Goal: Information Seeking & Learning: Learn about a topic

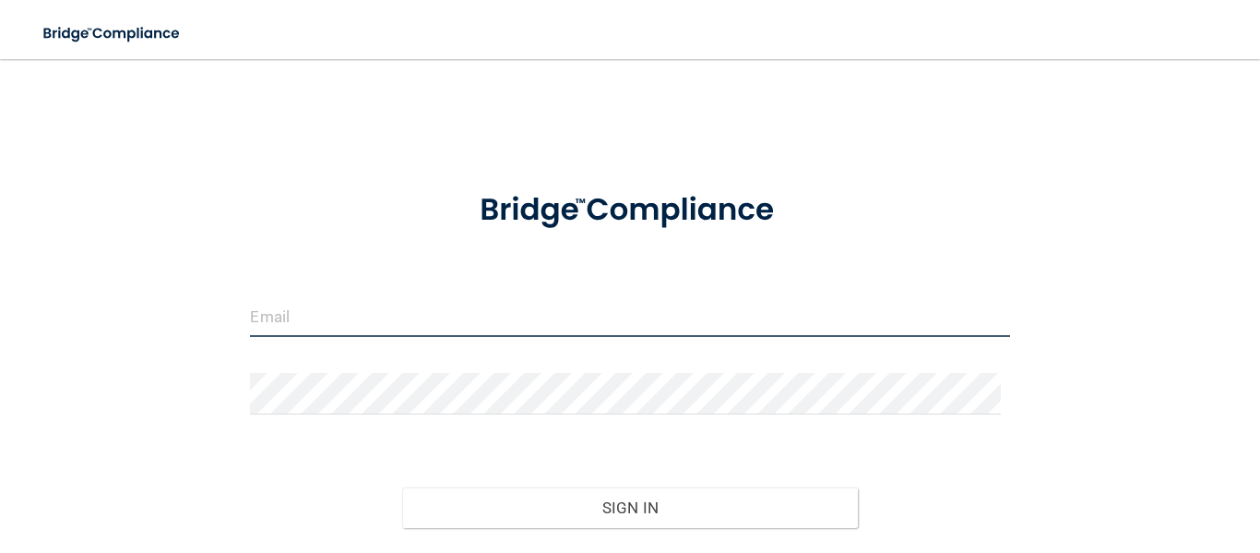
click at [324, 320] on input "email" at bounding box center [629, 316] width 759 height 42
type input "Marimaya1829@yahoo.com"
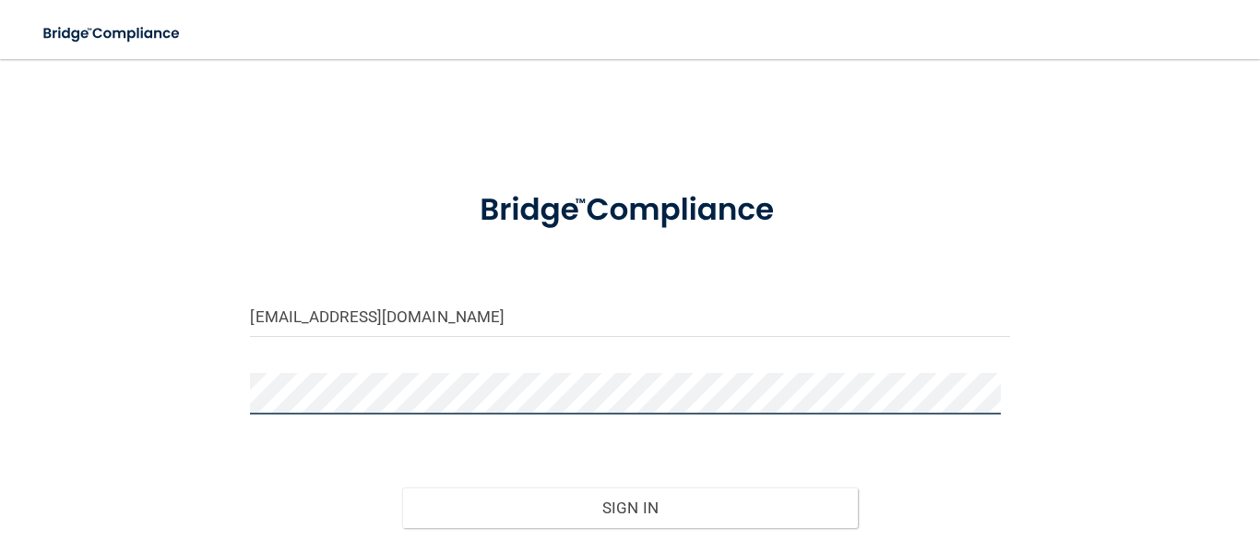
click at [402, 487] on button "Sign In" at bounding box center [630, 507] width 456 height 41
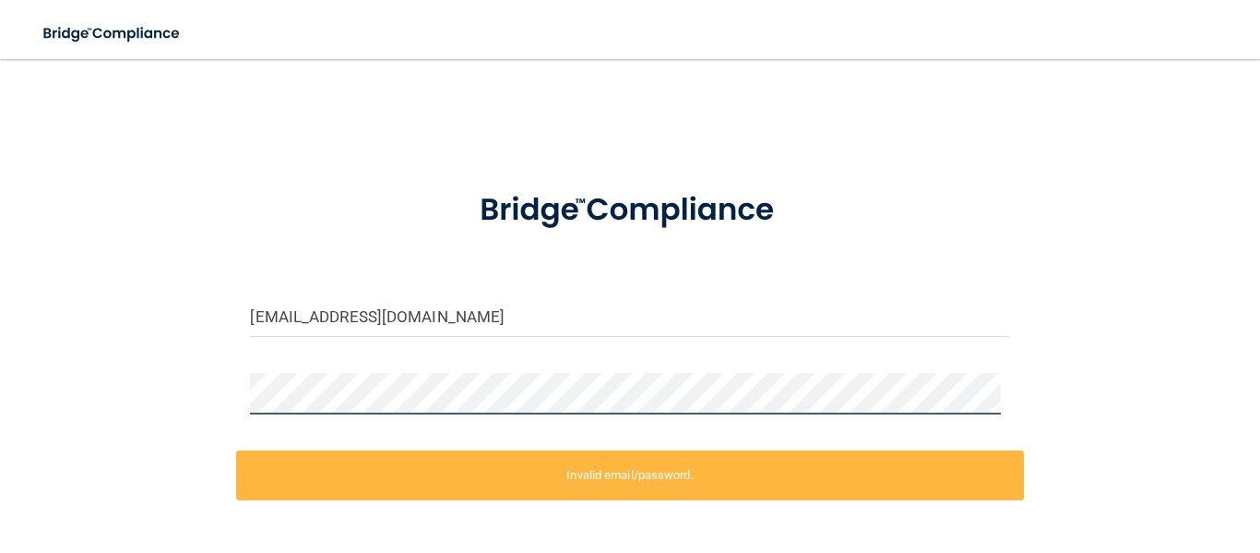
click at [236, 417] on div at bounding box center [629, 400] width 787 height 55
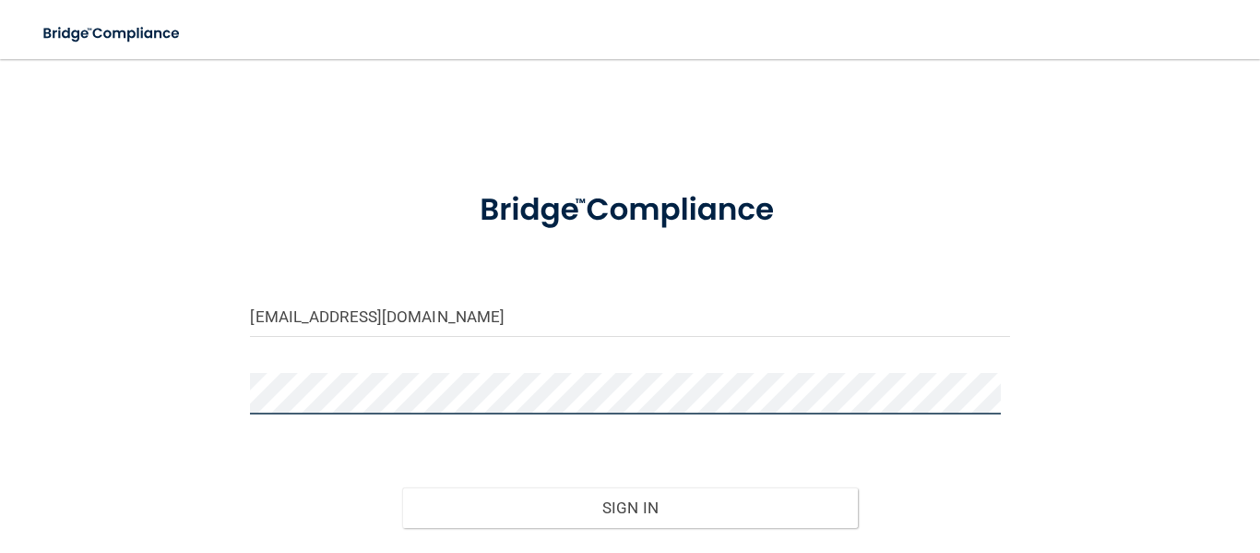
click at [402, 487] on button "Sign In" at bounding box center [630, 507] width 456 height 41
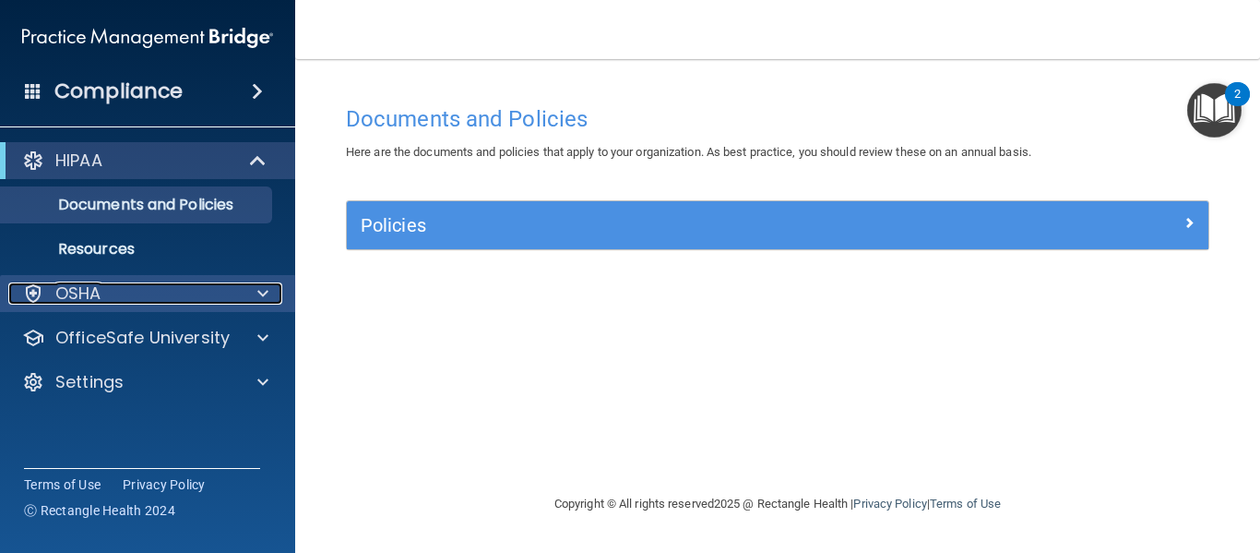
click at [261, 298] on span at bounding box center [262, 293] width 11 height 22
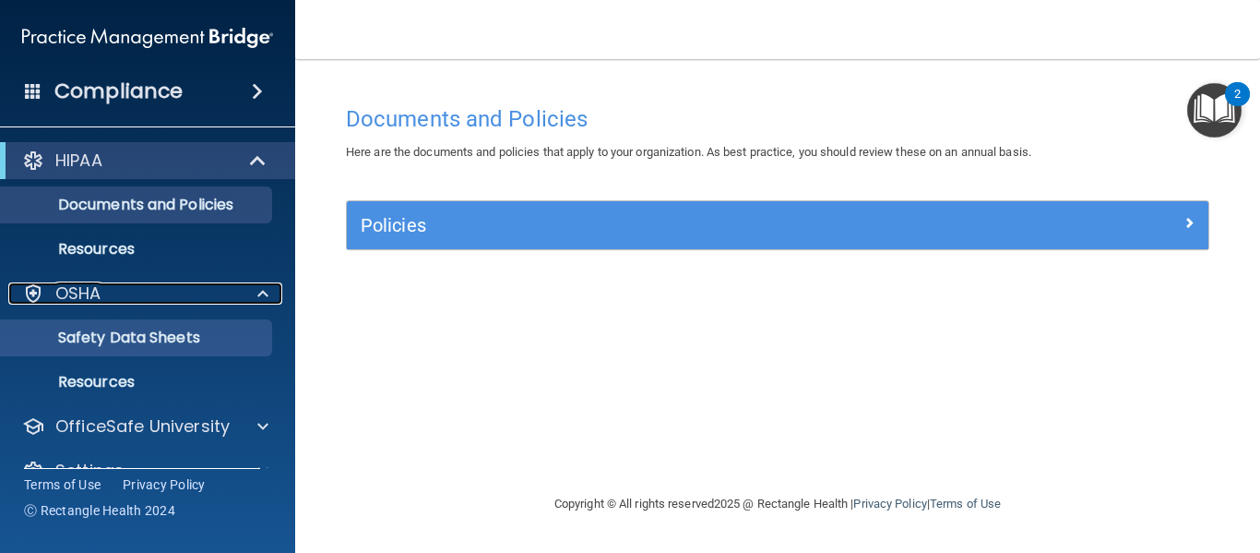
scroll to position [36, 0]
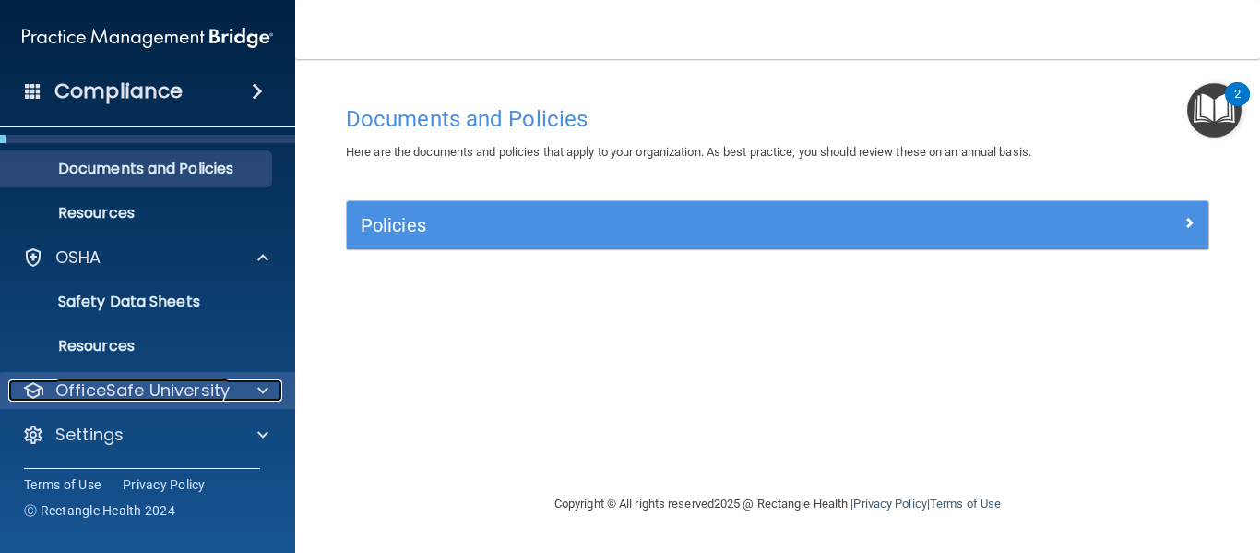
click at [241, 400] on div at bounding box center [260, 390] width 46 height 22
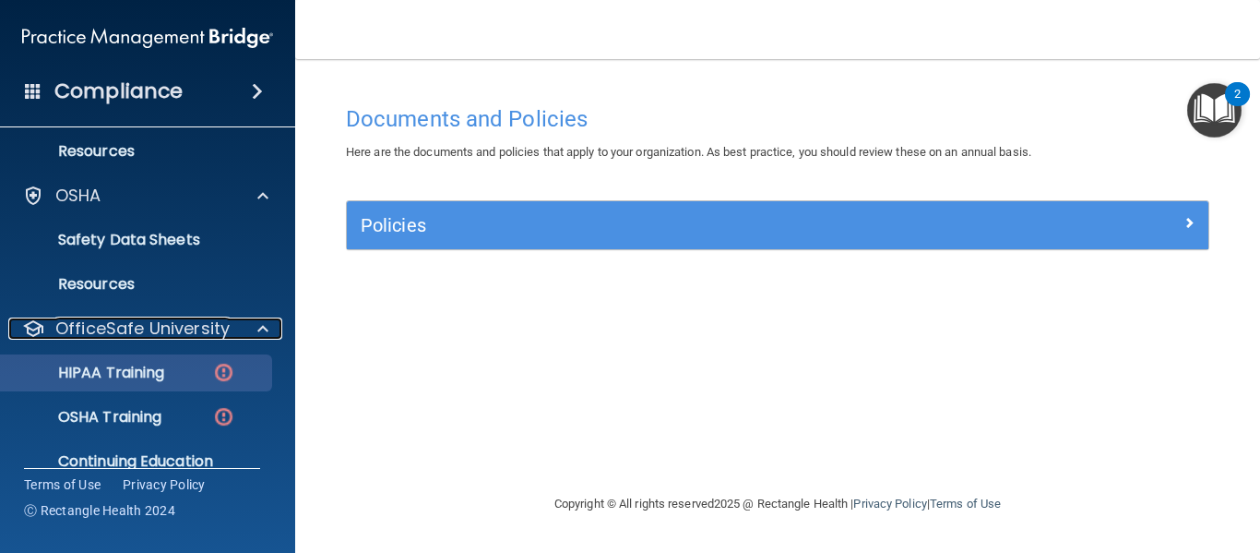
scroll to position [169, 0]
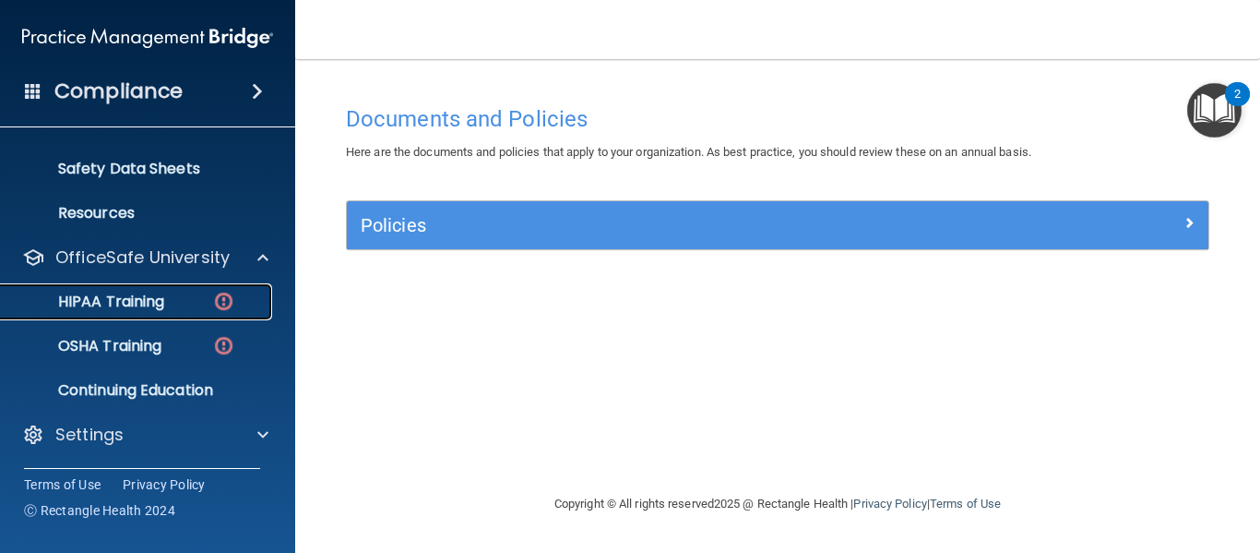
click at [188, 290] on link "HIPAA Training" at bounding box center [127, 301] width 291 height 37
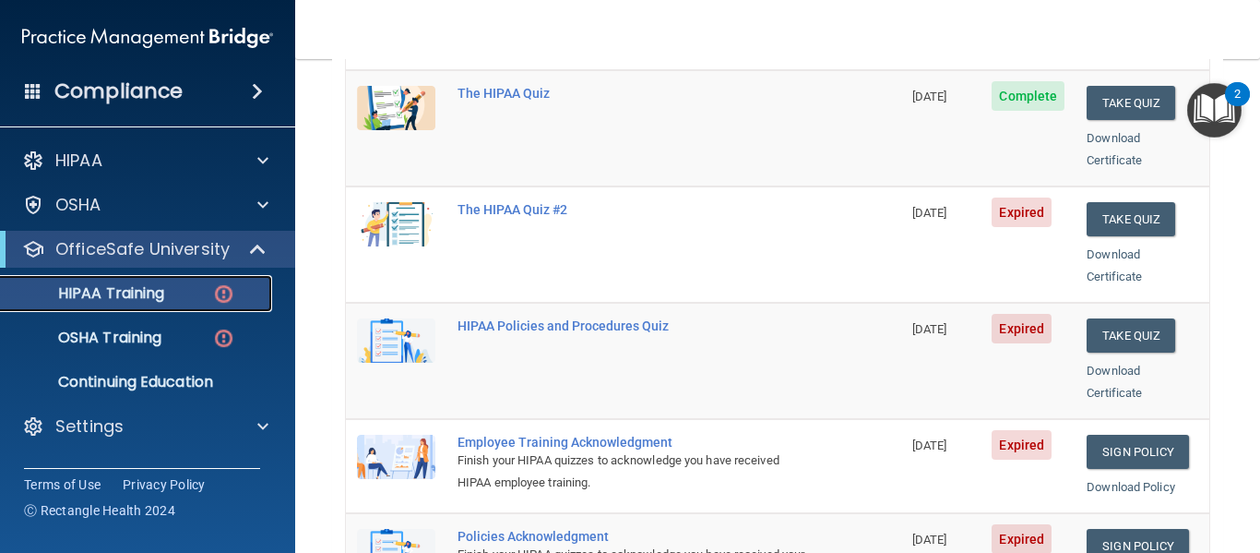
scroll to position [461, 0]
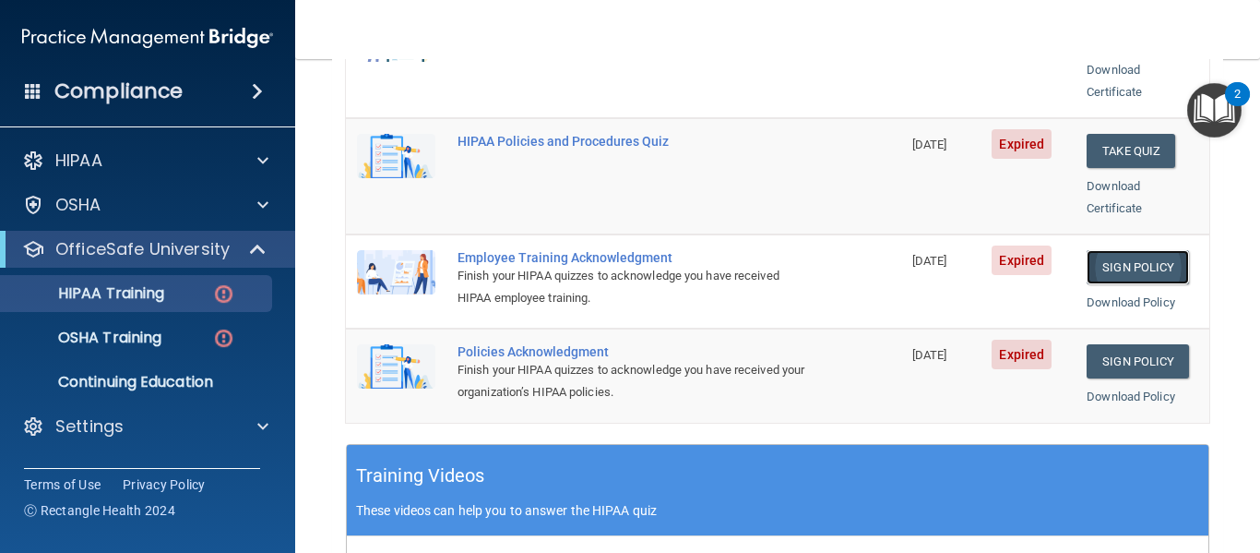
click at [1104, 250] on link "Sign Policy" at bounding box center [1138, 267] width 102 height 34
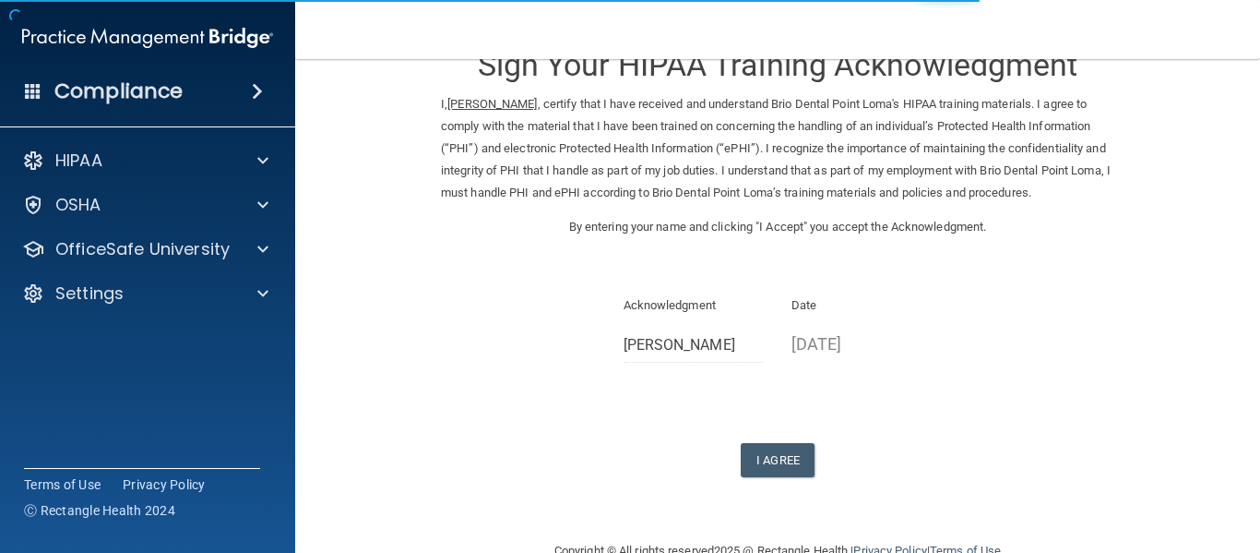
scroll to position [92, 0]
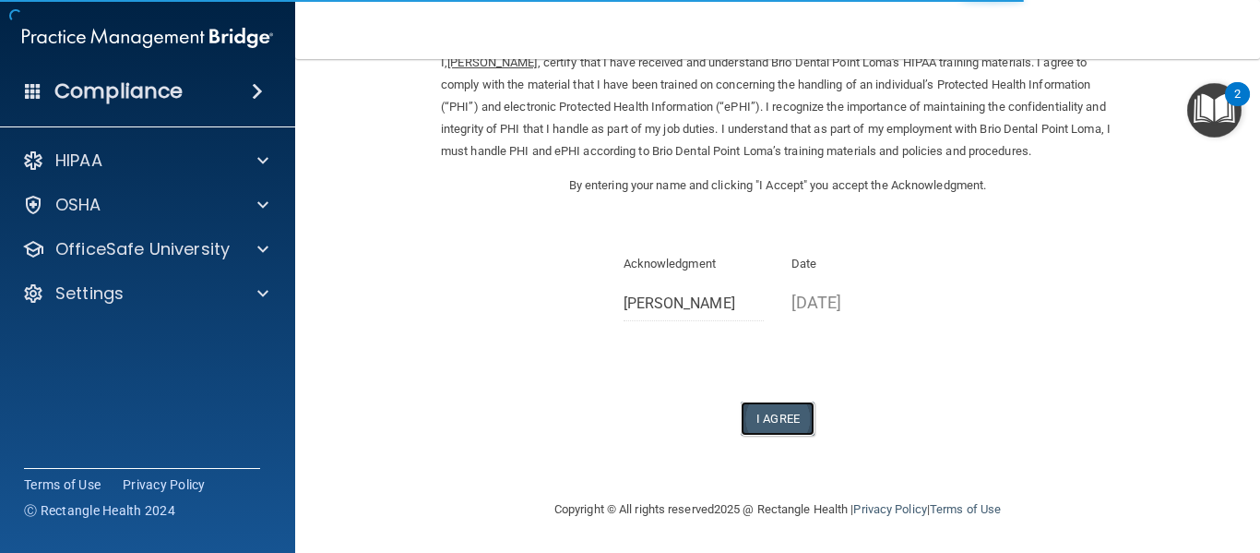
click at [776, 436] on button "I Agree" at bounding box center [778, 418] width 74 height 34
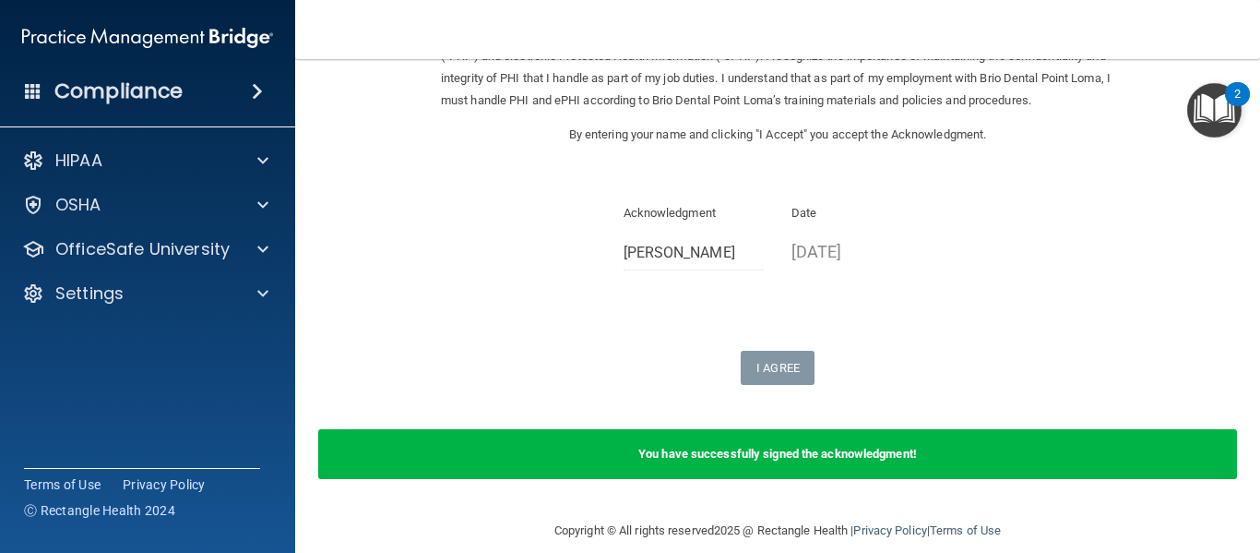
scroll to position [187, 0]
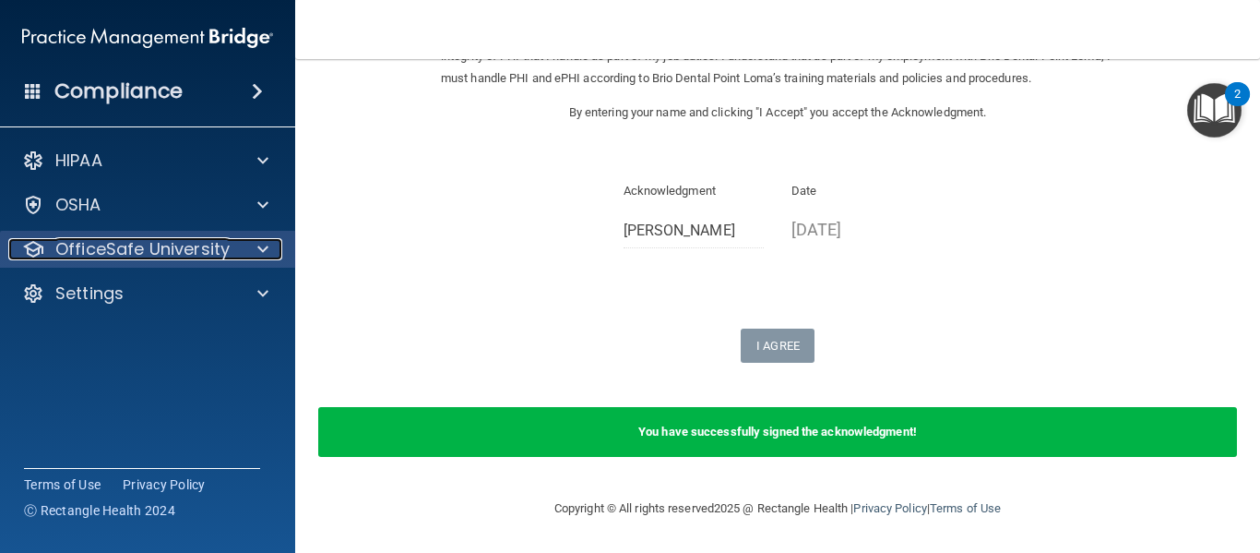
click at [265, 239] on span at bounding box center [262, 249] width 11 height 22
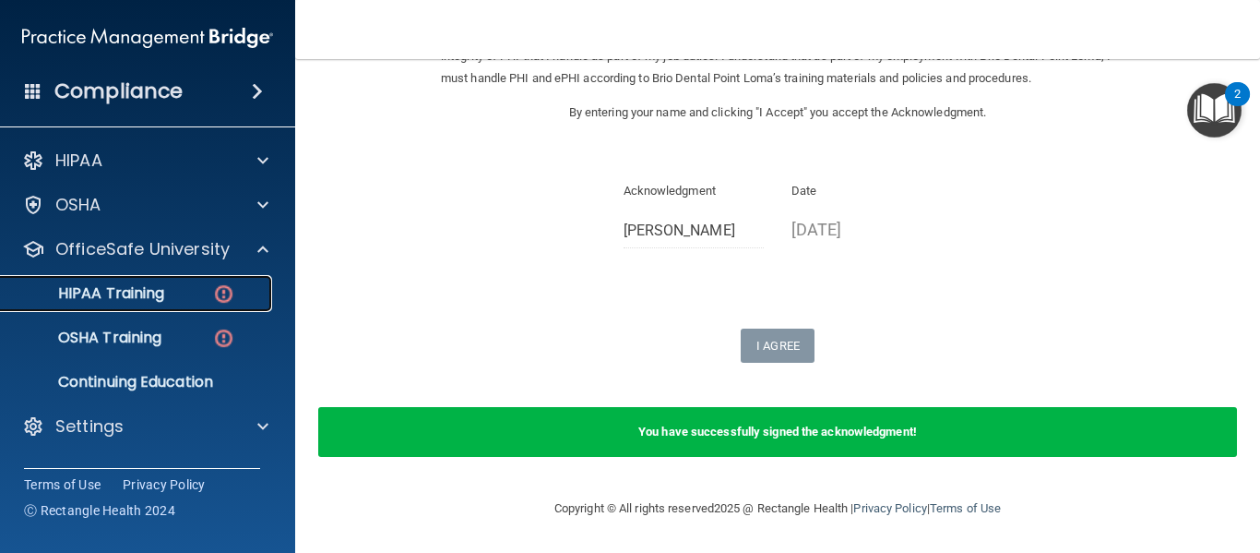
click at [122, 298] on p "HIPAA Training" at bounding box center [88, 293] width 152 height 18
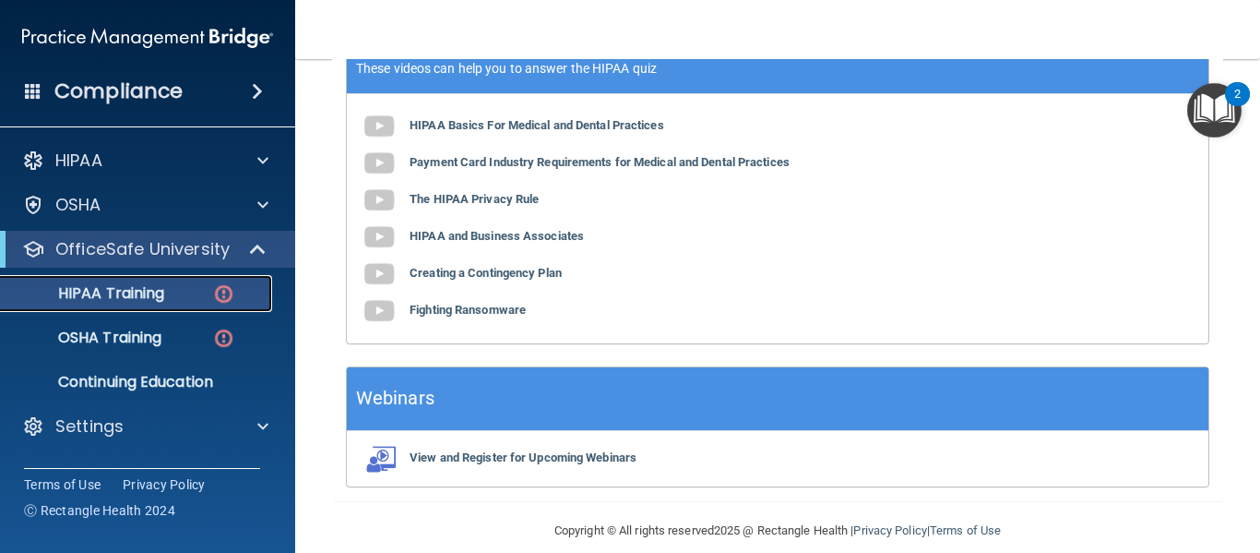
scroll to position [442, 0]
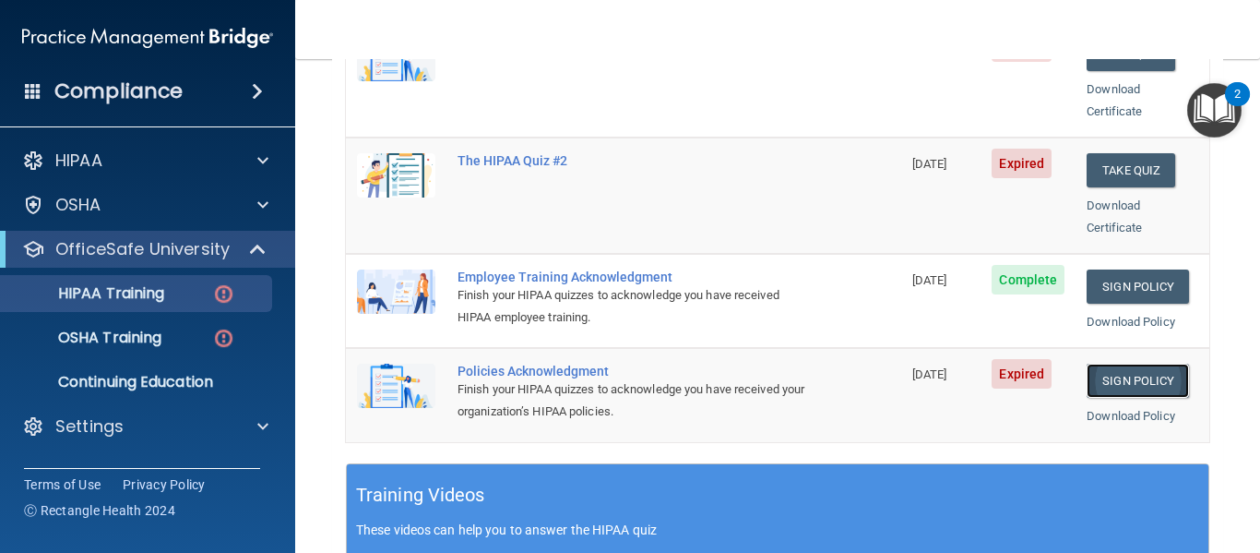
click at [1136, 364] on link "Sign Policy" at bounding box center [1138, 381] width 102 height 34
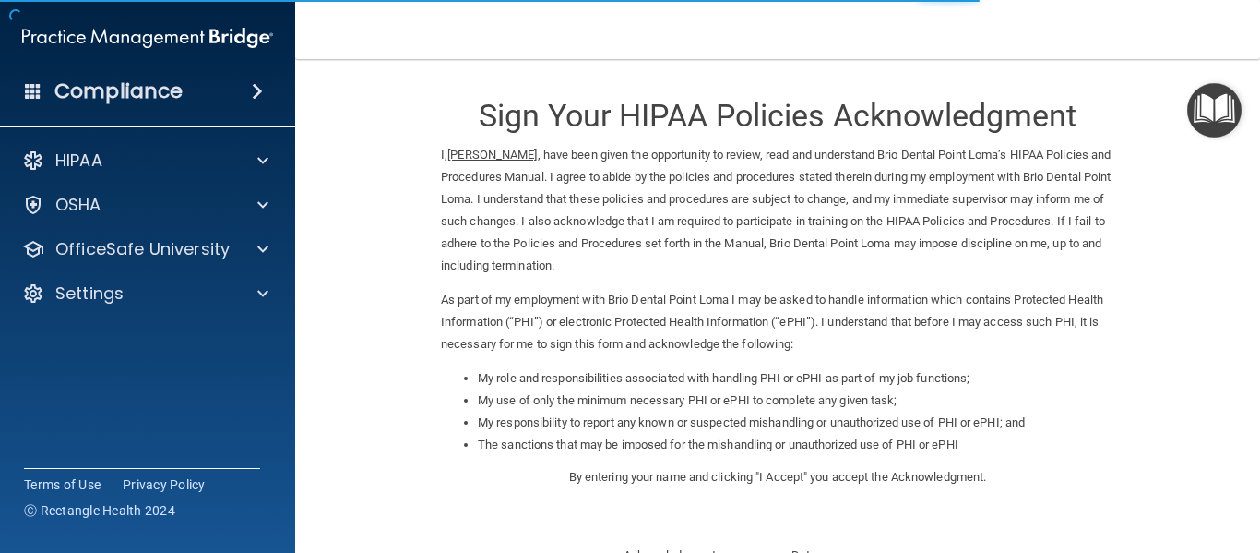
scroll to position [292, 0]
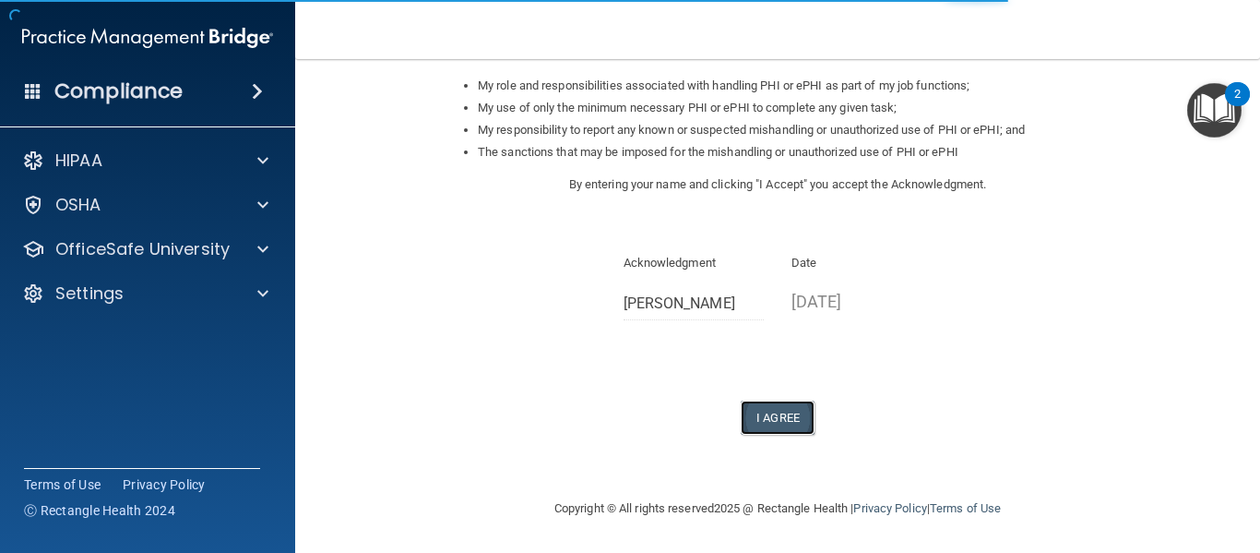
click at [783, 408] on button "I Agree" at bounding box center [778, 417] width 74 height 34
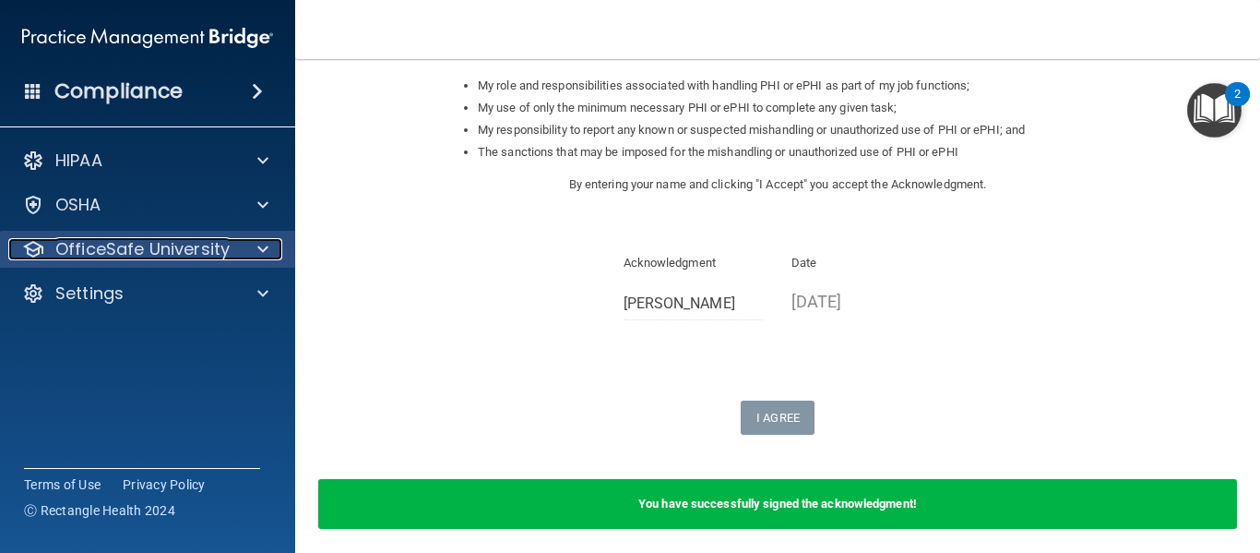
click at [125, 250] on p "OfficeSafe University" at bounding box center [142, 249] width 174 height 22
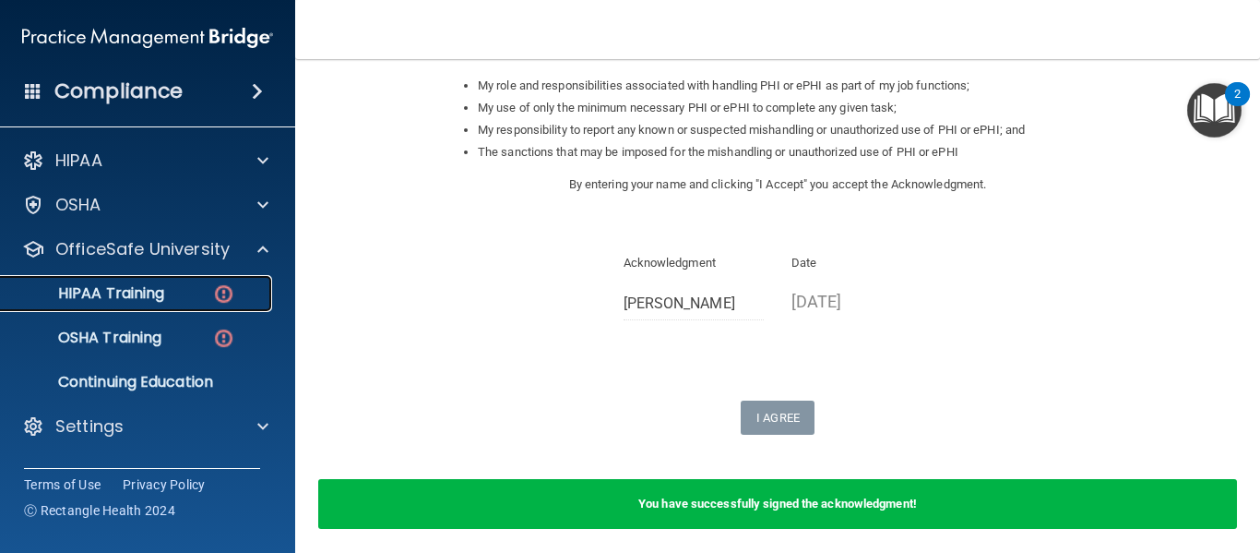
click at [144, 300] on p "HIPAA Training" at bounding box center [88, 293] width 152 height 18
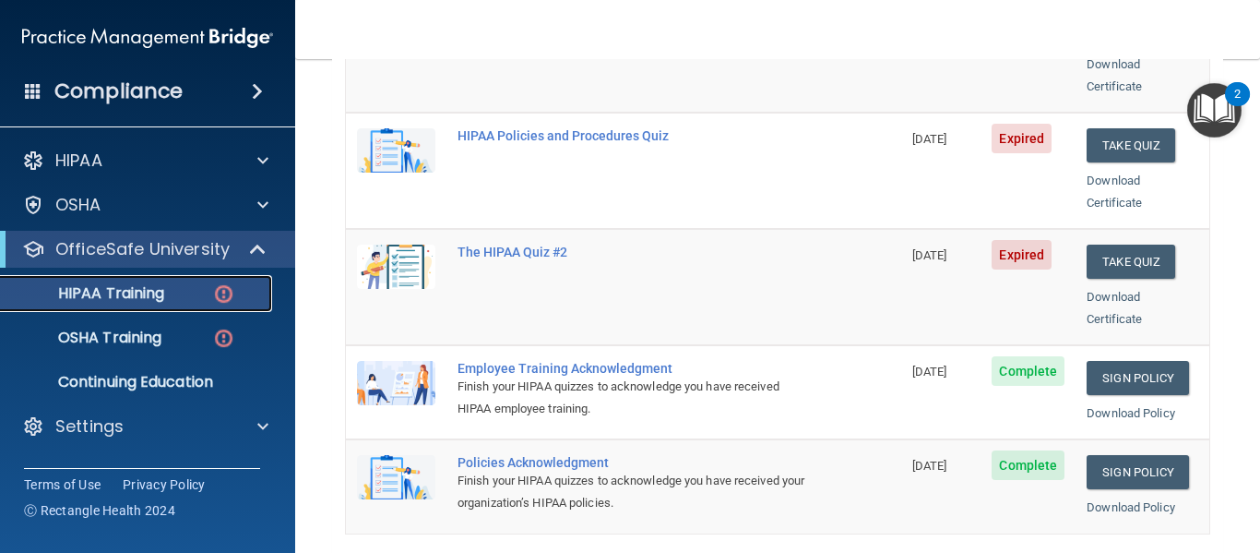
scroll to position [165, 0]
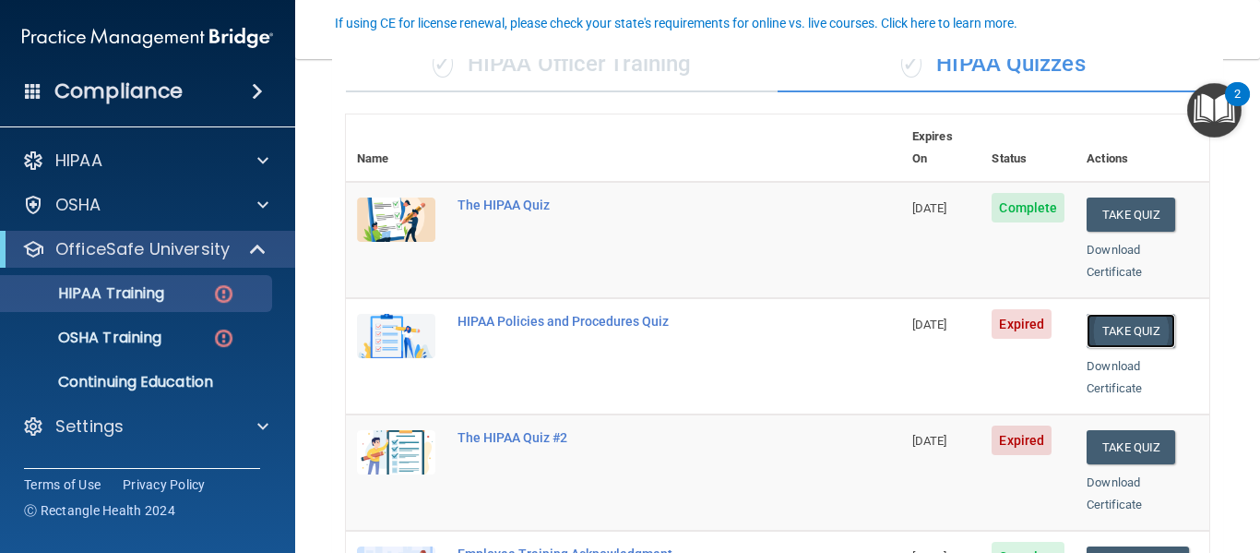
click at [1110, 316] on button "Take Quiz" at bounding box center [1131, 331] width 89 height 34
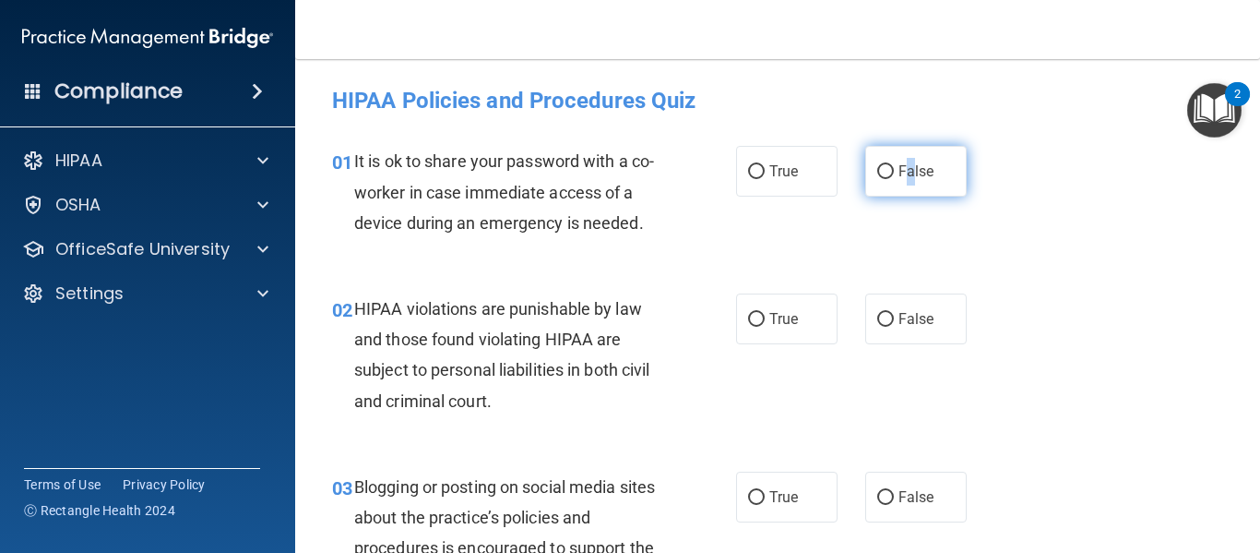
click at [903, 178] on span "False" at bounding box center [917, 171] width 36 height 18
click at [882, 171] on input "False" at bounding box center [885, 172] width 17 height 14
radio input "true"
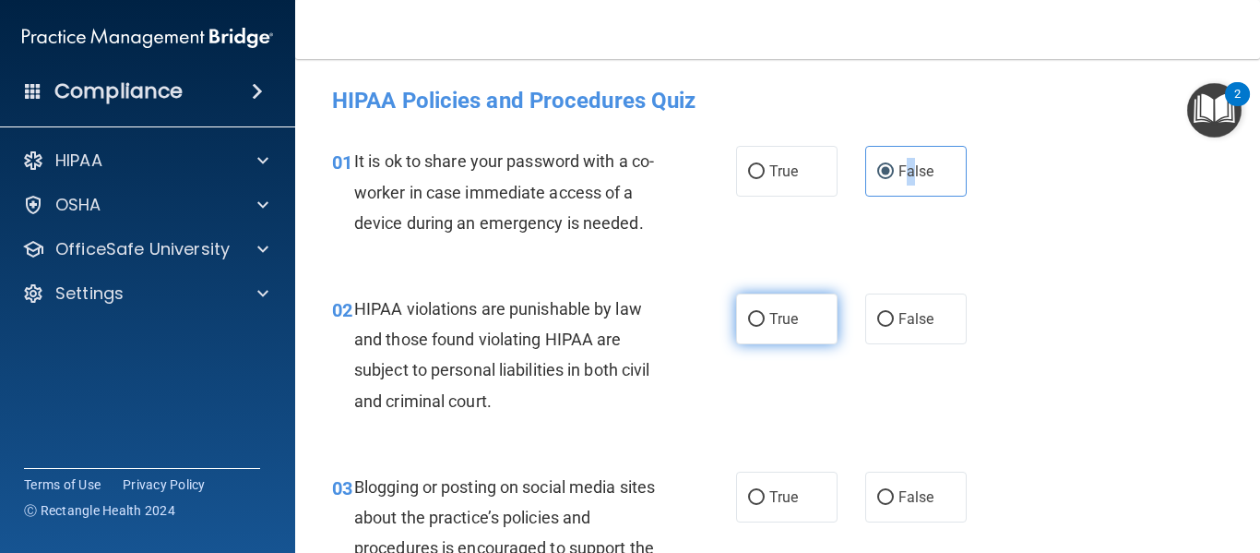
click at [748, 319] on input "True" at bounding box center [756, 320] width 17 height 14
radio input "true"
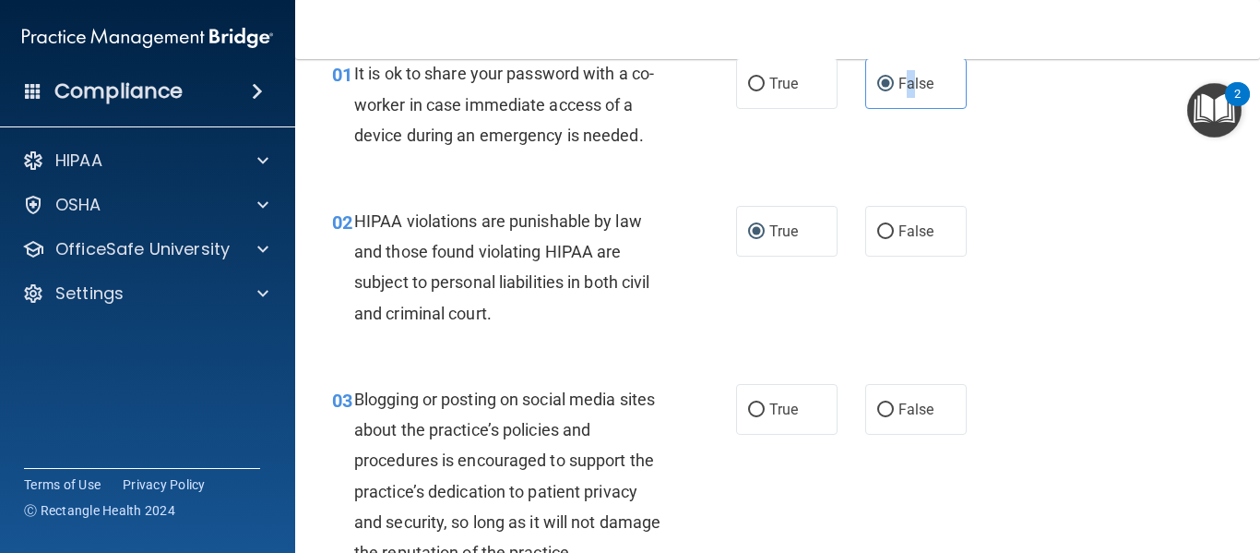
scroll to position [185, 0]
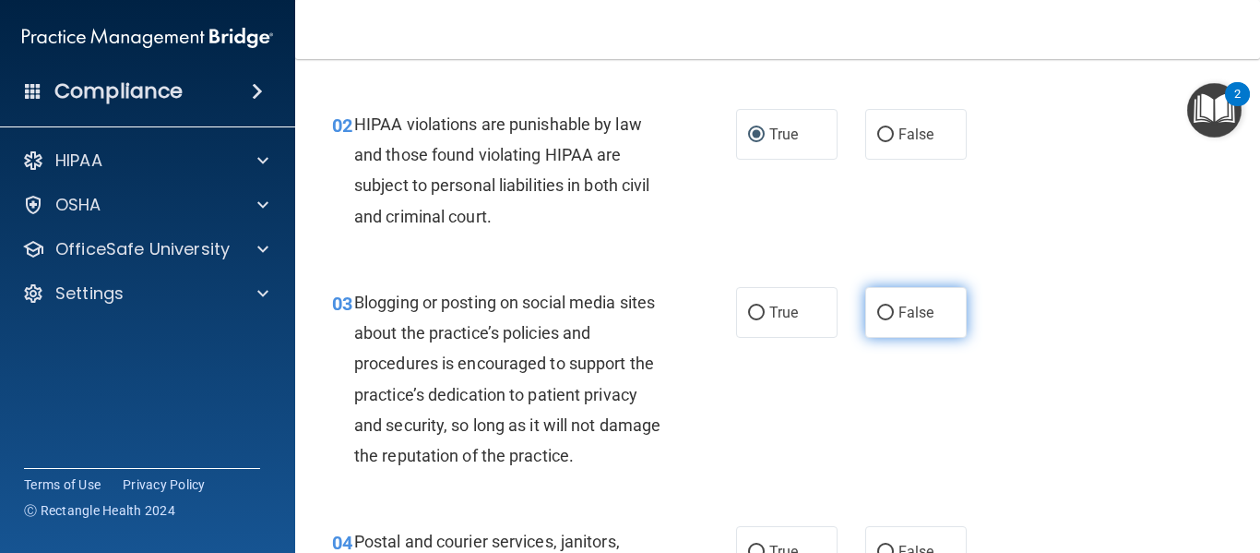
click at [877, 312] on input "False" at bounding box center [885, 313] width 17 height 14
radio input "true"
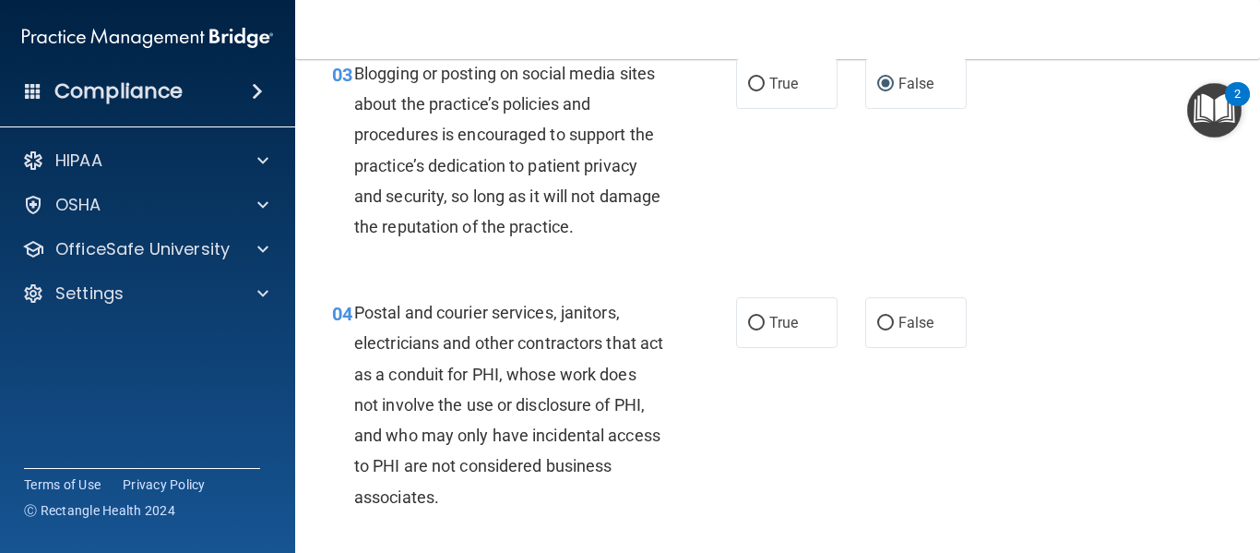
scroll to position [461, 0]
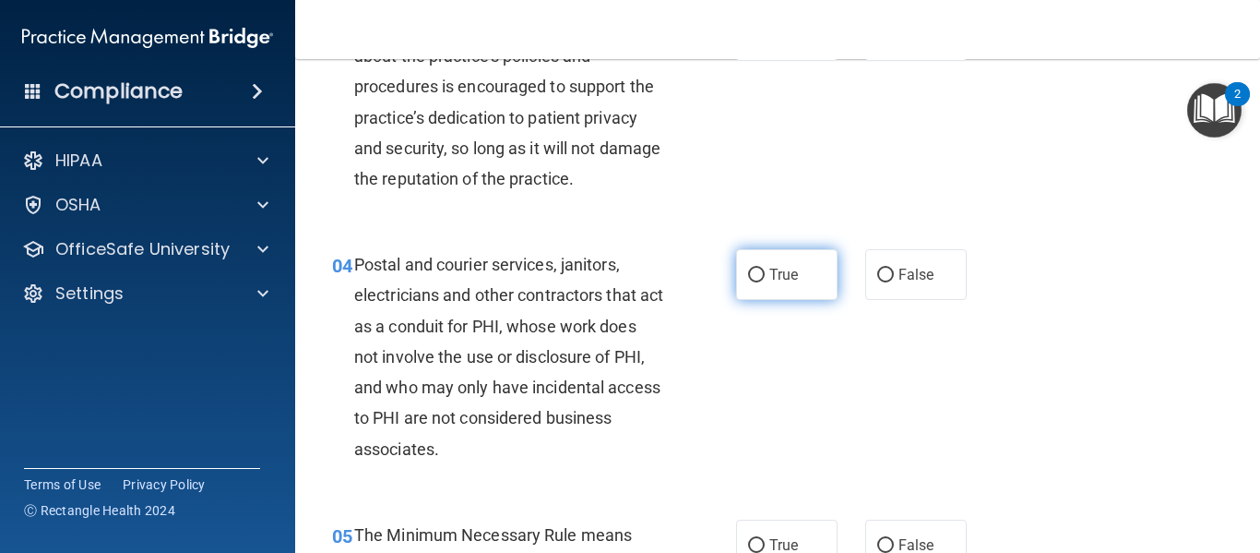
click at [748, 276] on input "True" at bounding box center [756, 276] width 17 height 14
radio input "true"
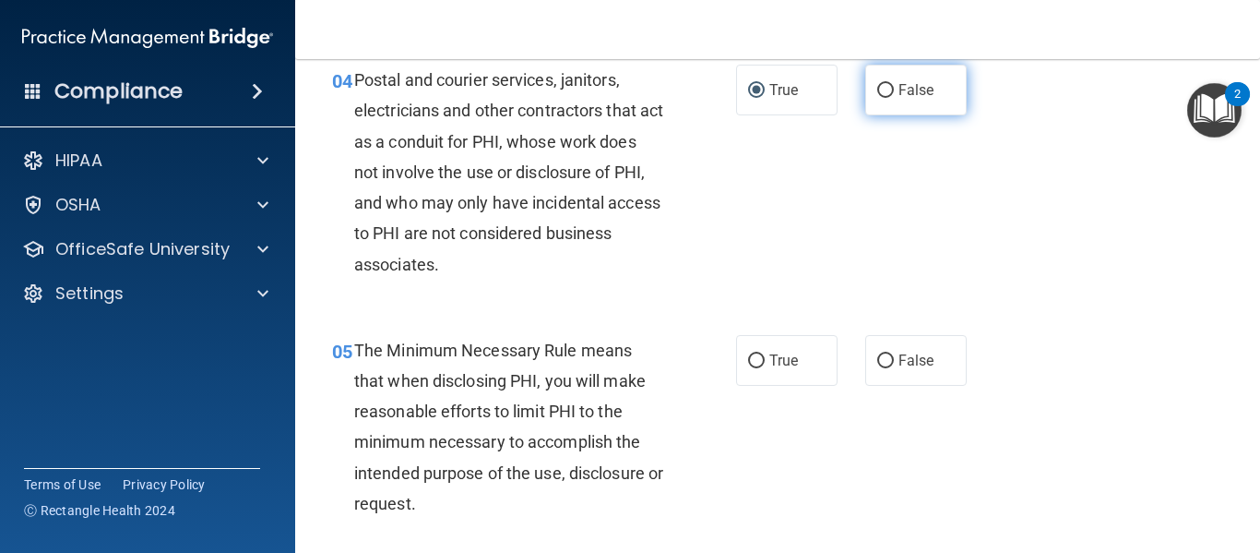
scroll to position [738, 0]
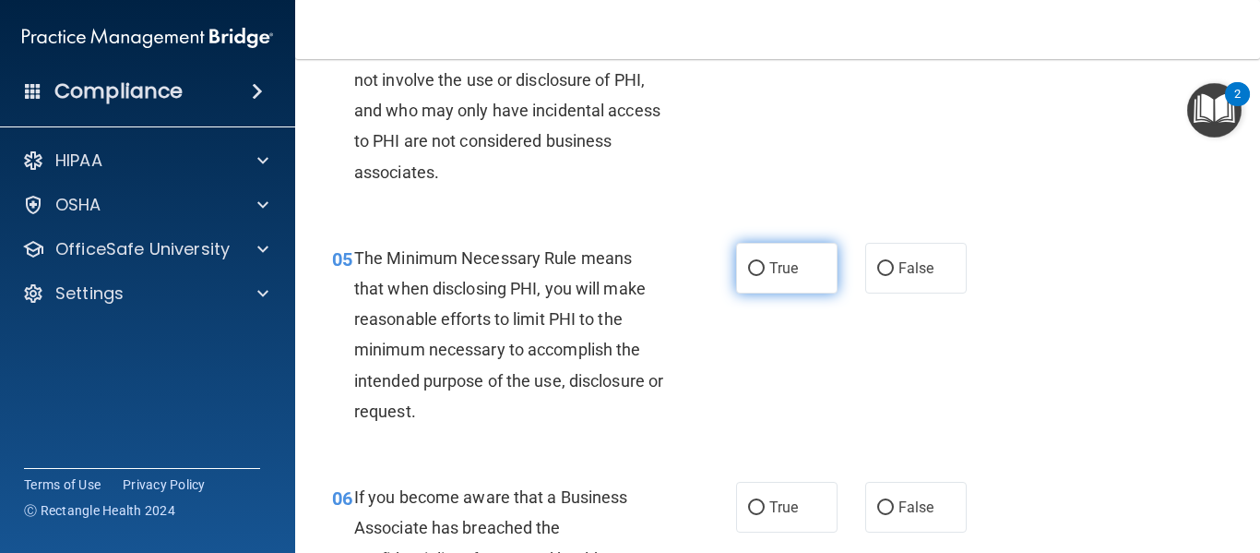
click at [757, 265] on input "True" at bounding box center [756, 269] width 17 height 14
radio input "true"
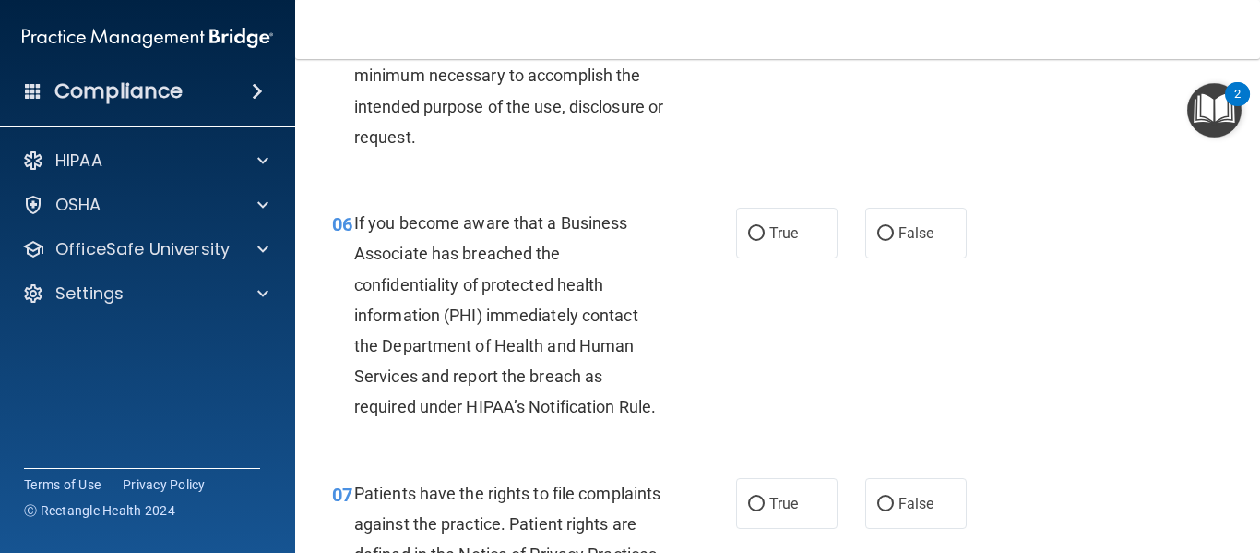
scroll to position [1015, 0]
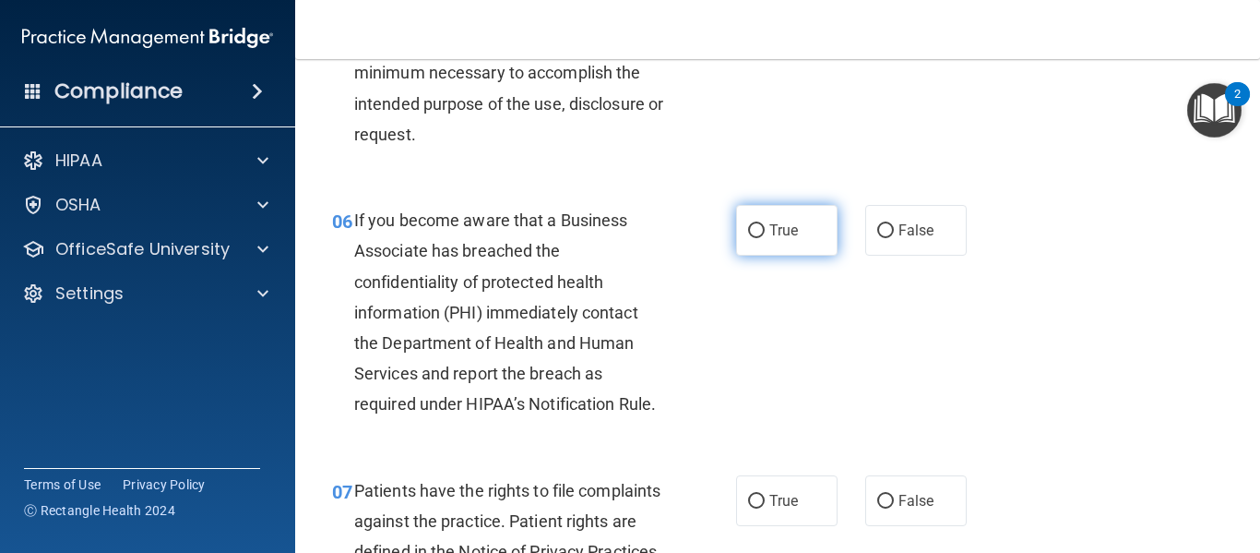
click at [748, 228] on input "True" at bounding box center [756, 231] width 17 height 14
radio input "true"
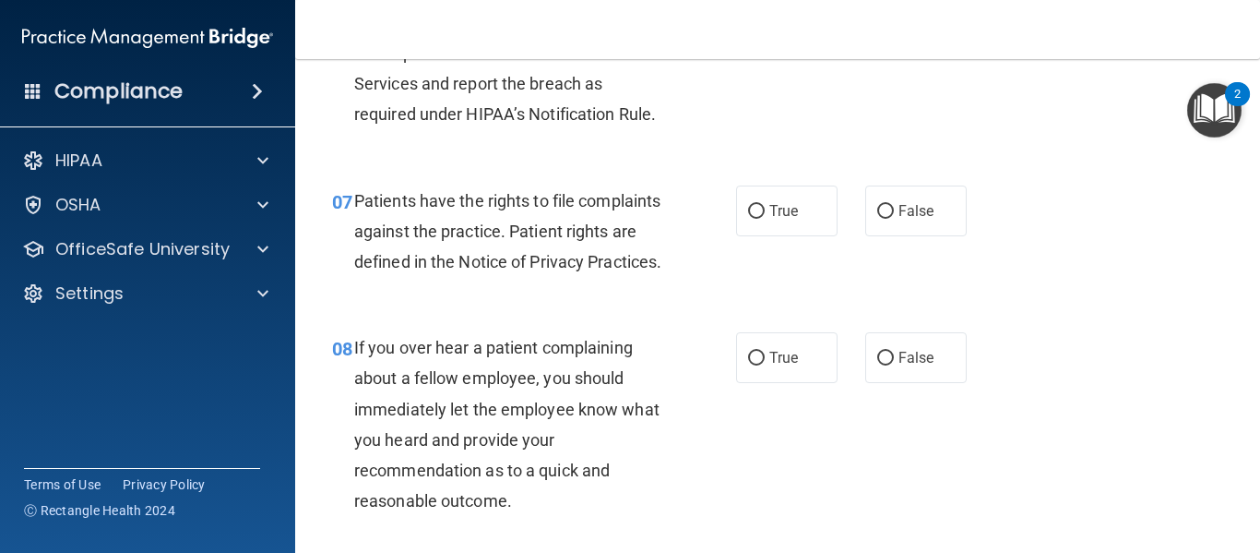
scroll to position [1292, 0]
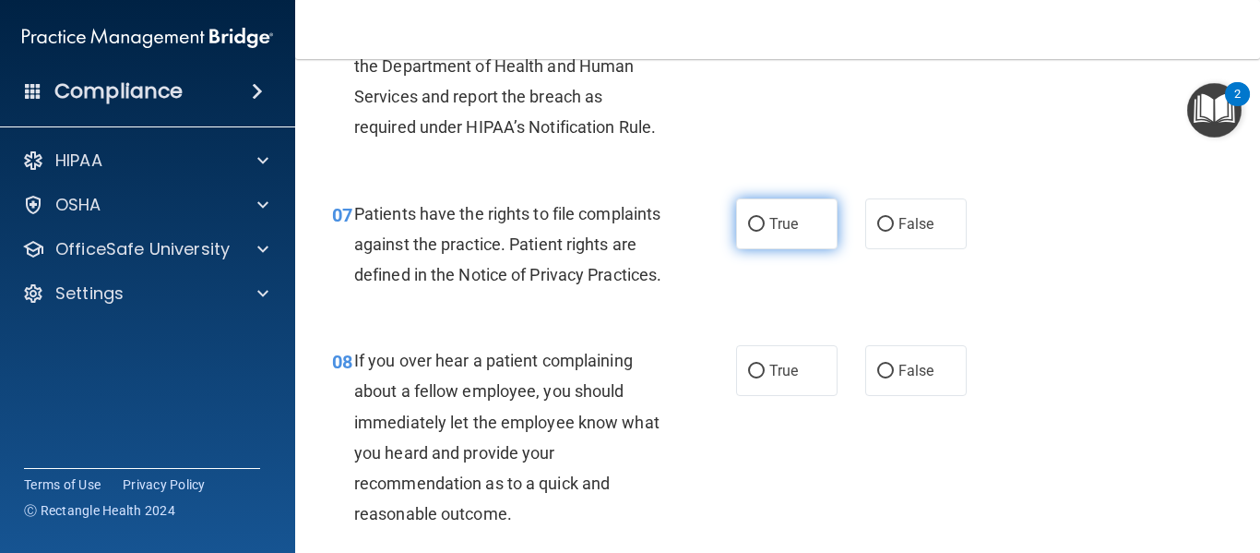
click at [748, 218] on input "True" at bounding box center [756, 225] width 17 height 14
radio input "true"
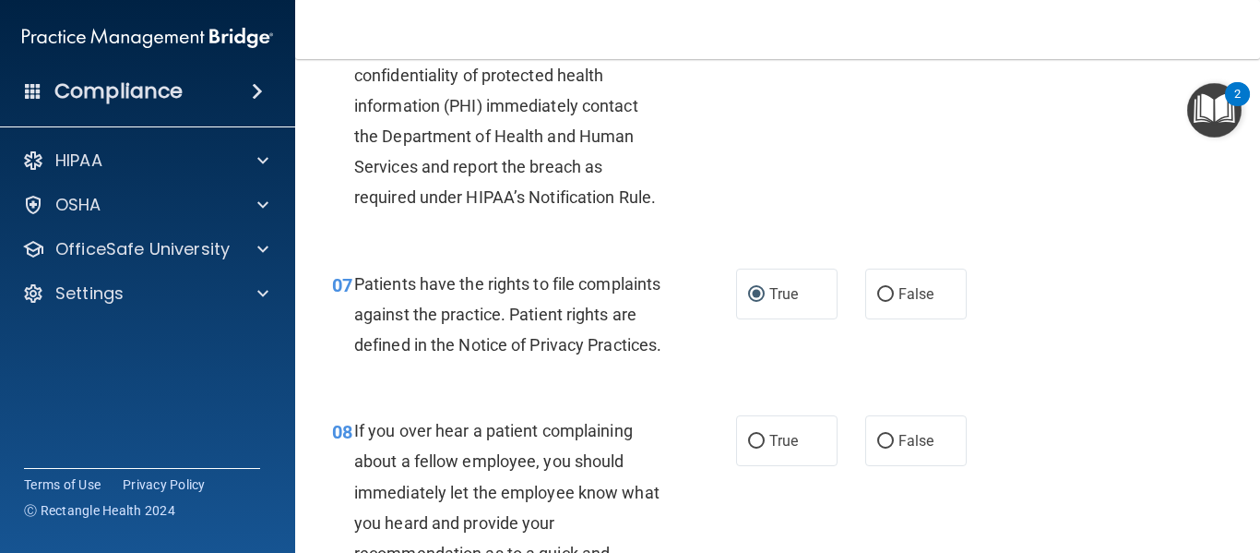
scroll to position [1384, 0]
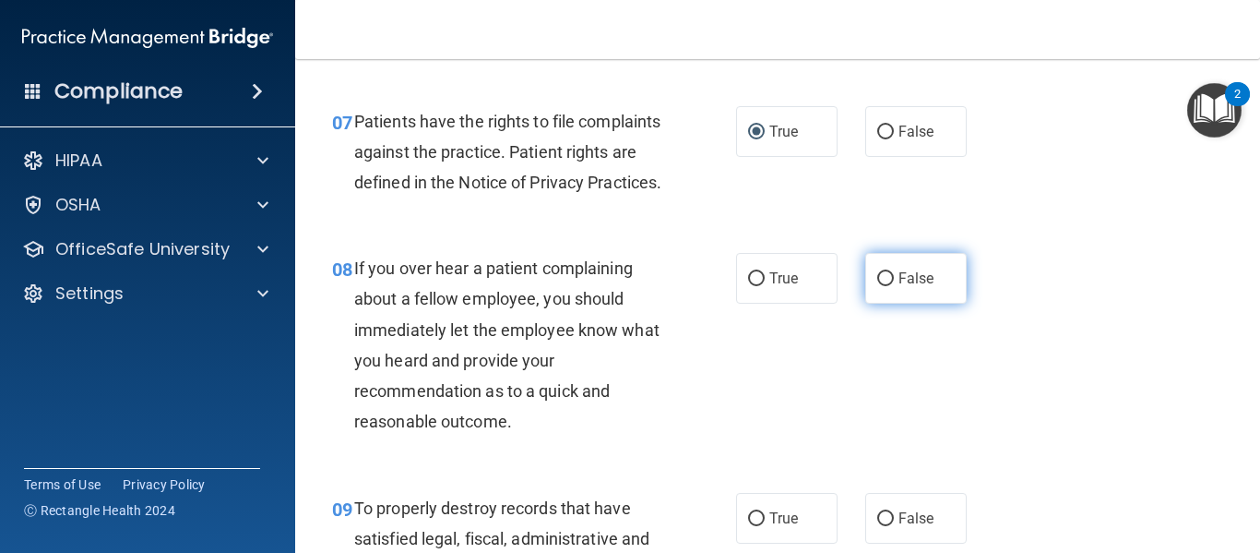
click at [877, 286] on input "False" at bounding box center [885, 279] width 17 height 14
radio input "true"
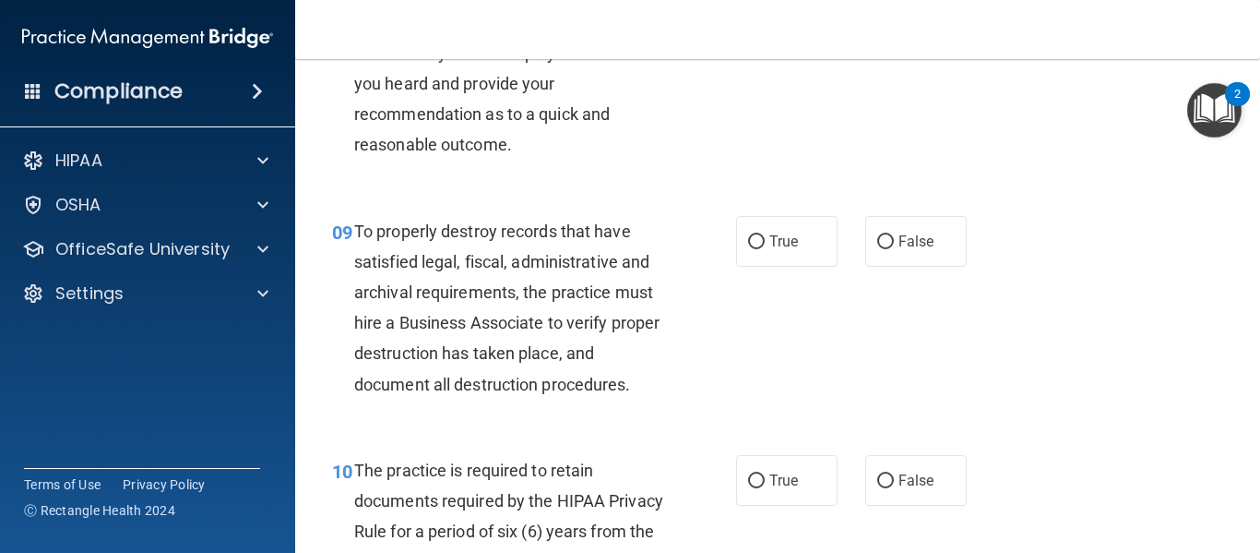
scroll to position [1753, 0]
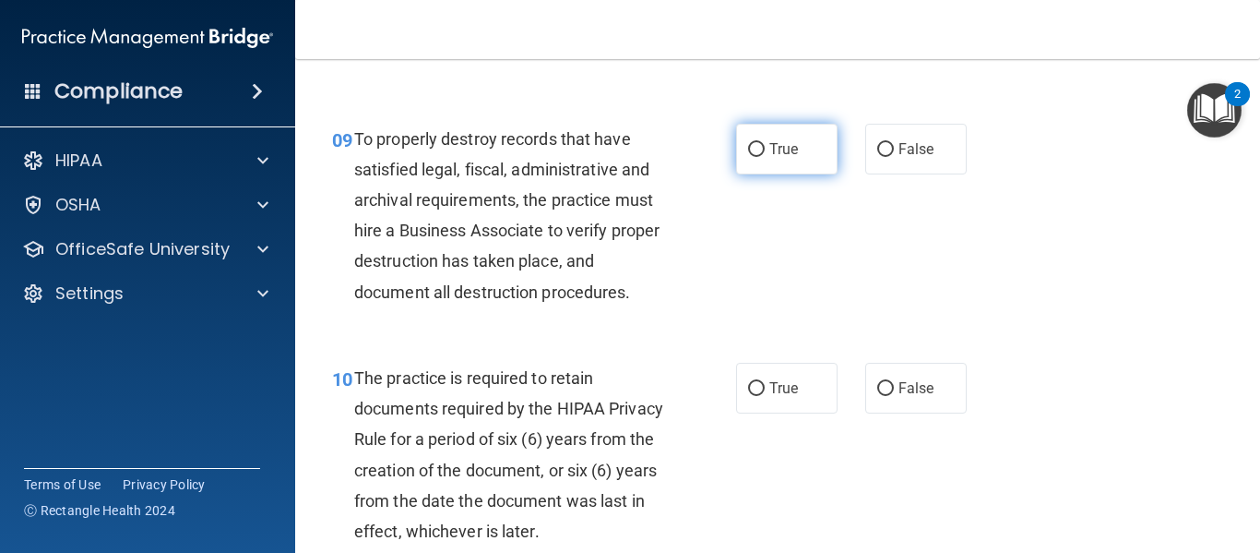
click at [748, 157] on input "True" at bounding box center [756, 150] width 17 height 14
radio input "true"
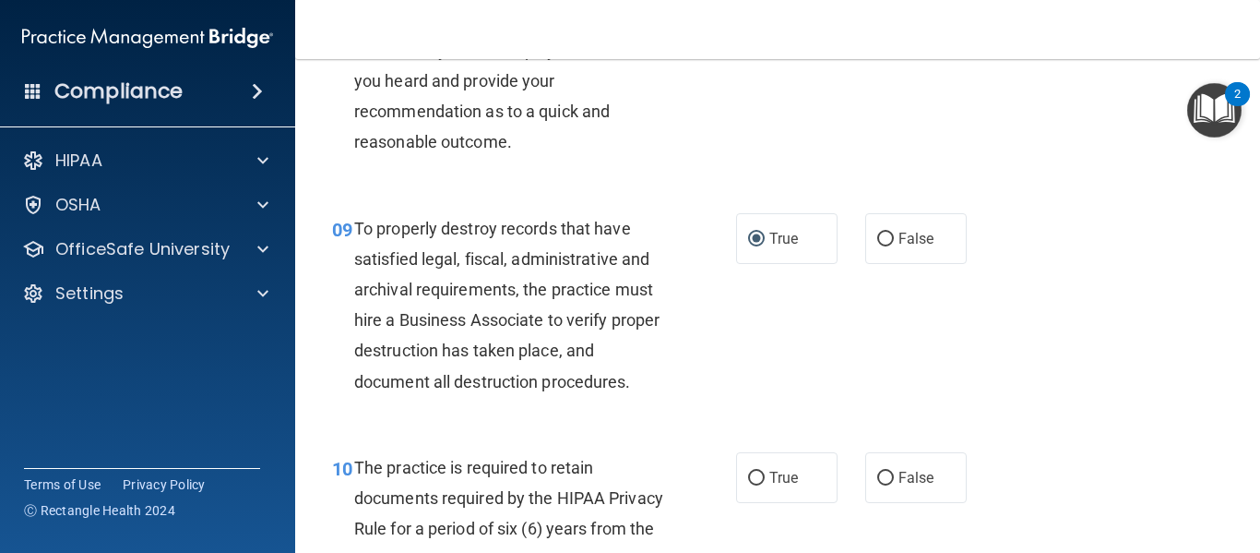
scroll to position [1938, 0]
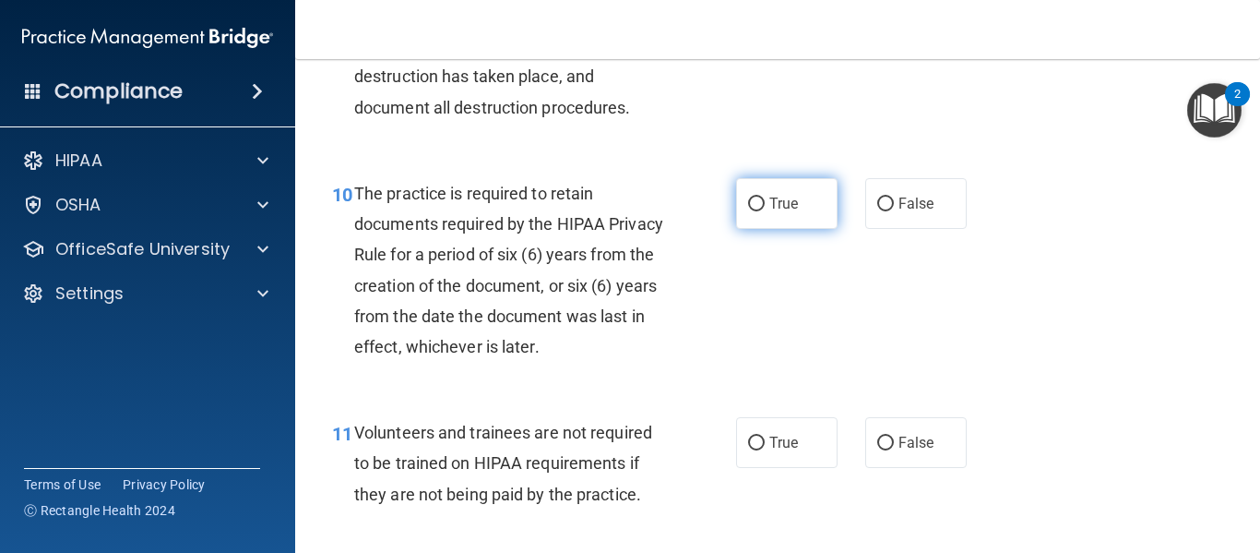
click at [748, 211] on input "True" at bounding box center [756, 204] width 17 height 14
radio input "true"
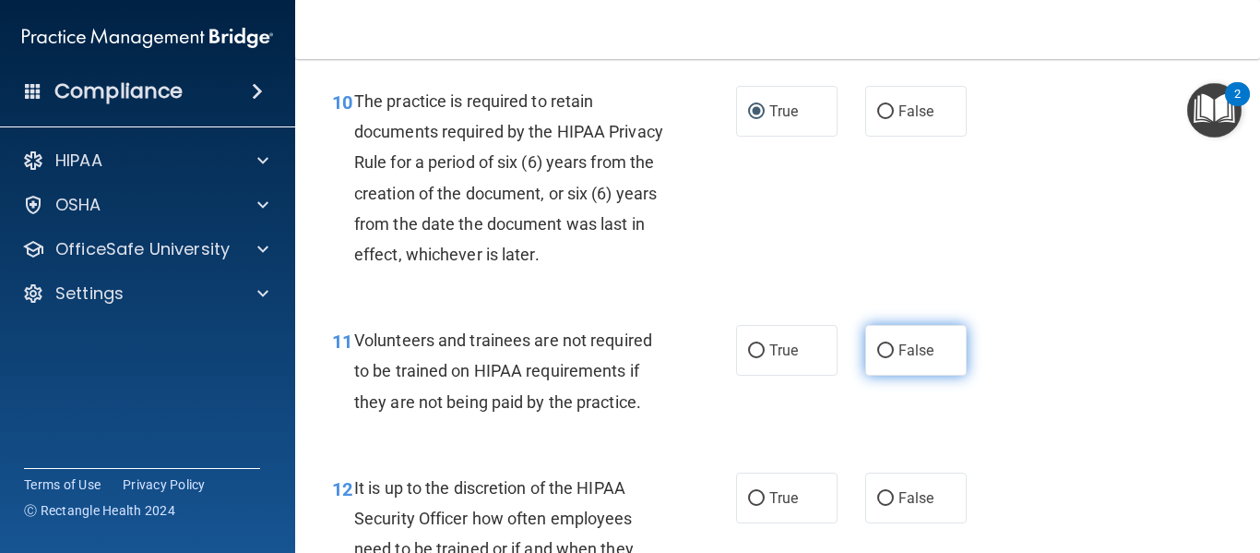
click at [886, 376] on label "False" at bounding box center [915, 350] width 101 height 51
click at [879, 358] on input "False" at bounding box center [885, 351] width 17 height 14
radio input "true"
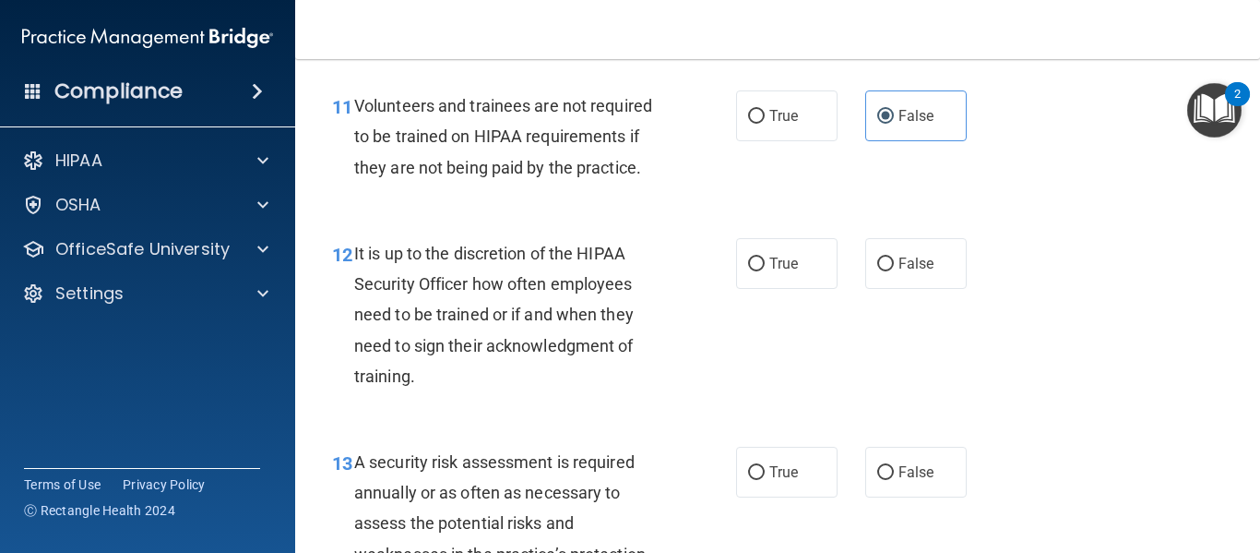
scroll to position [2307, 0]
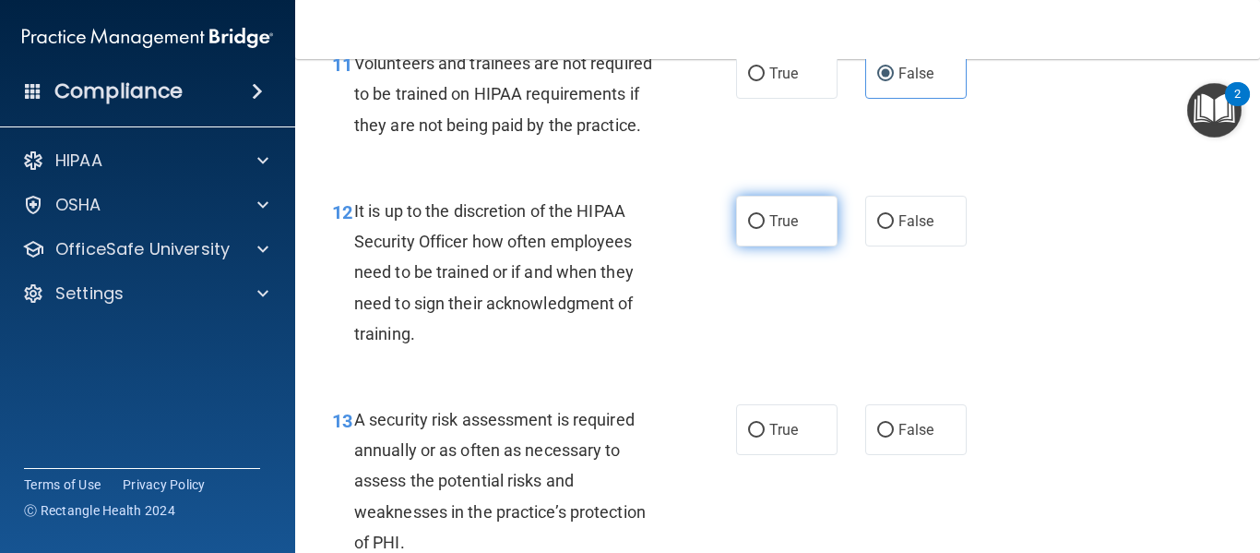
click at [748, 246] on label "True" at bounding box center [786, 221] width 101 height 51
click at [748, 229] on input "True" at bounding box center [756, 222] width 17 height 14
radio input "true"
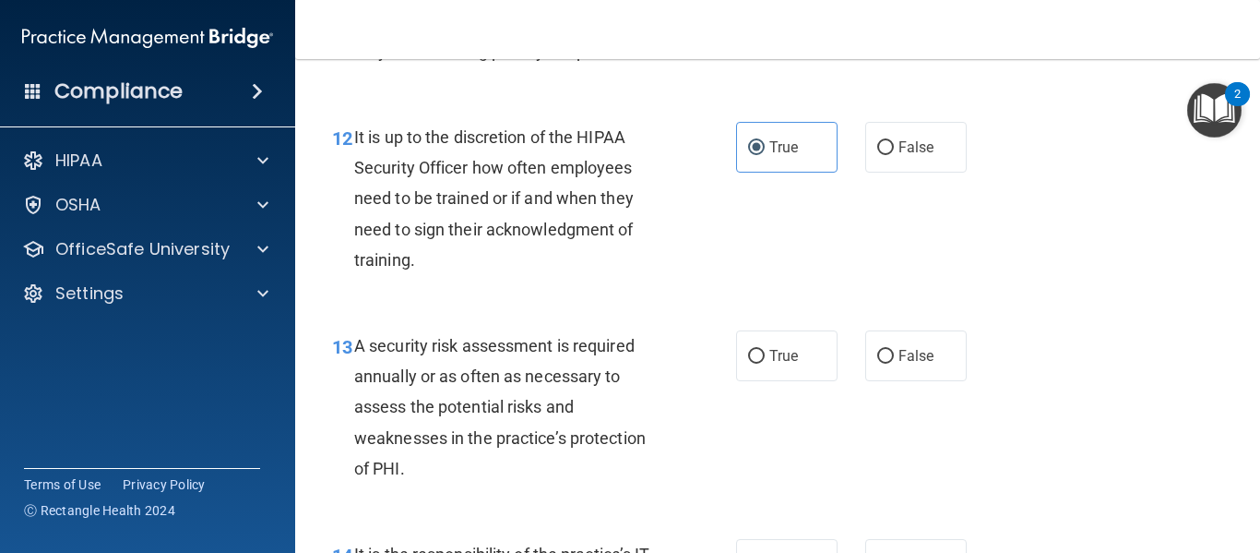
scroll to position [2584, 0]
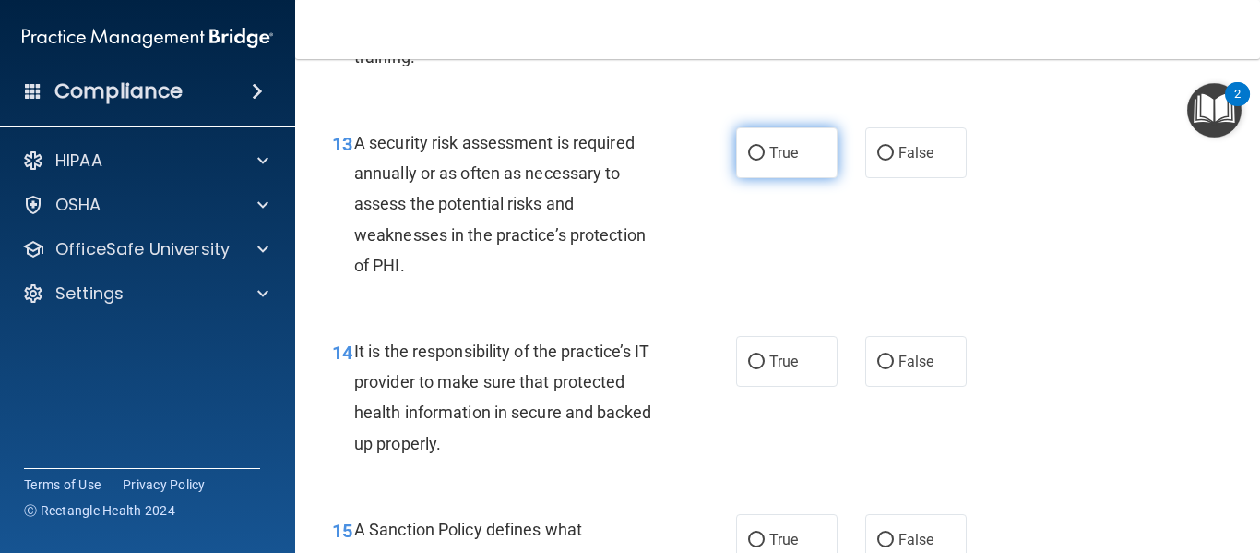
click at [751, 161] on input "True" at bounding box center [756, 154] width 17 height 14
radio input "true"
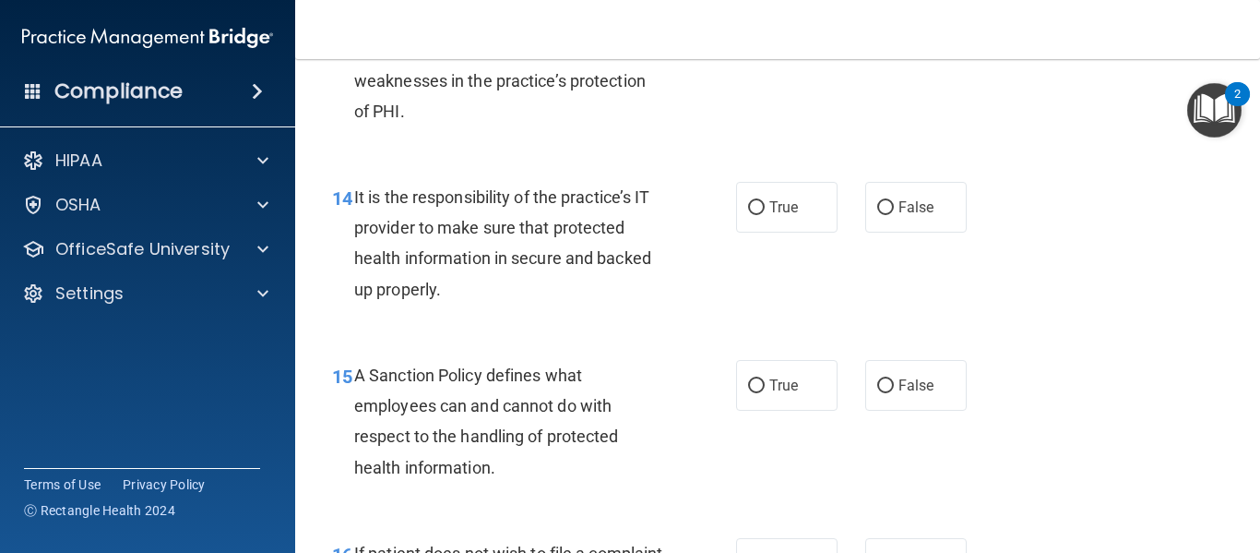
scroll to position [2768, 0]
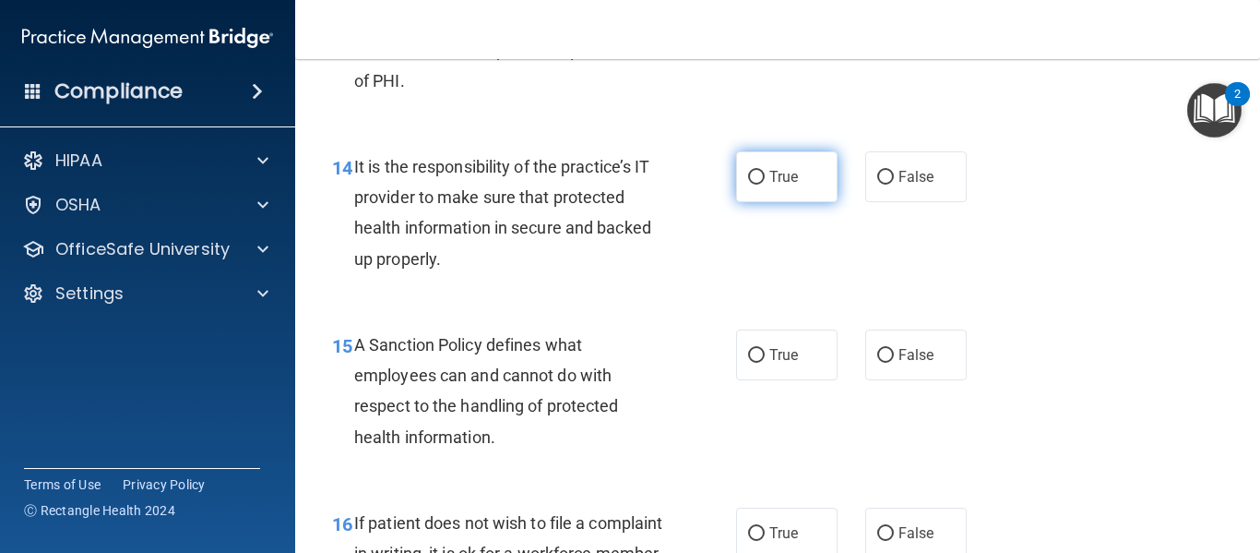
click at [755, 185] on input "True" at bounding box center [756, 178] width 17 height 14
radio input "true"
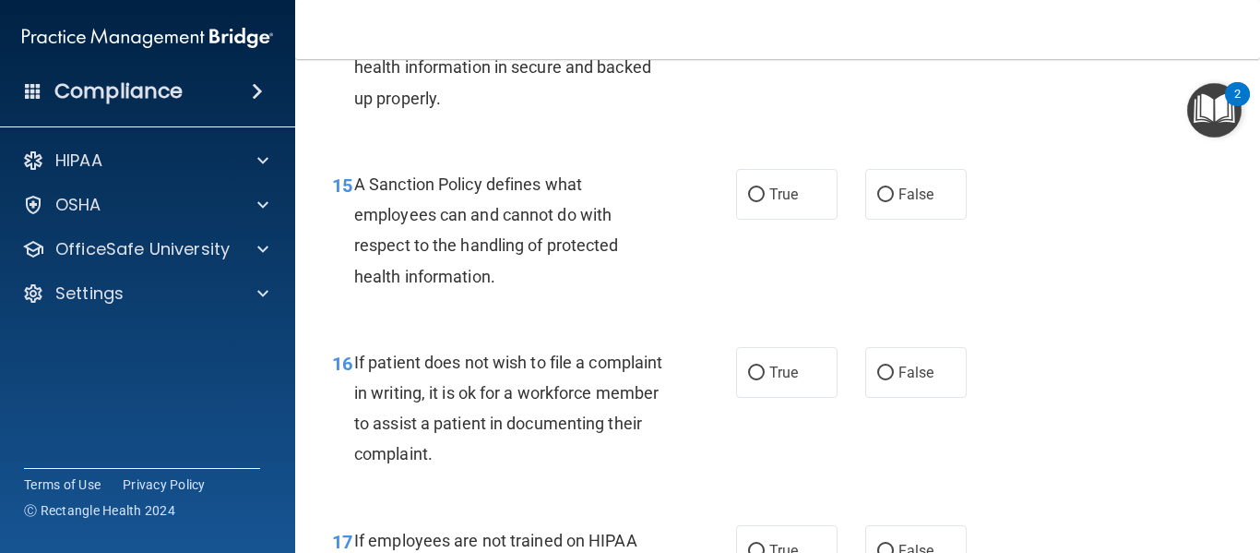
scroll to position [2953, 0]
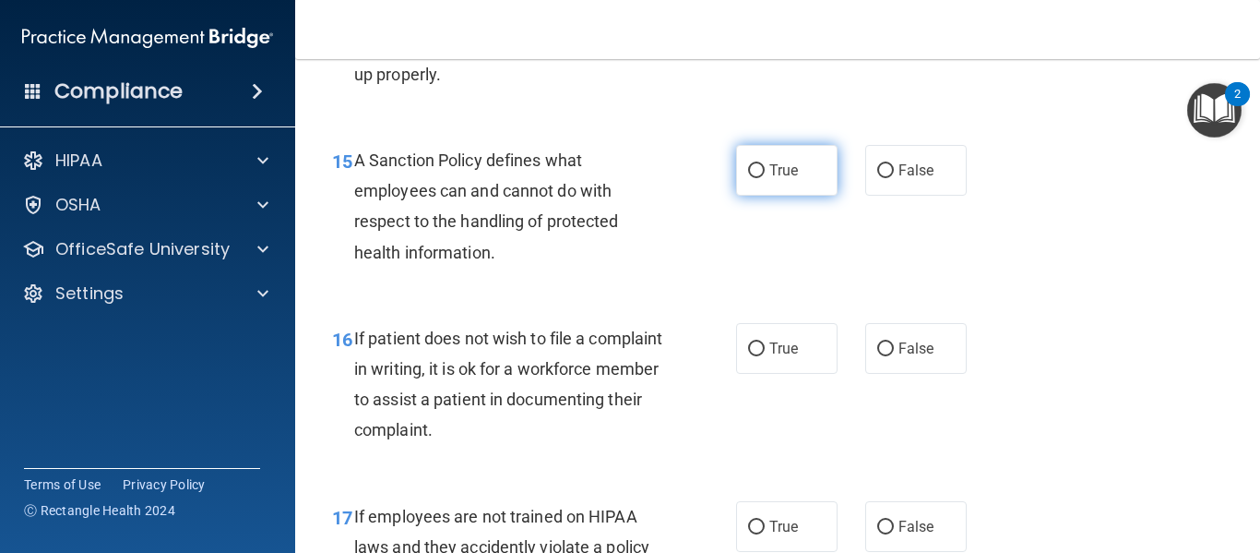
click at [757, 178] on input "True" at bounding box center [756, 171] width 17 height 14
radio input "true"
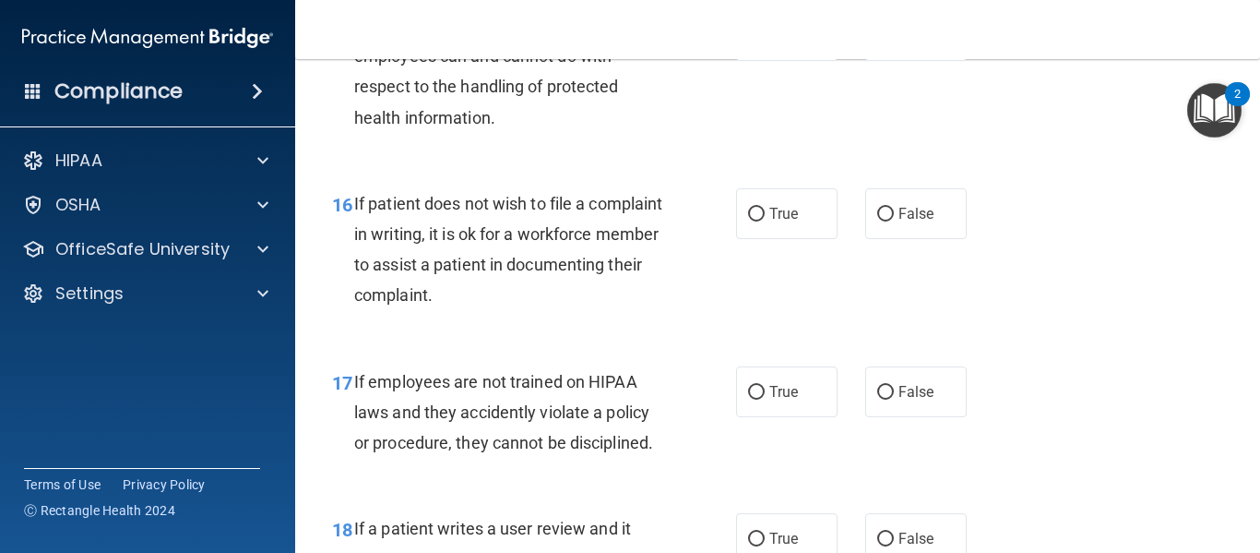
scroll to position [3121, 0]
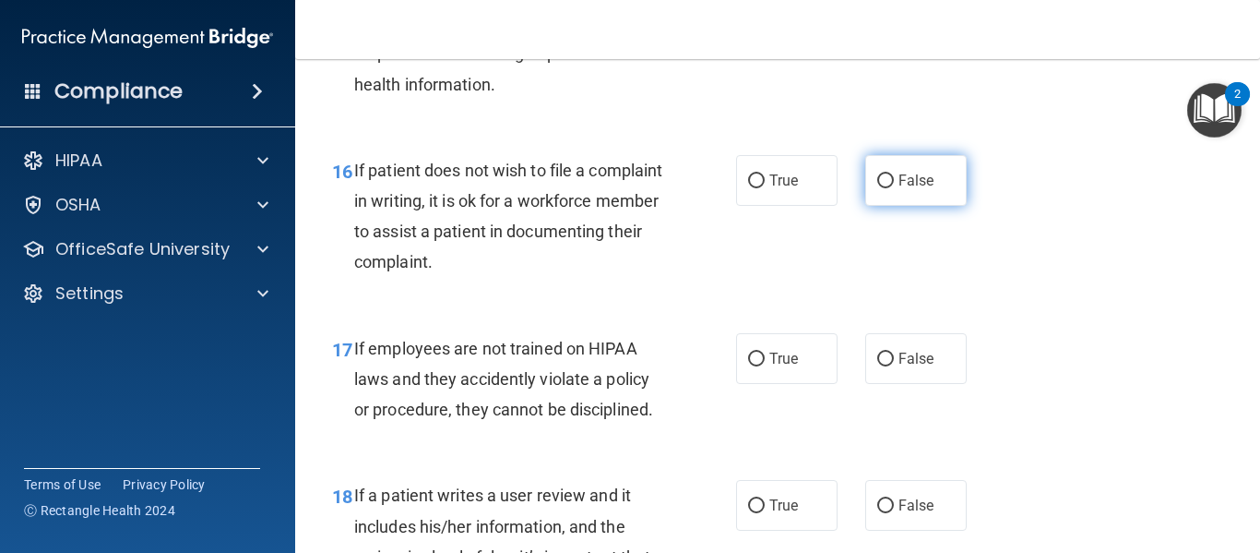
click at [877, 188] on input "False" at bounding box center [885, 181] width 17 height 14
radio input "true"
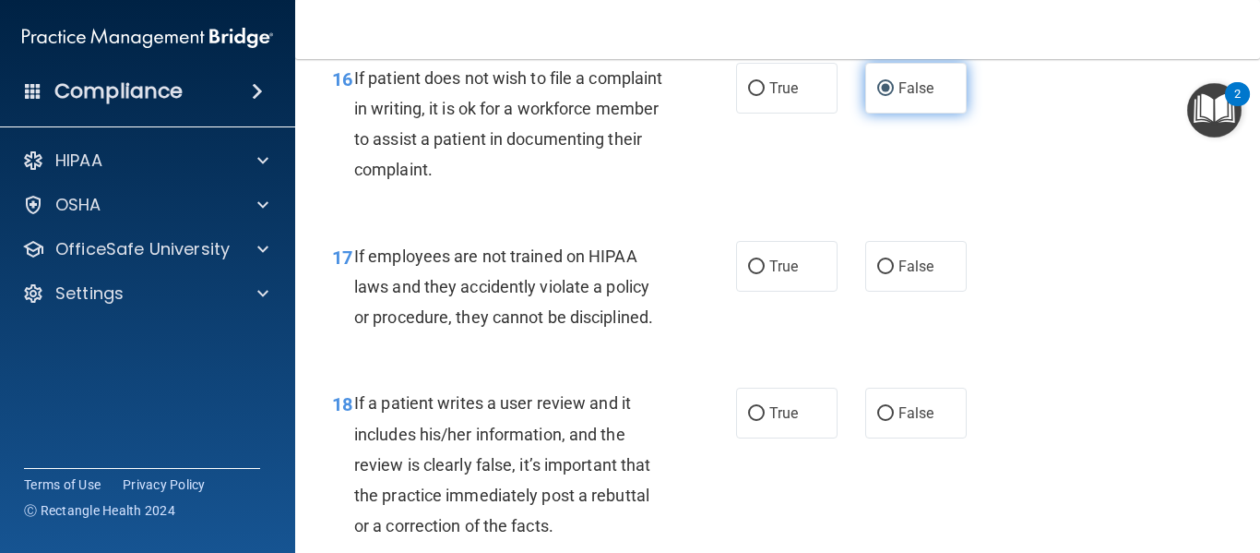
scroll to position [3305, 0]
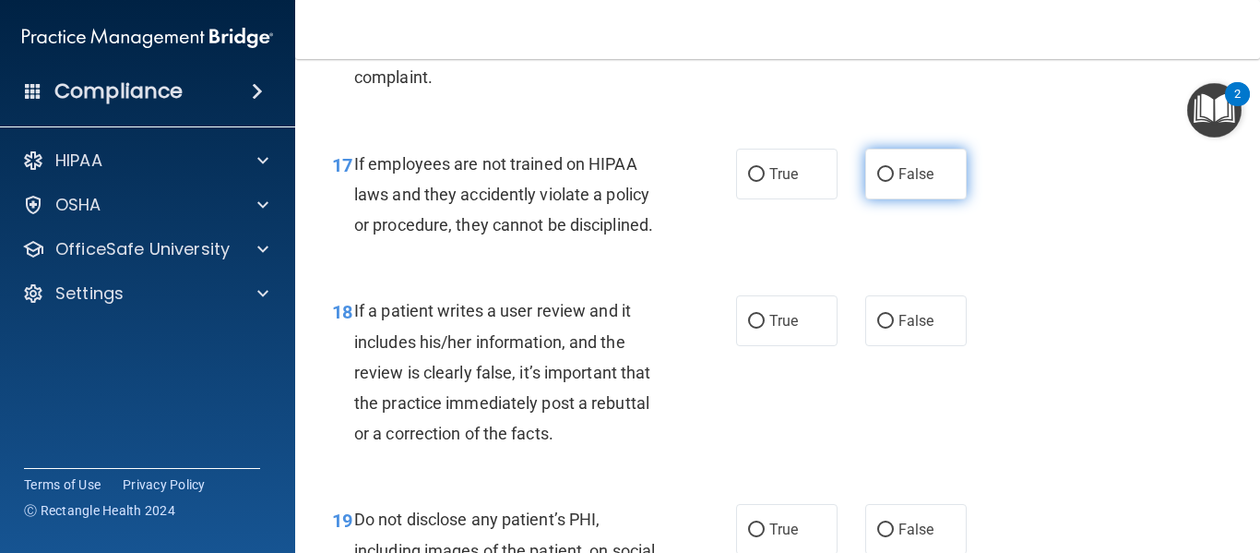
click at [877, 182] on input "False" at bounding box center [885, 175] width 17 height 14
radio input "true"
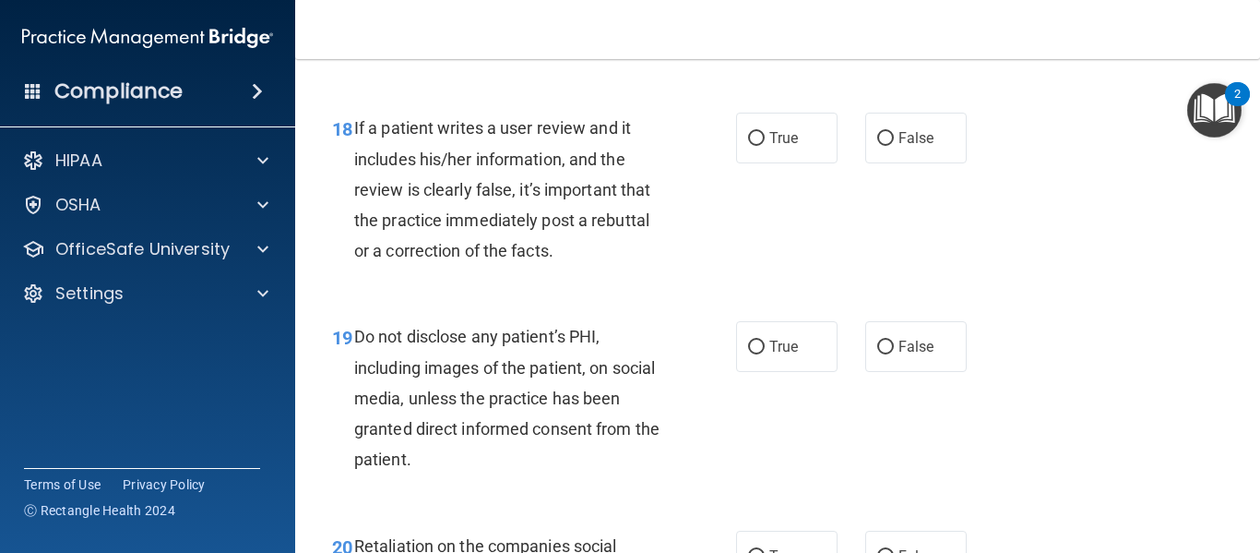
scroll to position [3490, 0]
click at [748, 144] on input "True" at bounding box center [756, 137] width 17 height 14
radio input "true"
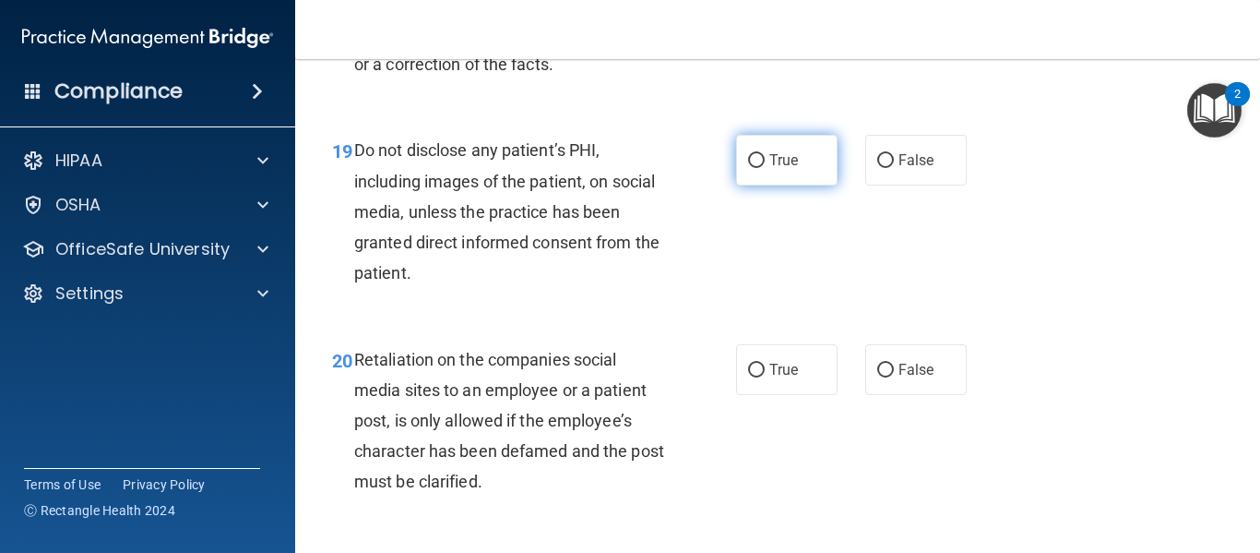
click at [739, 185] on label "True" at bounding box center [786, 160] width 101 height 51
click at [748, 168] on input "True" at bounding box center [756, 161] width 17 height 14
radio input "true"
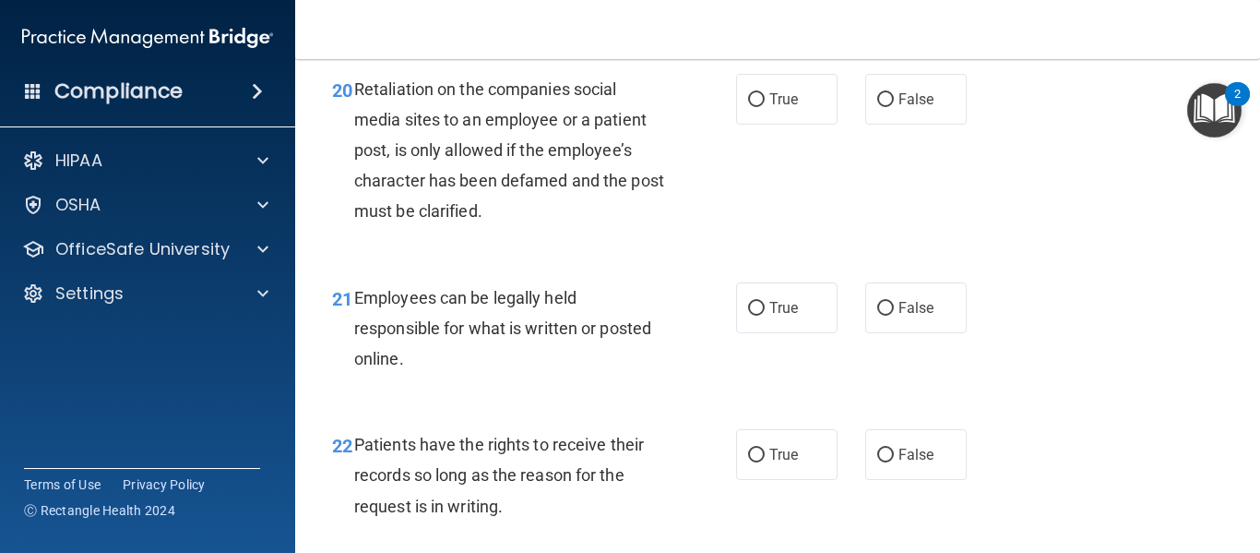
scroll to position [3951, 0]
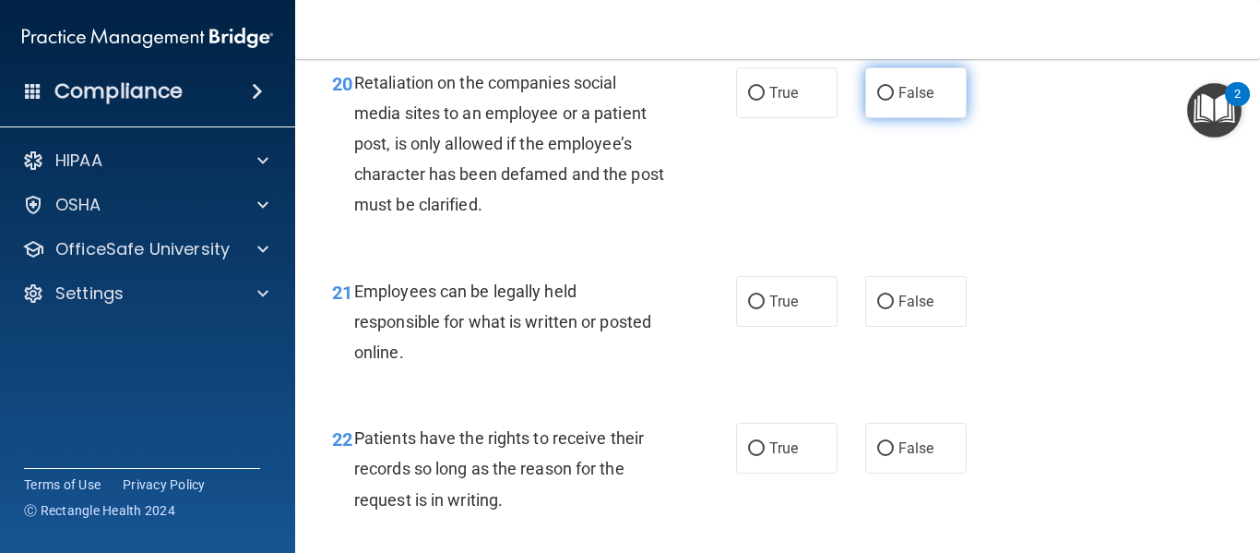
click at [868, 118] on label "False" at bounding box center [915, 92] width 101 height 51
click at [877, 101] on input "False" at bounding box center [885, 94] width 17 height 14
radio input "true"
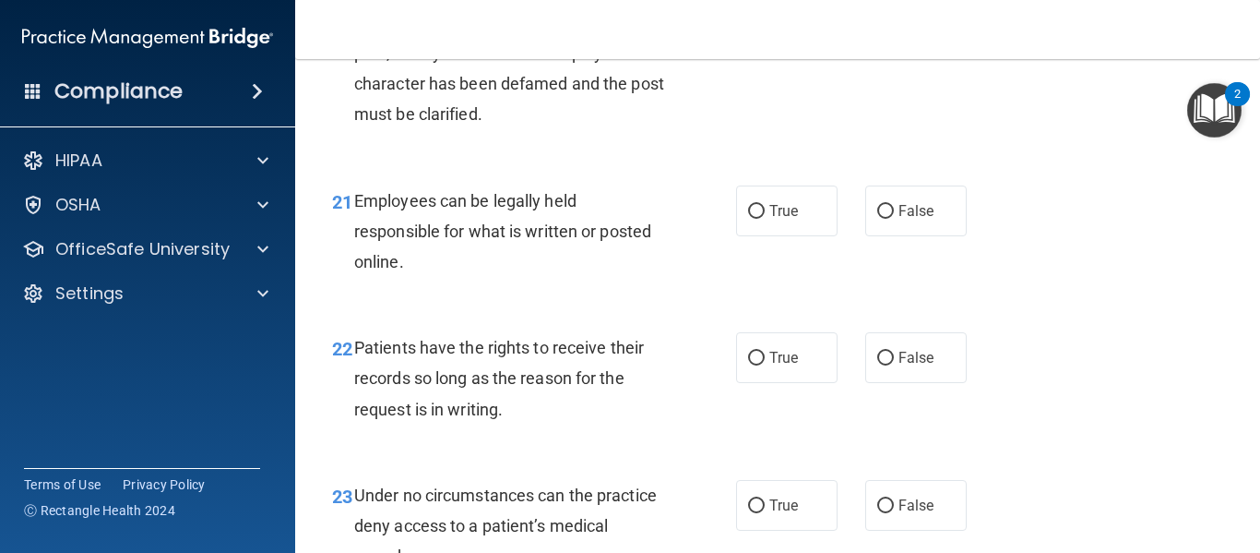
scroll to position [4043, 0]
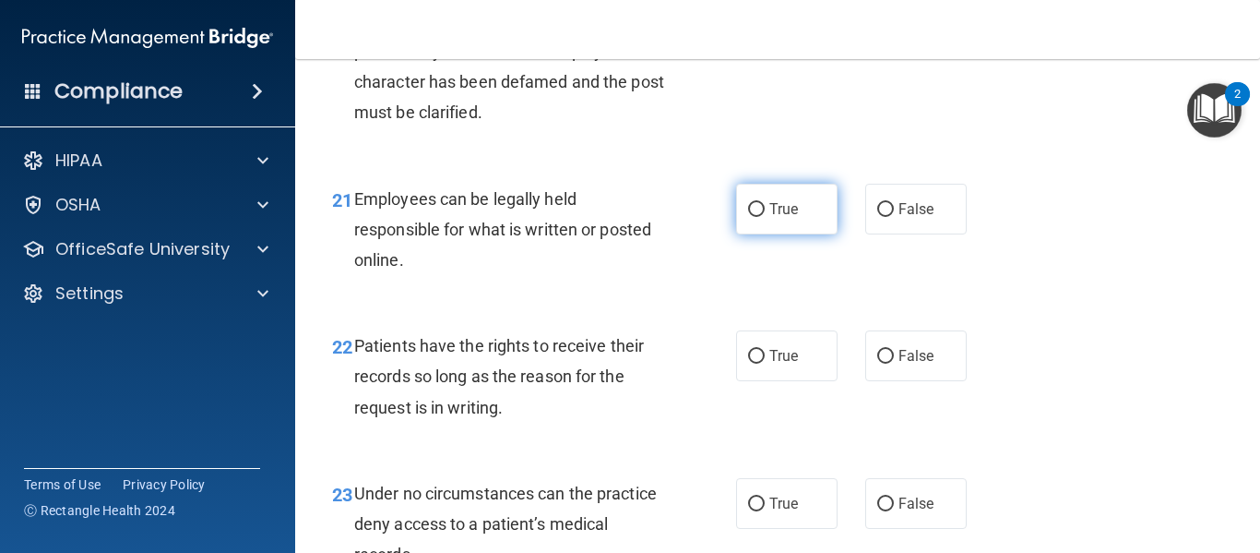
click at [748, 217] on input "True" at bounding box center [756, 210] width 17 height 14
radio input "true"
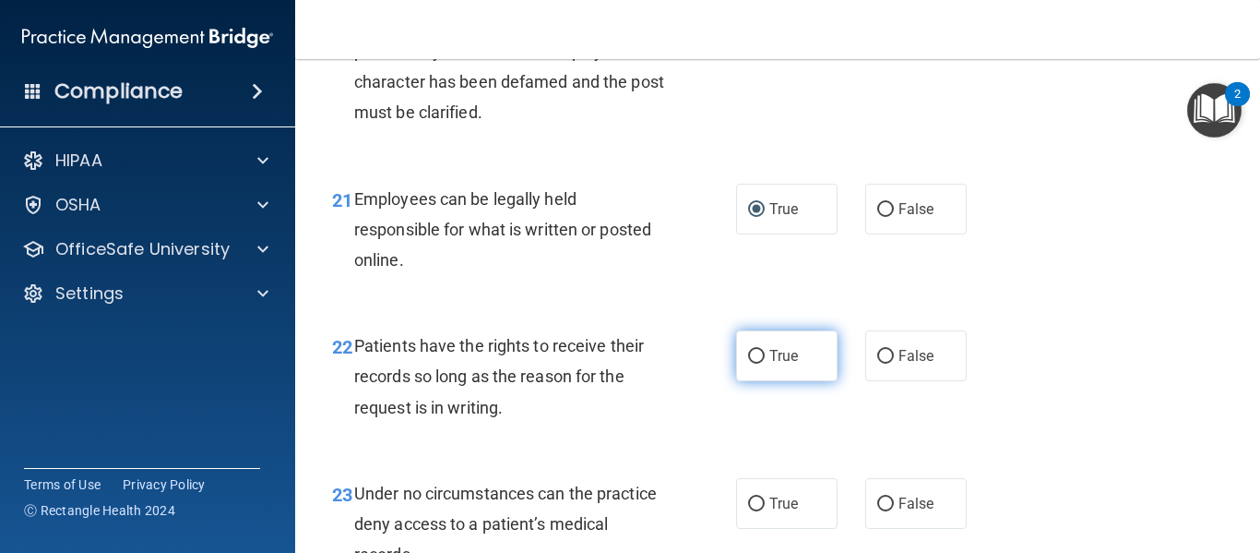
click at [757, 364] on input "True" at bounding box center [756, 357] width 17 height 14
radio input "true"
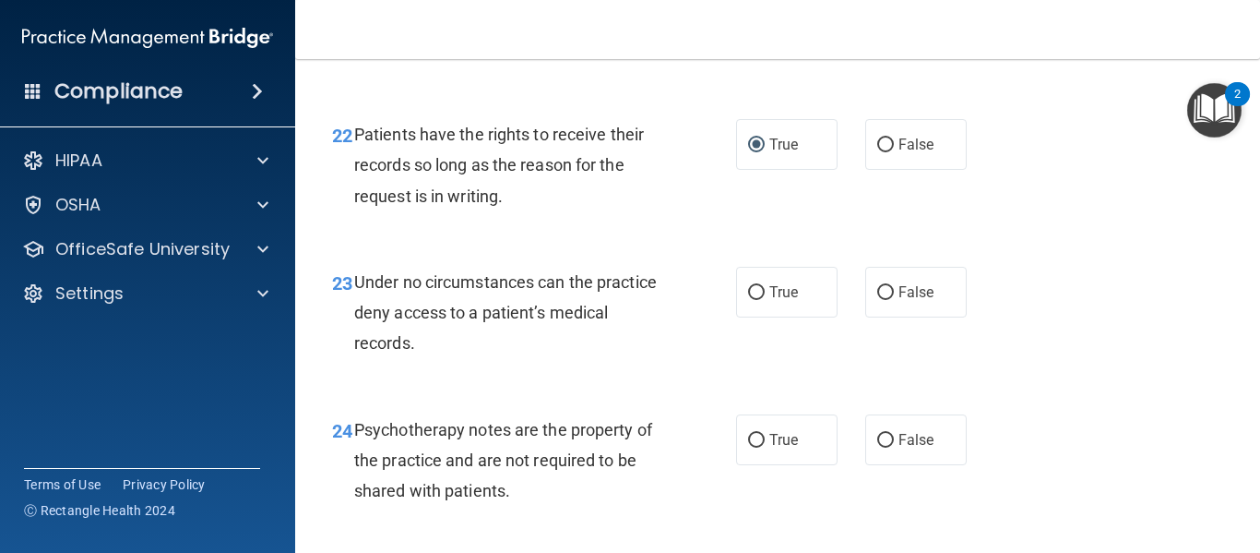
scroll to position [4320, 0]
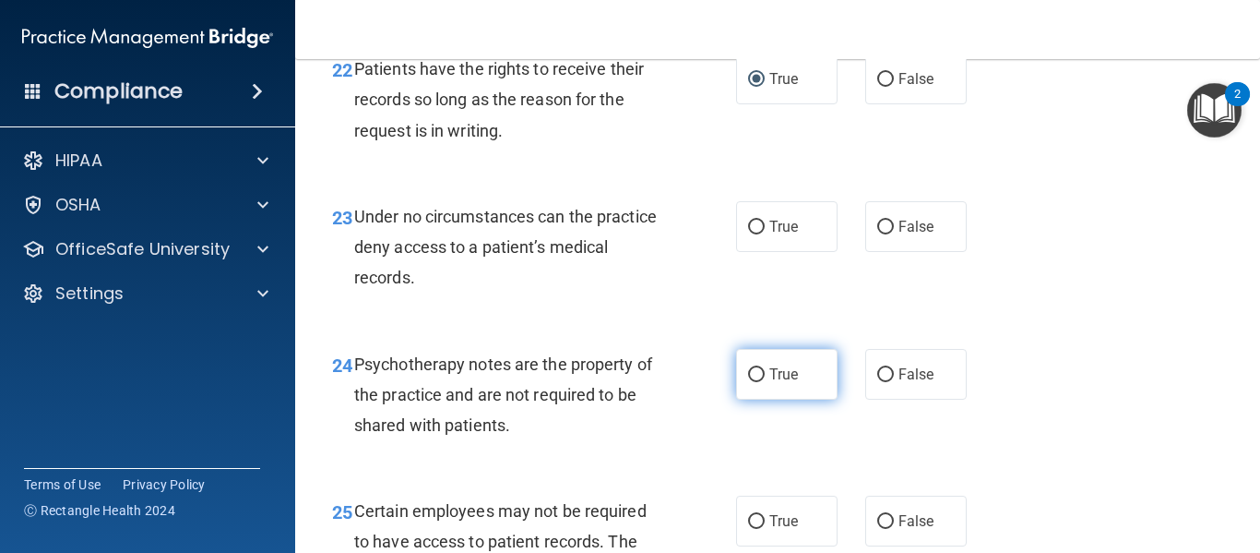
click at [750, 382] on input "True" at bounding box center [756, 375] width 17 height 14
radio input "true"
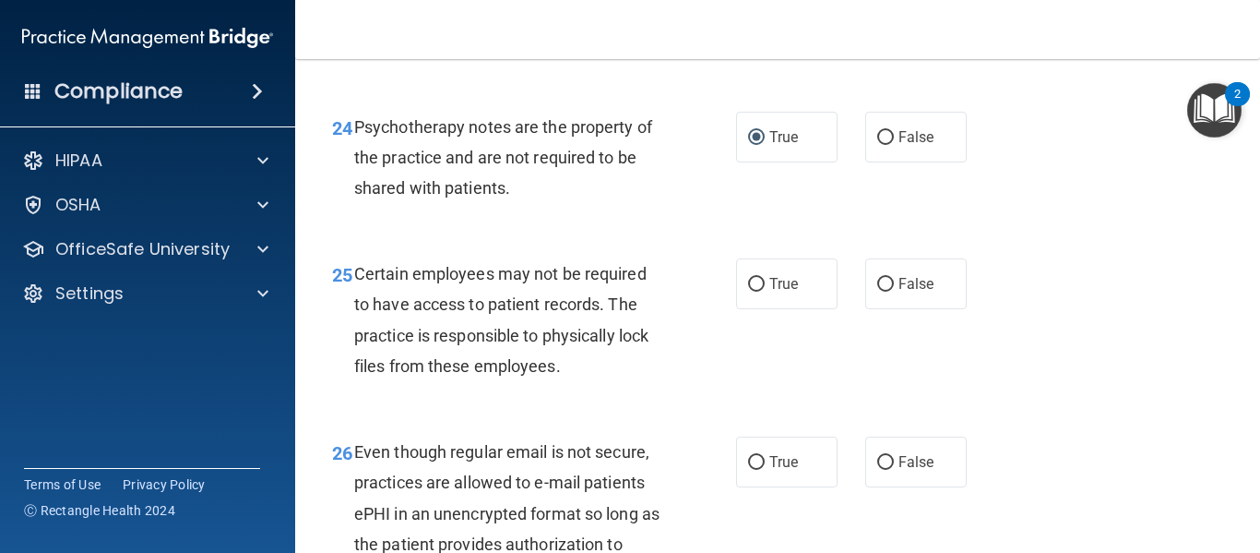
scroll to position [4597, 0]
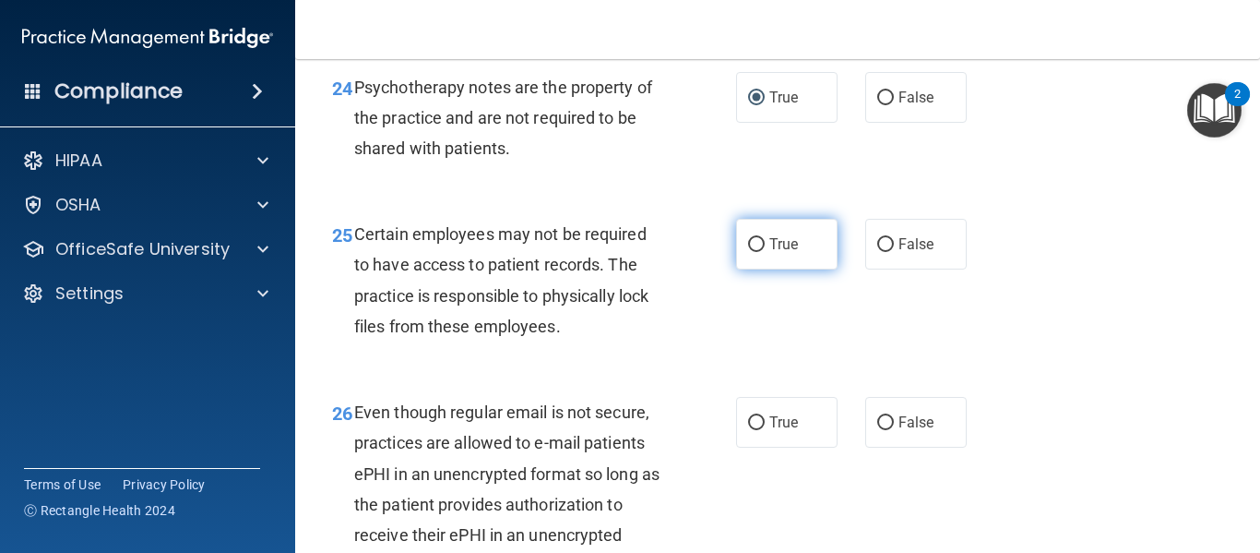
click at [754, 252] on input "True" at bounding box center [756, 245] width 17 height 14
radio input "true"
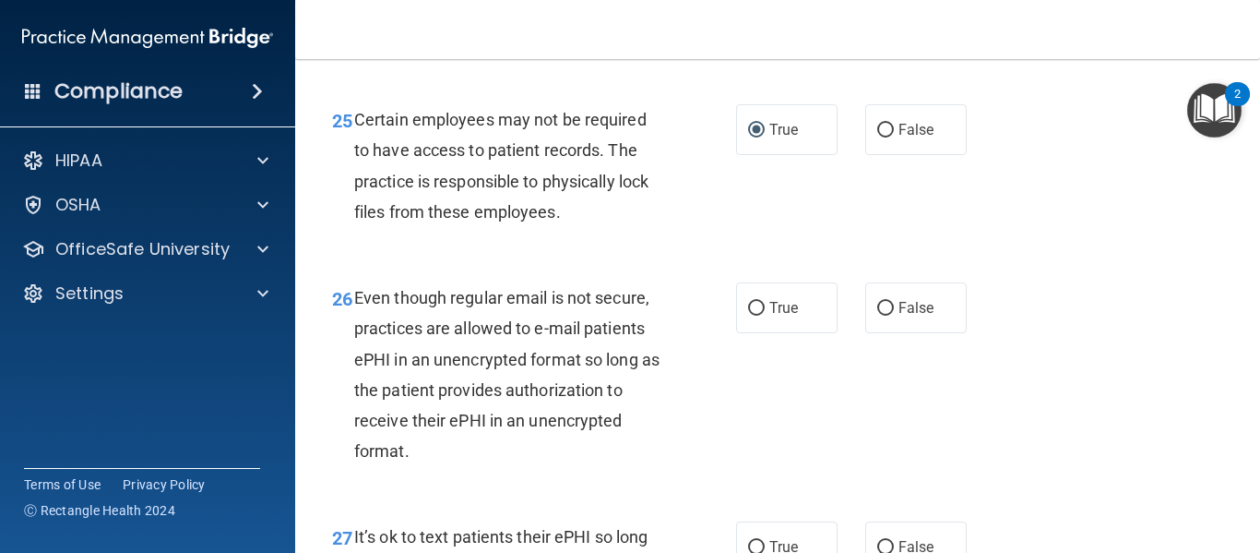
scroll to position [4874, 0]
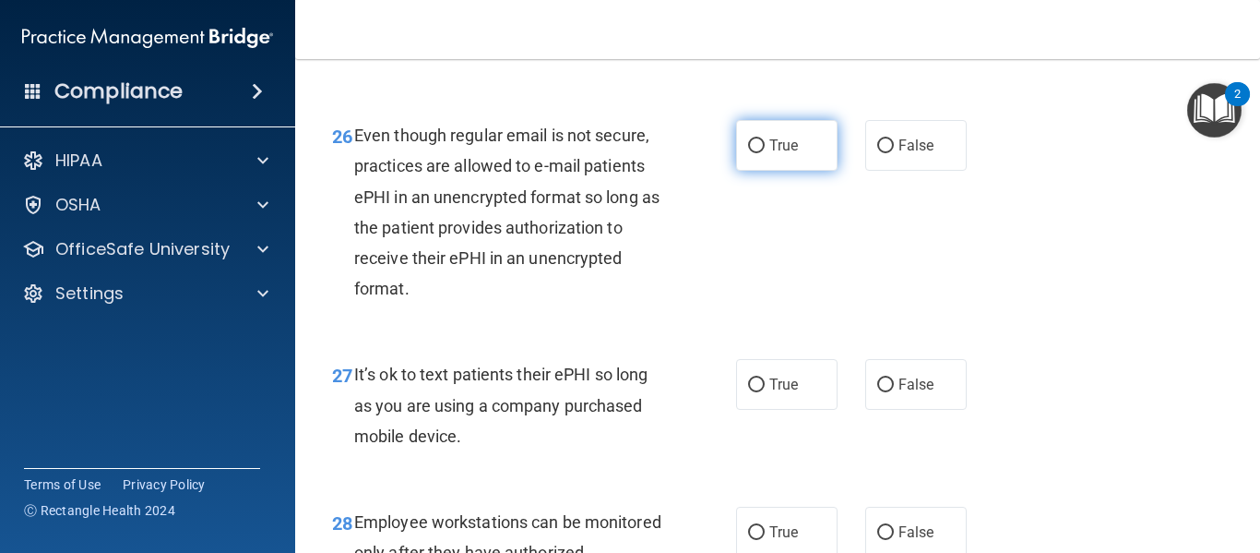
click at [748, 153] on input "True" at bounding box center [756, 146] width 17 height 14
radio input "true"
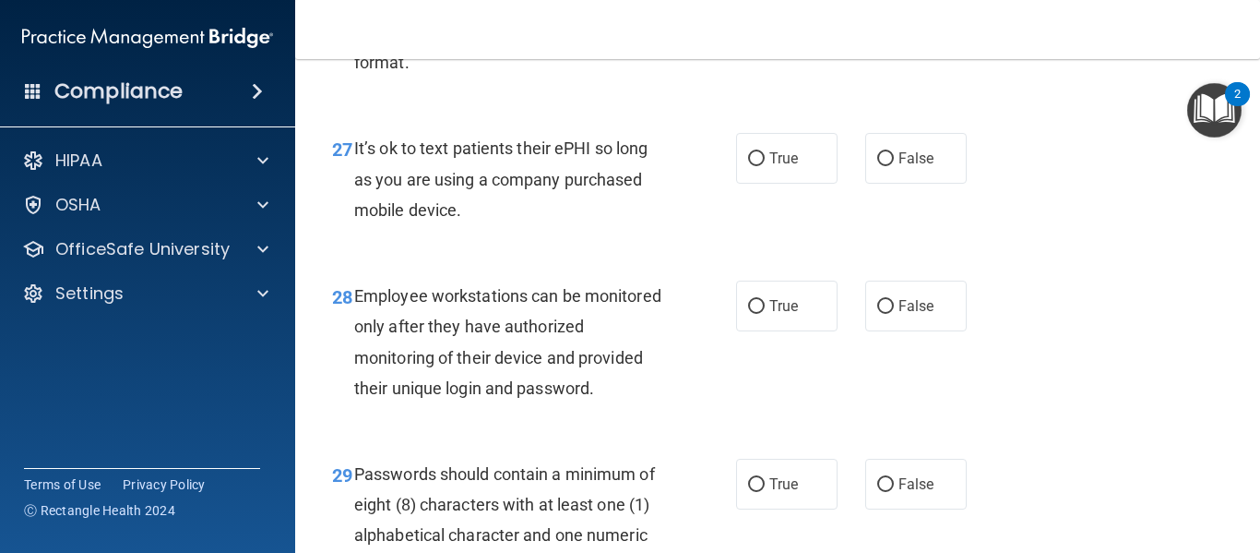
scroll to position [5150, 0]
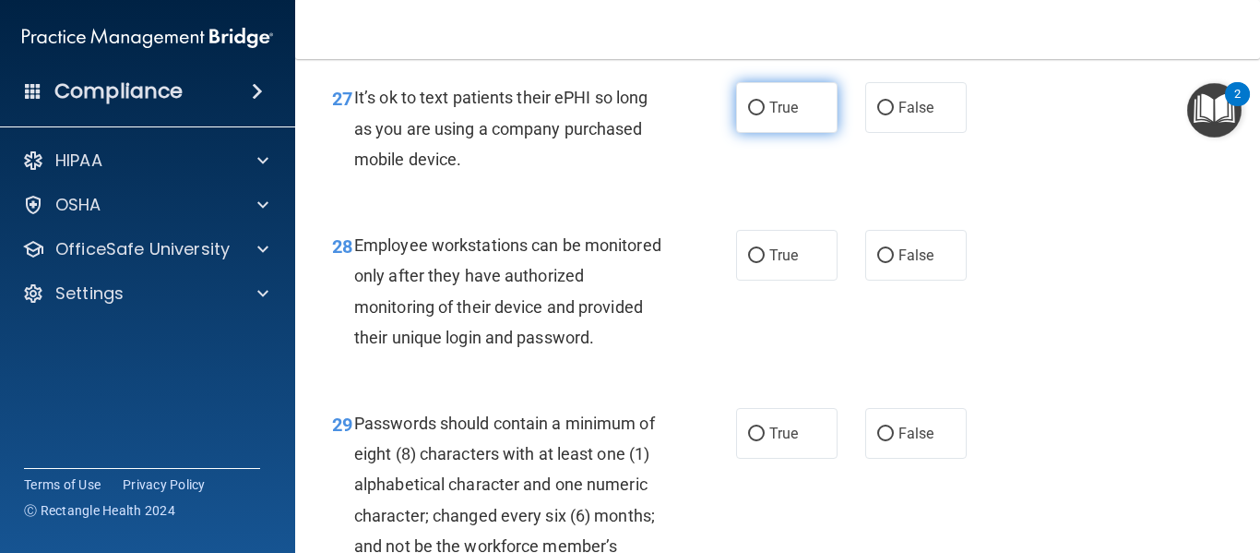
click at [758, 115] on input "True" at bounding box center [756, 108] width 17 height 14
radio input "true"
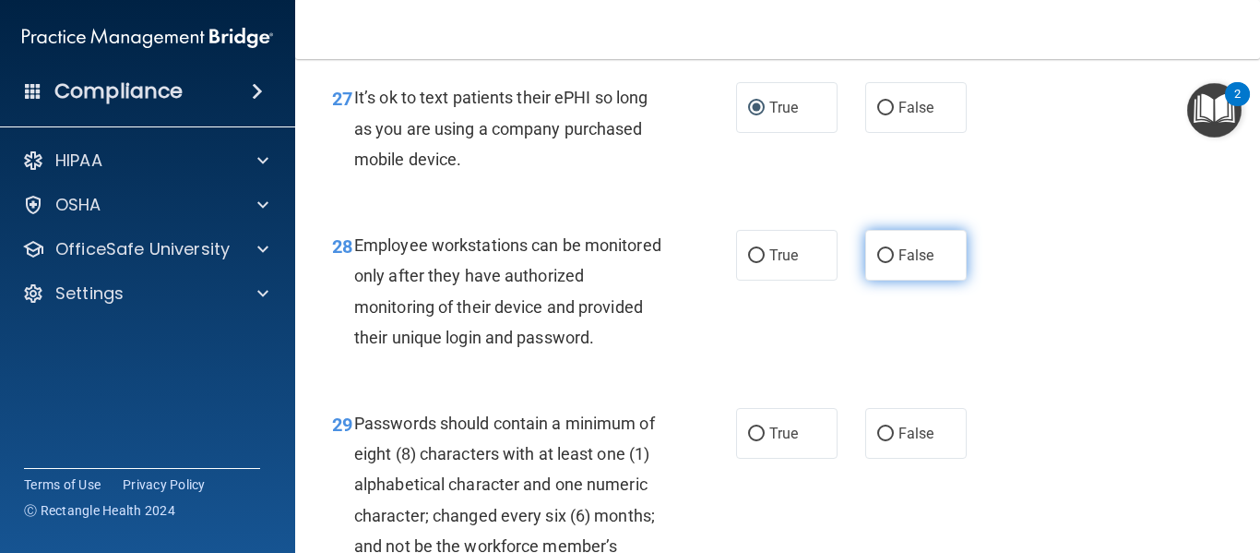
click at [877, 263] on input "False" at bounding box center [885, 256] width 17 height 14
radio input "true"
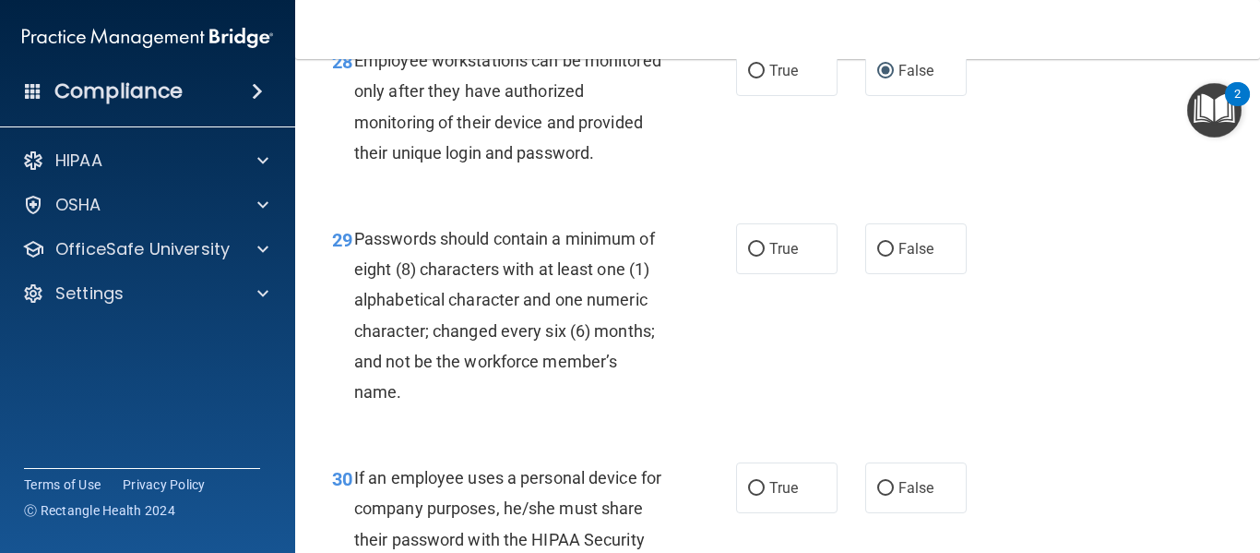
scroll to position [5519, 0]
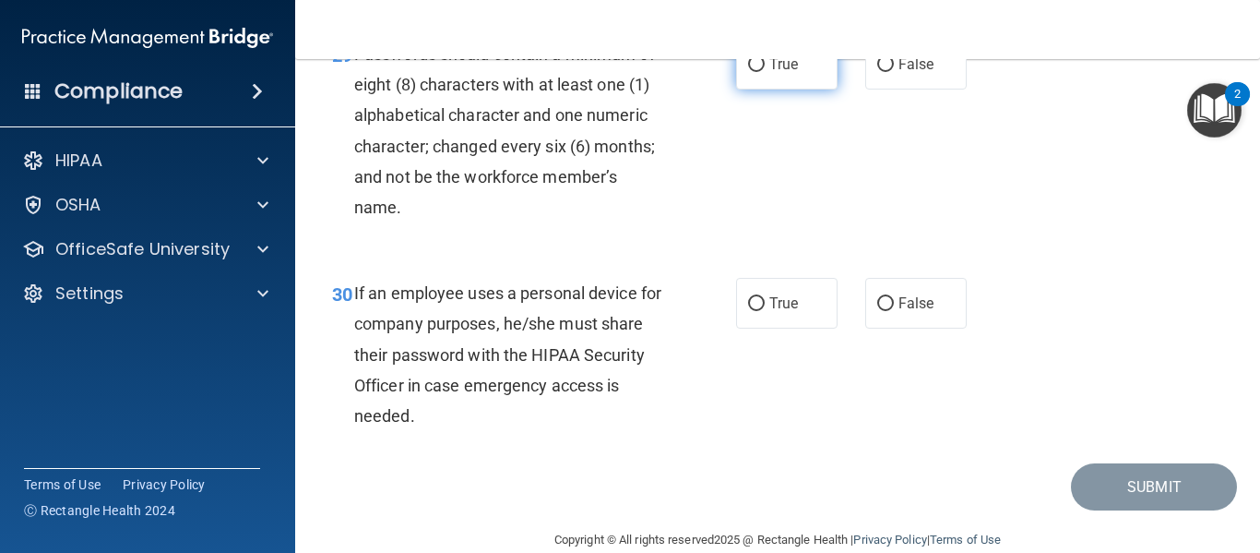
click at [753, 72] on input "True" at bounding box center [756, 65] width 17 height 14
radio input "true"
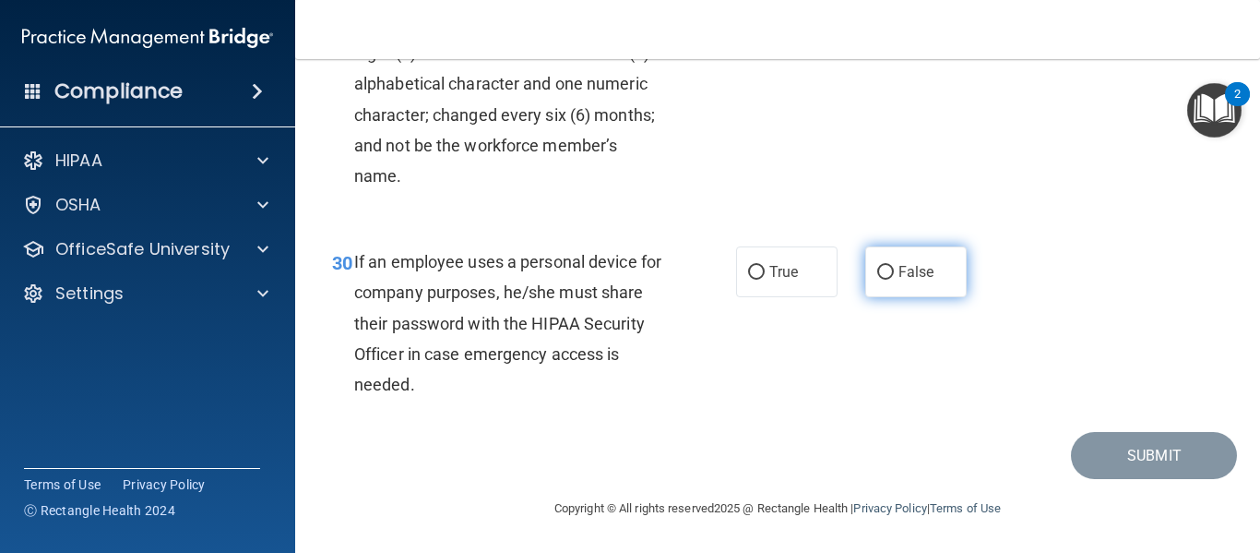
click at [877, 273] on input "False" at bounding box center [885, 273] width 17 height 14
radio input "true"
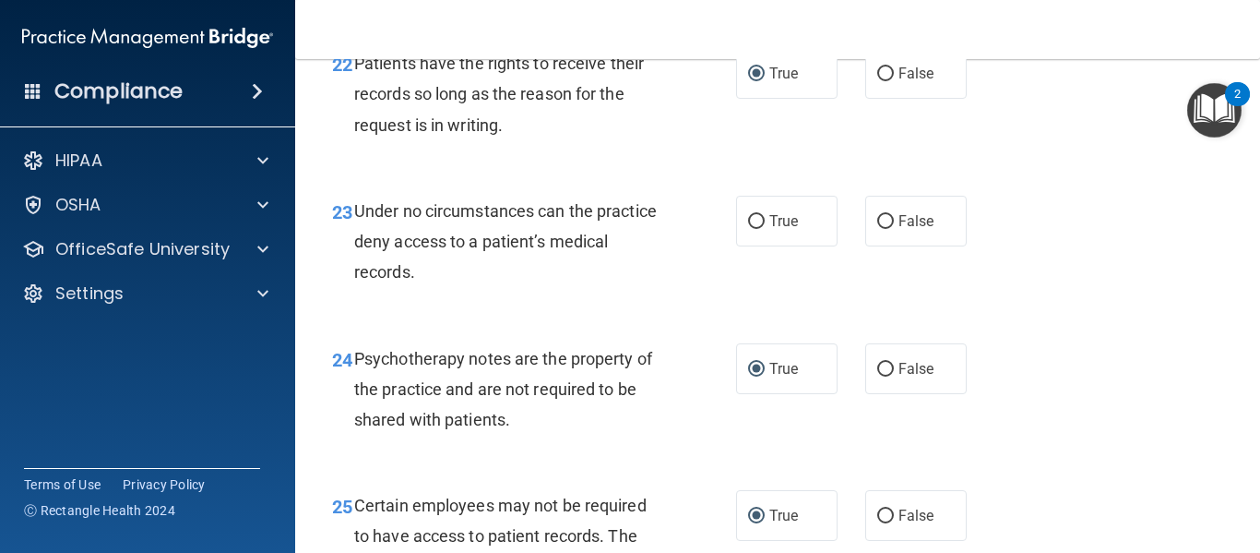
scroll to position [4337, 0]
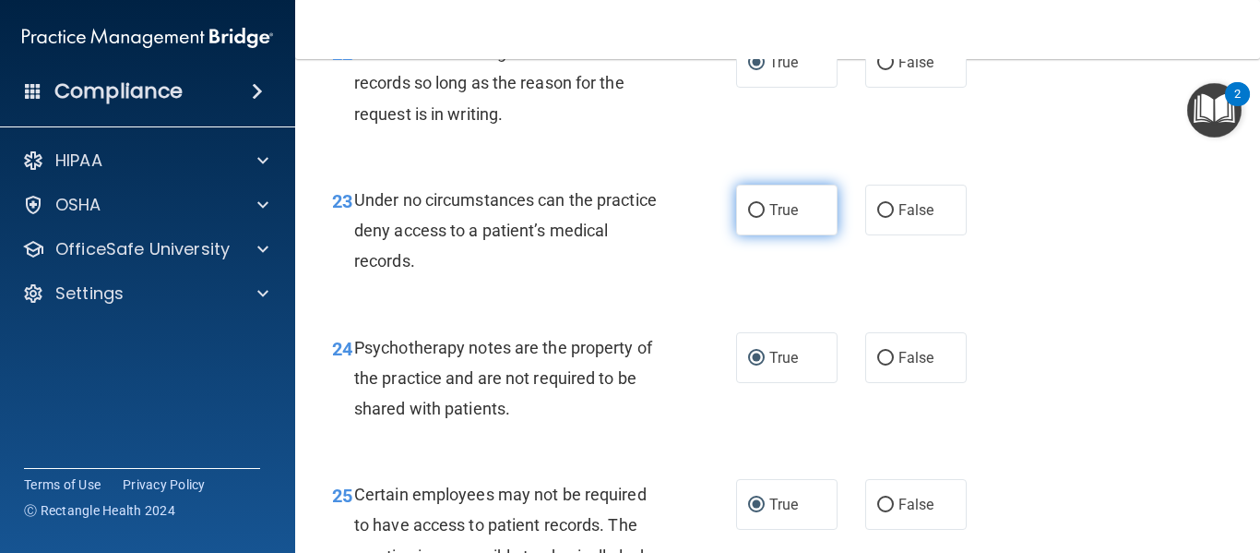
click at [748, 218] on input "True" at bounding box center [756, 211] width 17 height 14
radio input "true"
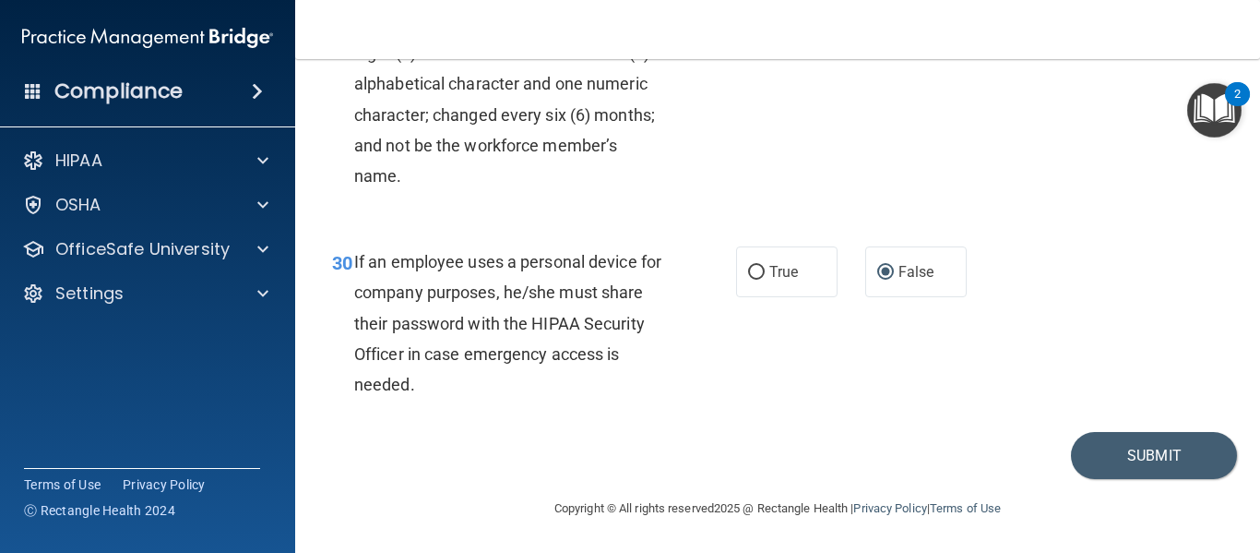
scroll to position [5612, 0]
click at [1115, 459] on button "Submit" at bounding box center [1154, 455] width 166 height 47
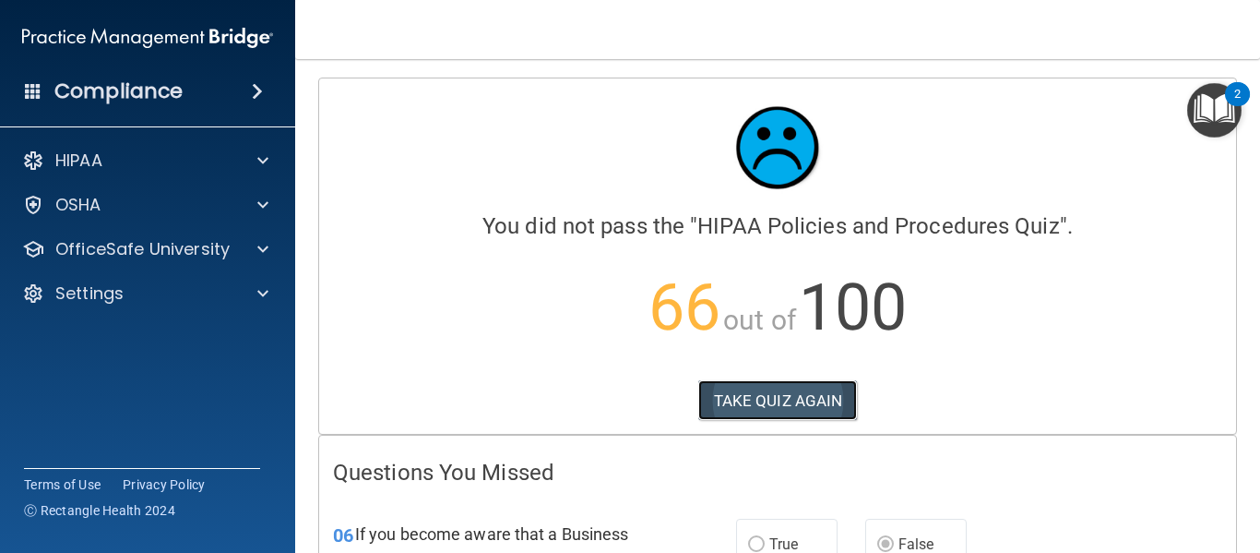
click at [748, 391] on button "TAKE QUIZ AGAIN" at bounding box center [778, 400] width 160 height 41
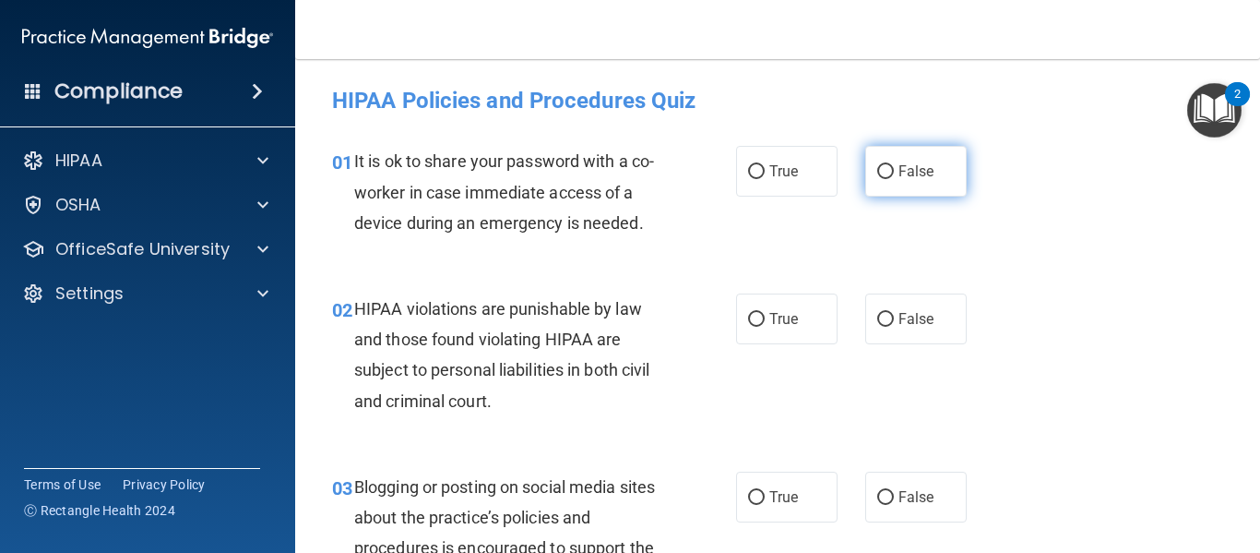
click at [892, 170] on label "False" at bounding box center [915, 171] width 101 height 51
click at [892, 170] on input "False" at bounding box center [885, 172] width 17 height 14
radio input "true"
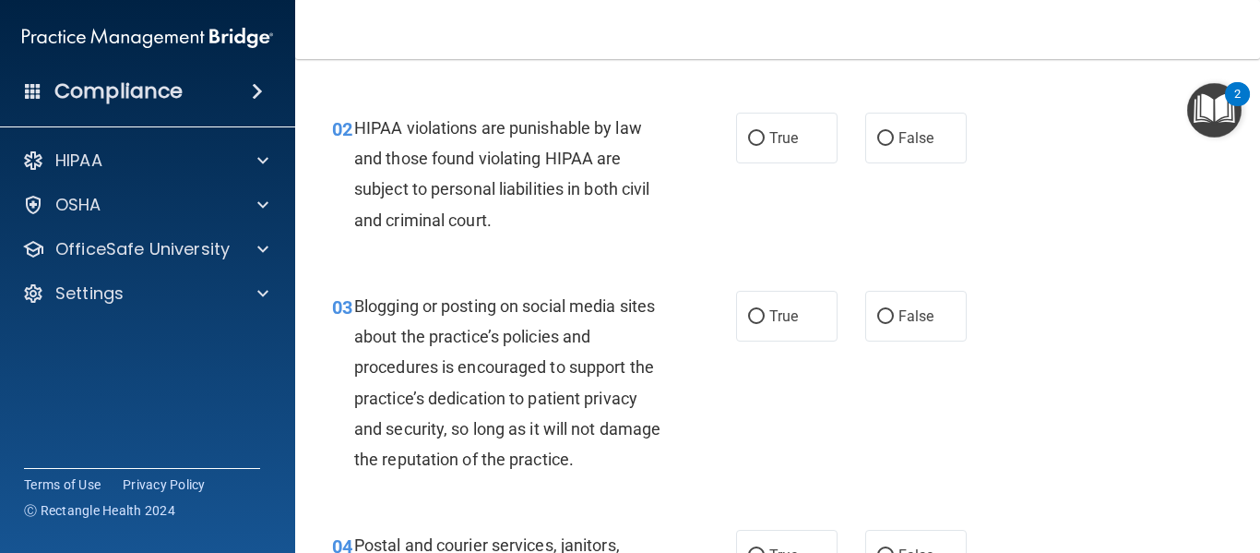
scroll to position [185, 0]
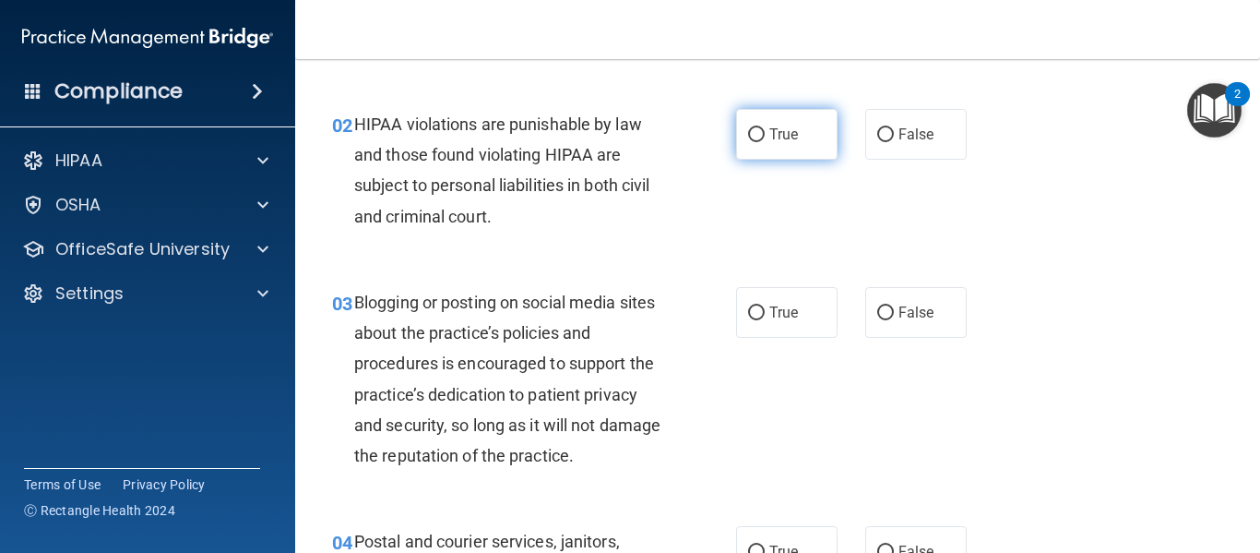
click at [748, 135] on input "True" at bounding box center [756, 135] width 17 height 14
radio input "true"
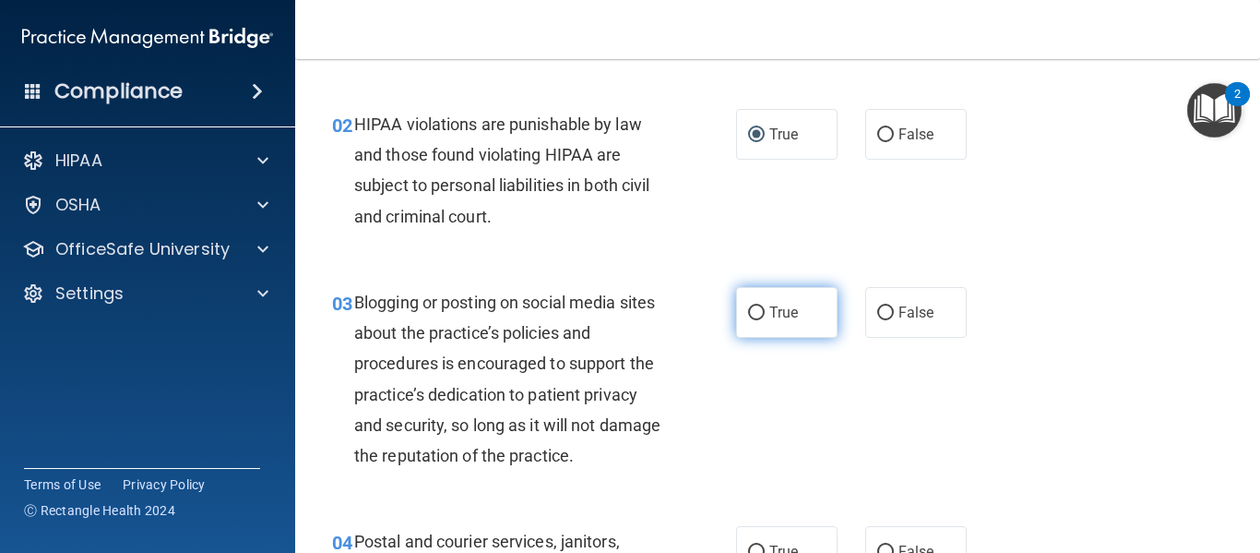
click at [757, 304] on label "True" at bounding box center [786, 312] width 101 height 51
click at [757, 306] on input "True" at bounding box center [756, 313] width 17 height 14
radio input "true"
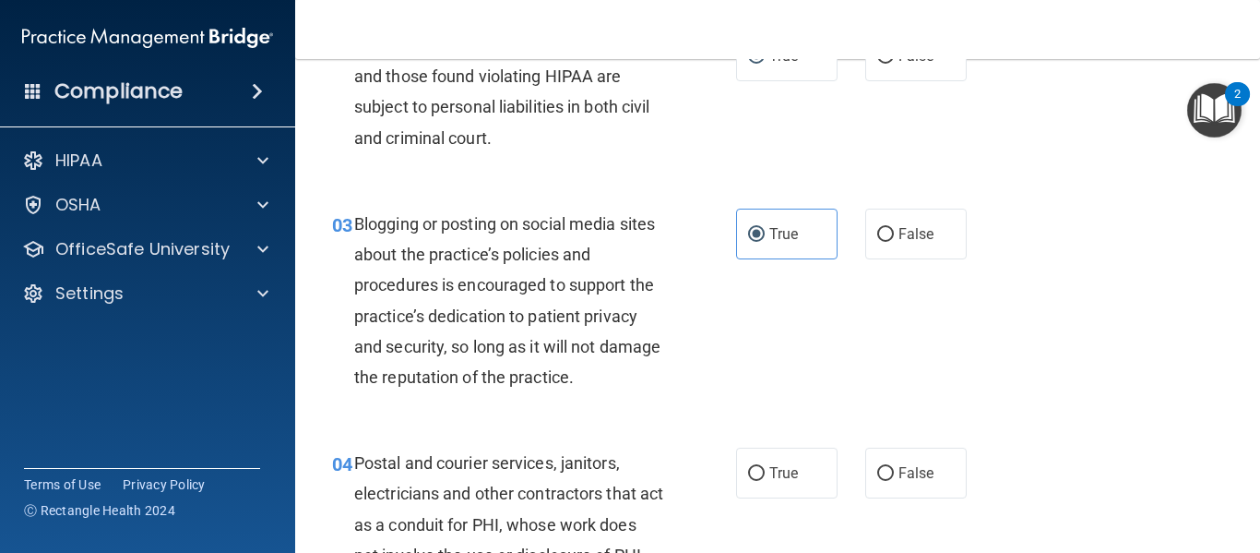
scroll to position [461, 0]
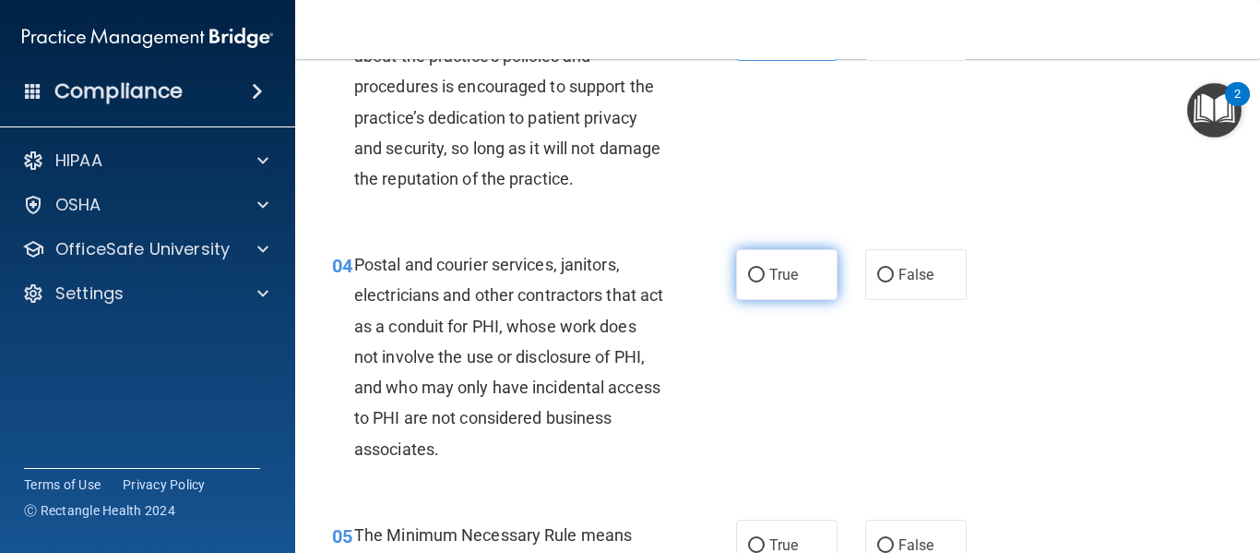
click at [752, 274] on input "True" at bounding box center [756, 276] width 17 height 14
radio input "true"
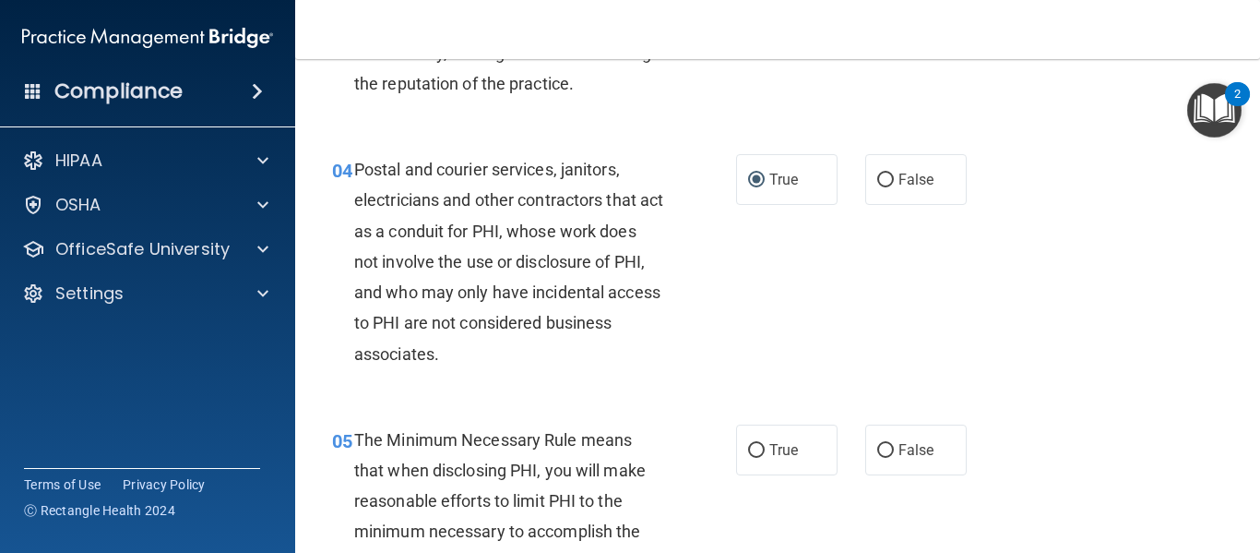
scroll to position [738, 0]
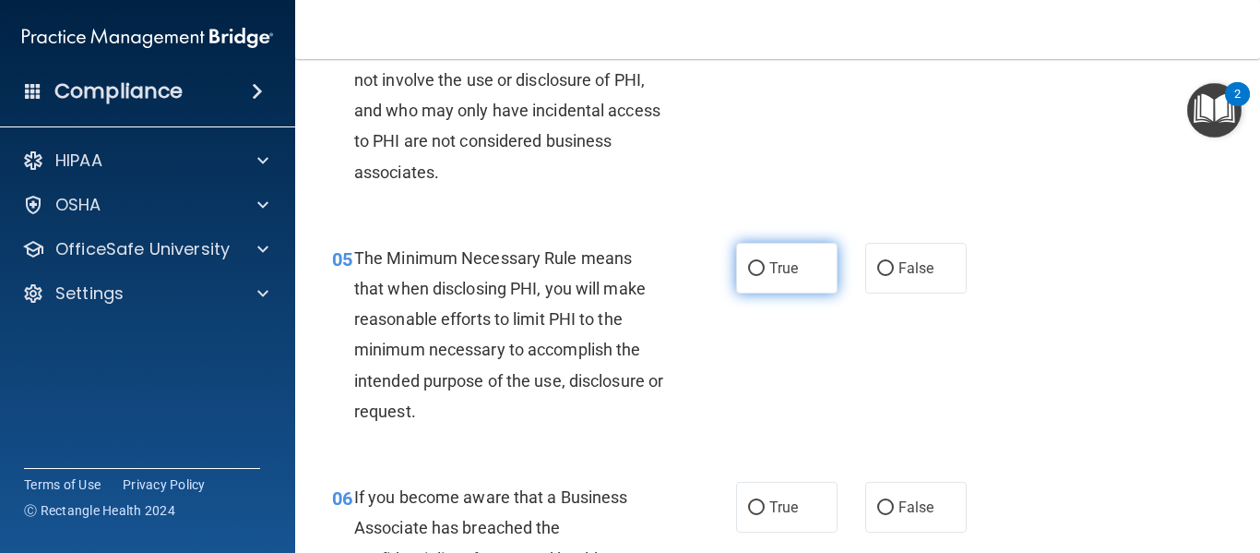
click at [751, 269] on input "True" at bounding box center [756, 269] width 17 height 14
radio input "true"
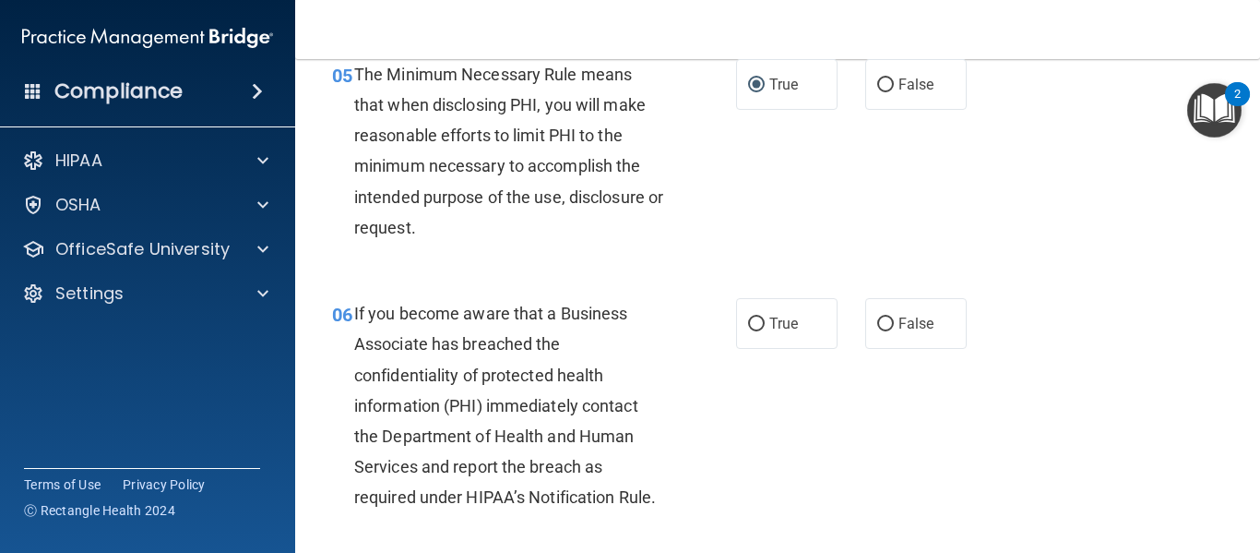
scroll to position [923, 0]
click at [755, 328] on input "True" at bounding box center [756, 323] width 17 height 14
radio input "true"
click at [899, 328] on span "False" at bounding box center [917, 323] width 36 height 18
click at [894, 328] on input "False" at bounding box center [885, 323] width 17 height 14
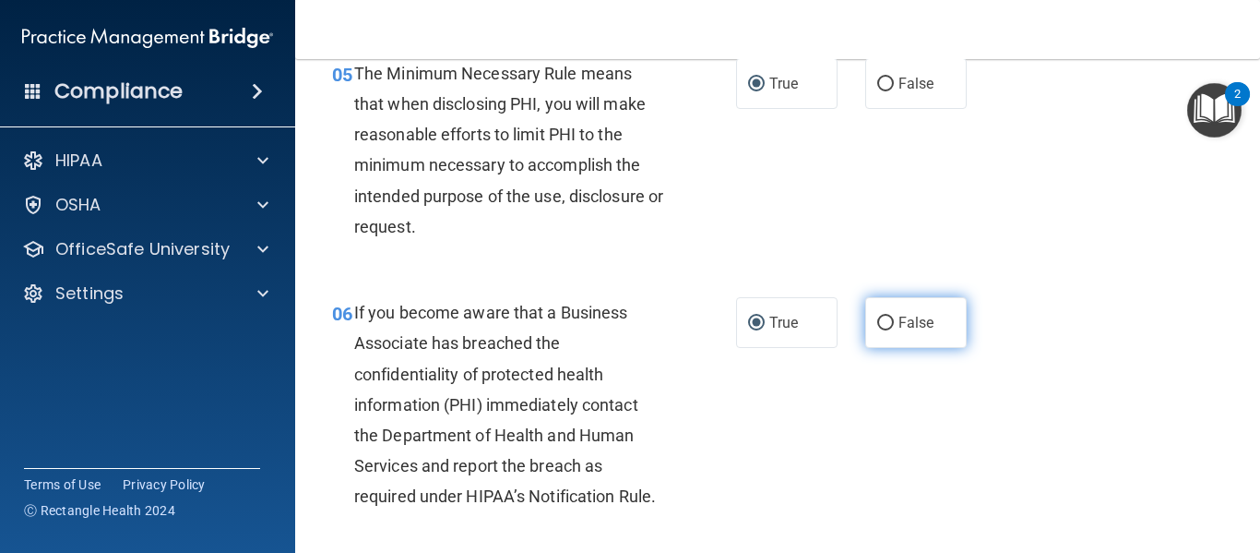
radio input "true"
radio input "false"
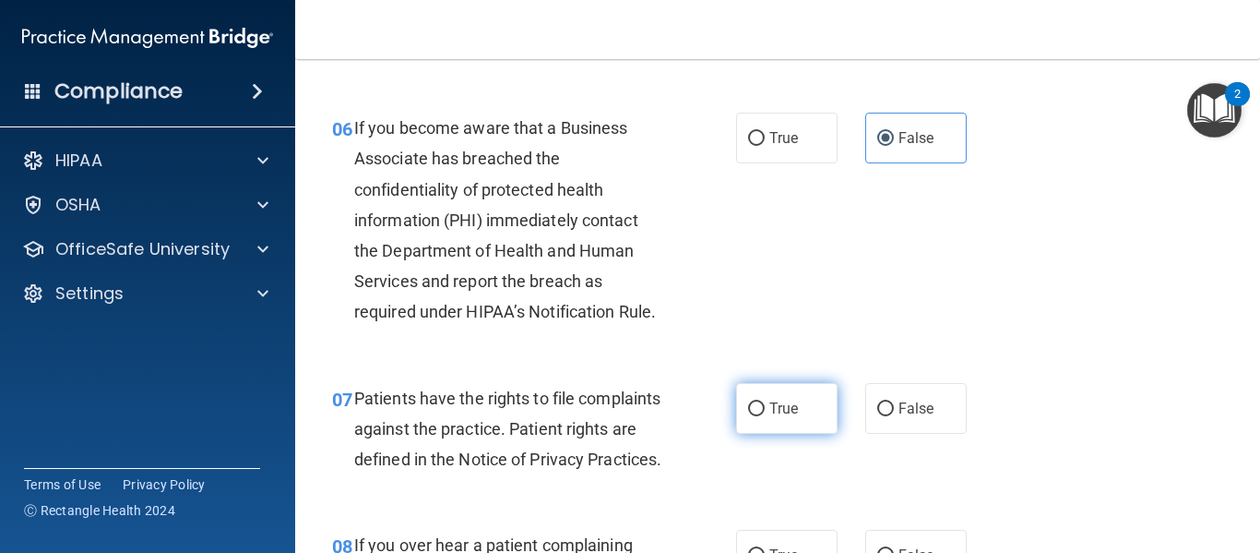
click at [770, 403] on span "True" at bounding box center [784, 409] width 29 height 18
click at [765, 403] on input "True" at bounding box center [756, 409] width 17 height 14
radio input "true"
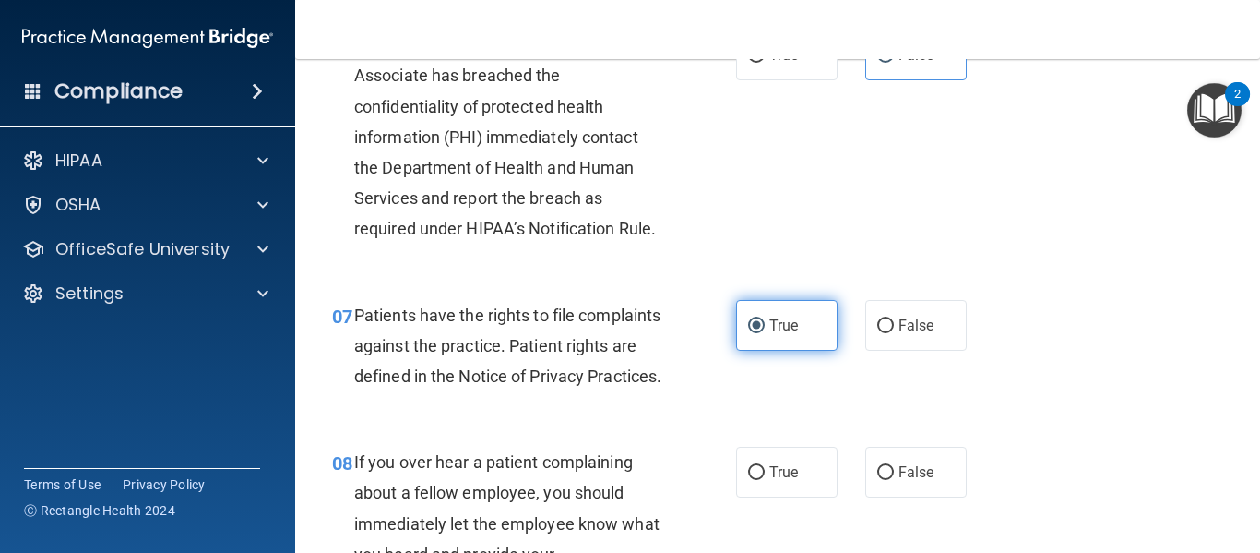
scroll to position [1384, 0]
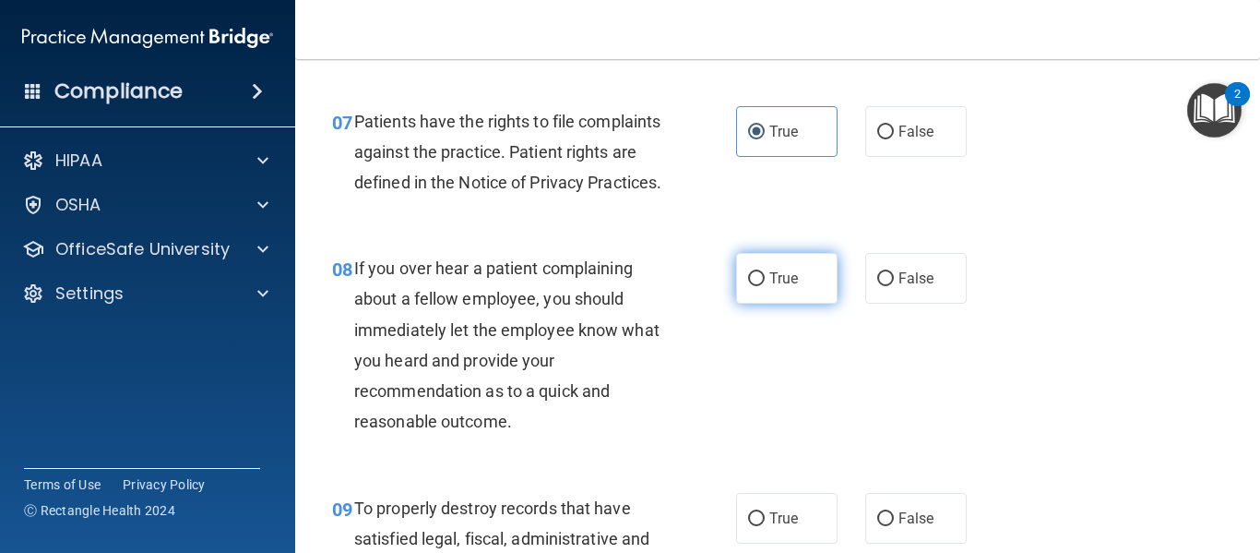
click at [748, 286] on input "True" at bounding box center [756, 279] width 17 height 14
radio input "true"
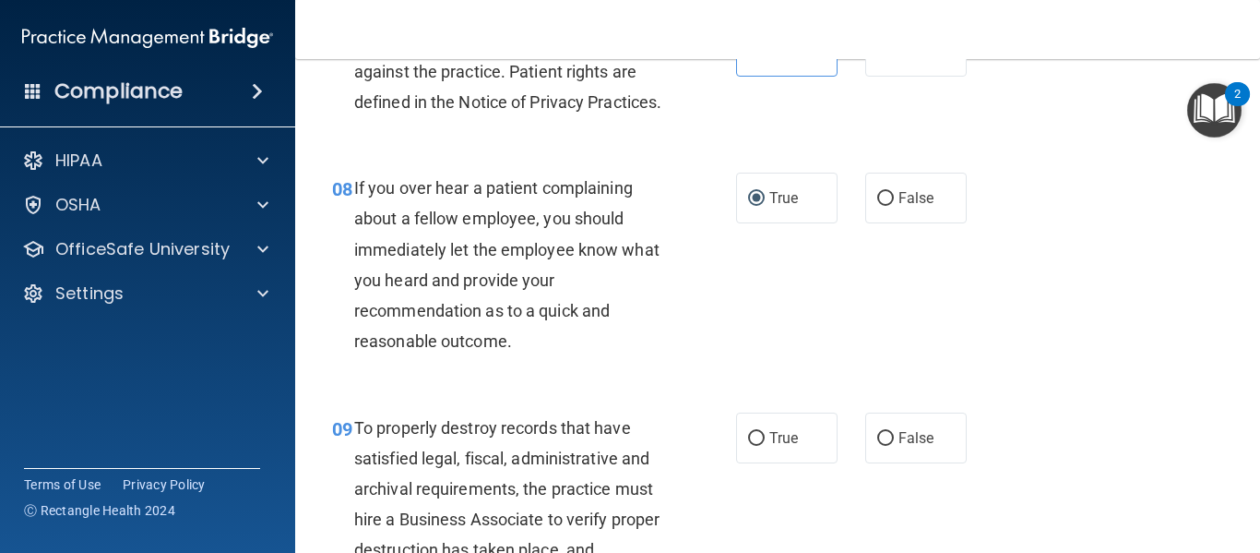
scroll to position [1569, 0]
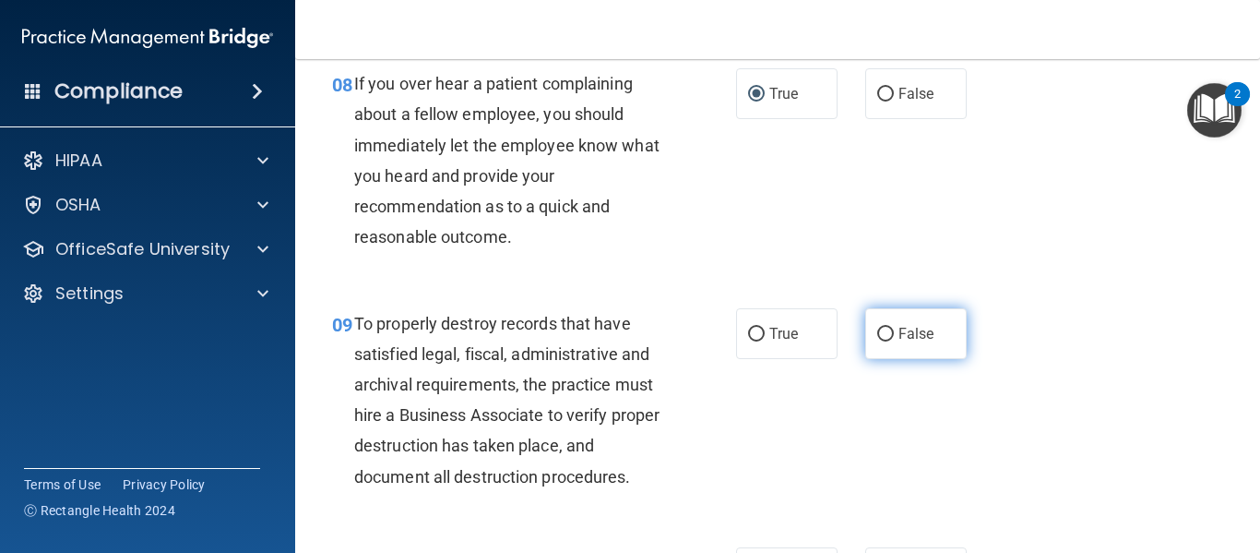
click at [884, 359] on label "False" at bounding box center [915, 333] width 101 height 51
click at [884, 341] on input "False" at bounding box center [885, 335] width 17 height 14
radio input "true"
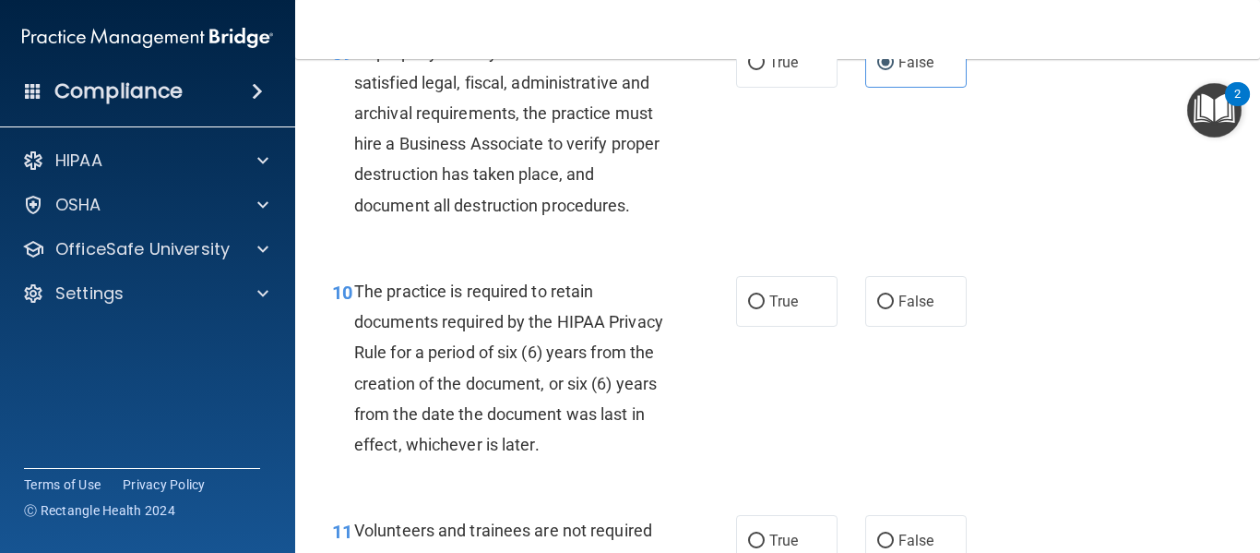
scroll to position [1845, 0]
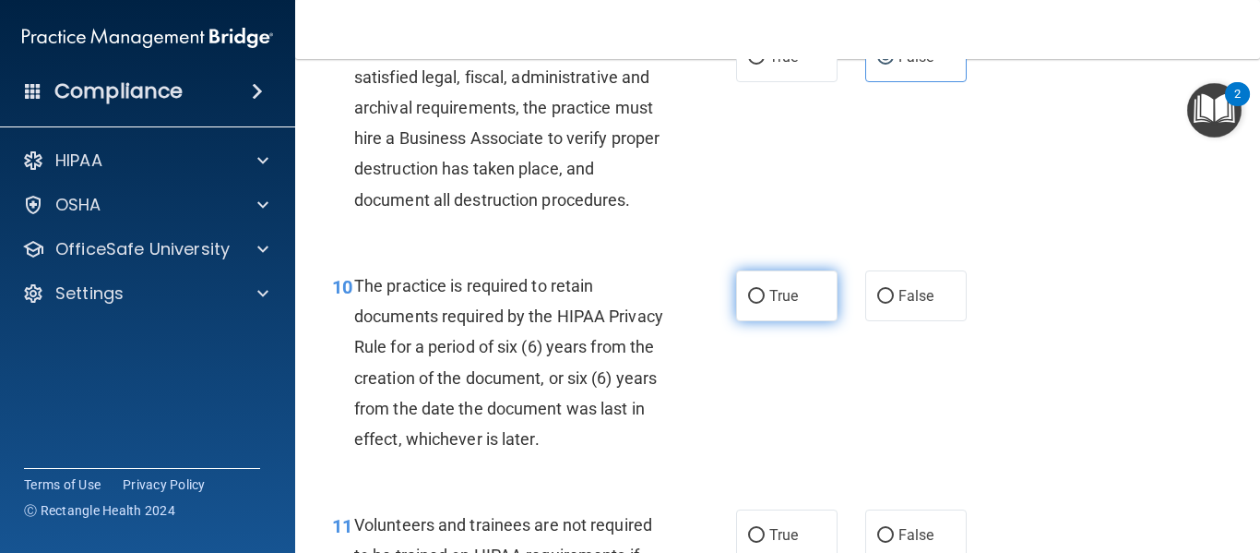
click at [748, 304] on input "True" at bounding box center [756, 297] width 17 height 14
radio input "true"
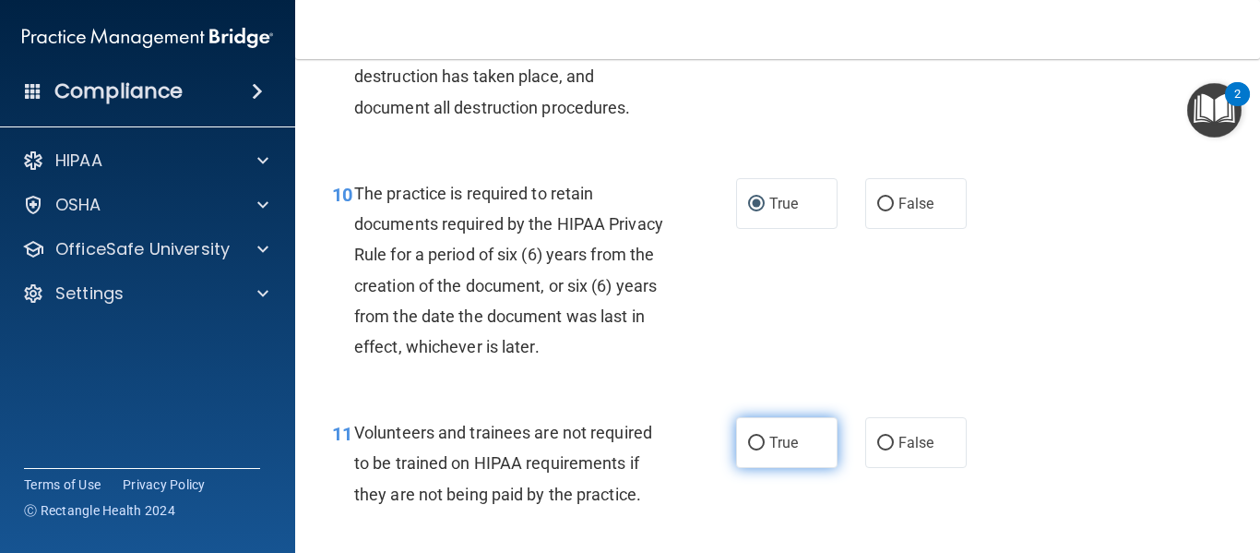
click at [748, 450] on input "True" at bounding box center [756, 443] width 17 height 14
radio input "true"
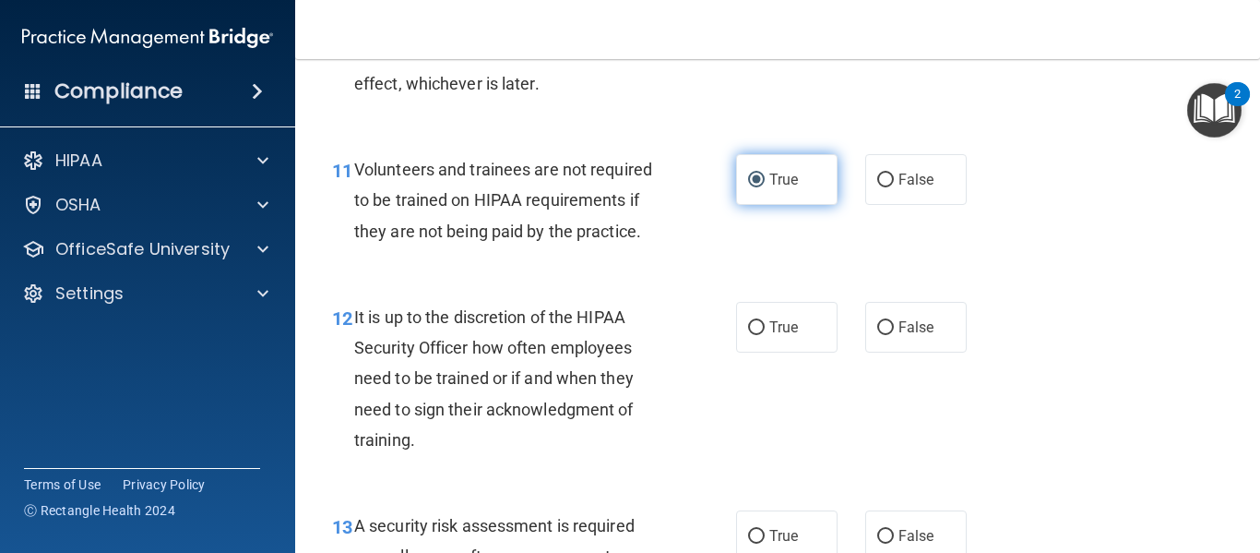
scroll to position [2214, 0]
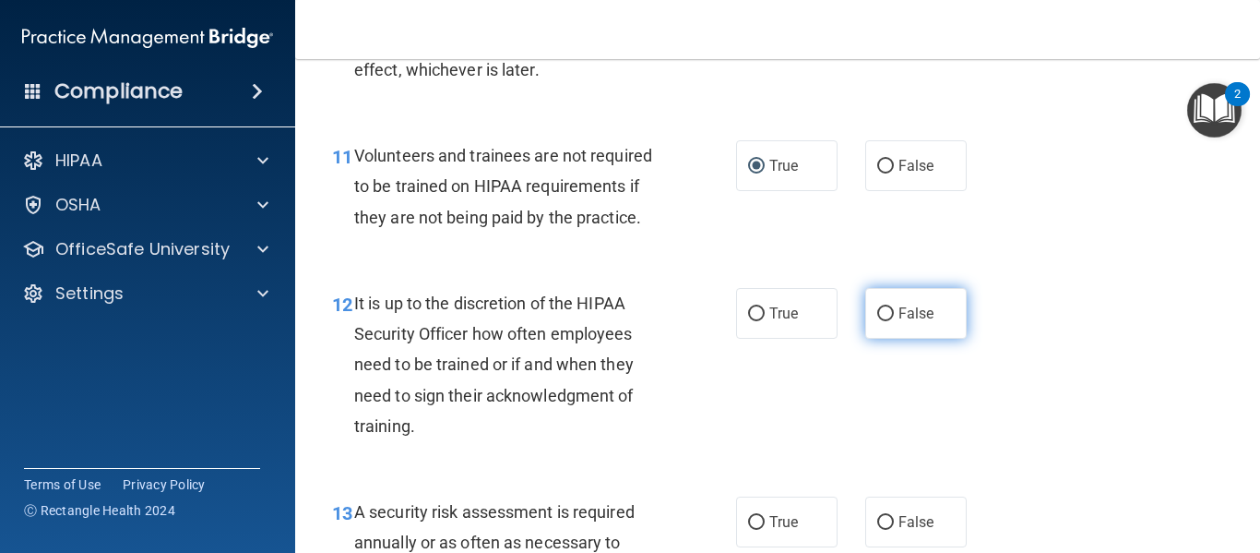
click at [877, 321] on input "False" at bounding box center [885, 314] width 17 height 14
radio input "true"
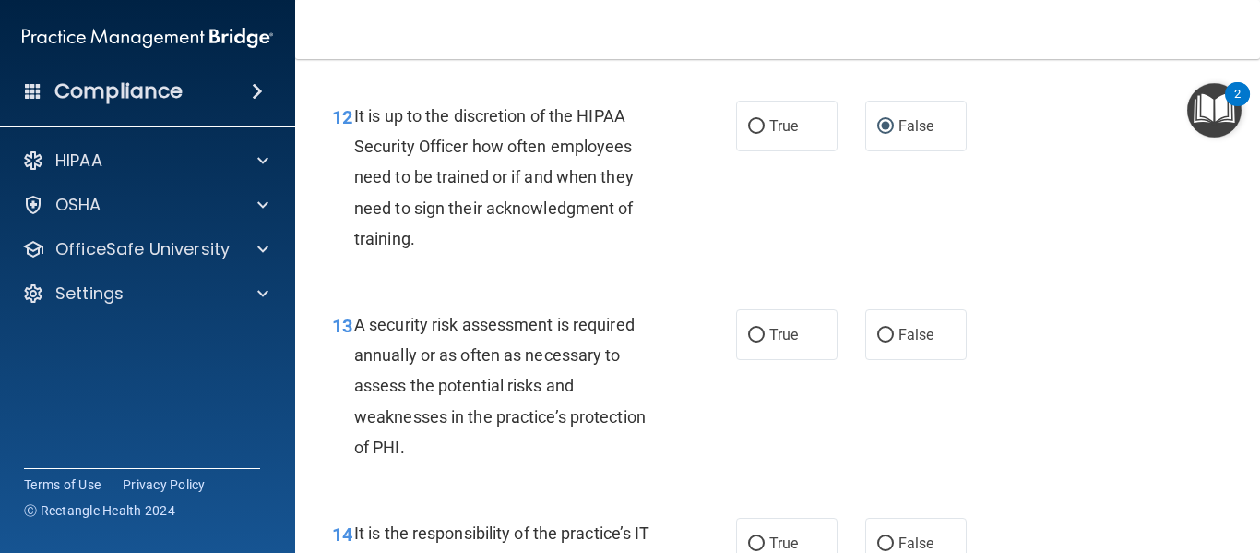
scroll to position [2491, 0]
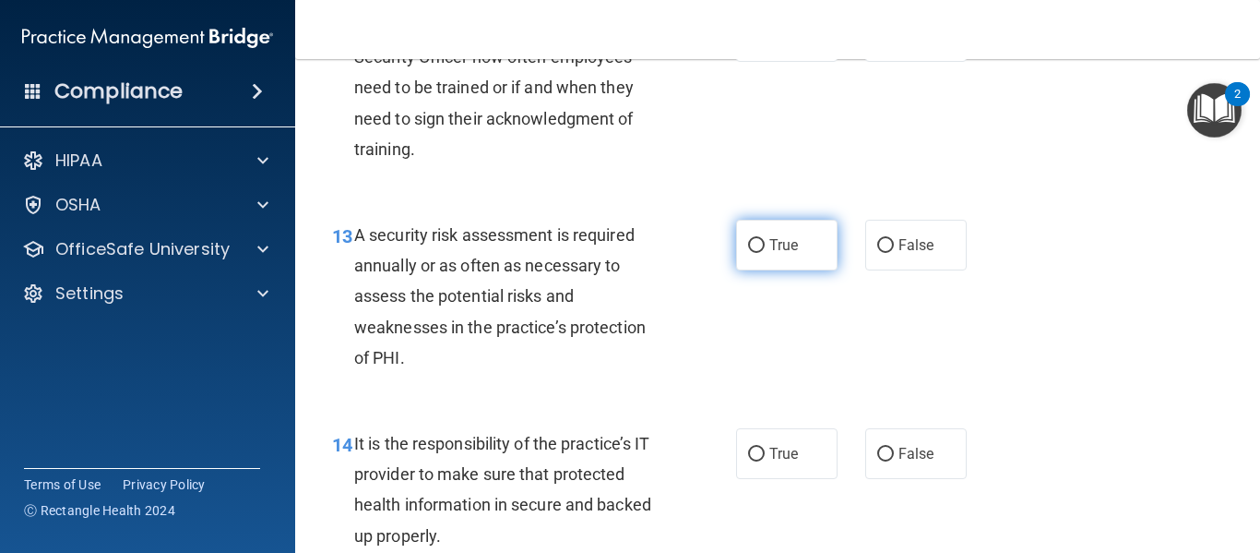
click at [748, 253] on input "True" at bounding box center [756, 246] width 17 height 14
radio input "true"
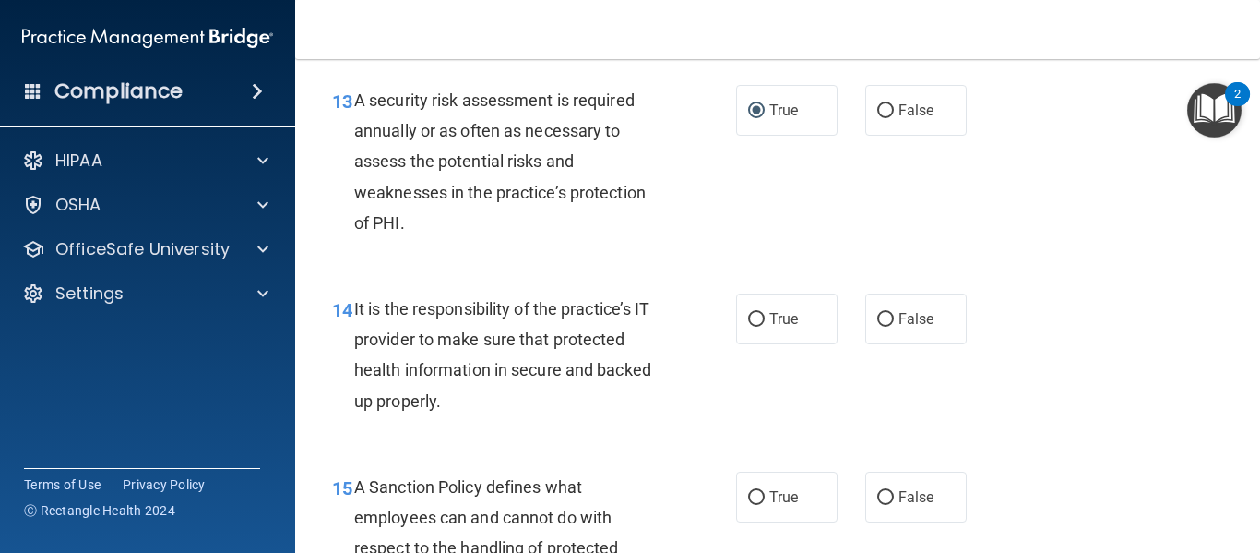
scroll to position [2676, 0]
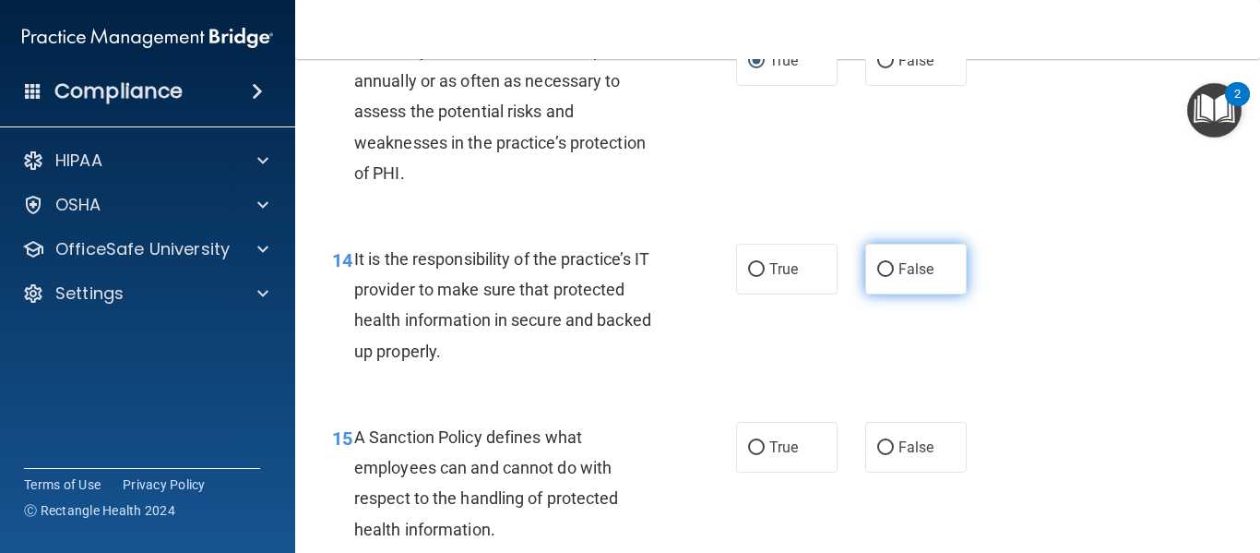
click at [877, 277] on input "False" at bounding box center [885, 270] width 17 height 14
radio input "true"
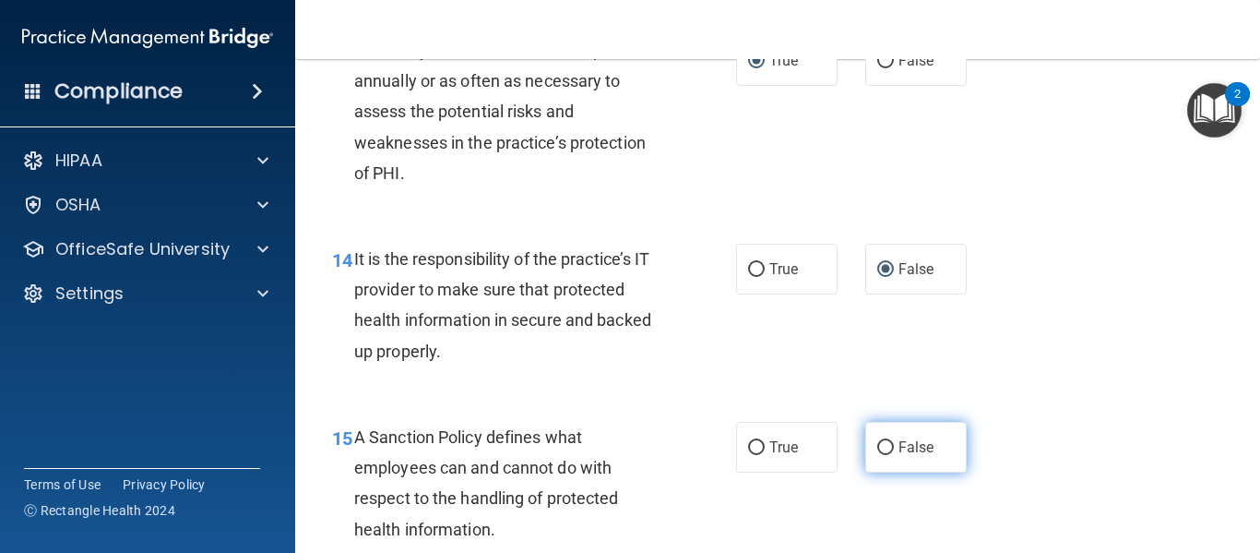
click at [899, 456] on span "False" at bounding box center [917, 447] width 36 height 18
click at [890, 455] on input "False" at bounding box center [885, 448] width 17 height 14
radio input "true"
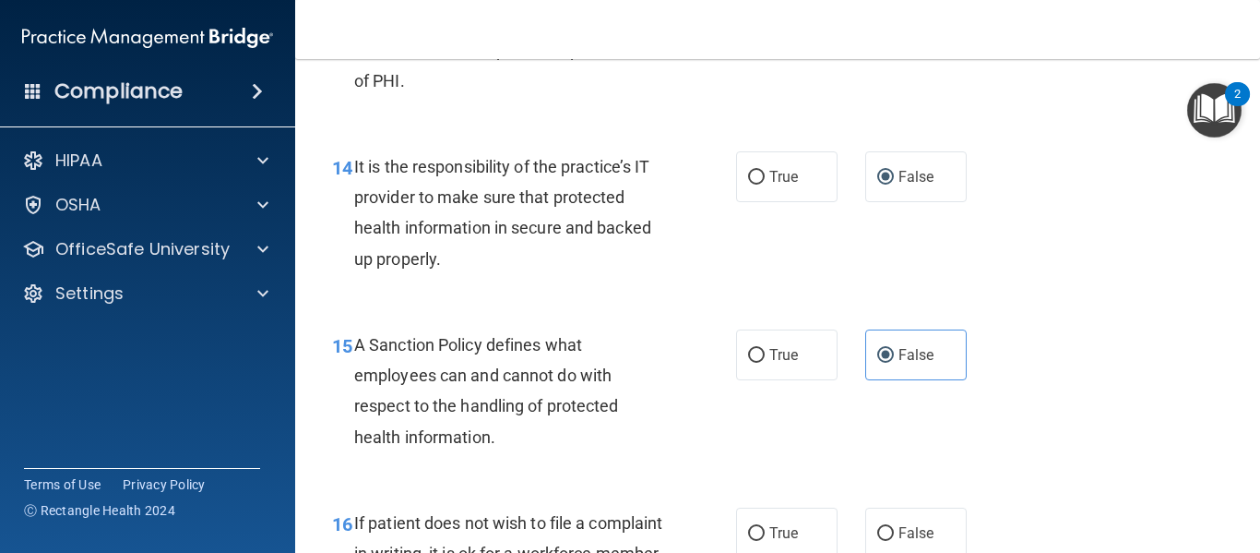
scroll to position [2860, 0]
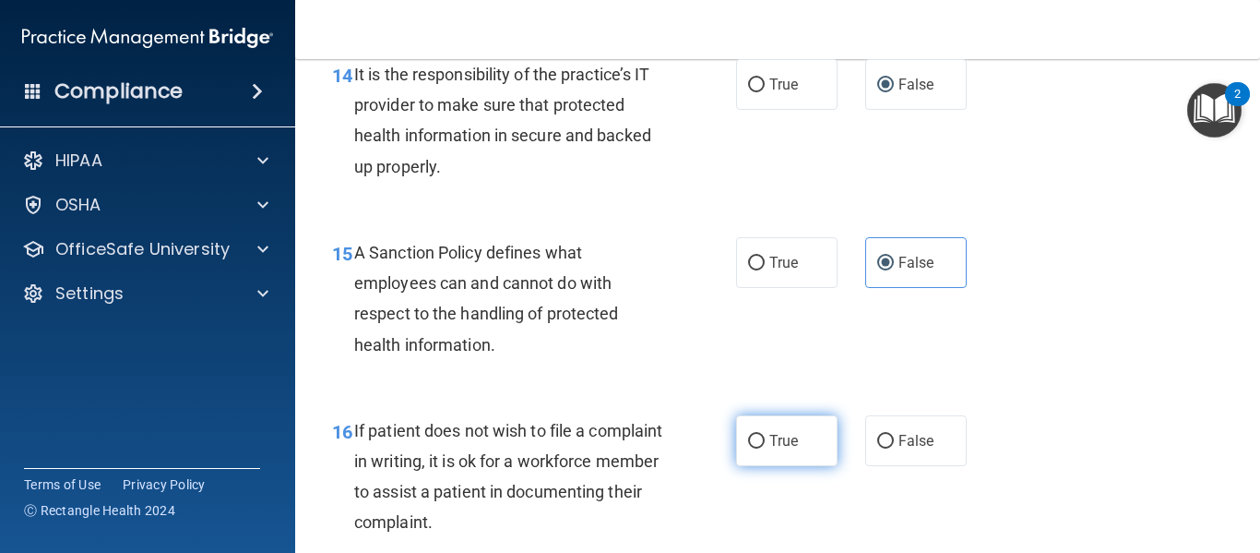
click at [757, 448] on input "True" at bounding box center [756, 442] width 17 height 14
radio input "true"
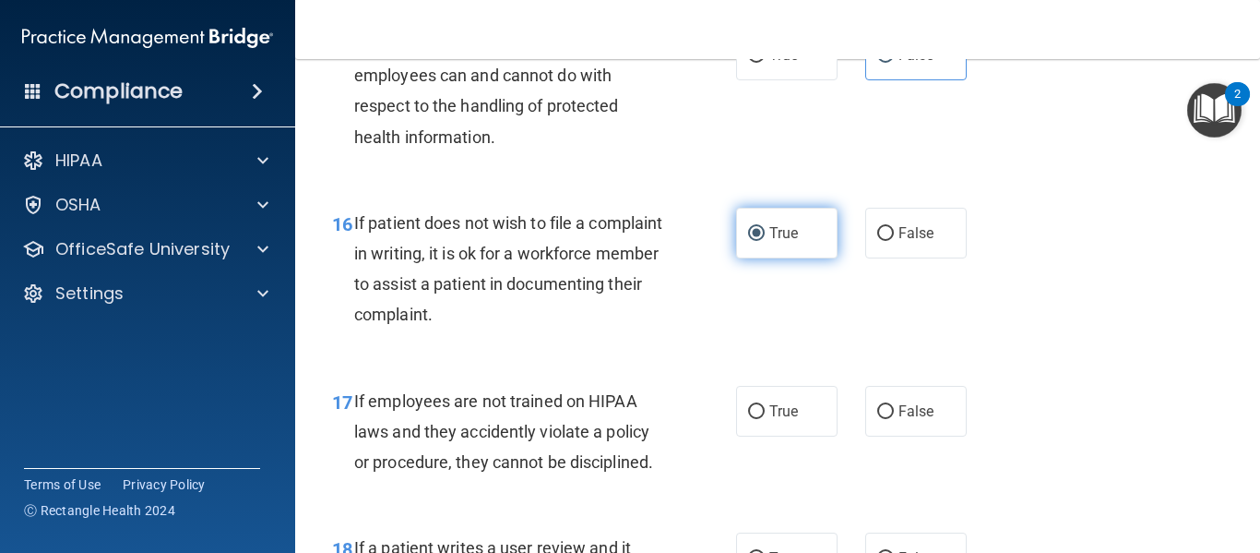
scroll to position [3229, 0]
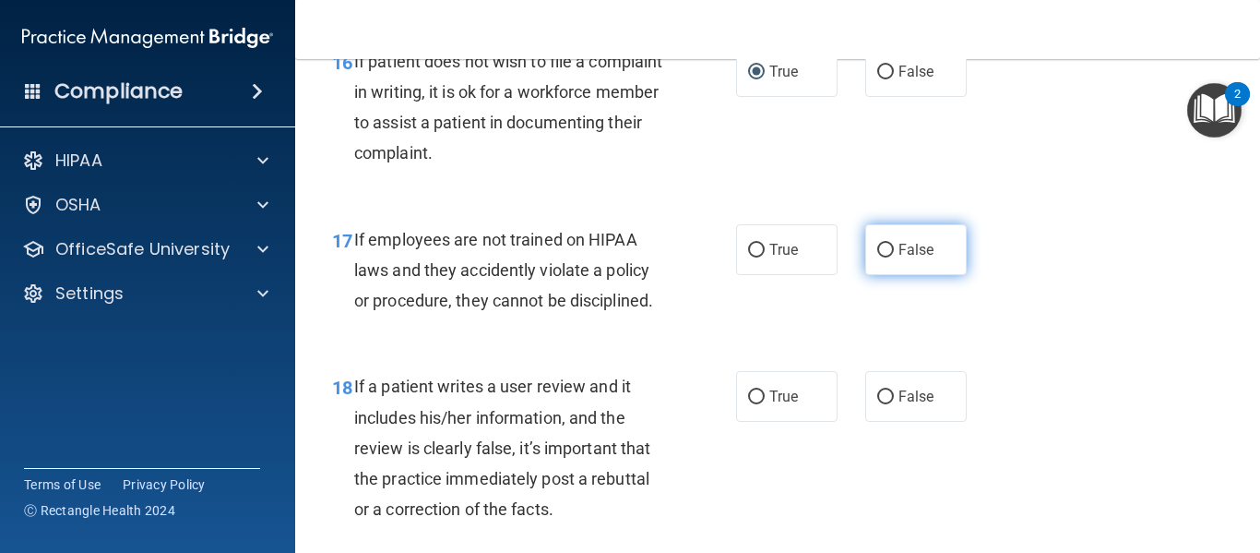
click at [902, 275] on label "False" at bounding box center [915, 249] width 101 height 51
click at [894, 257] on input "False" at bounding box center [885, 251] width 17 height 14
radio input "true"
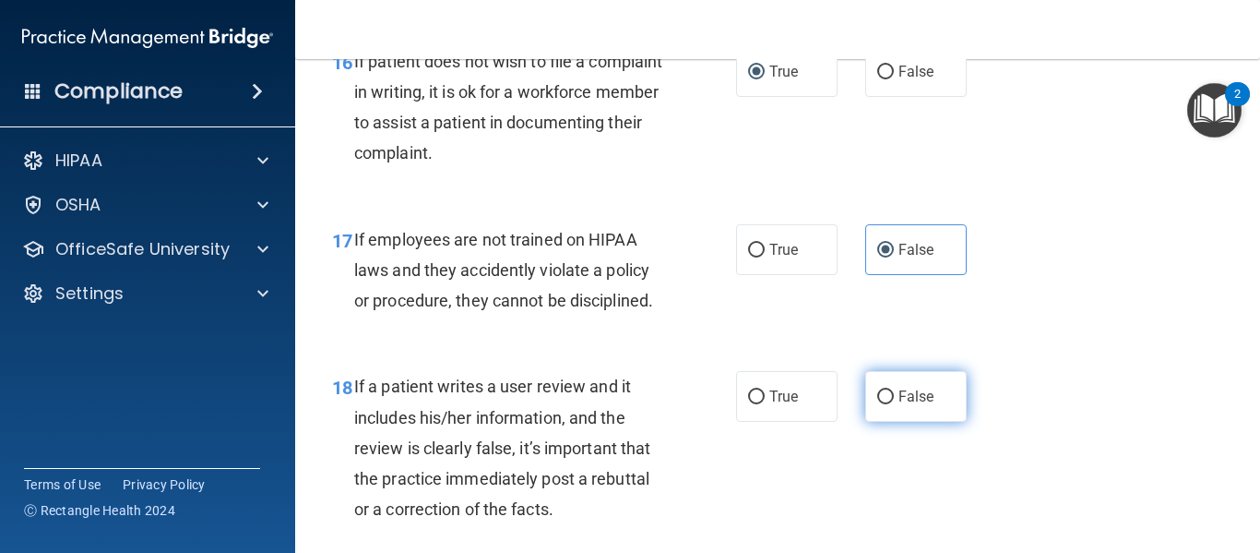
click at [904, 422] on label "False" at bounding box center [915, 396] width 101 height 51
click at [894, 404] on input "False" at bounding box center [885, 397] width 17 height 14
radio input "true"
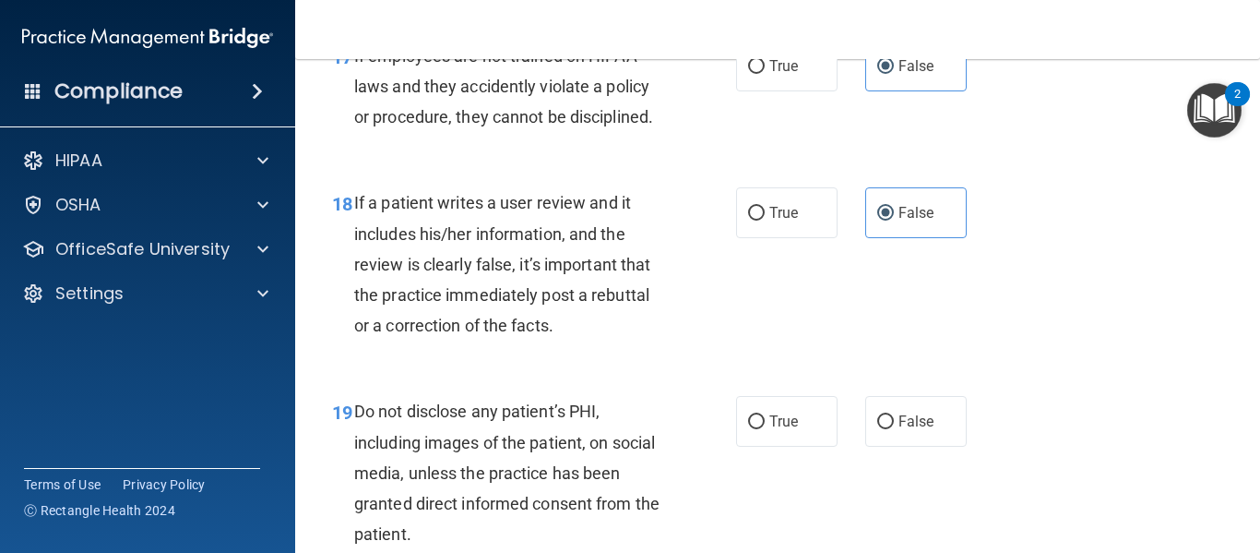
scroll to position [3414, 0]
click at [750, 438] on label "True" at bounding box center [786, 420] width 101 height 51
click at [750, 428] on input "True" at bounding box center [756, 421] width 17 height 14
radio input "true"
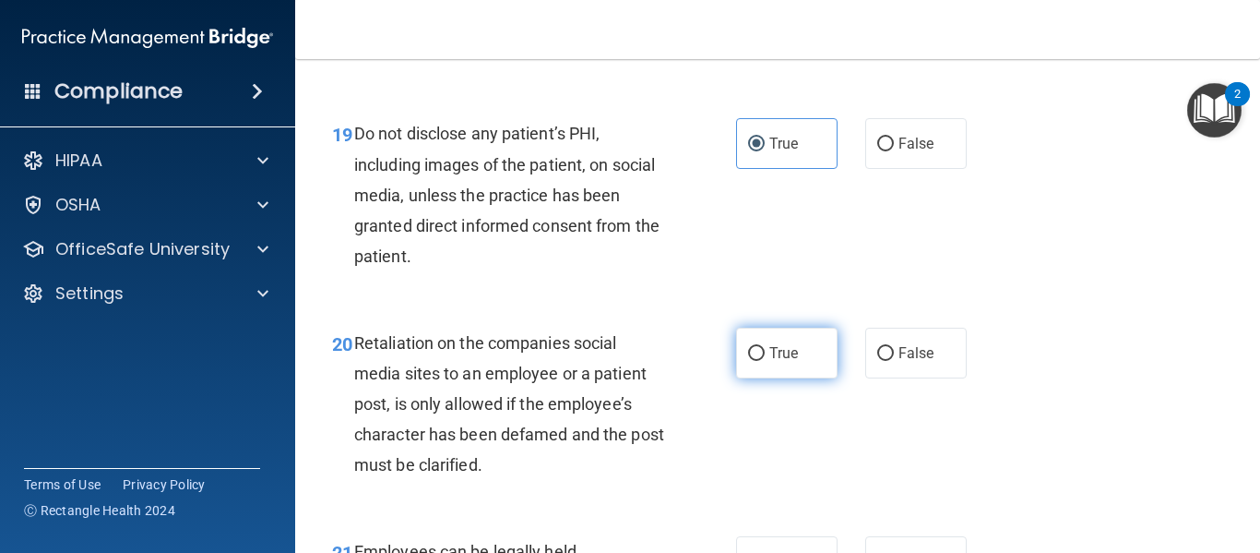
click at [762, 376] on label "True" at bounding box center [786, 353] width 101 height 51
click at [762, 361] on input "True" at bounding box center [756, 354] width 17 height 14
radio input "true"
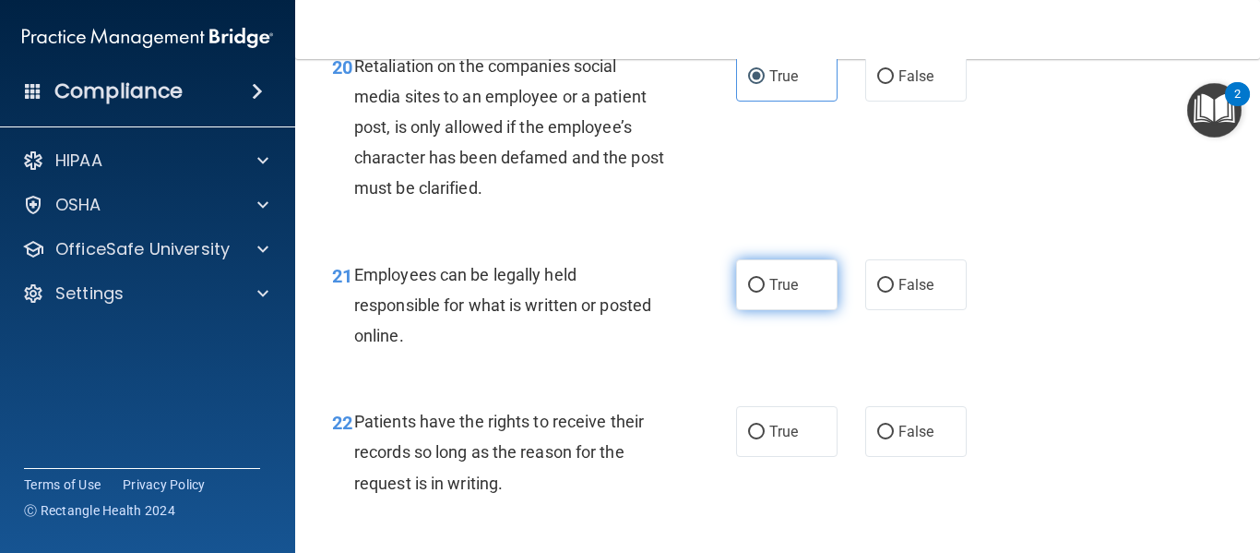
click at [770, 293] on span "True" at bounding box center [784, 285] width 29 height 18
click at [765, 292] on input "True" at bounding box center [756, 286] width 17 height 14
radio input "true"
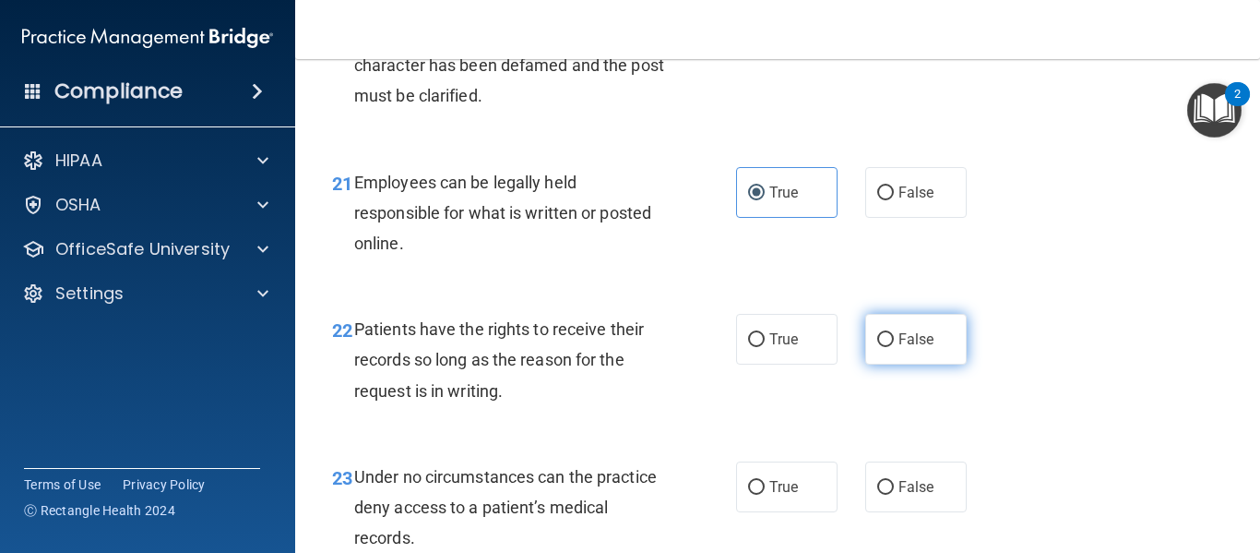
click at [910, 348] on span "False" at bounding box center [917, 339] width 36 height 18
click at [894, 347] on input "False" at bounding box center [885, 340] width 17 height 14
radio input "true"
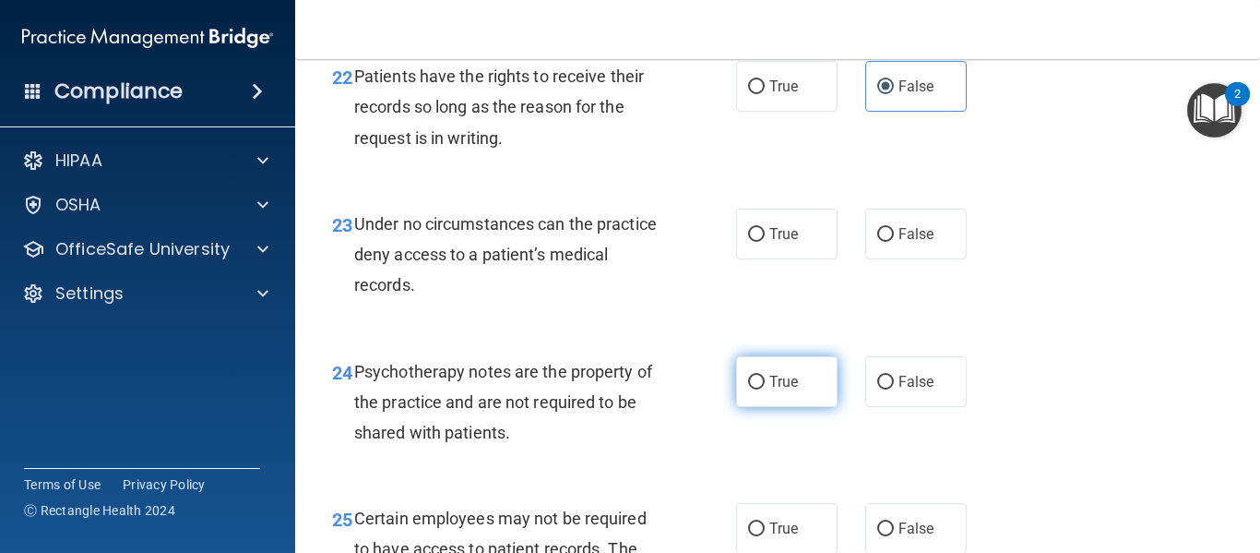
scroll to position [4337, 0]
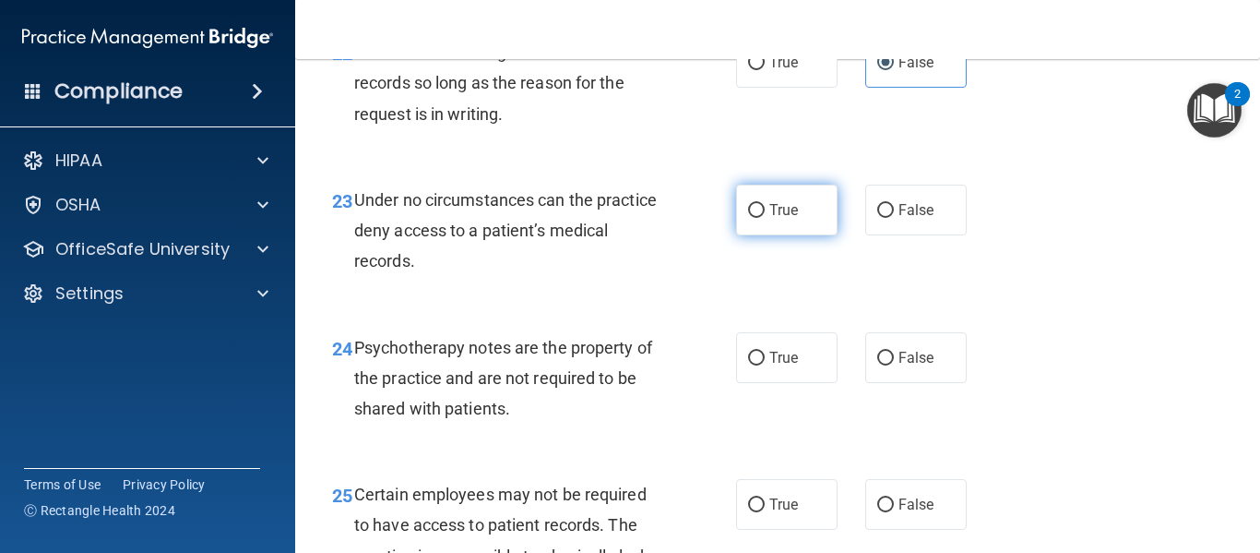
click at [767, 228] on label "True" at bounding box center [786, 210] width 101 height 51
click at [765, 218] on input "True" at bounding box center [756, 211] width 17 height 14
radio input "true"
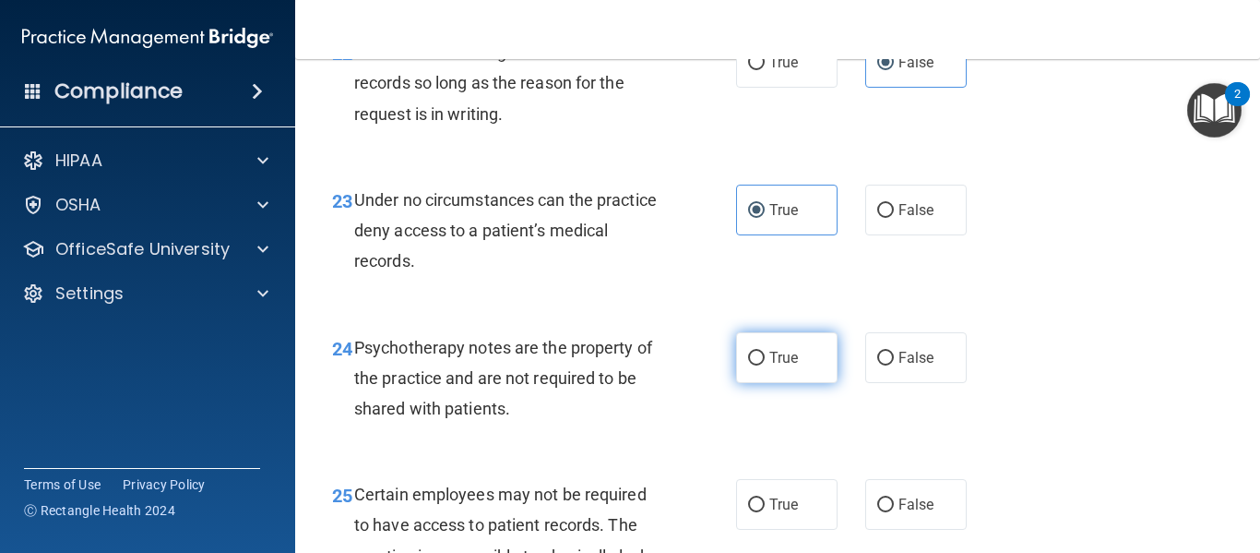
click at [770, 366] on span "True" at bounding box center [784, 358] width 29 height 18
click at [765, 365] on input "True" at bounding box center [756, 359] width 17 height 14
radio input "true"
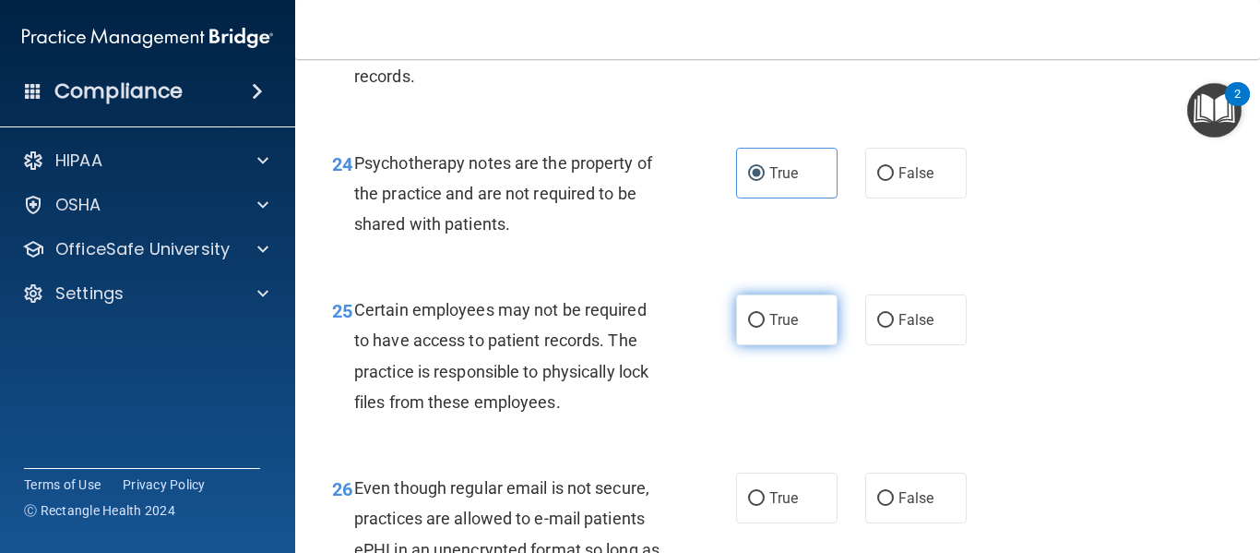
click at [761, 332] on label "True" at bounding box center [786, 319] width 101 height 51
click at [761, 328] on input "True" at bounding box center [756, 321] width 17 height 14
radio input "true"
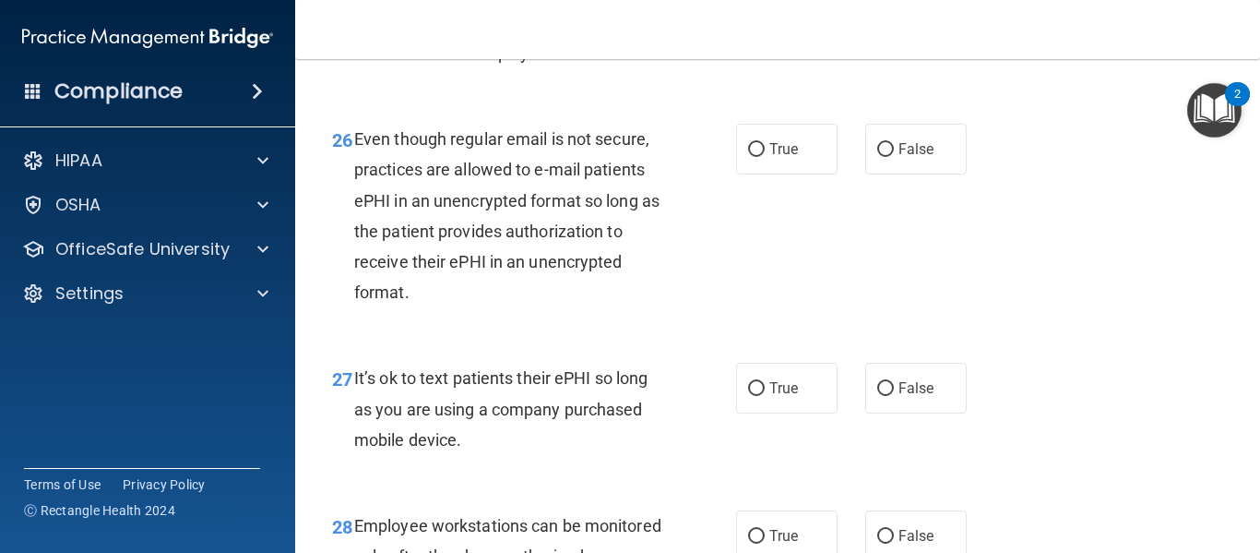
scroll to position [4890, 0]
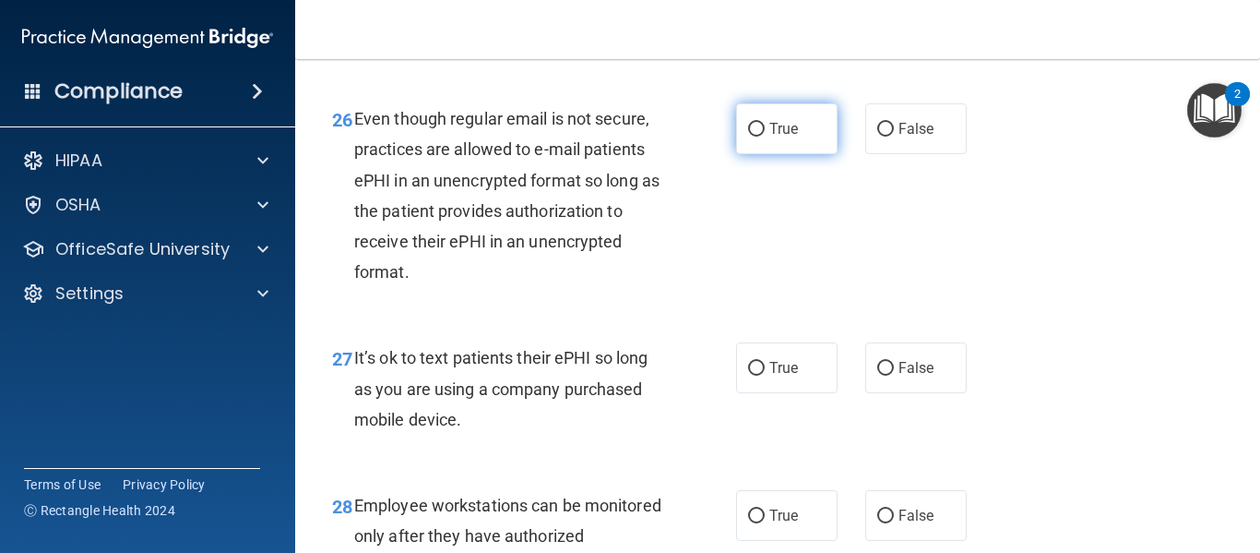
click at [787, 154] on label "True" at bounding box center [786, 128] width 101 height 51
click at [765, 137] on input "True" at bounding box center [756, 130] width 17 height 14
radio input "true"
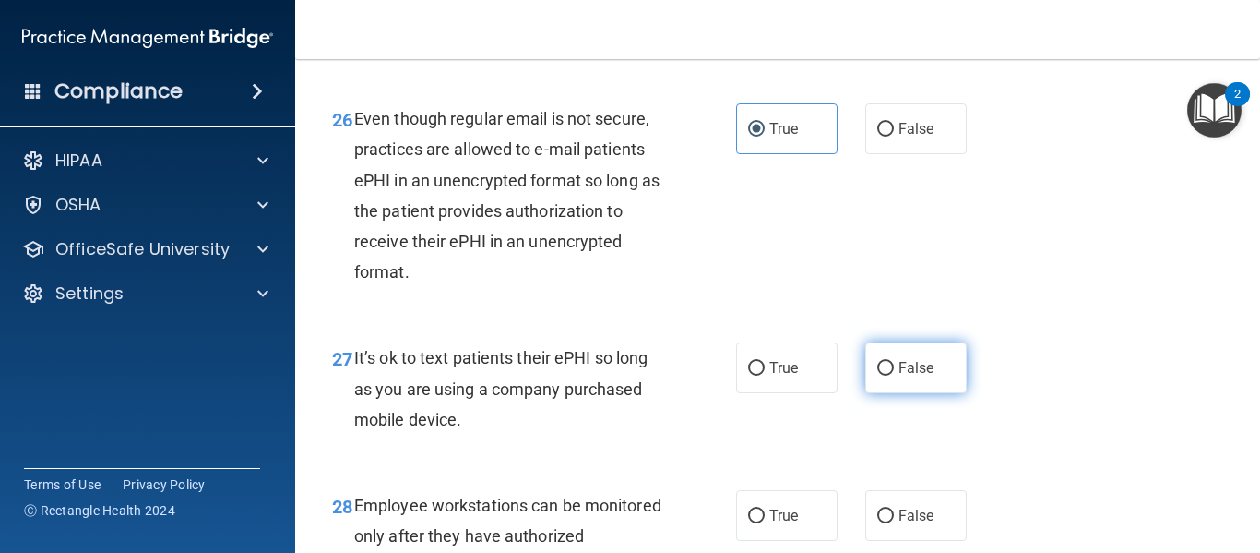
click at [906, 376] on span "False" at bounding box center [917, 368] width 36 height 18
click at [894, 376] on input "False" at bounding box center [885, 369] width 17 height 14
radio input "true"
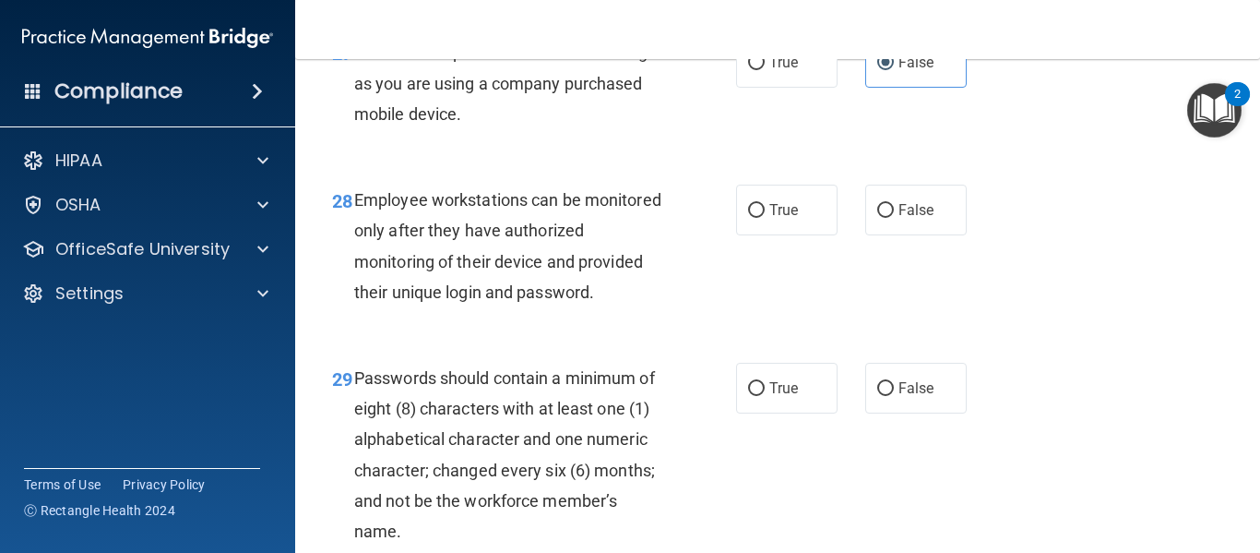
scroll to position [5075, 0]
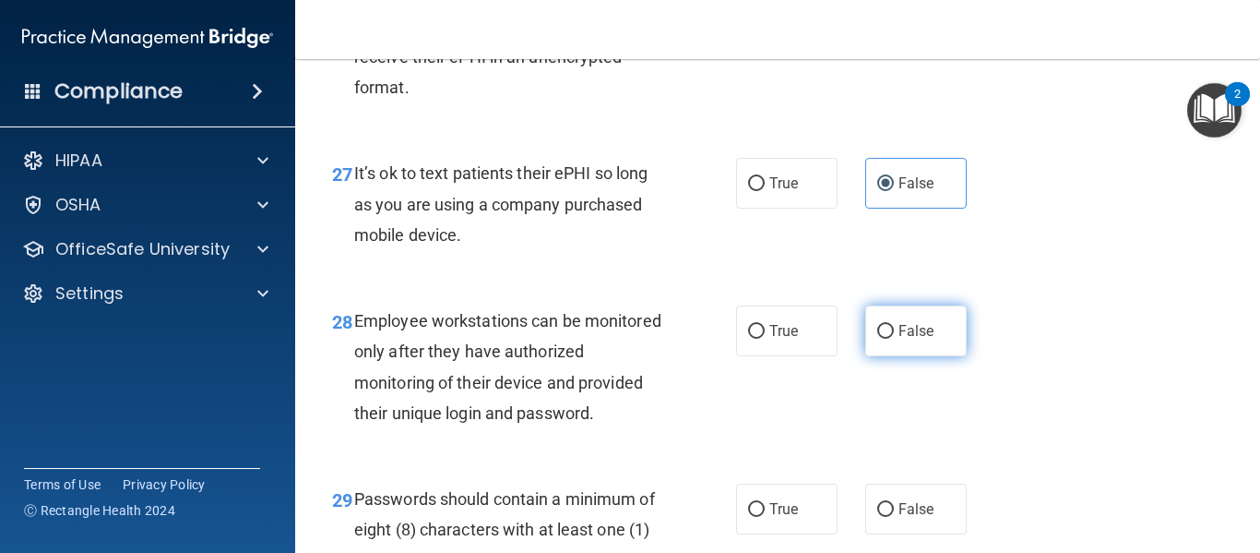
click at [883, 339] on input "False" at bounding box center [885, 332] width 17 height 14
radio input "true"
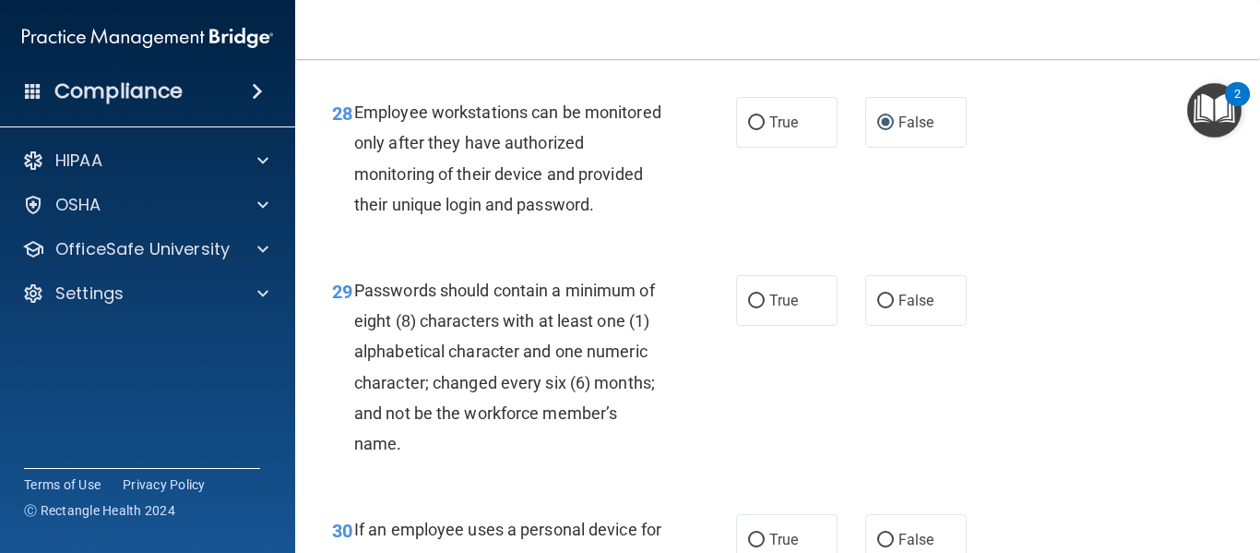
scroll to position [5352, 0]
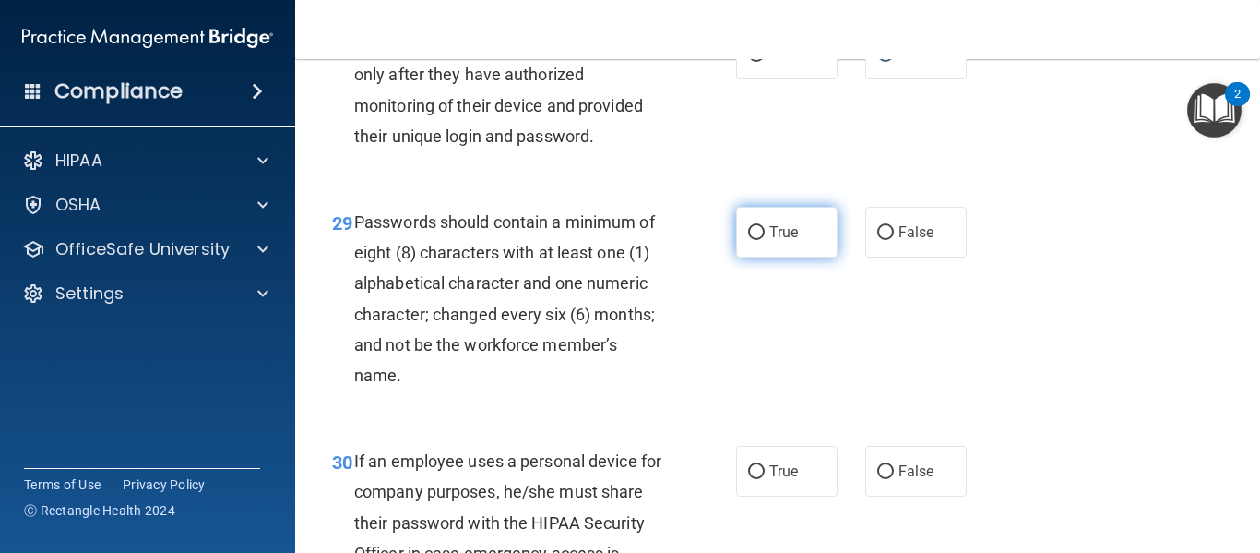
click at [760, 257] on label "True" at bounding box center [786, 232] width 101 height 51
click at [760, 240] on input "True" at bounding box center [756, 233] width 17 height 14
radio input "true"
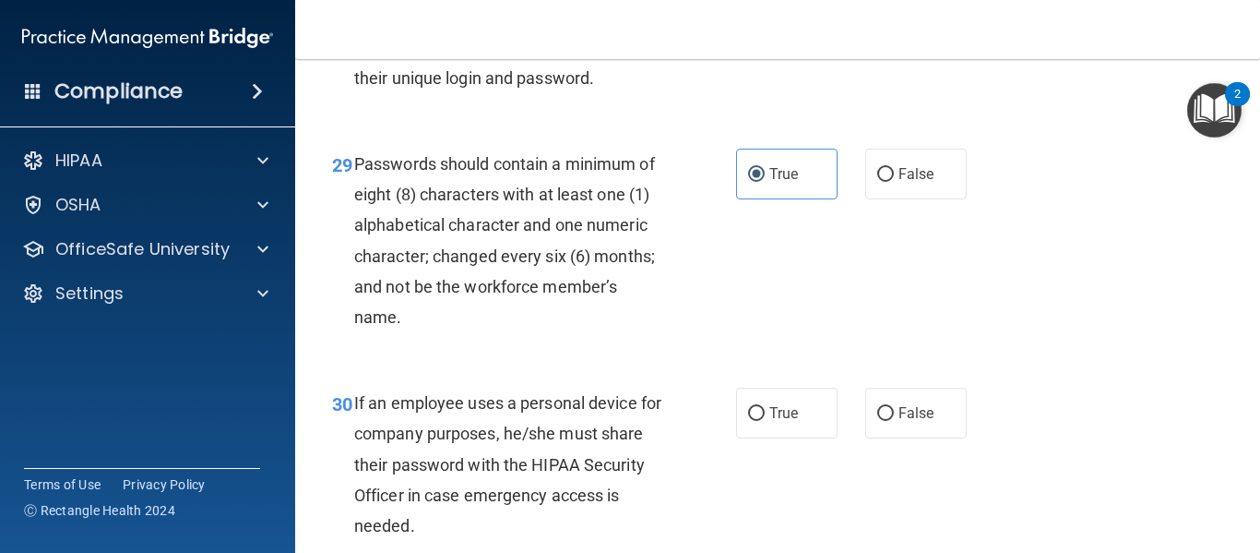
scroll to position [5536, 0]
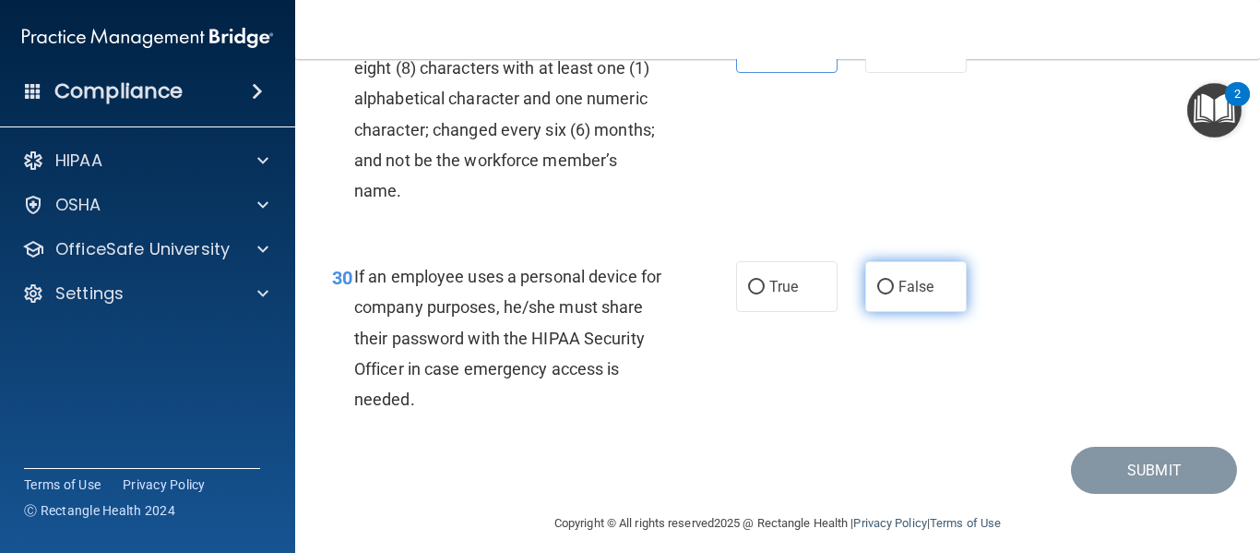
click at [877, 294] on input "False" at bounding box center [885, 287] width 17 height 14
radio input "true"
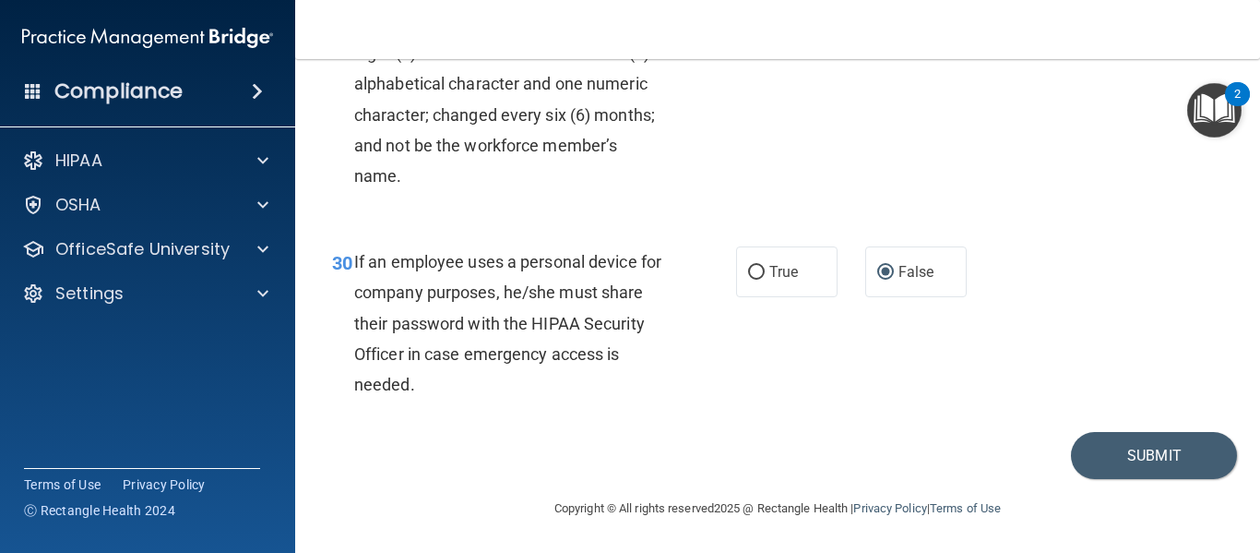
scroll to position [5612, 0]
click at [1127, 457] on button "Submit" at bounding box center [1154, 455] width 166 height 47
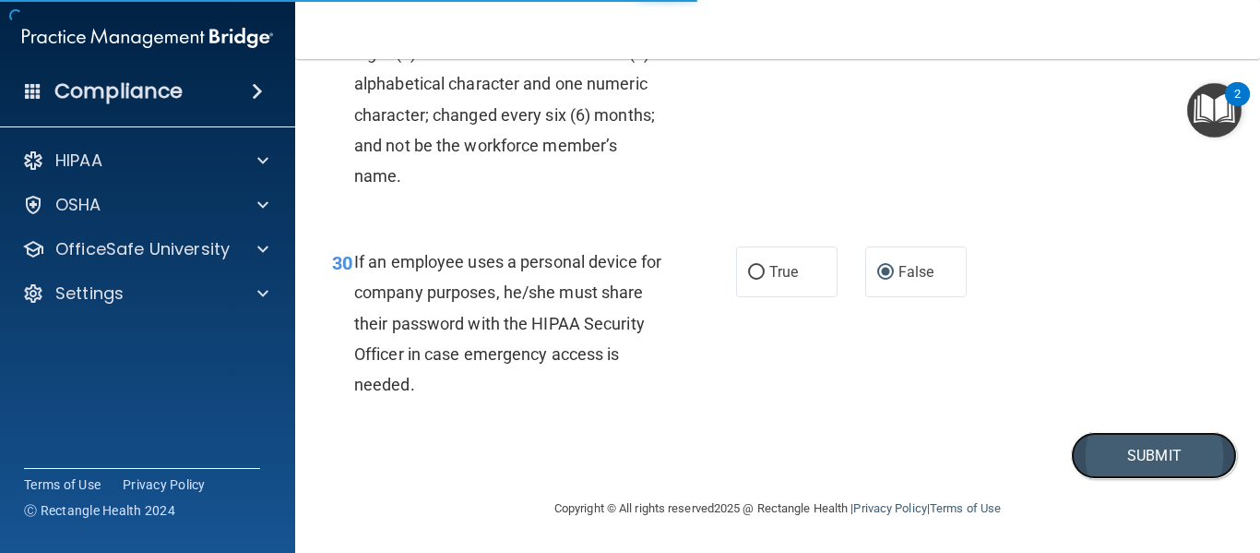
click at [1080, 449] on button "Submit" at bounding box center [1154, 455] width 166 height 47
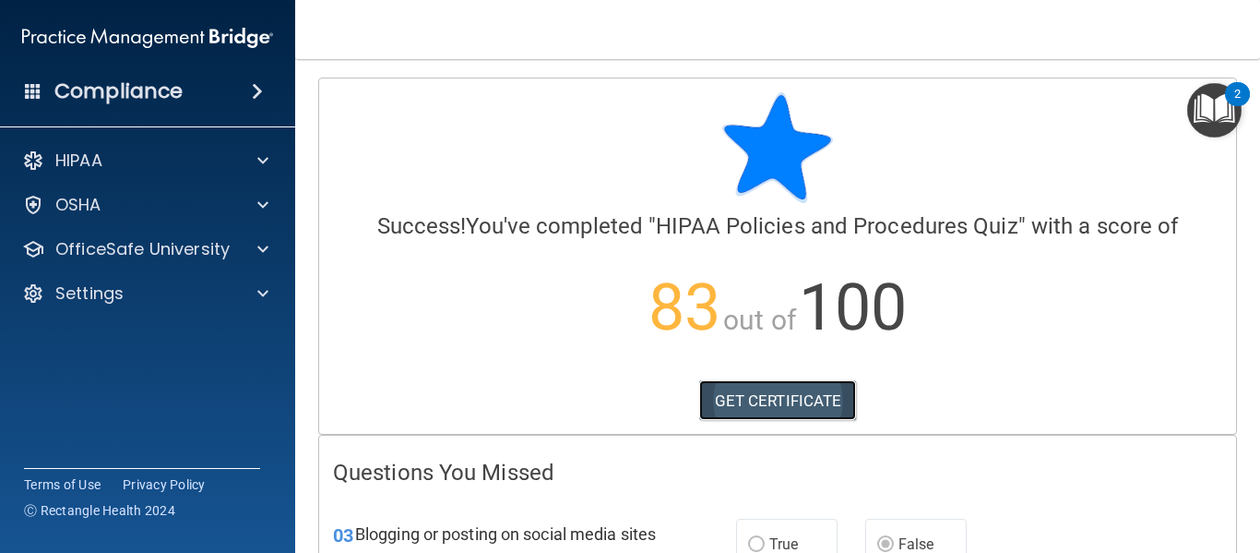
click at [804, 414] on link "GET CERTIFICATE" at bounding box center [778, 400] width 158 height 41
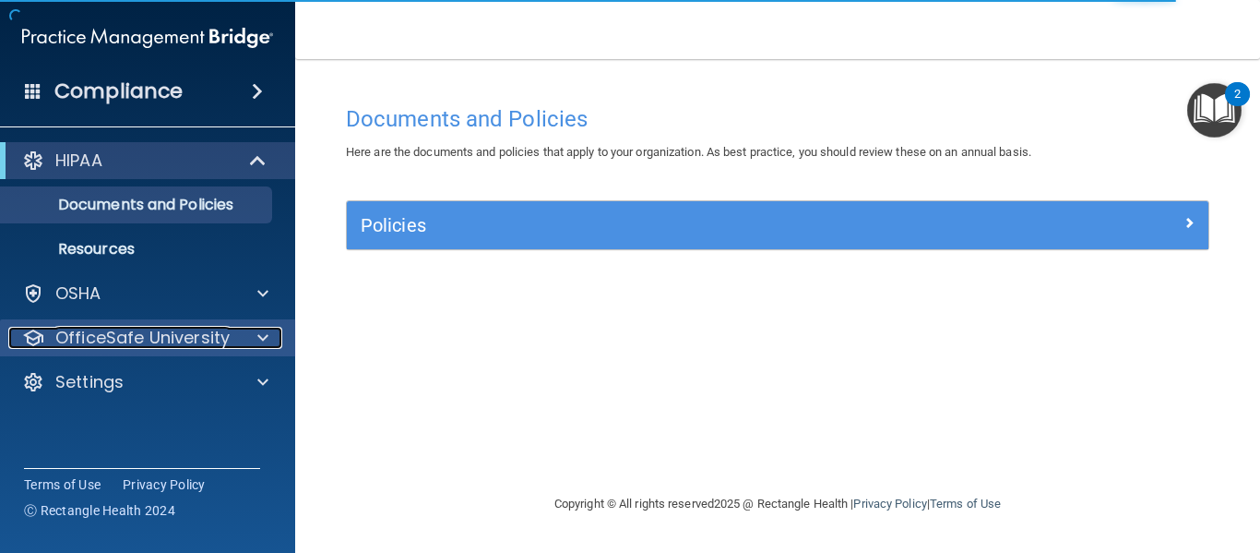
click at [255, 328] on div at bounding box center [260, 338] width 46 height 22
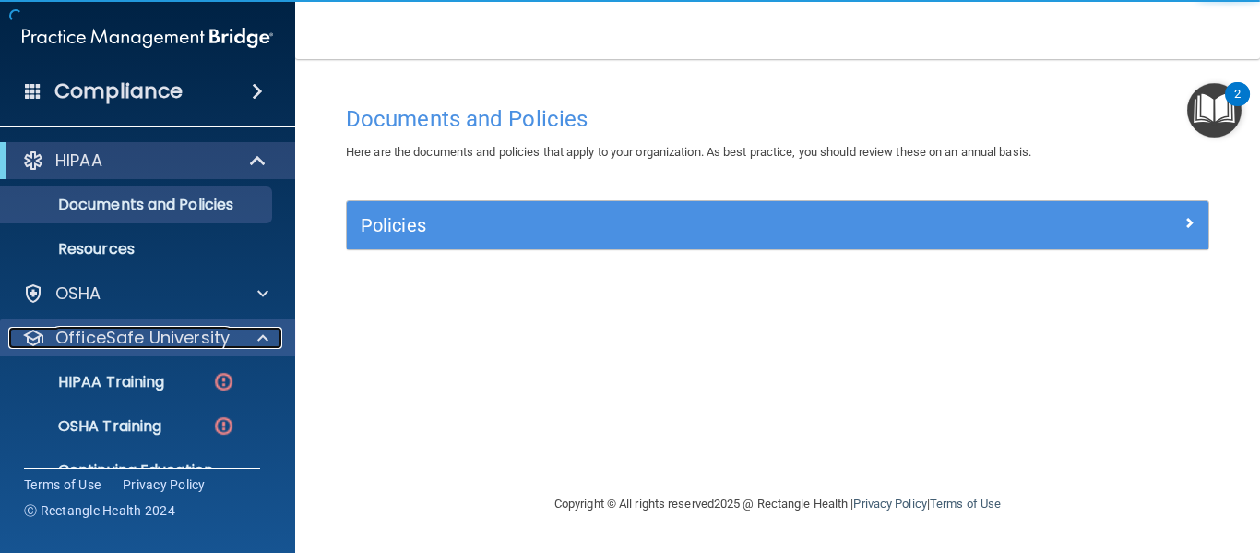
scroll to position [80, 0]
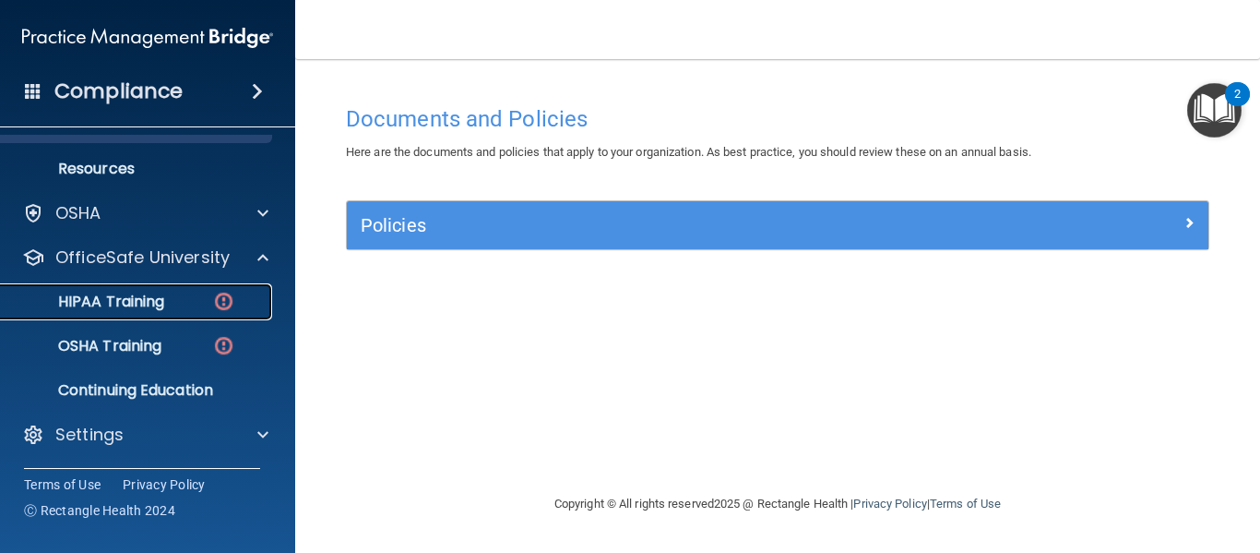
click at [138, 307] on p "HIPAA Training" at bounding box center [88, 301] width 152 height 18
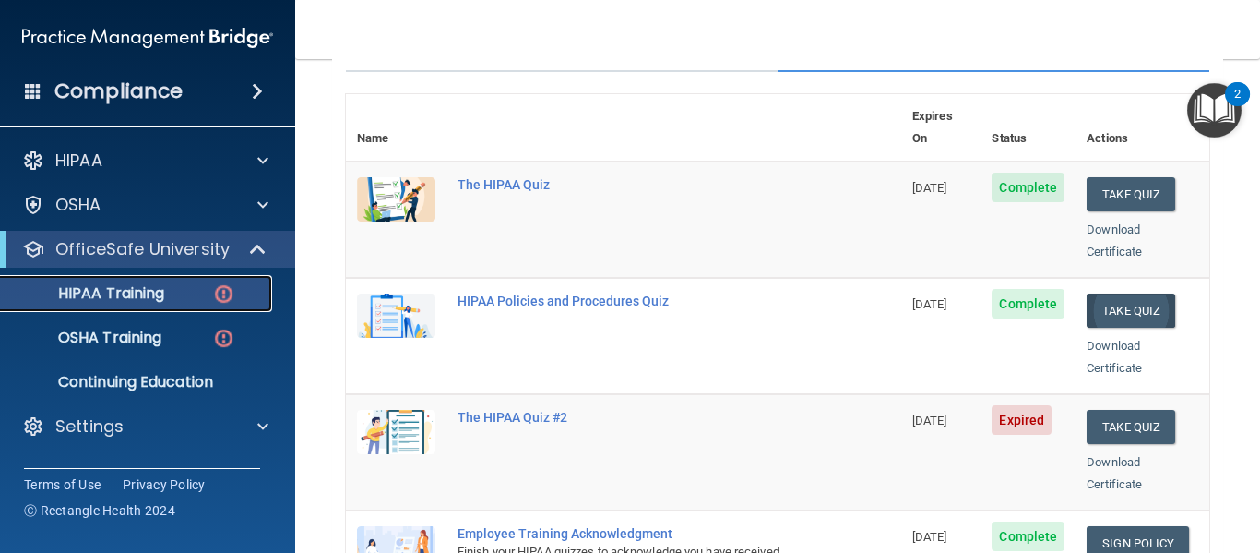
scroll to position [185, 0]
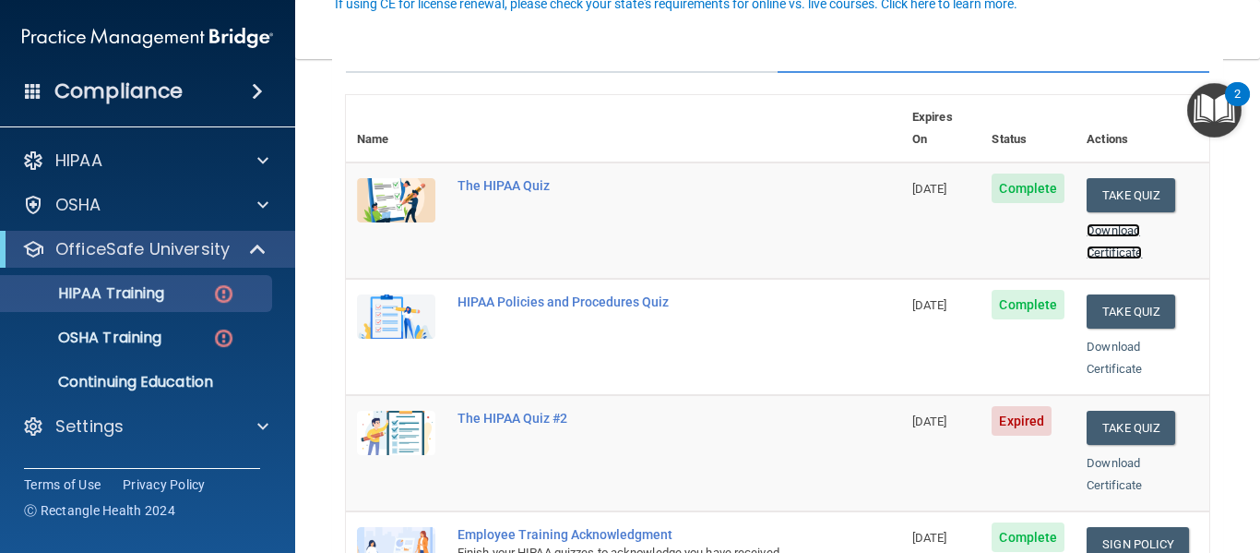
click at [1109, 226] on link "Download Certificate" at bounding box center [1114, 241] width 55 height 36
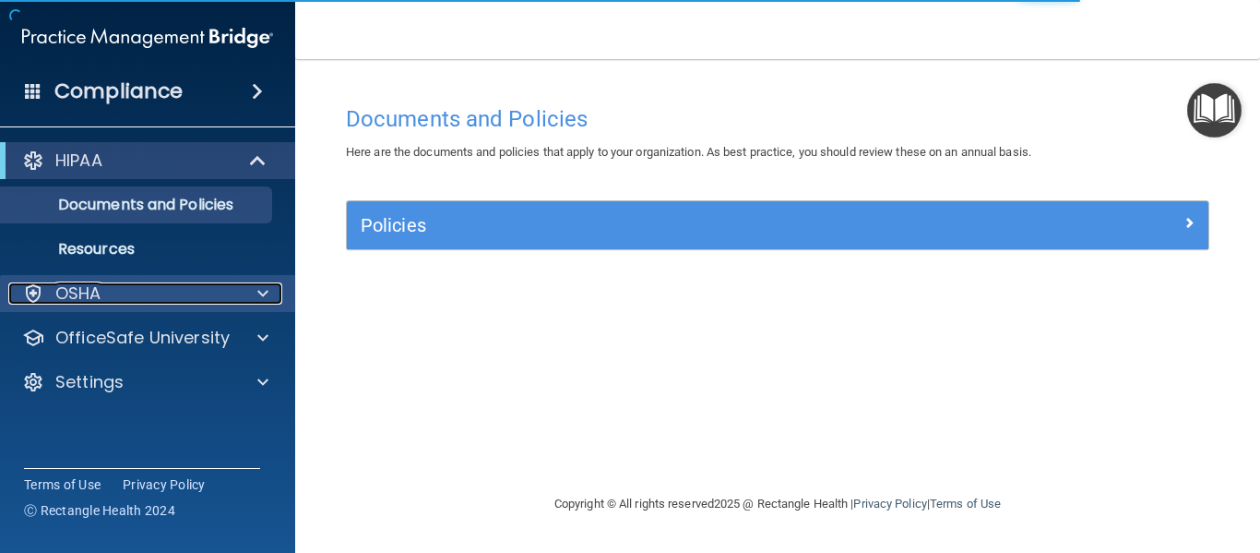
click at [225, 296] on div "OSHA" at bounding box center [122, 293] width 229 height 22
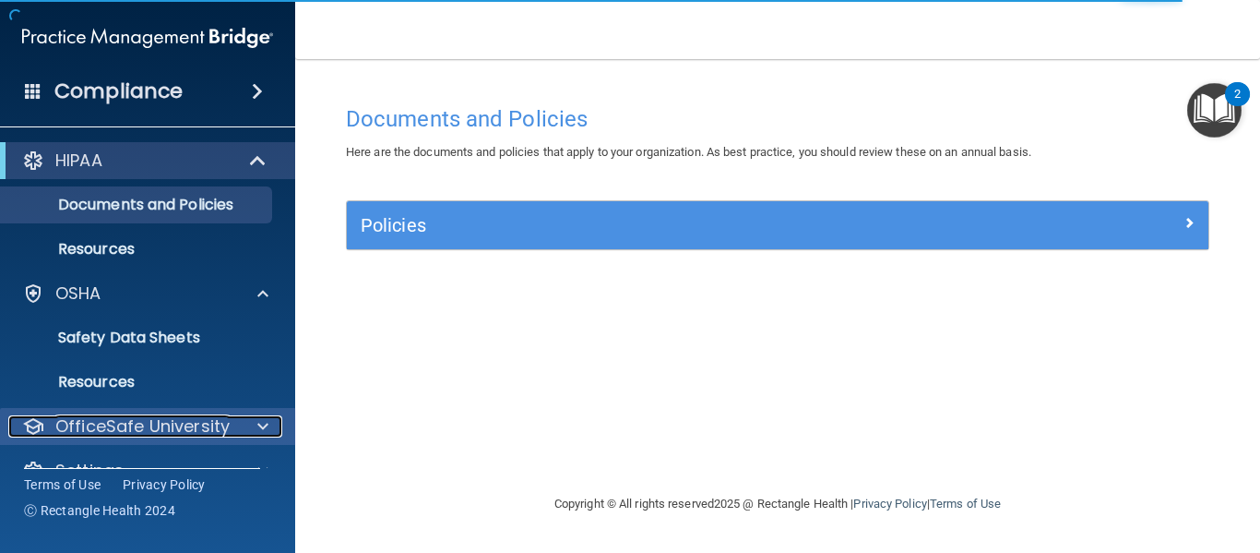
drag, startPoint x: 223, startPoint y: 419, endPoint x: 269, endPoint y: 418, distance: 45.2
click at [225, 419] on p "OfficeSafe University" at bounding box center [142, 426] width 174 height 22
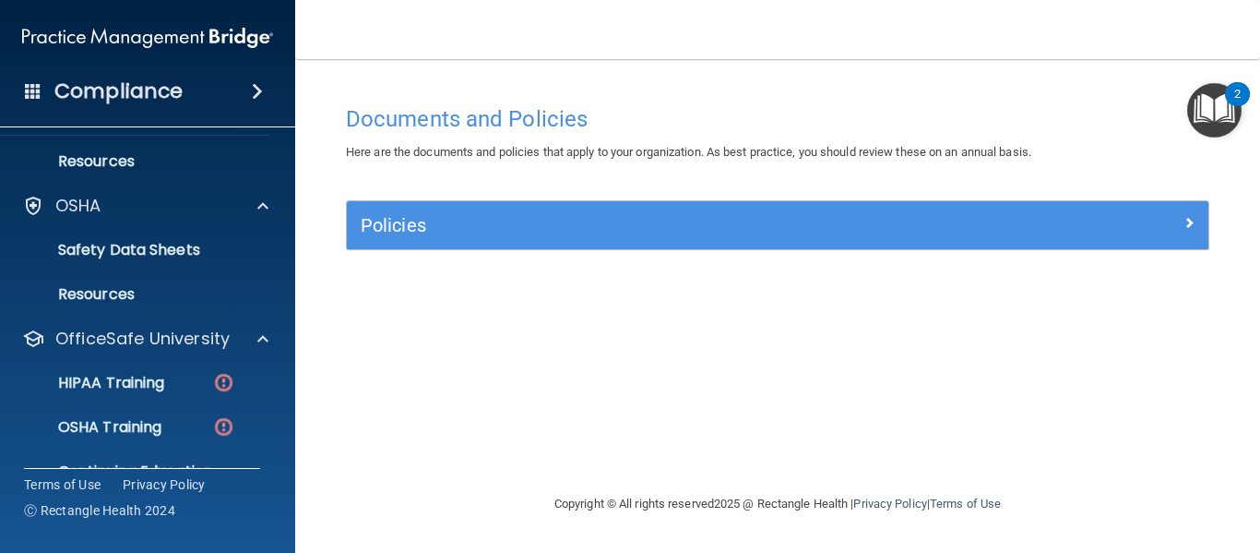
scroll to position [169, 0]
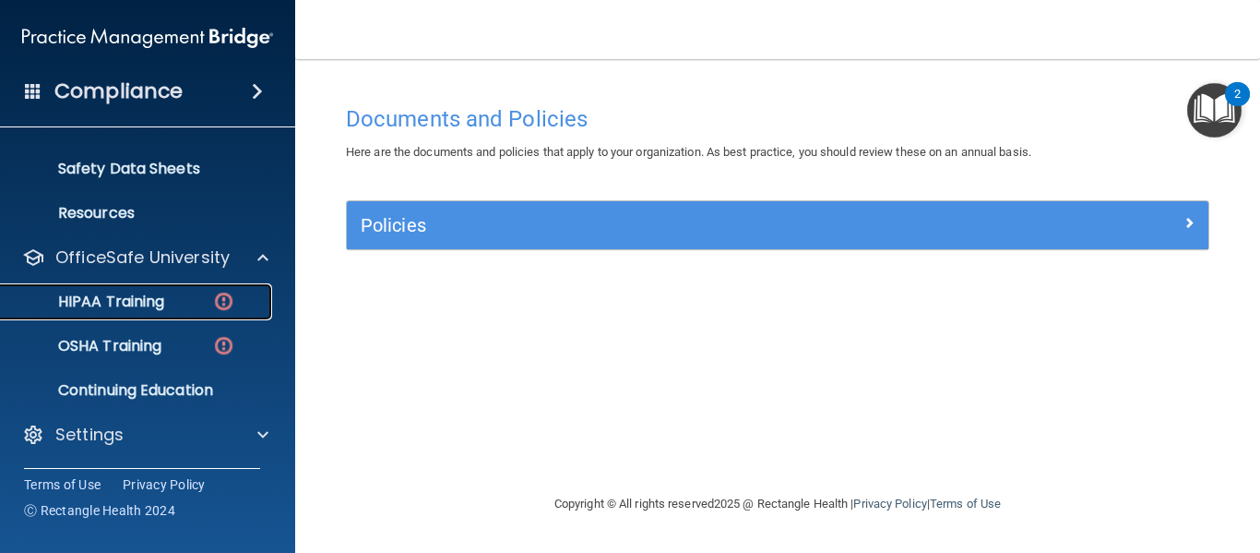
click at [220, 300] on img at bounding box center [223, 301] width 23 height 23
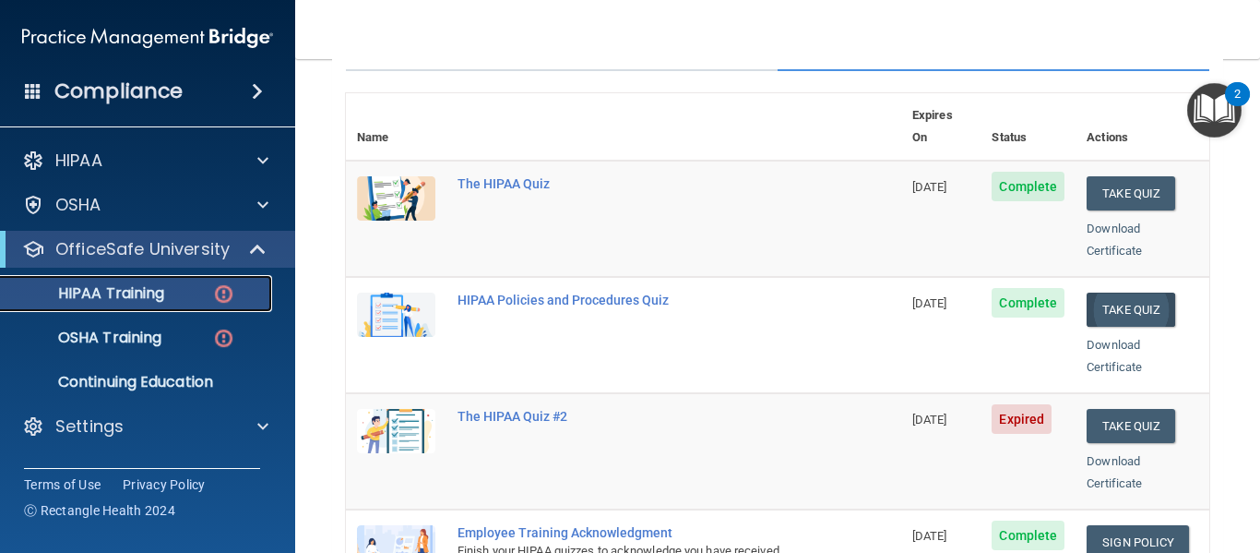
scroll to position [185, 0]
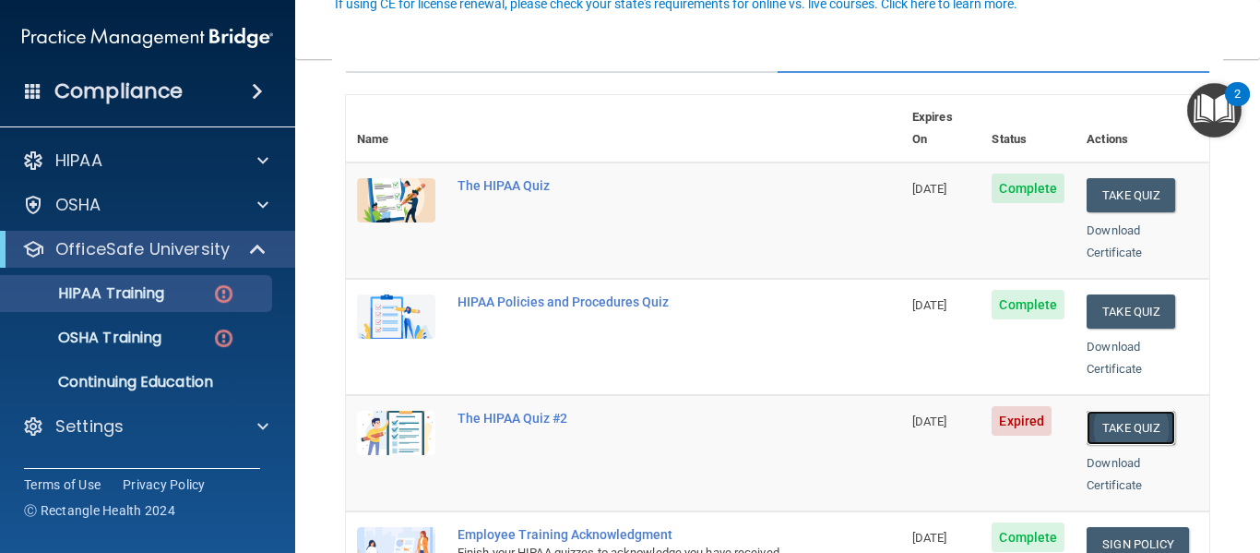
click at [1111, 411] on button "Take Quiz" at bounding box center [1131, 428] width 89 height 34
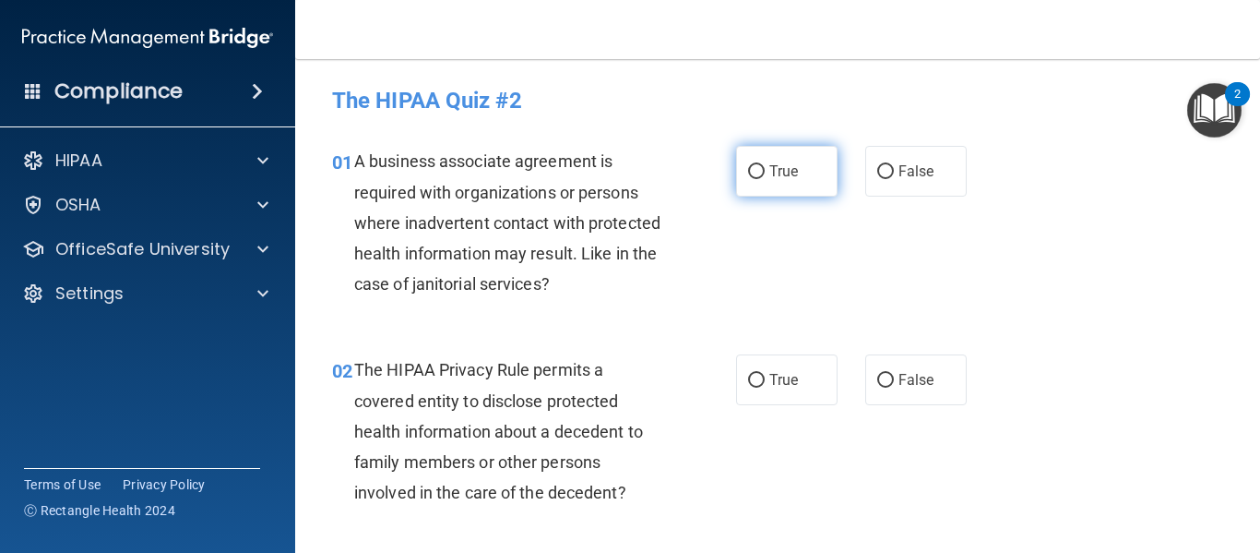
click at [748, 168] on input "True" at bounding box center [756, 172] width 17 height 14
radio input "true"
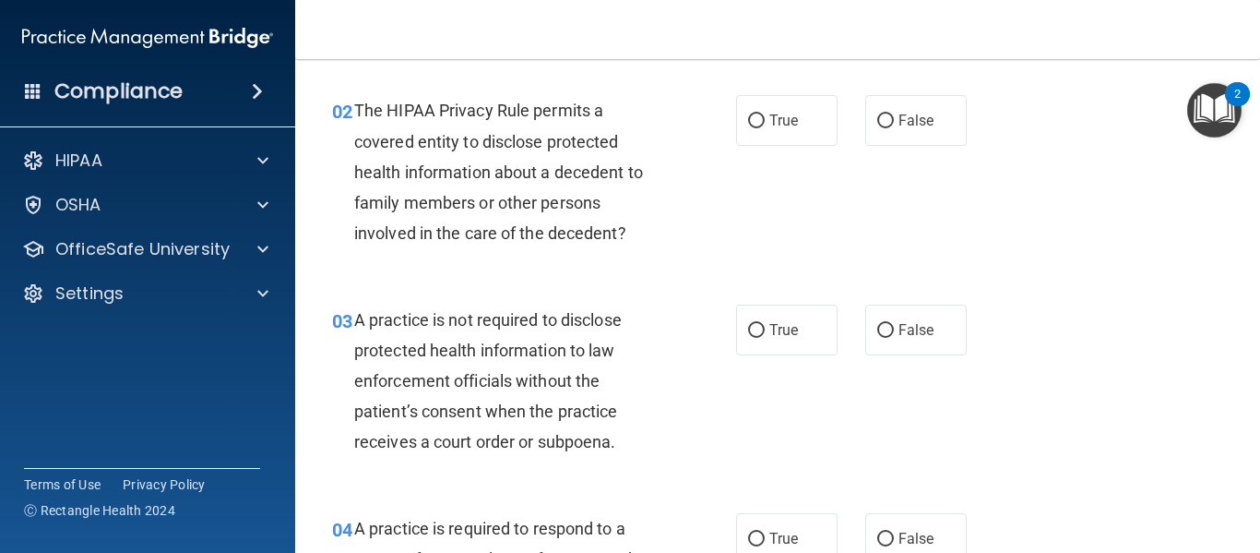
scroll to position [277, 0]
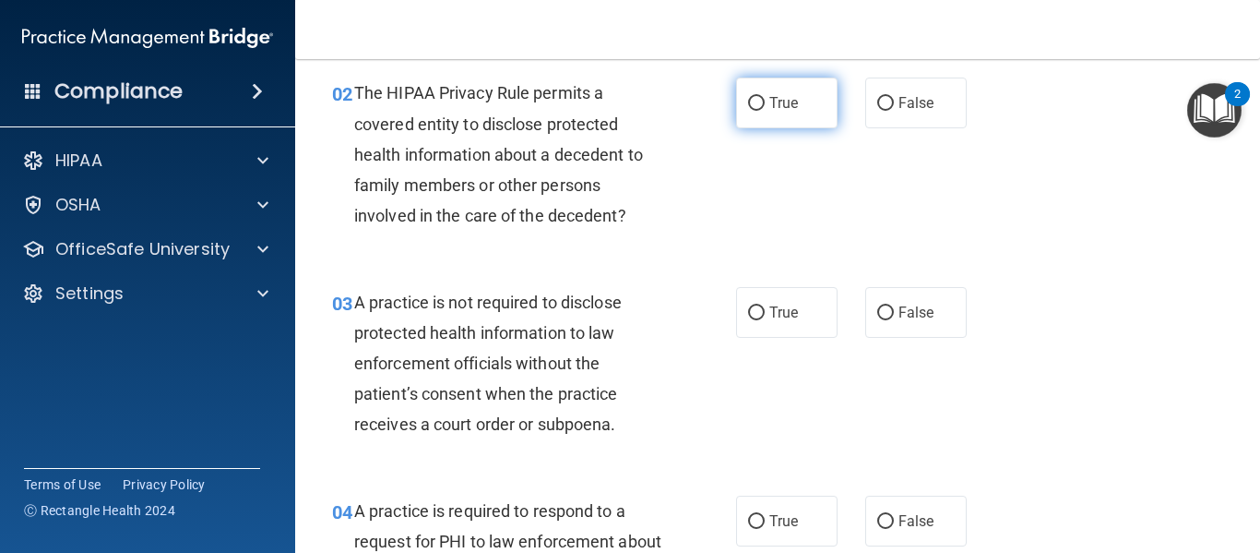
click at [761, 100] on label "True" at bounding box center [786, 103] width 101 height 51
click at [761, 100] on input "True" at bounding box center [756, 104] width 17 height 14
radio input "true"
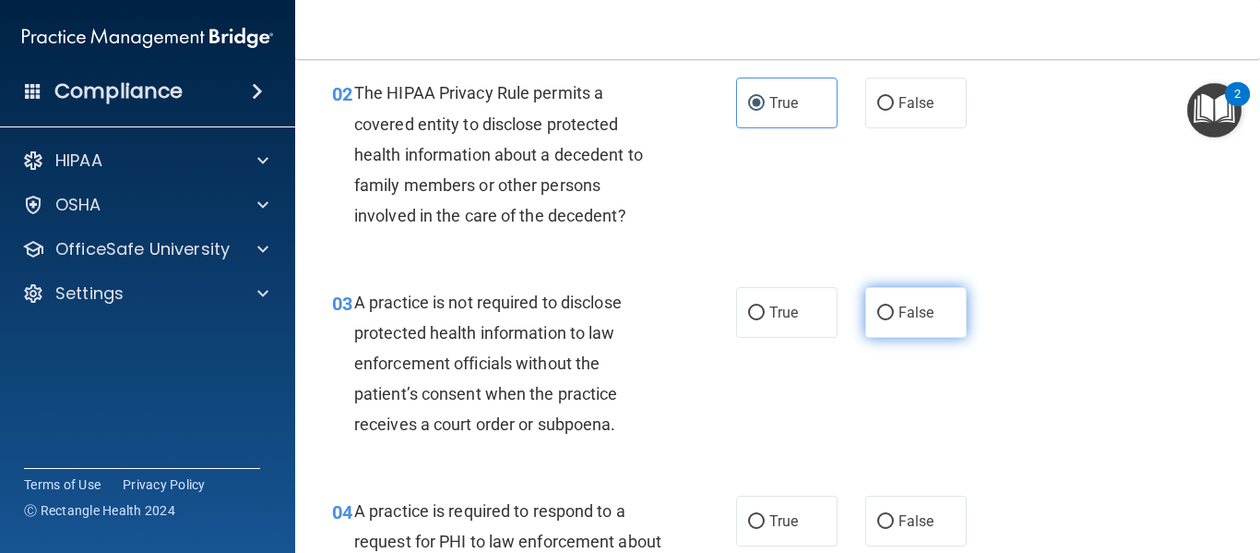
click at [893, 298] on label "False" at bounding box center [915, 312] width 101 height 51
click at [893, 306] on input "False" at bounding box center [885, 313] width 17 height 14
radio input "true"
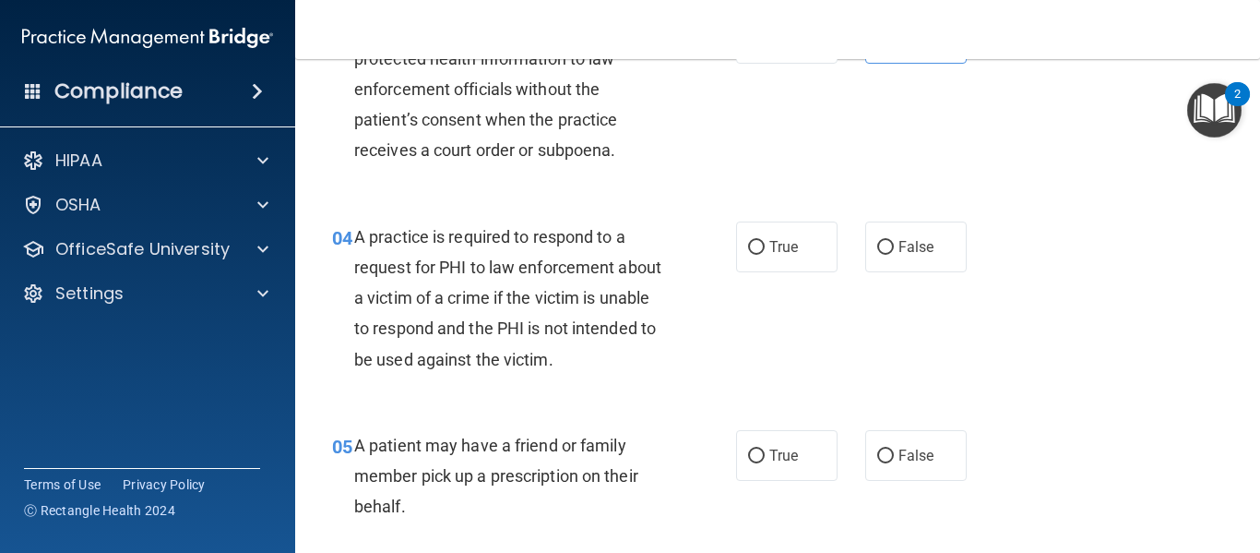
scroll to position [554, 0]
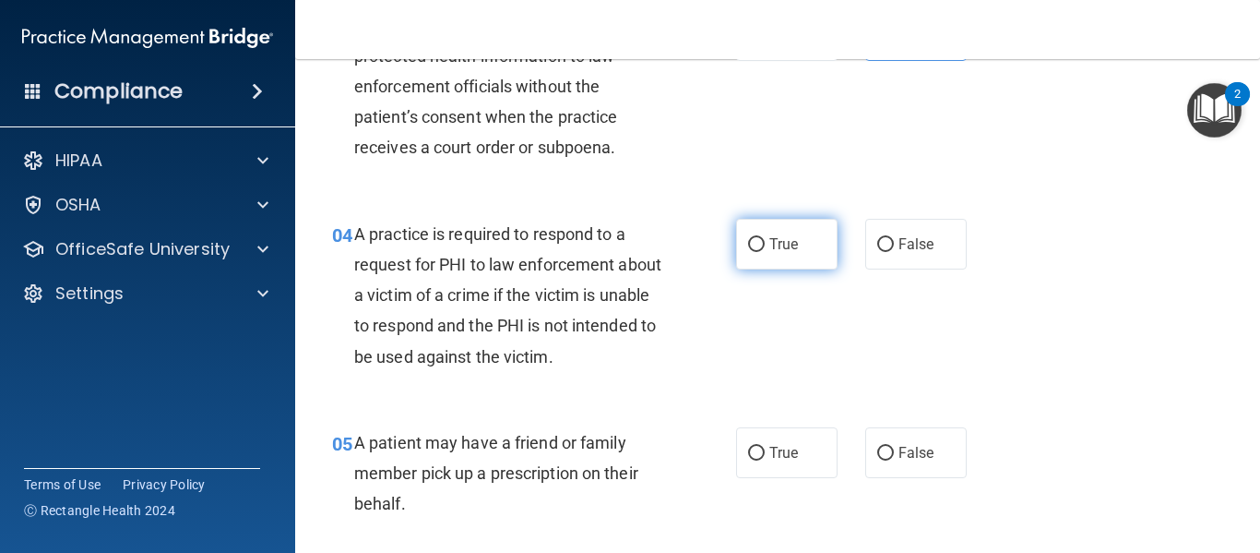
click at [772, 241] on span "True" at bounding box center [784, 244] width 29 height 18
click at [765, 241] on input "True" at bounding box center [756, 245] width 17 height 14
radio input "true"
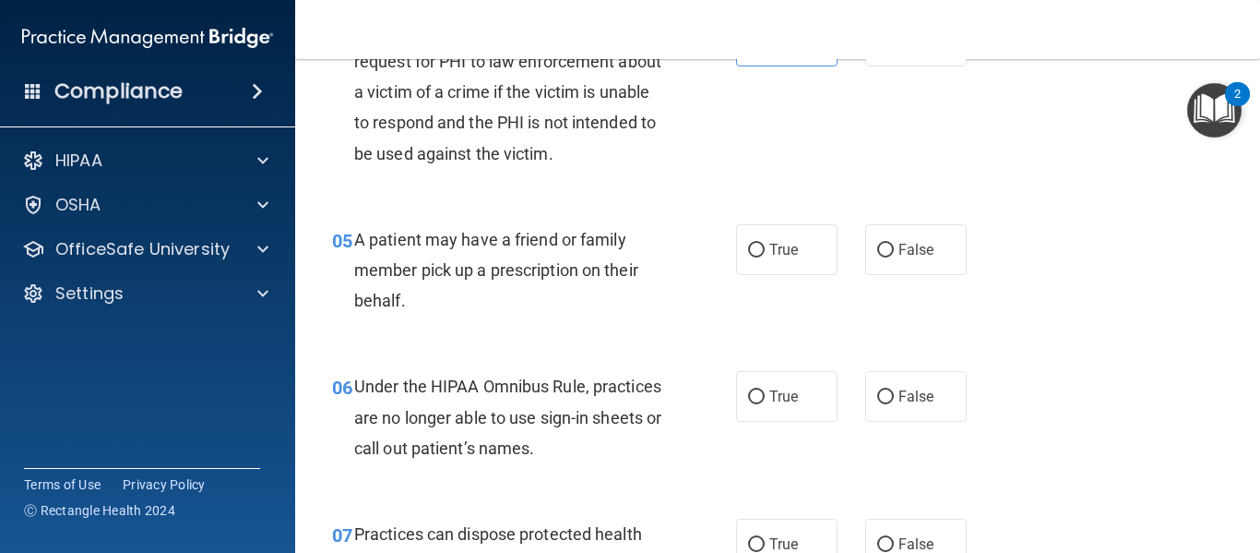
scroll to position [738, 0]
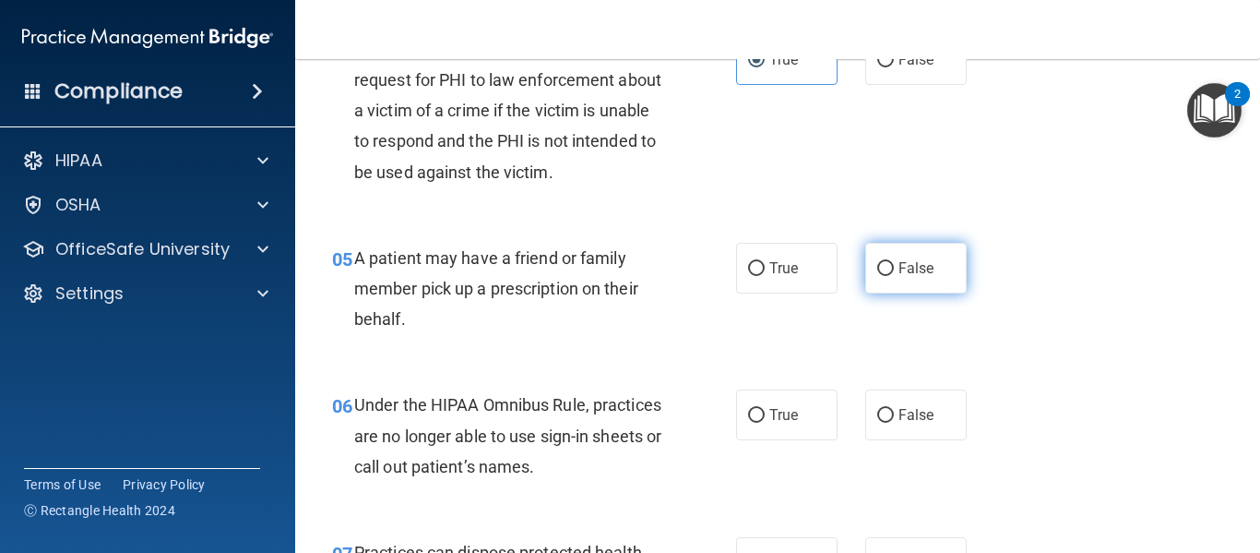
click at [882, 272] on input "False" at bounding box center [885, 269] width 17 height 14
radio input "true"
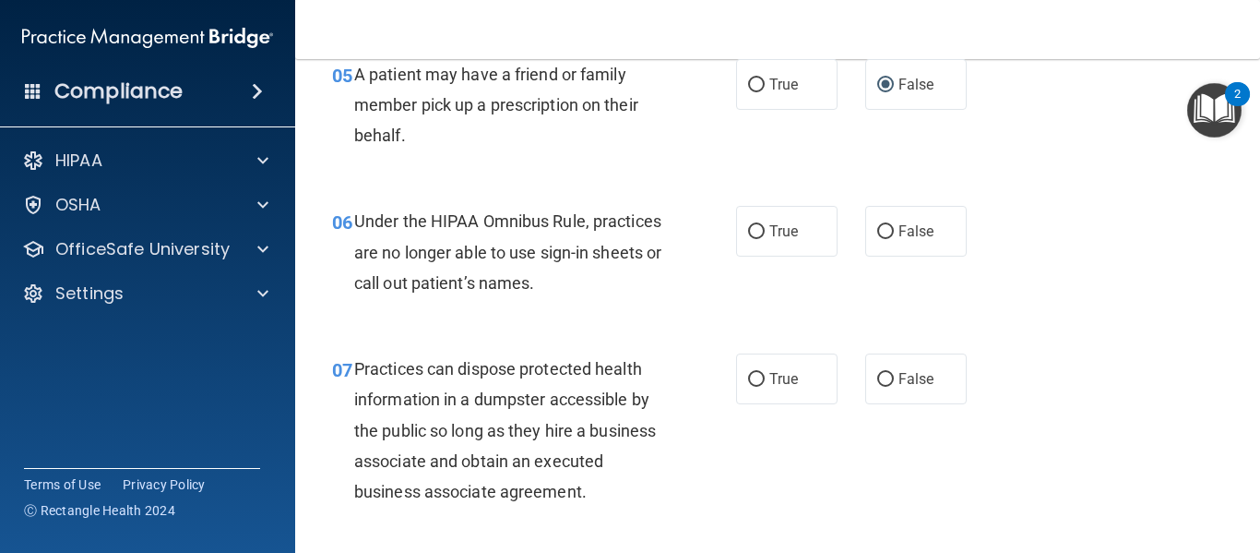
scroll to position [923, 0]
click at [760, 230] on label "True" at bounding box center [786, 230] width 101 height 51
click at [760, 230] on input "True" at bounding box center [756, 231] width 17 height 14
radio input "true"
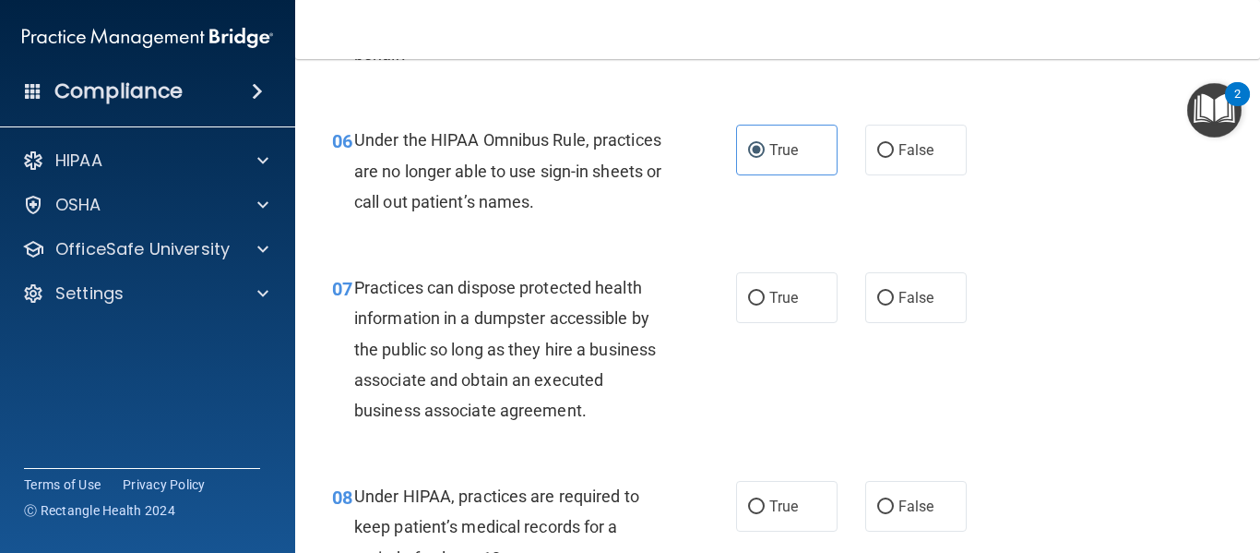
scroll to position [1107, 0]
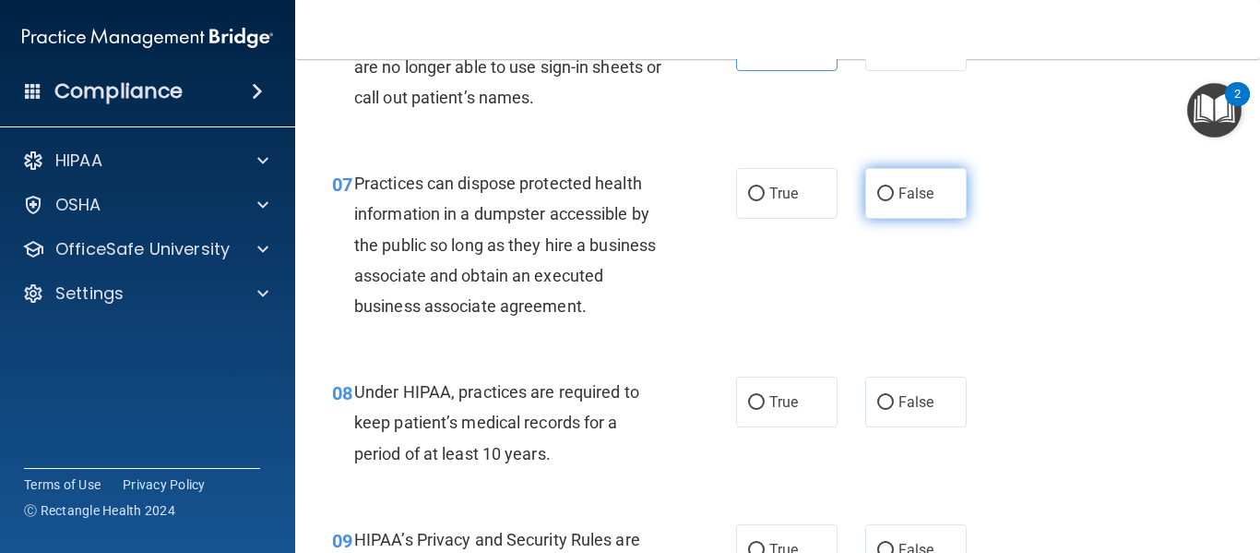
click at [887, 194] on label "False" at bounding box center [915, 193] width 101 height 51
click at [887, 194] on input "False" at bounding box center [885, 194] width 17 height 14
radio input "true"
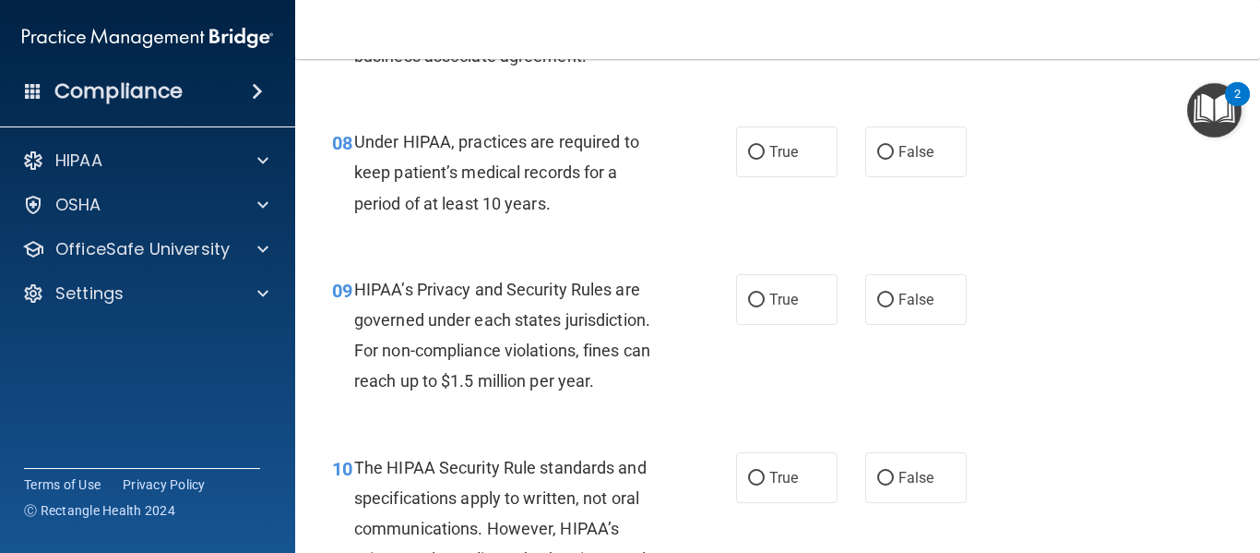
scroll to position [1384, 0]
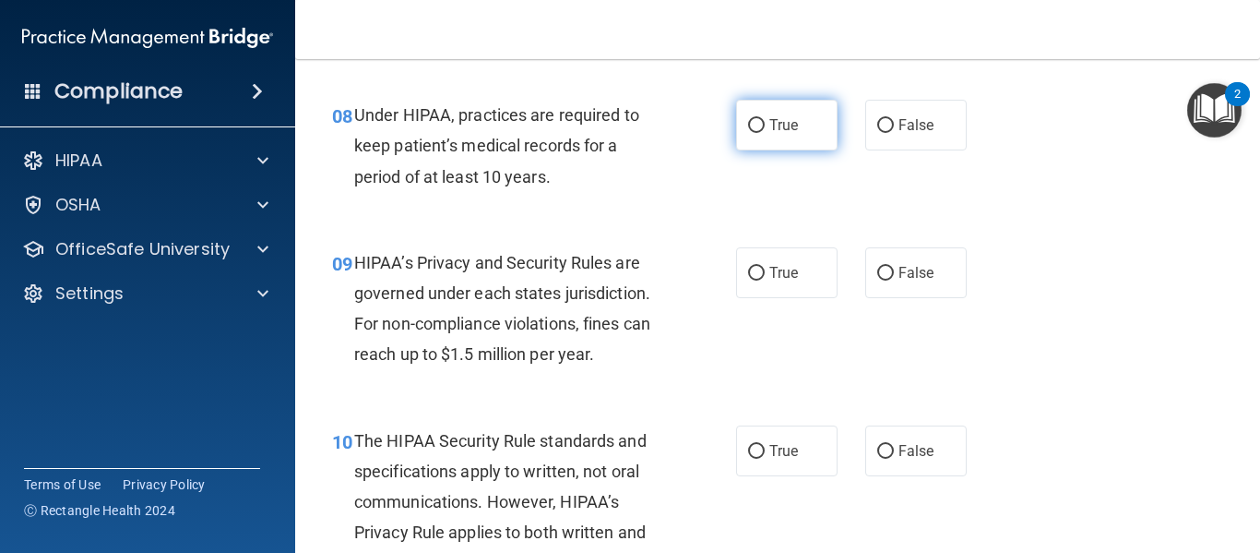
drag, startPoint x: 748, startPoint y: 128, endPoint x: 758, endPoint y: 128, distance: 10.1
click at [758, 128] on label "True" at bounding box center [786, 125] width 101 height 51
click at [758, 128] on input "True" at bounding box center [756, 126] width 17 height 14
radio input "true"
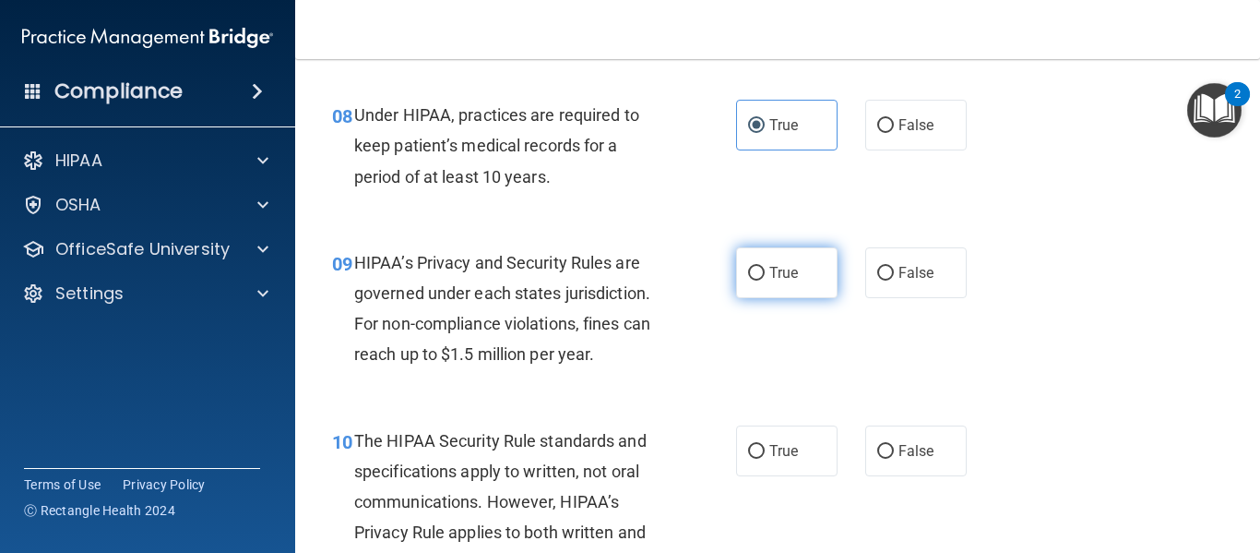
click at [794, 276] on label "True" at bounding box center [786, 272] width 101 height 51
click at [765, 276] on input "True" at bounding box center [756, 274] width 17 height 14
radio input "true"
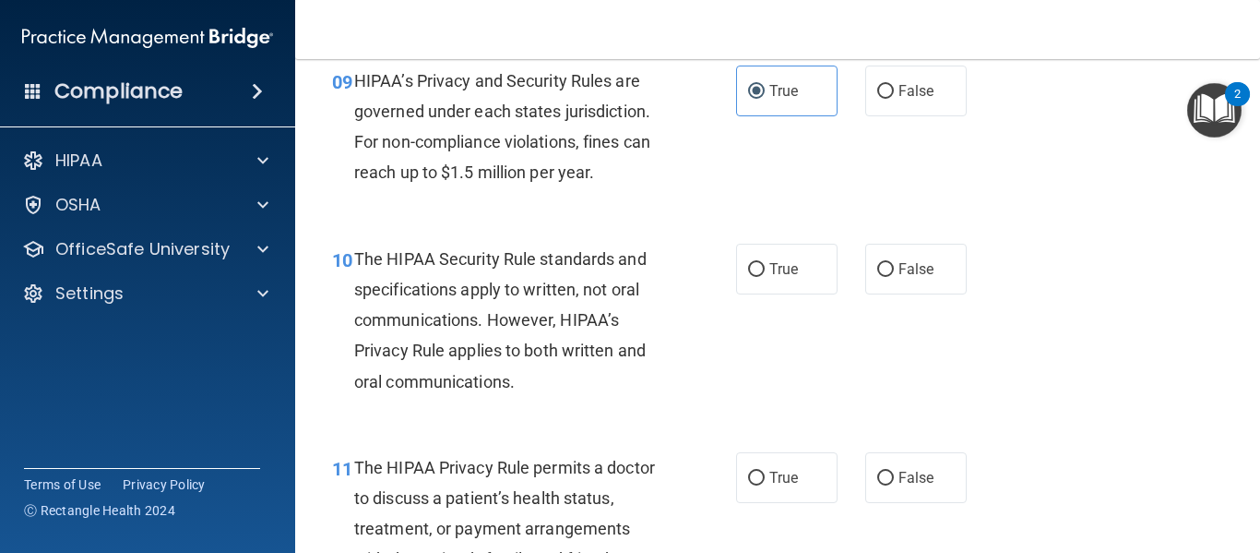
scroll to position [1569, 0]
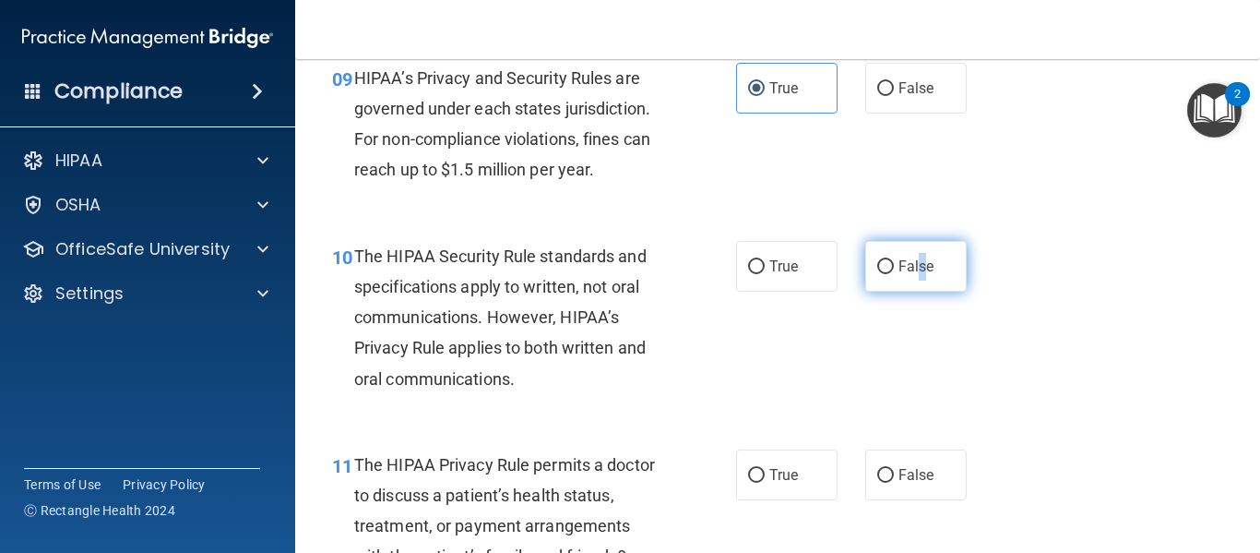
drag, startPoint x: 910, startPoint y: 272, endPoint x: 921, endPoint y: 270, distance: 11.2
click at [921, 270] on span "False" at bounding box center [917, 266] width 36 height 18
click at [879, 260] on input "False" at bounding box center [885, 267] width 17 height 14
radio input "true"
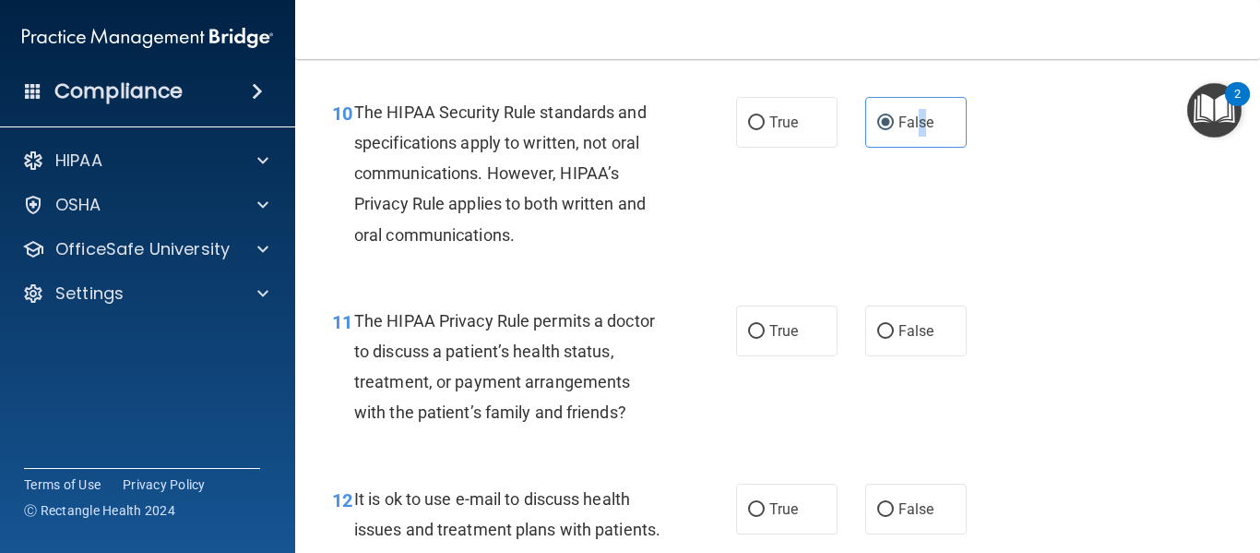
scroll to position [1753, 0]
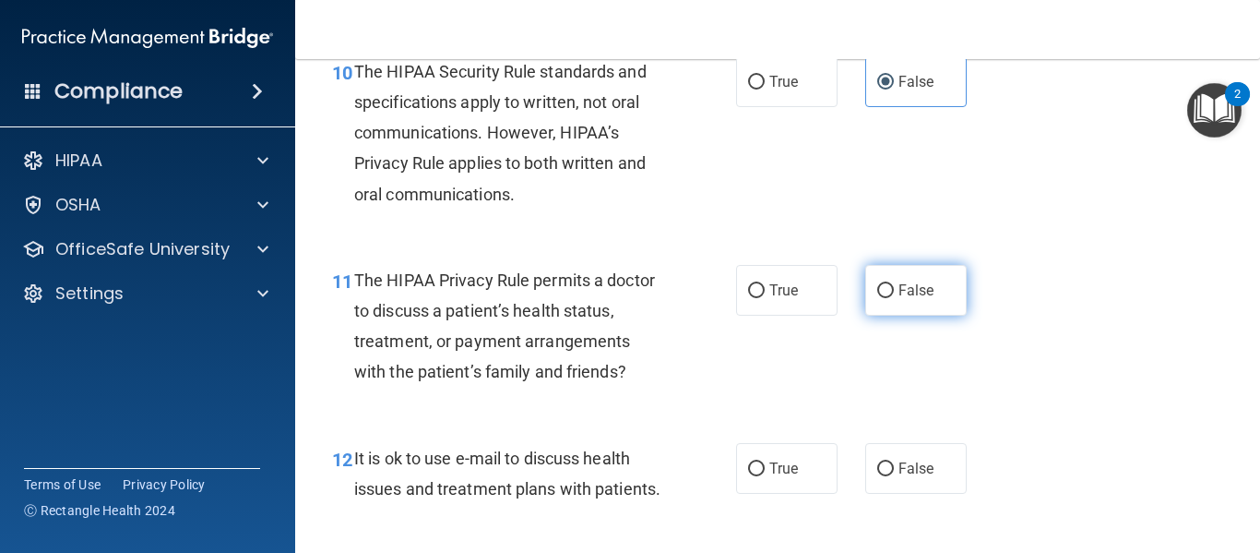
click at [893, 278] on label "False" at bounding box center [915, 290] width 101 height 51
click at [893, 284] on input "False" at bounding box center [885, 291] width 17 height 14
radio input "true"
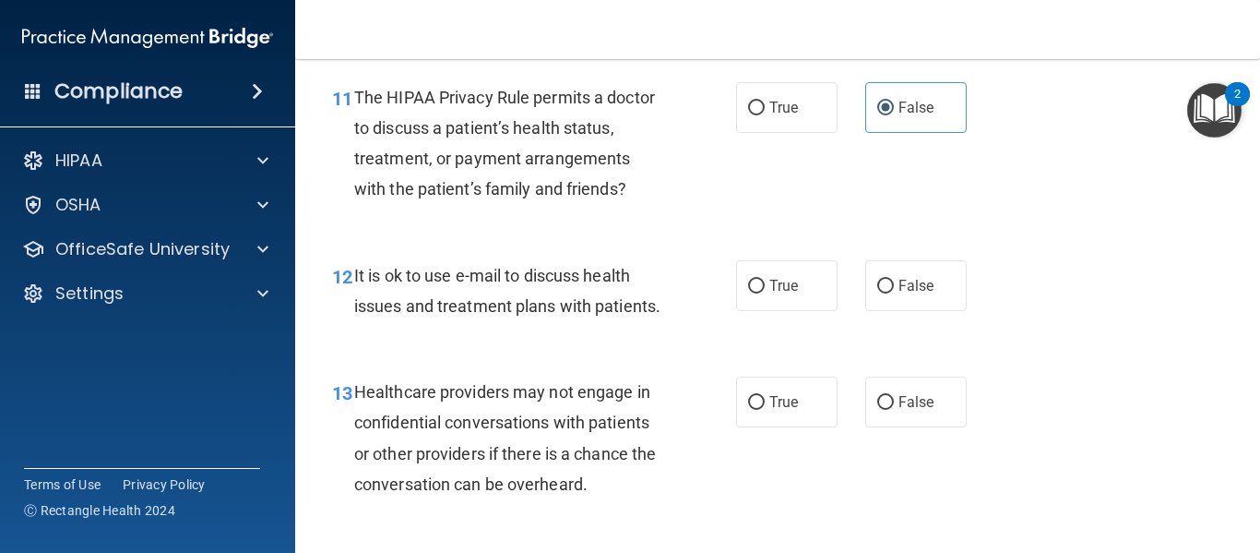
scroll to position [1938, 0]
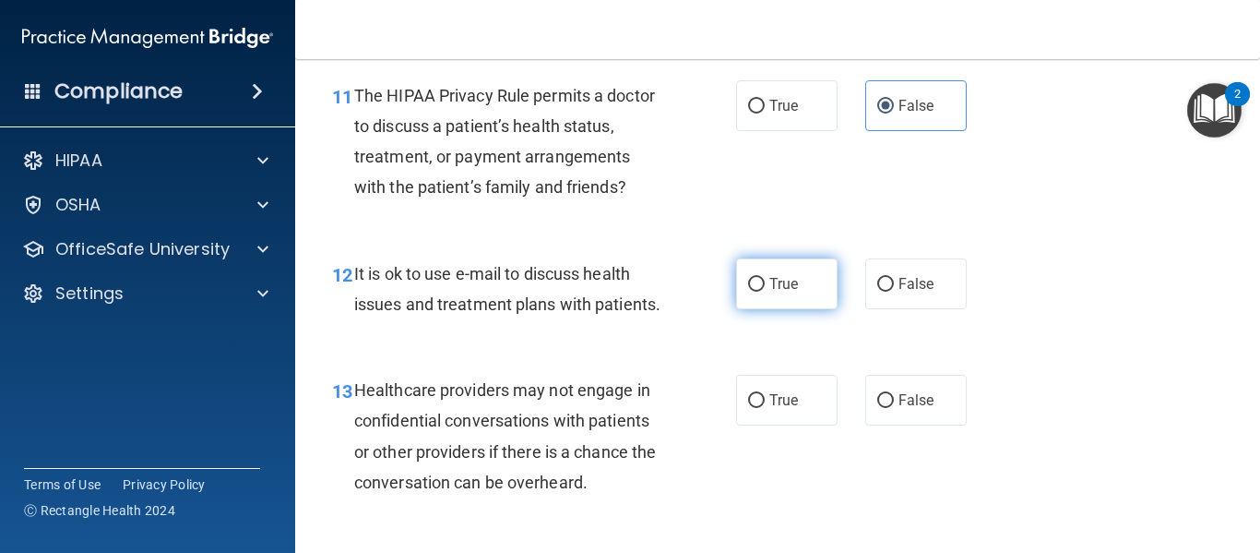
click at [748, 279] on input "True" at bounding box center [756, 285] width 17 height 14
radio input "true"
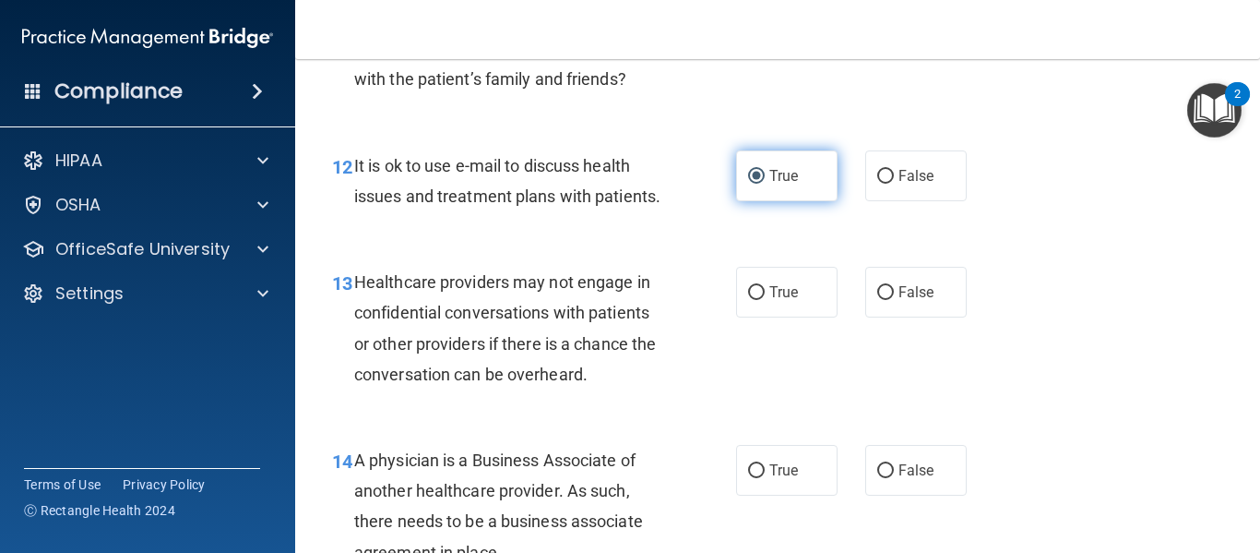
scroll to position [2214, 0]
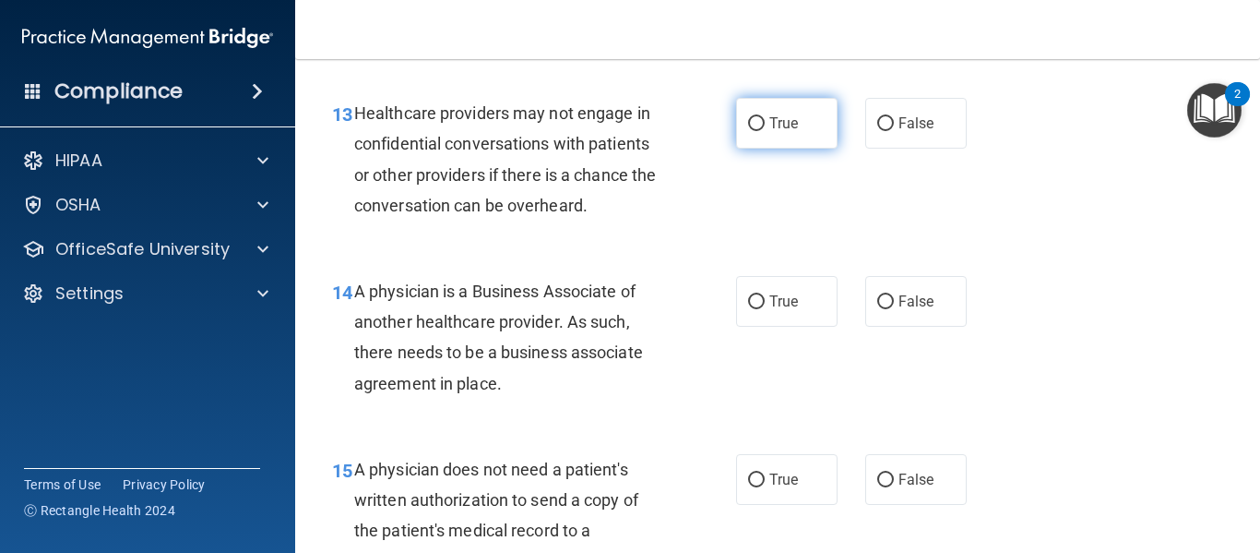
click at [762, 149] on label "True" at bounding box center [786, 123] width 101 height 51
click at [762, 131] on input "True" at bounding box center [756, 124] width 17 height 14
radio input "true"
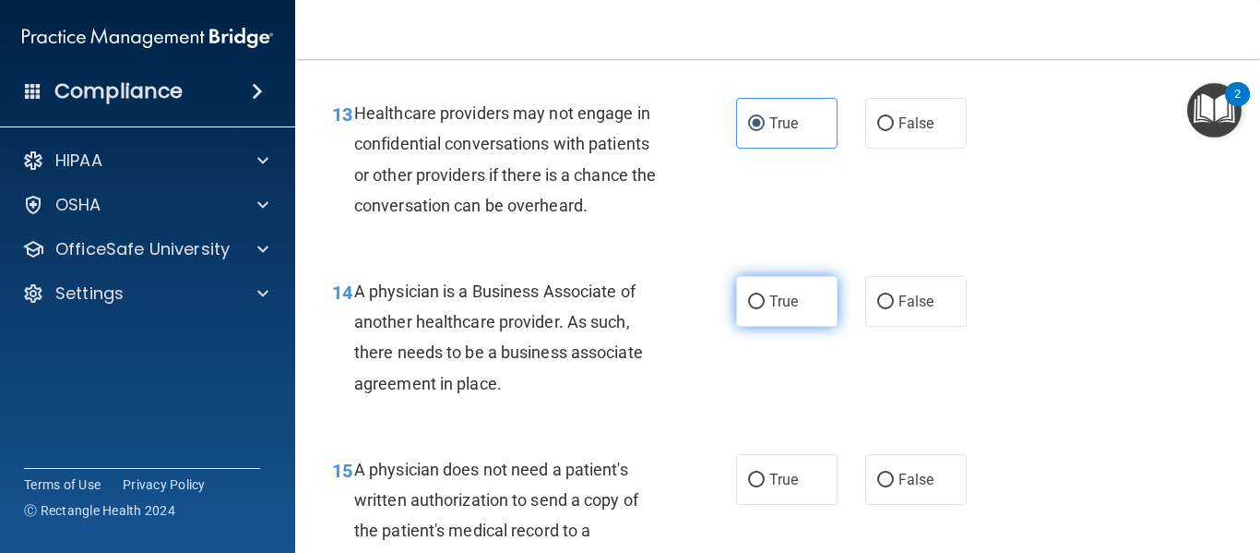
click at [753, 309] on input "True" at bounding box center [756, 302] width 17 height 14
radio input "true"
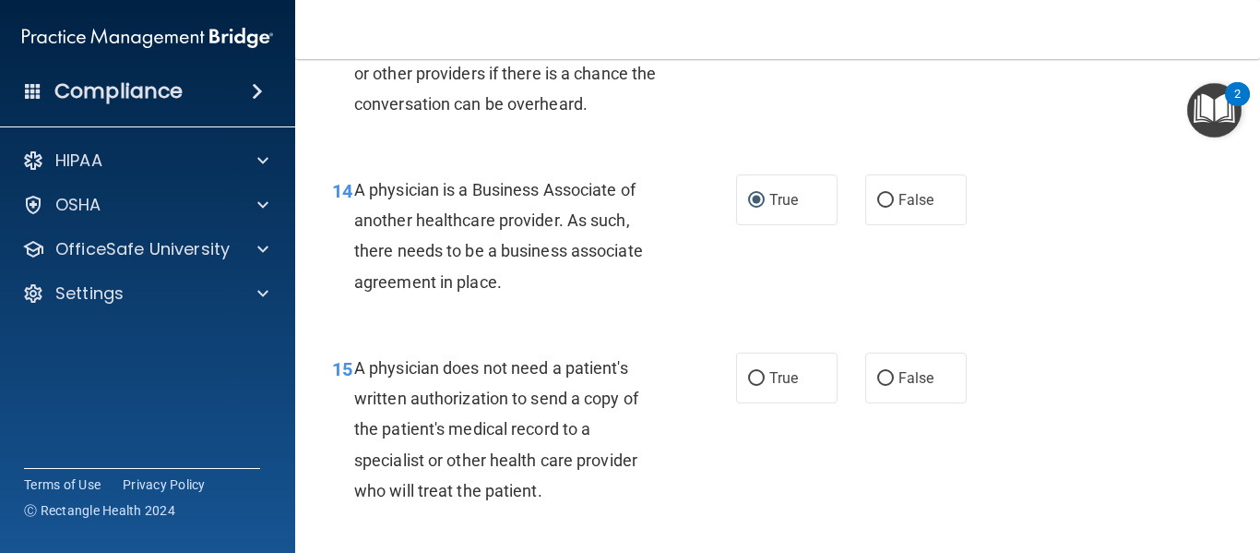
scroll to position [2491, 0]
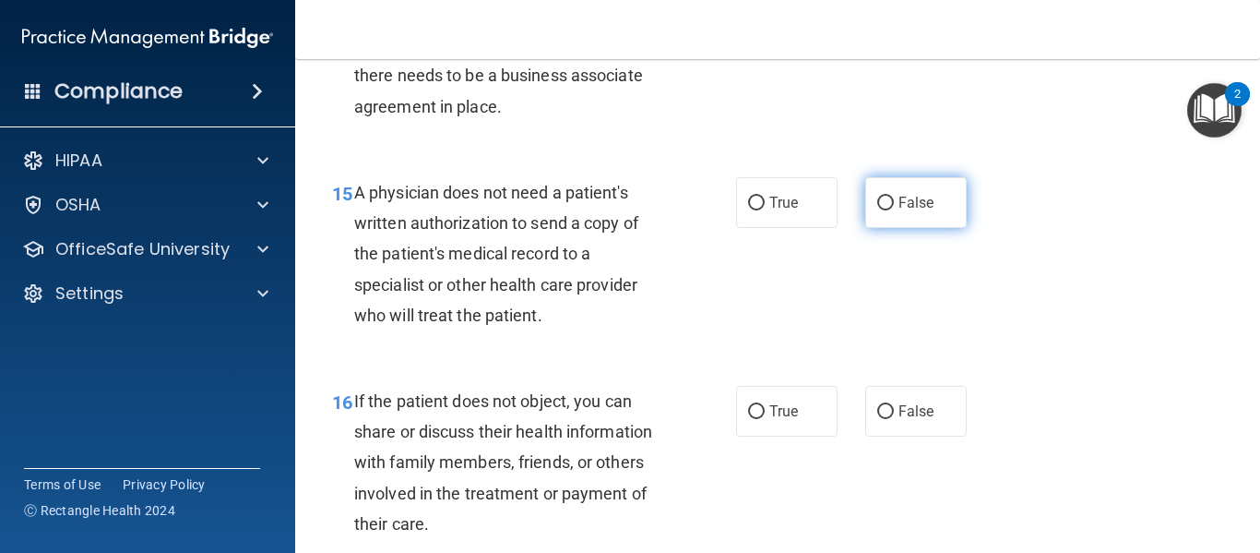
click at [877, 210] on input "False" at bounding box center [885, 204] width 17 height 14
radio input "true"
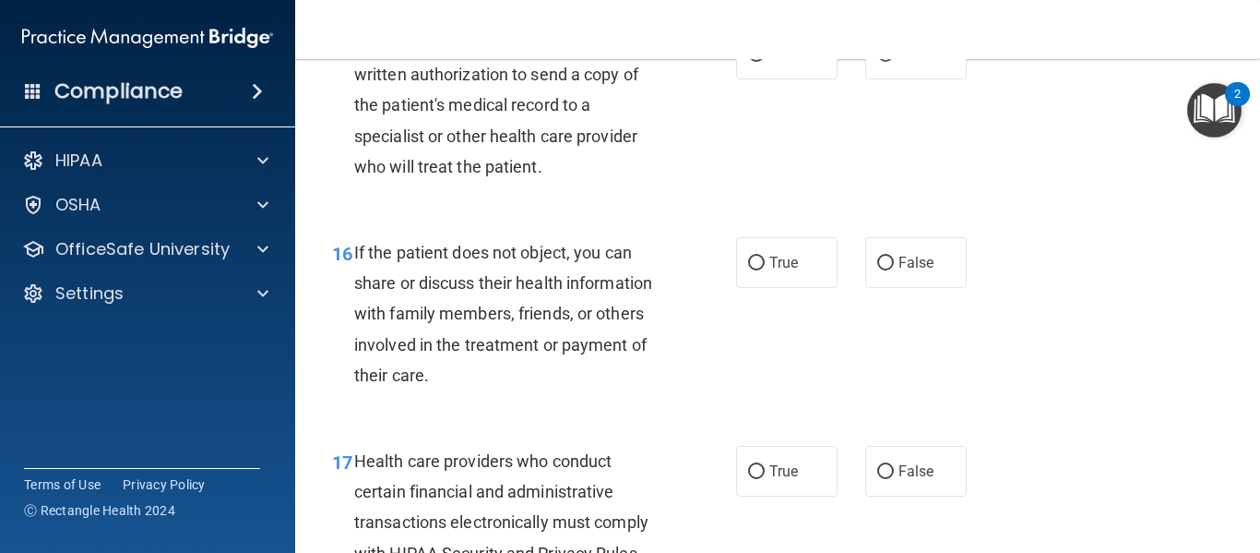
scroll to position [2584, 0]
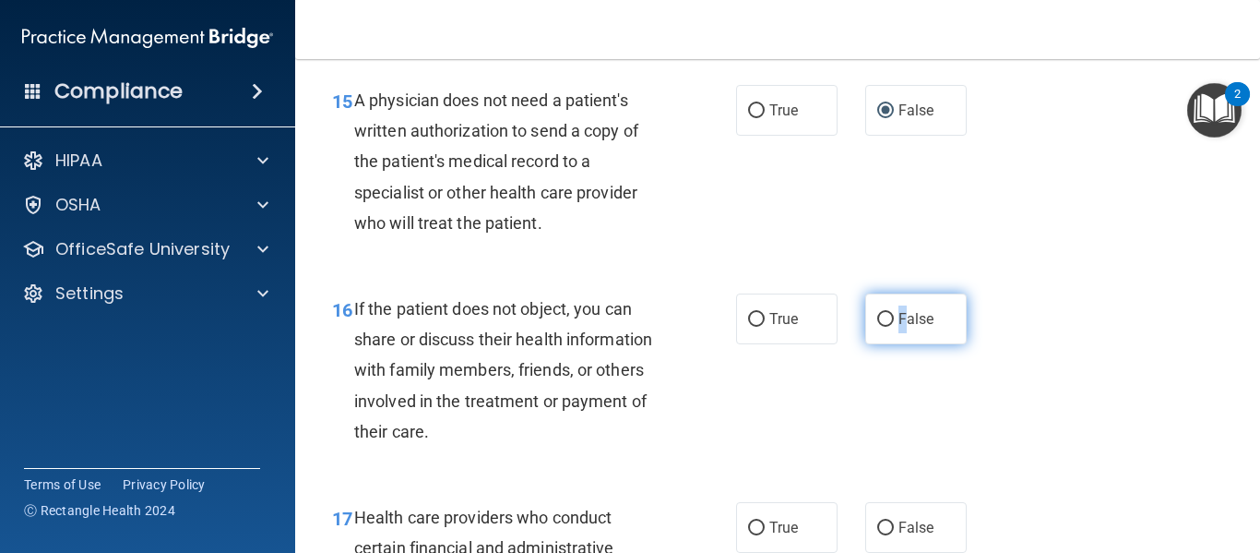
click at [899, 328] on span "False" at bounding box center [917, 319] width 36 height 18
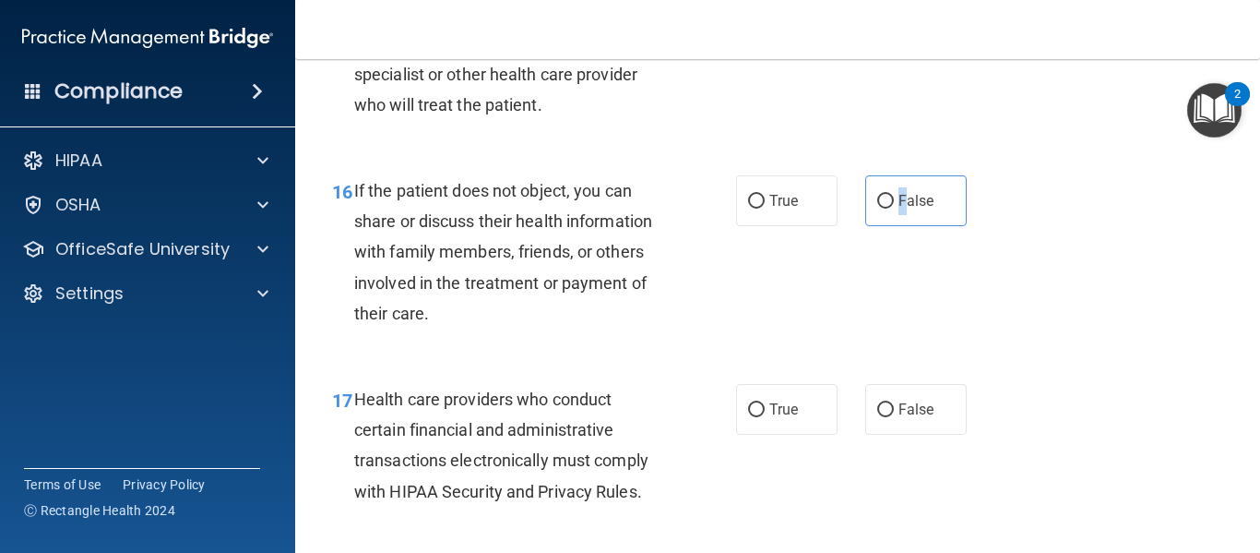
scroll to position [2860, 0]
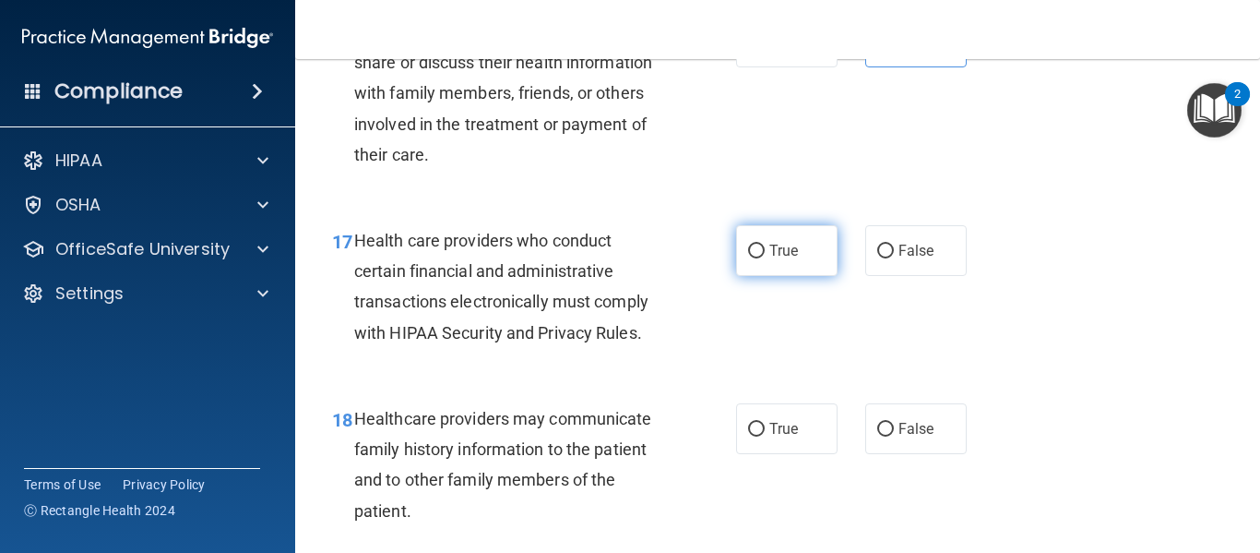
click at [744, 276] on label "True" at bounding box center [786, 250] width 101 height 51
click at [749, 258] on input "True" at bounding box center [756, 252] width 17 height 14
radio input "true"
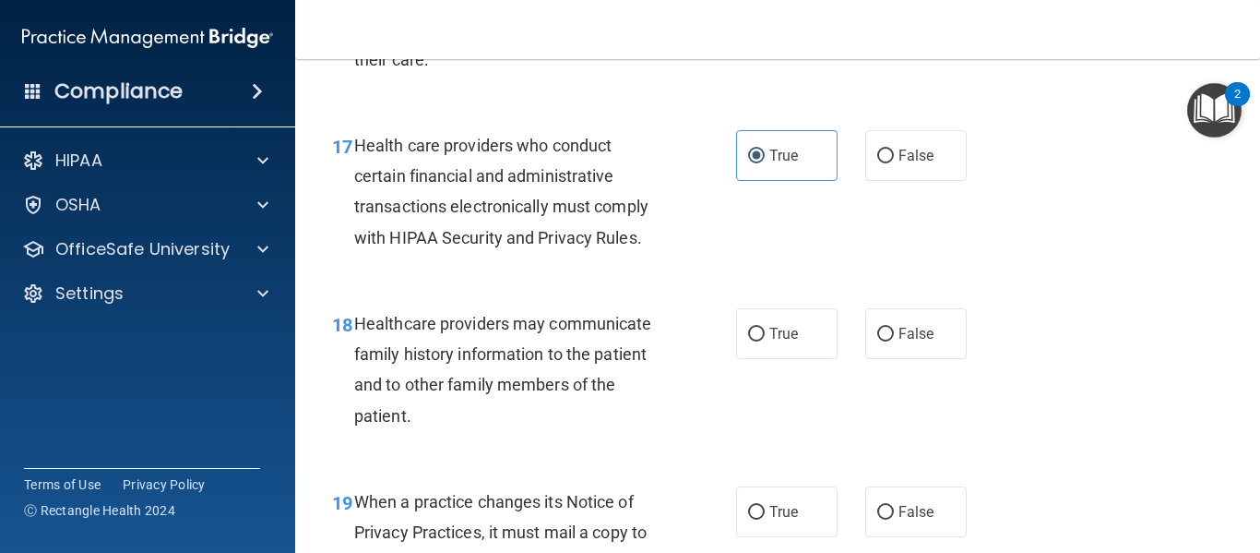
scroll to position [2953, 0]
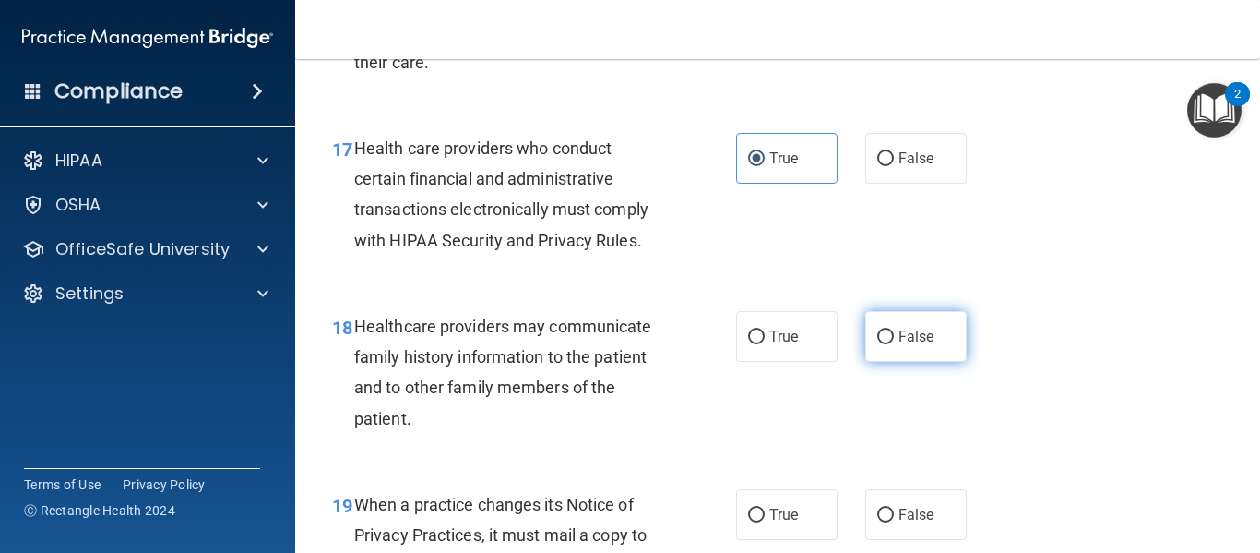
click at [899, 345] on span "False" at bounding box center [917, 337] width 36 height 18
click at [891, 344] on input "False" at bounding box center [885, 337] width 17 height 14
radio input "true"
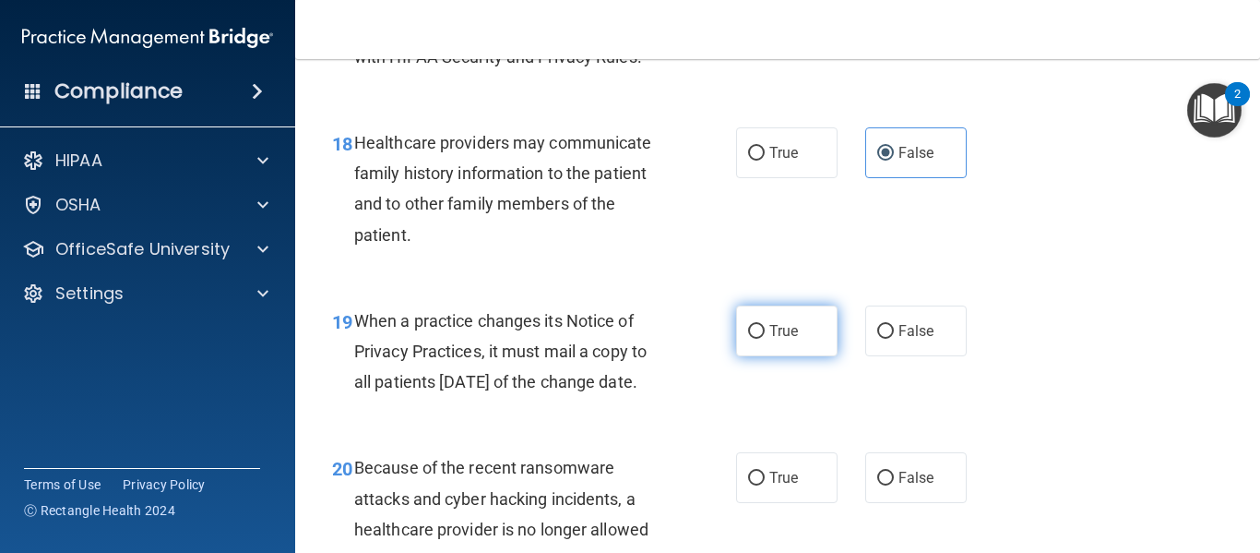
scroll to position [3137, 0]
click at [777, 339] on span "True" at bounding box center [784, 330] width 29 height 18
click at [765, 338] on input "True" at bounding box center [756, 331] width 17 height 14
radio input "true"
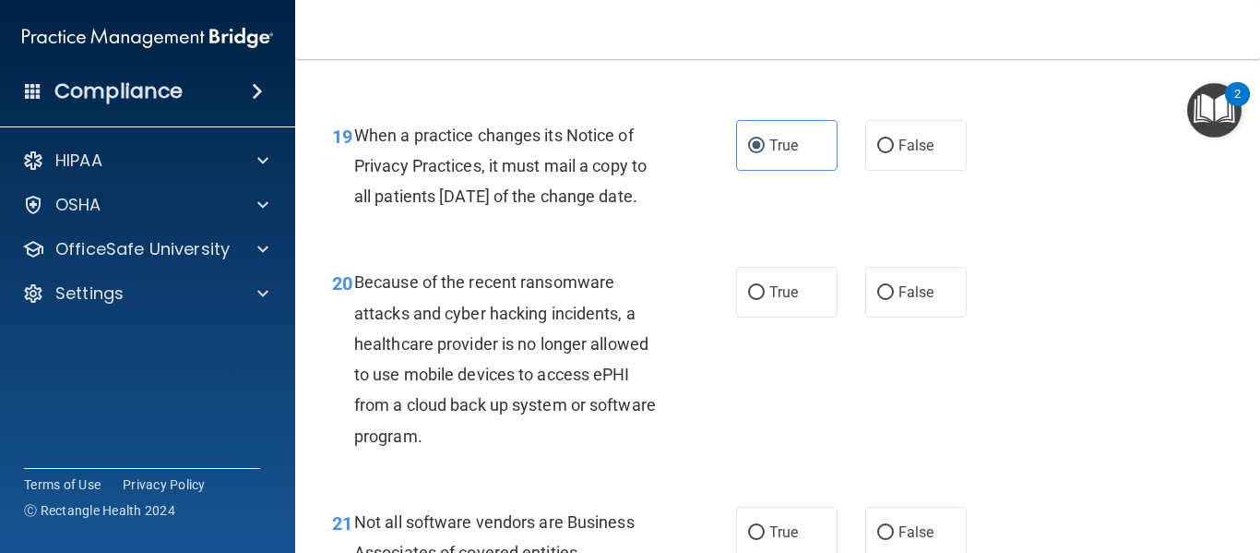
scroll to position [3414, 0]
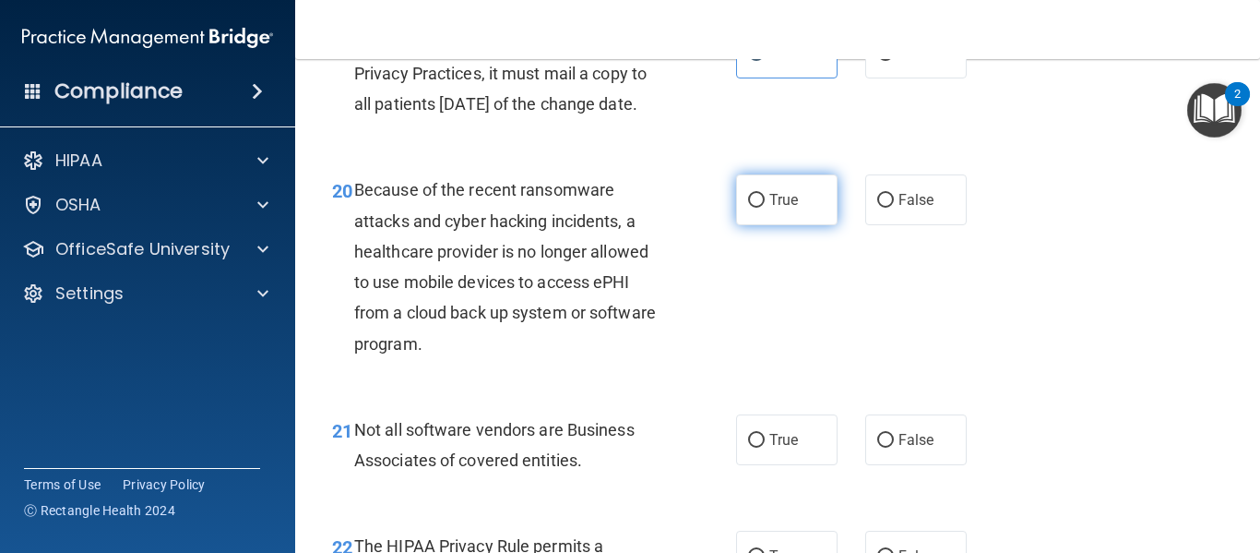
click at [767, 225] on label "True" at bounding box center [786, 199] width 101 height 51
click at [765, 208] on input "True" at bounding box center [756, 201] width 17 height 14
radio input "true"
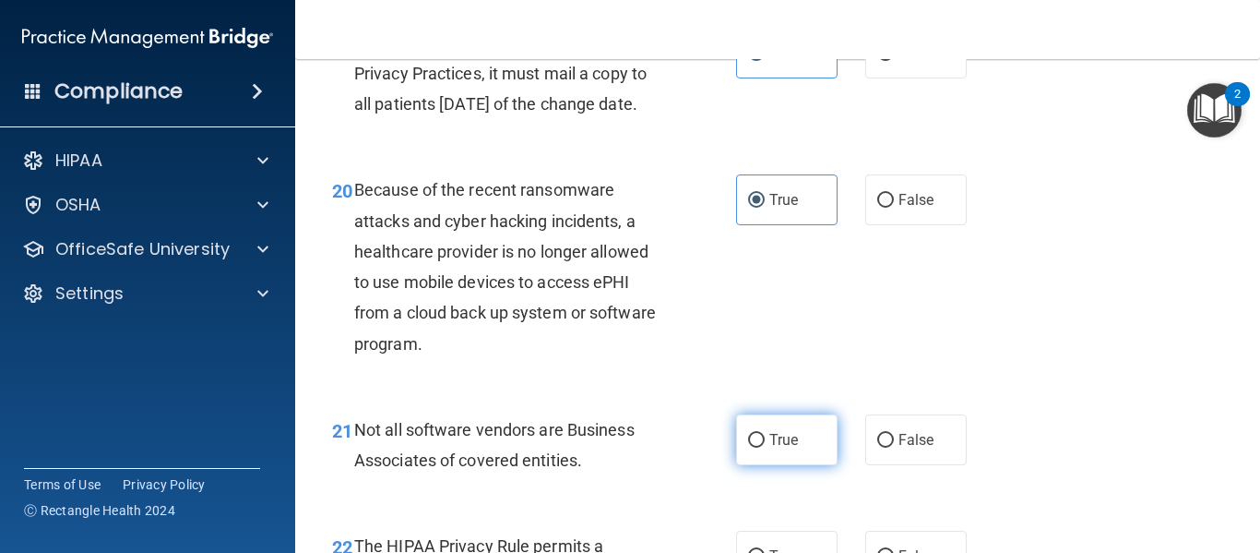
click at [748, 448] on input "True" at bounding box center [756, 441] width 17 height 14
radio input "true"
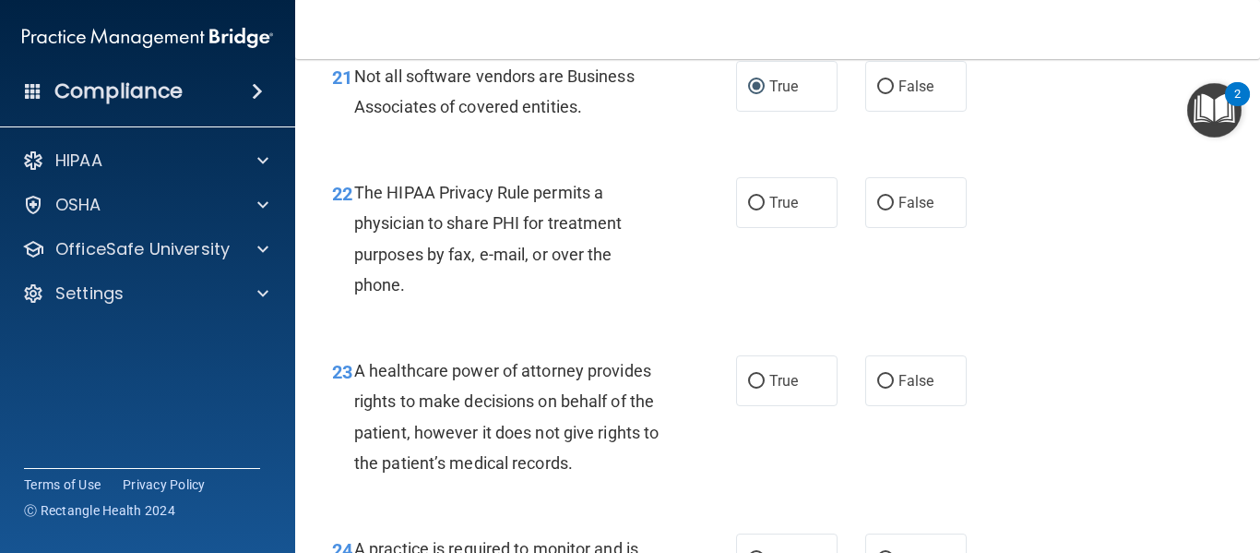
scroll to position [3783, 0]
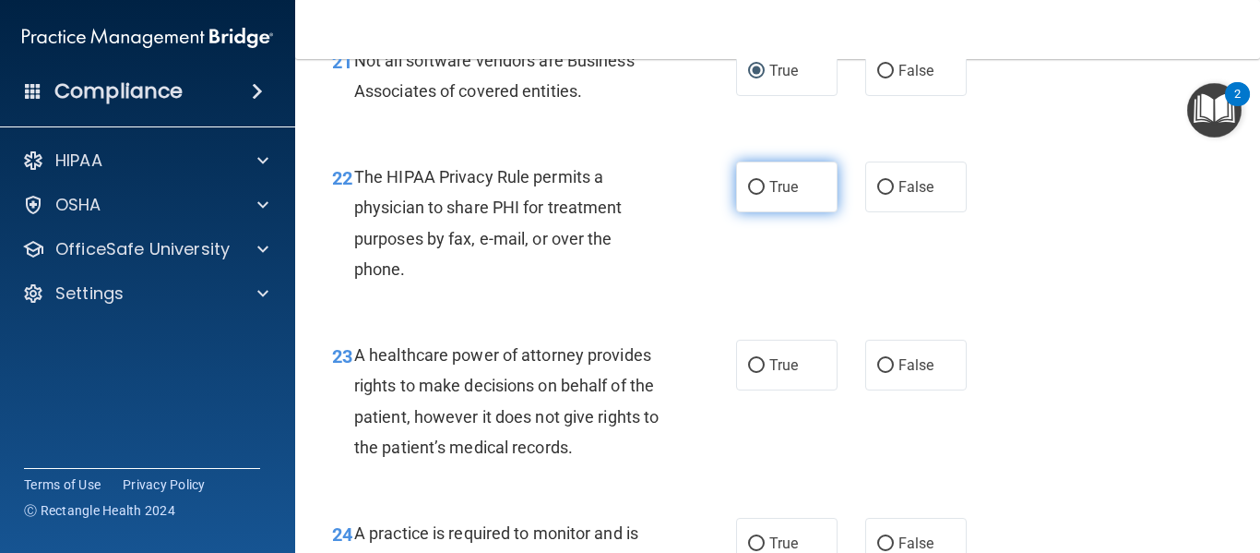
click at [790, 196] on span "True" at bounding box center [784, 187] width 29 height 18
click at [765, 195] on input "True" at bounding box center [756, 188] width 17 height 14
radio input "true"
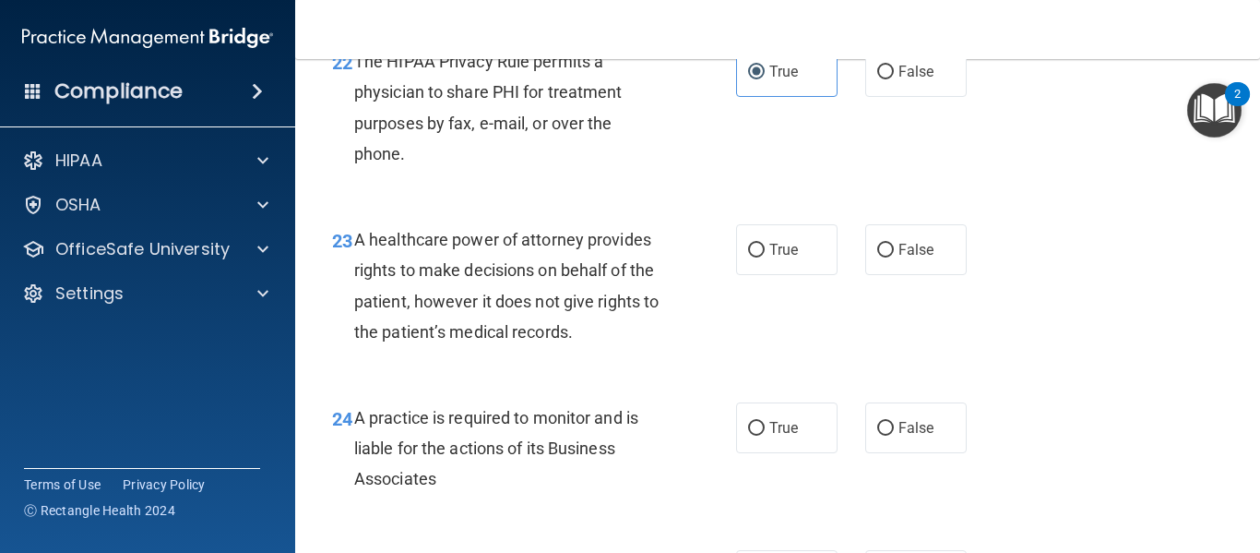
scroll to position [3968, 0]
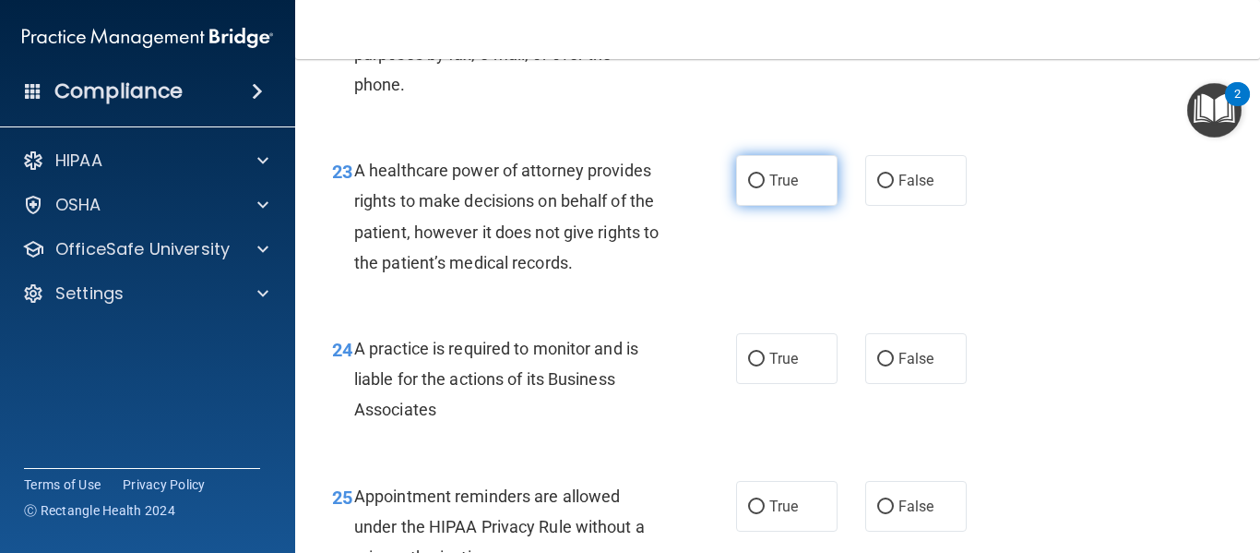
click at [762, 206] on label "True" at bounding box center [786, 180] width 101 height 51
click at [762, 188] on input "True" at bounding box center [756, 181] width 17 height 14
radio input "true"
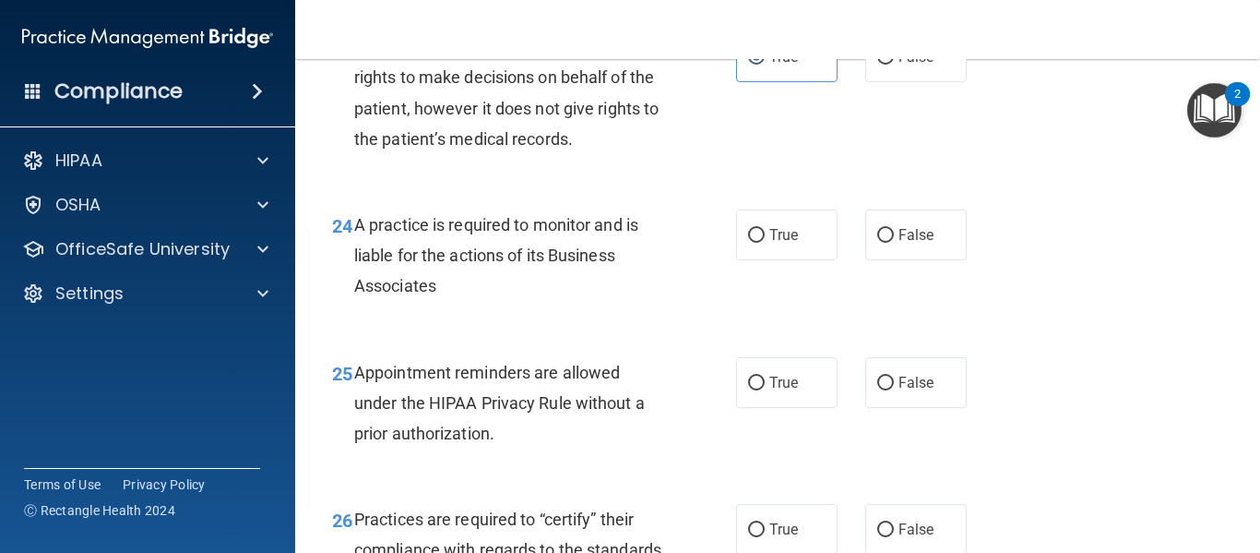
scroll to position [4060, 0]
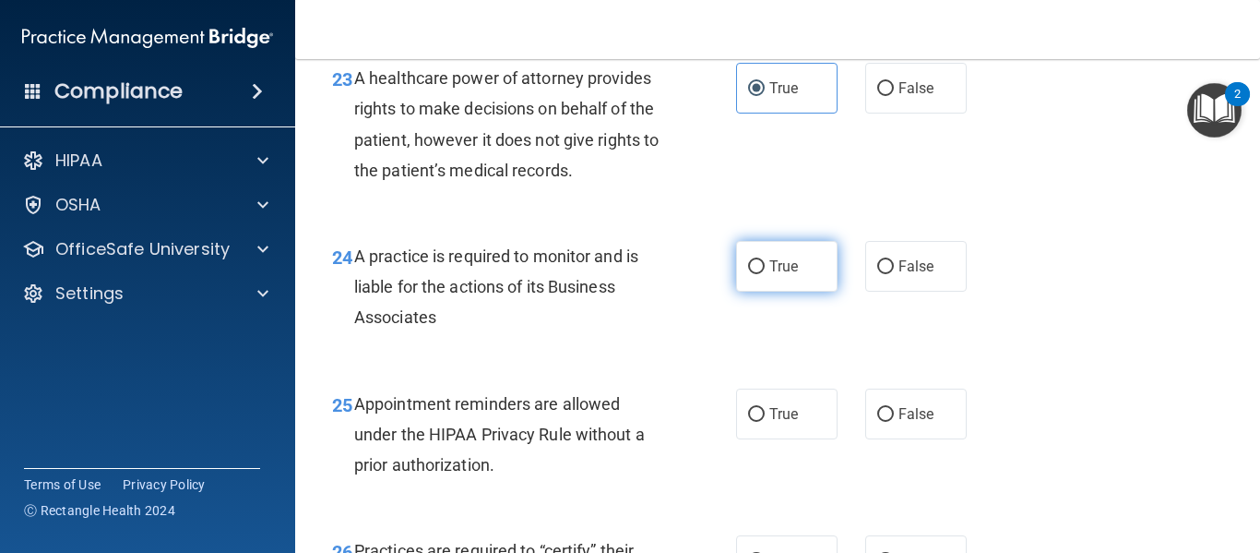
click at [801, 292] on label "True" at bounding box center [786, 266] width 101 height 51
click at [765, 274] on input "True" at bounding box center [756, 267] width 17 height 14
radio input "true"
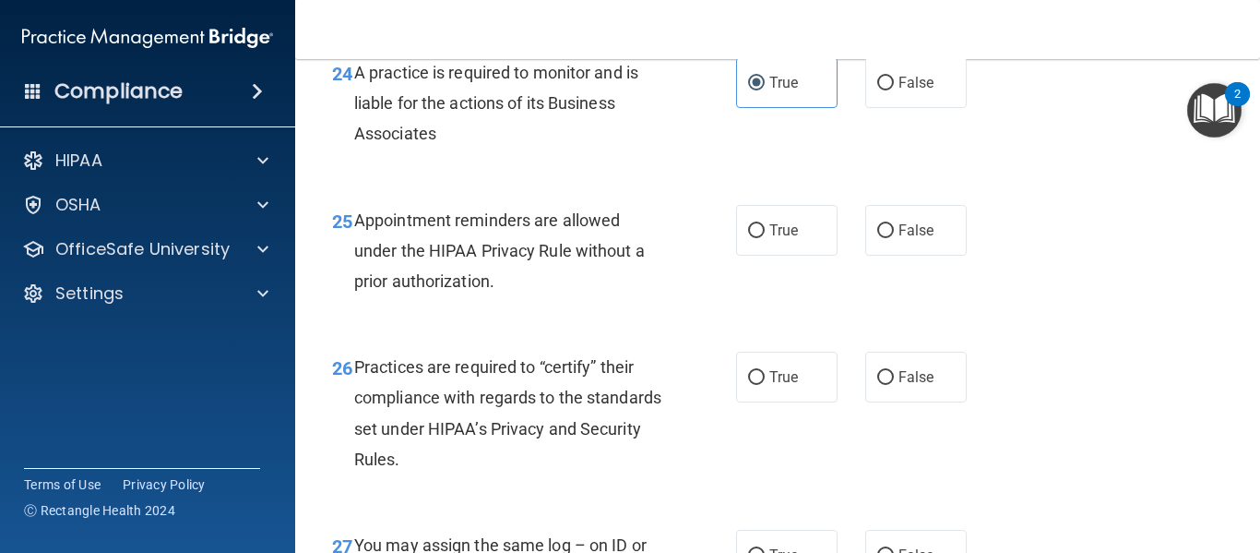
scroll to position [4244, 0]
click at [748, 237] on input "True" at bounding box center [756, 230] width 17 height 14
radio input "true"
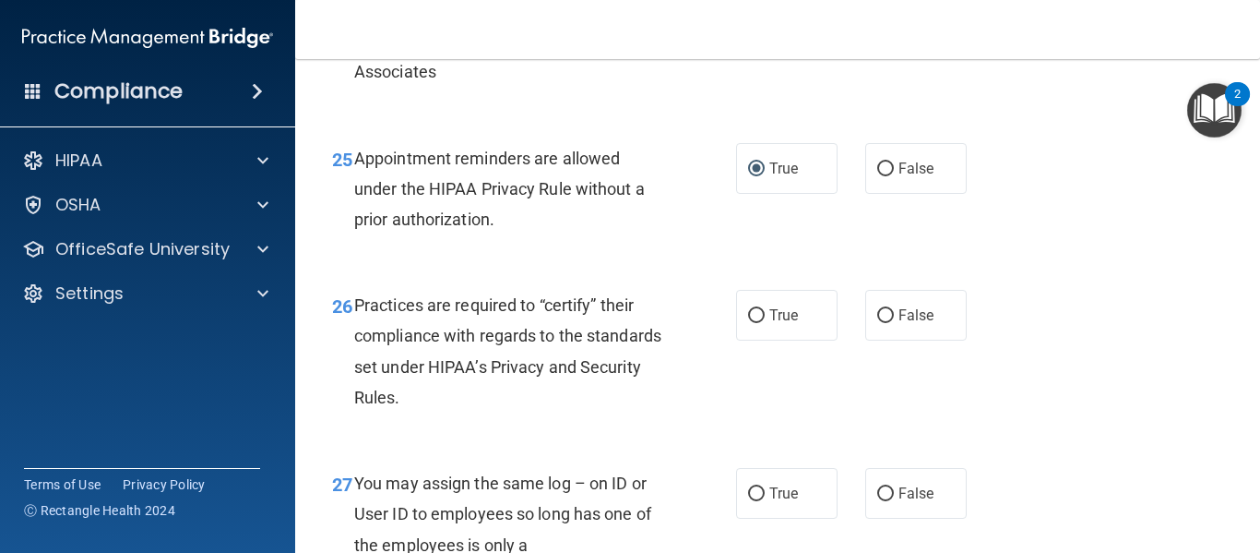
scroll to position [4337, 0]
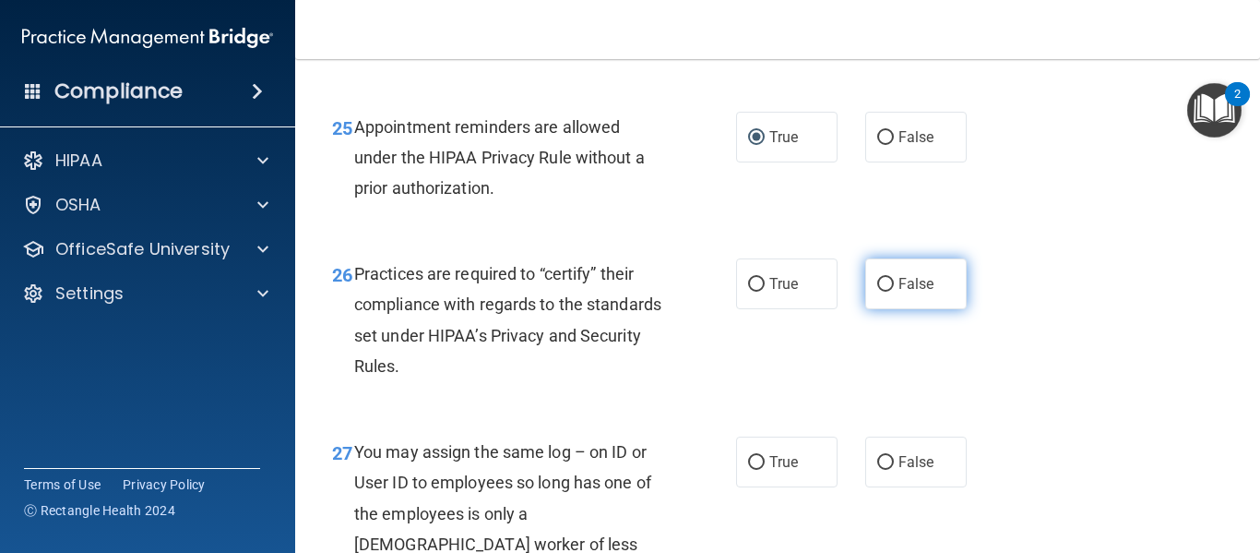
click at [884, 309] on label "False" at bounding box center [915, 283] width 101 height 51
click at [884, 292] on input "False" at bounding box center [885, 285] width 17 height 14
radio input "true"
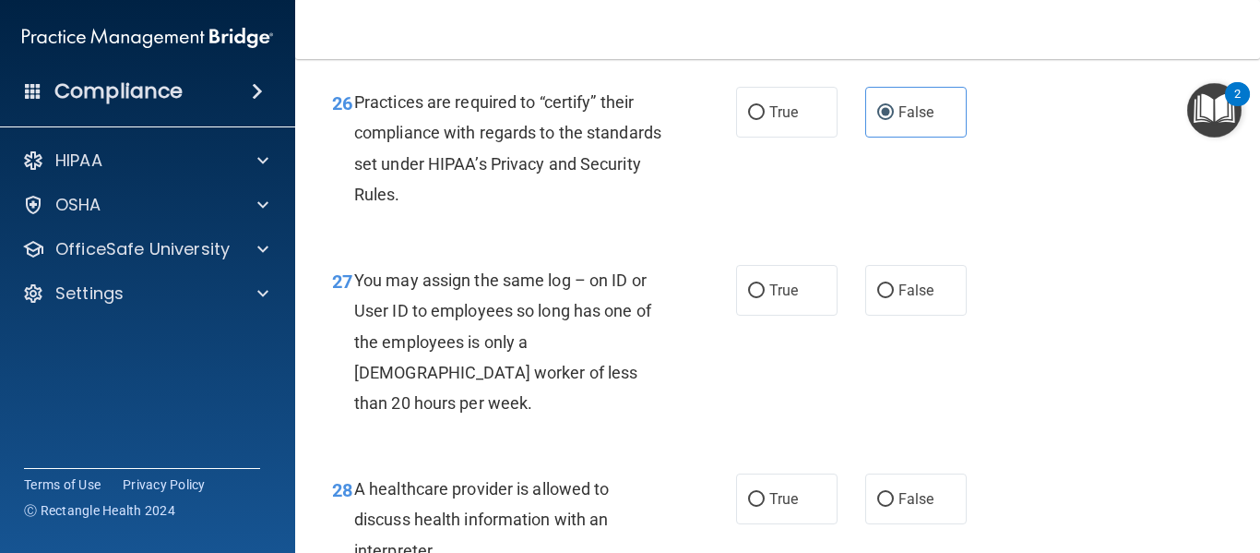
scroll to position [4521, 0]
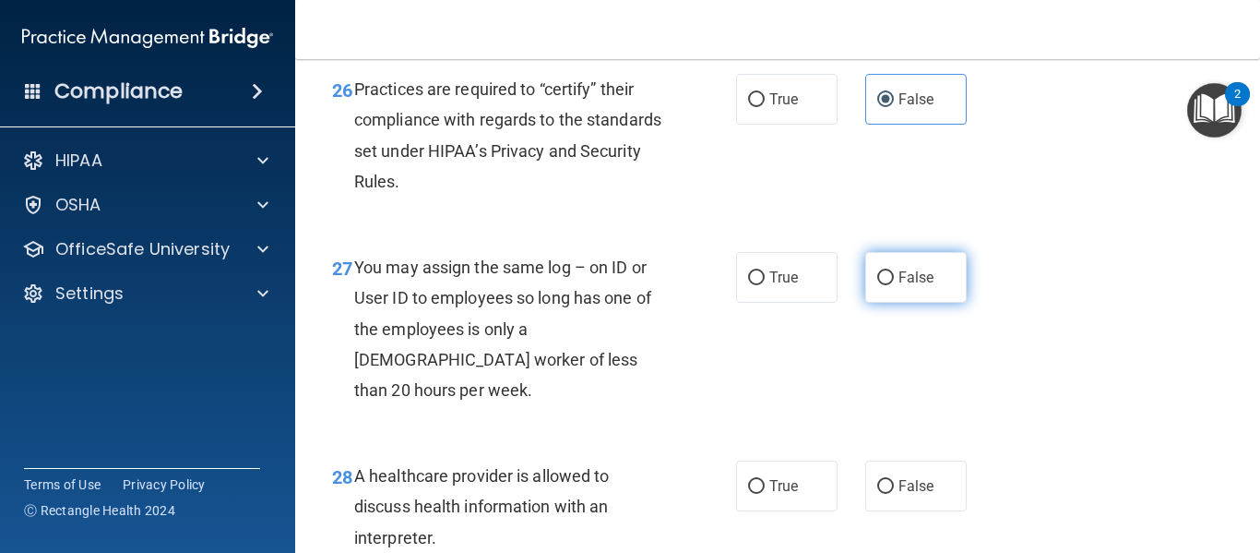
click at [933, 303] on label "False" at bounding box center [915, 277] width 101 height 51
click at [894, 285] on input "False" at bounding box center [885, 278] width 17 height 14
radio input "true"
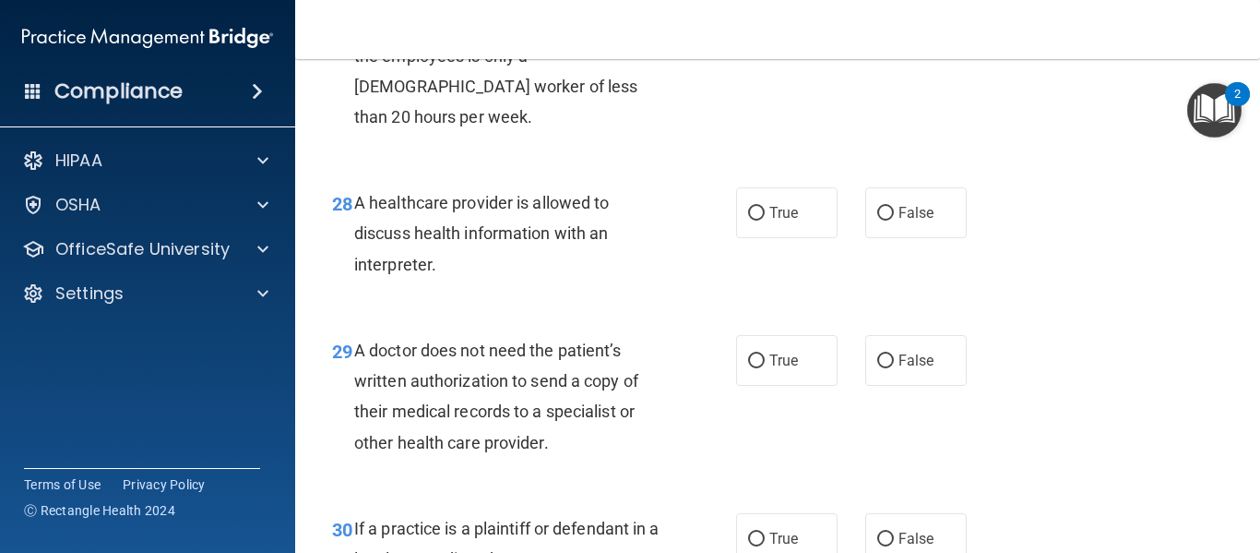
scroll to position [4798, 0]
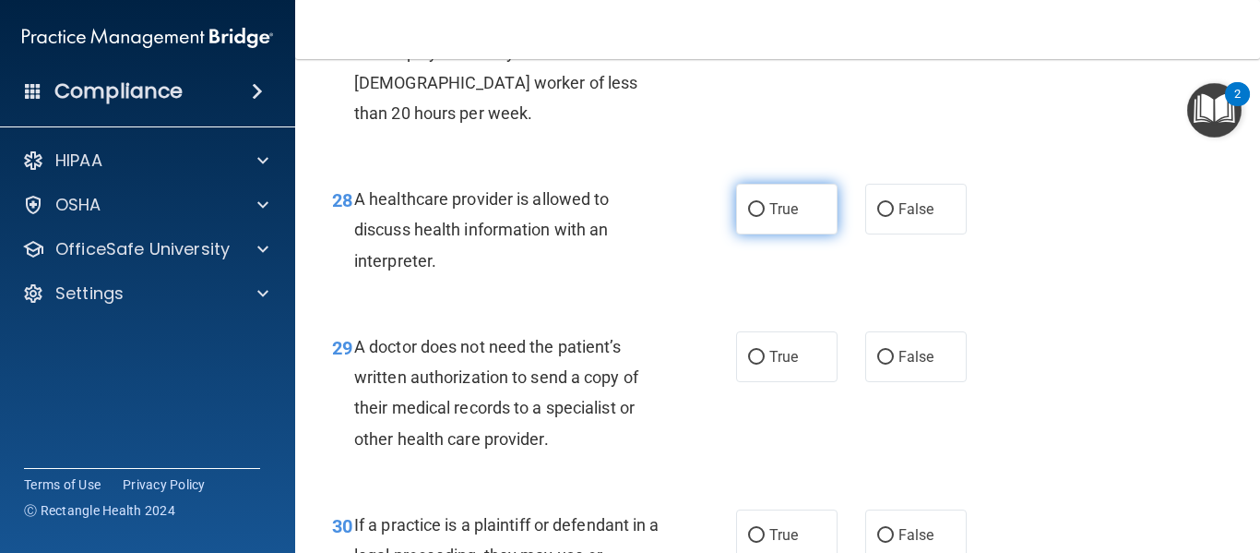
click at [823, 234] on label "True" at bounding box center [786, 209] width 101 height 51
click at [765, 217] on input "True" at bounding box center [756, 210] width 17 height 14
radio input "true"
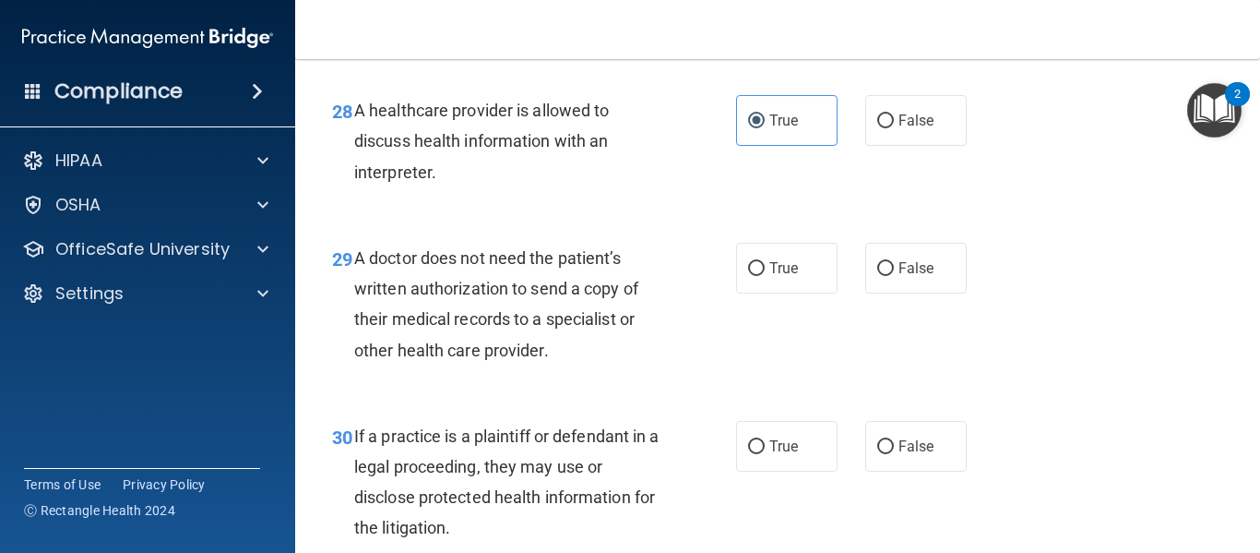
scroll to position [4982, 0]
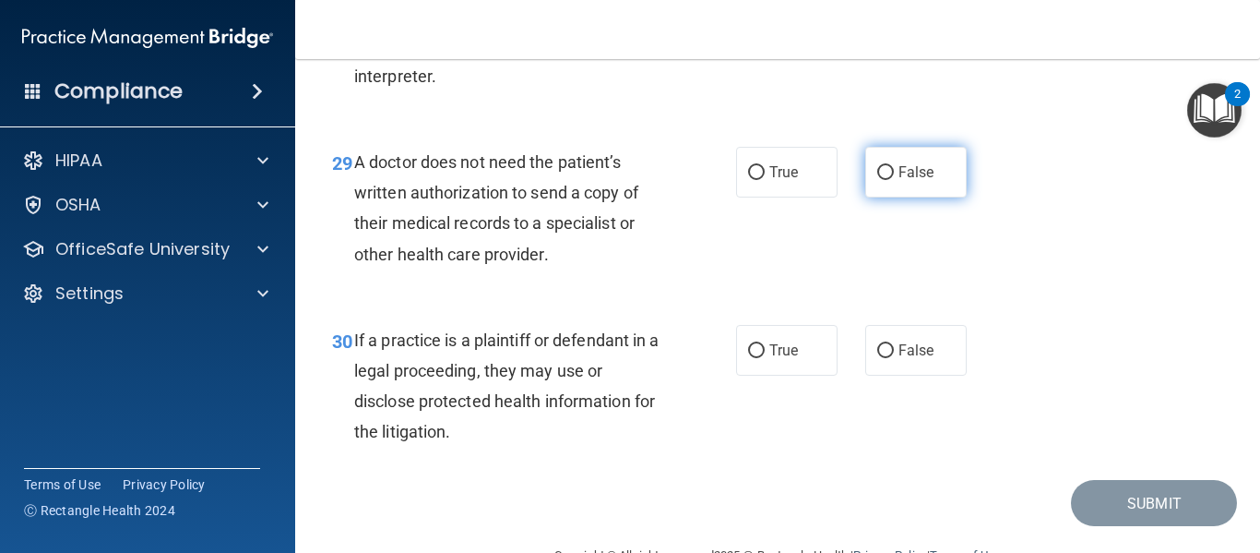
click at [917, 181] on span "False" at bounding box center [917, 172] width 36 height 18
click at [894, 180] on input "False" at bounding box center [885, 173] width 17 height 14
radio input "true"
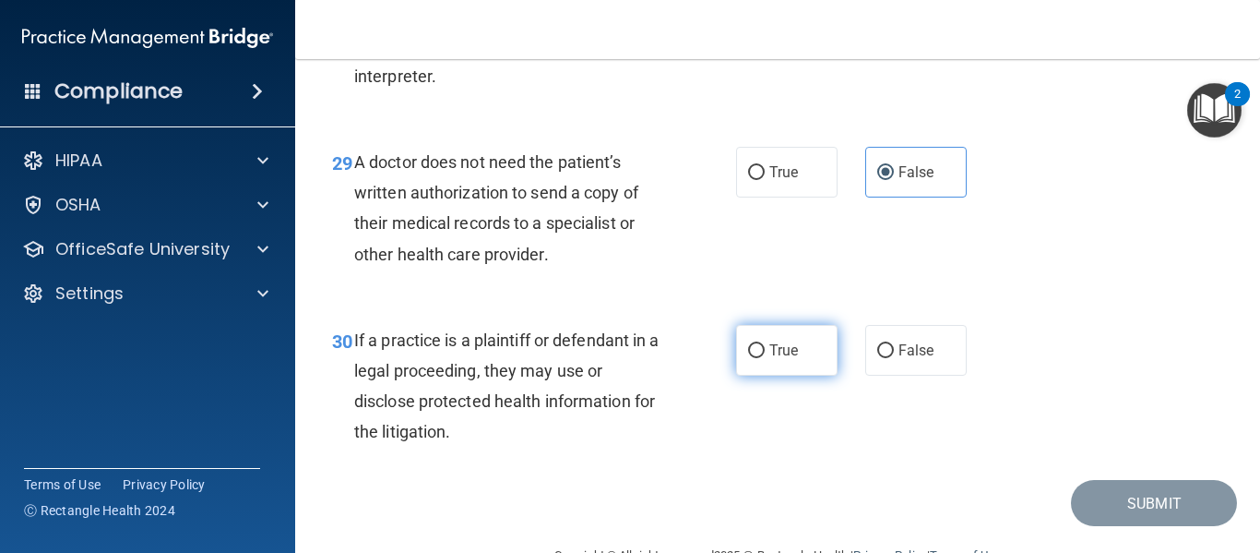
click at [770, 359] on span "True" at bounding box center [784, 350] width 29 height 18
click at [764, 358] on input "True" at bounding box center [756, 351] width 17 height 14
radio input "true"
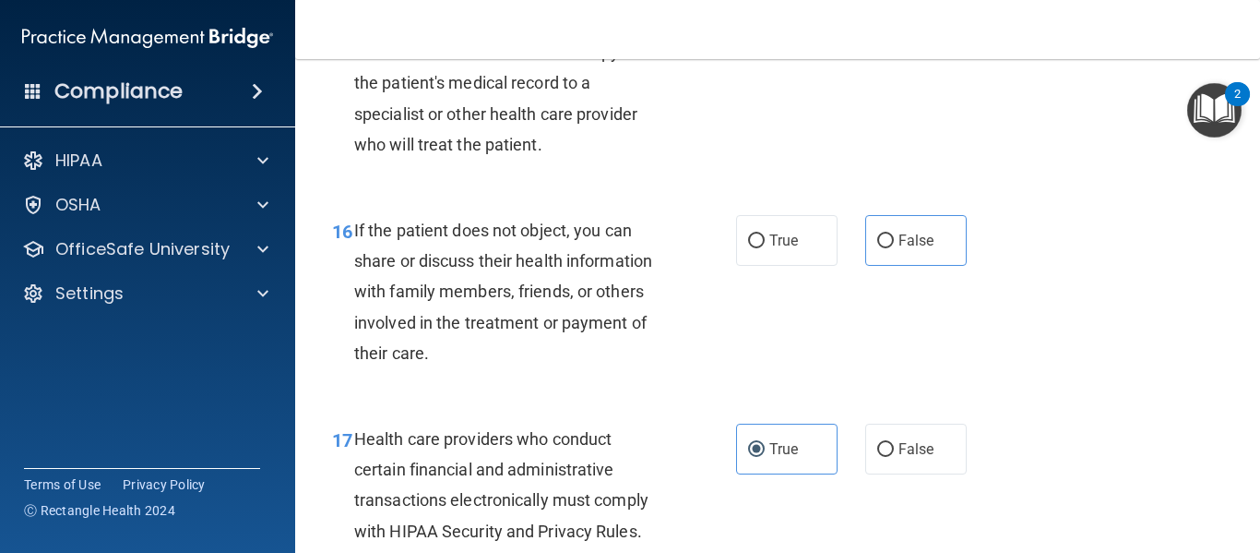
scroll to position [2661, 0]
click at [885, 249] on input "False" at bounding box center [885, 242] width 17 height 14
radio input "true"
click at [757, 249] on input "True" at bounding box center [756, 242] width 17 height 14
radio input "true"
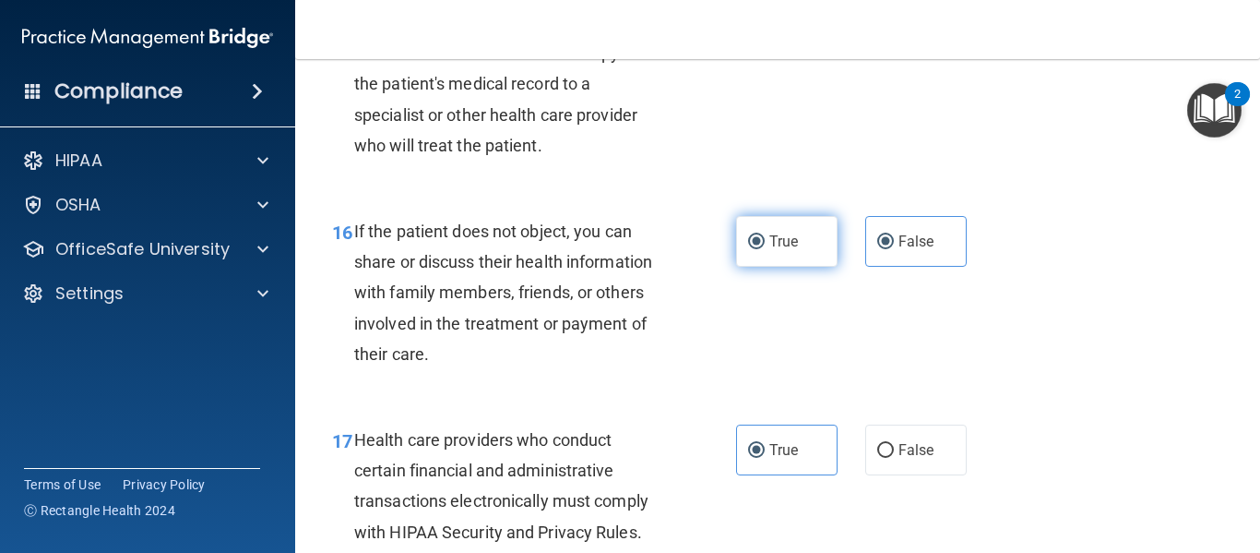
radio input "false"
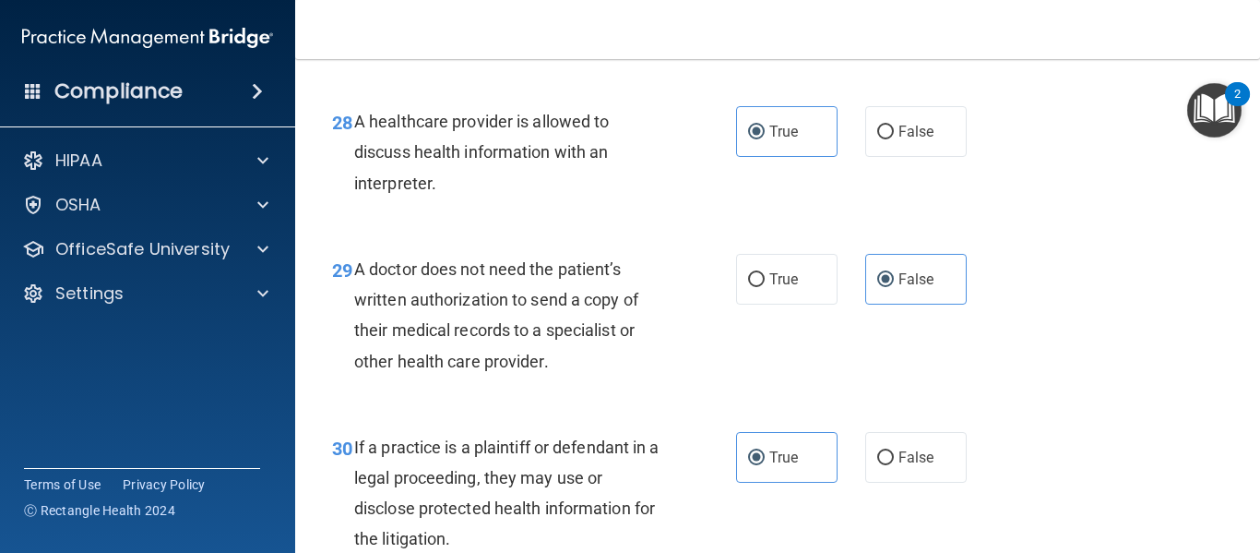
scroll to position [5060, 0]
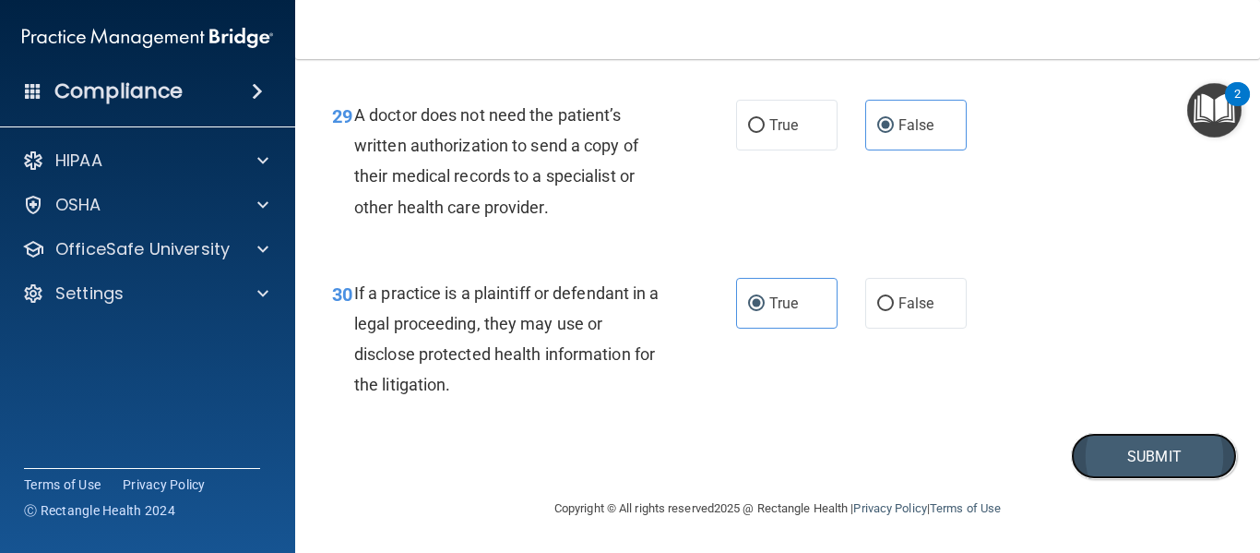
click at [1124, 453] on button "Submit" at bounding box center [1154, 456] width 166 height 47
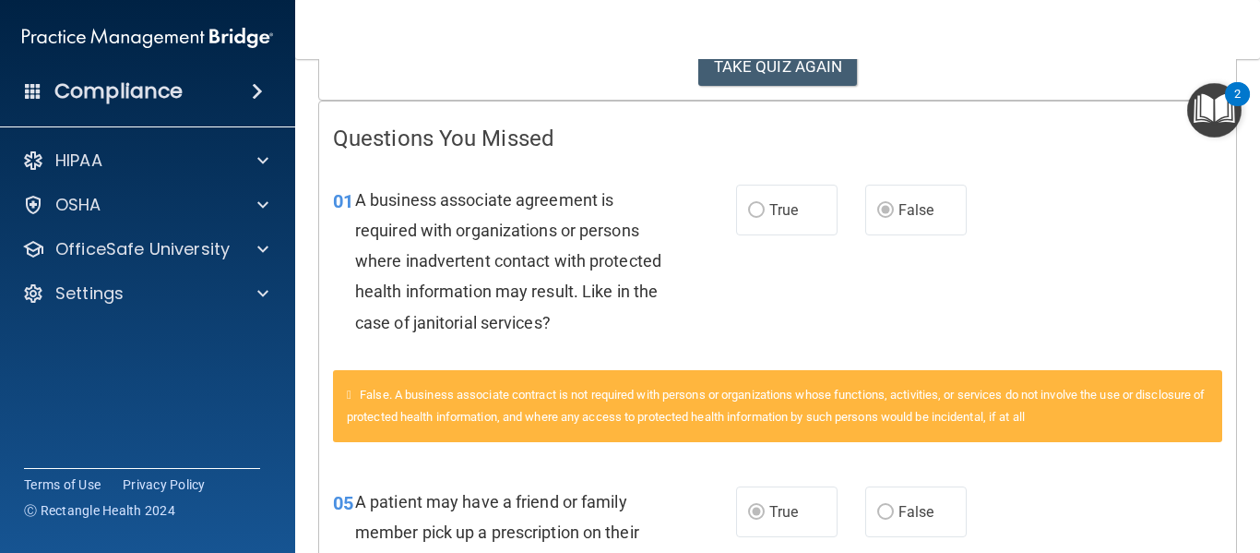
scroll to position [57, 0]
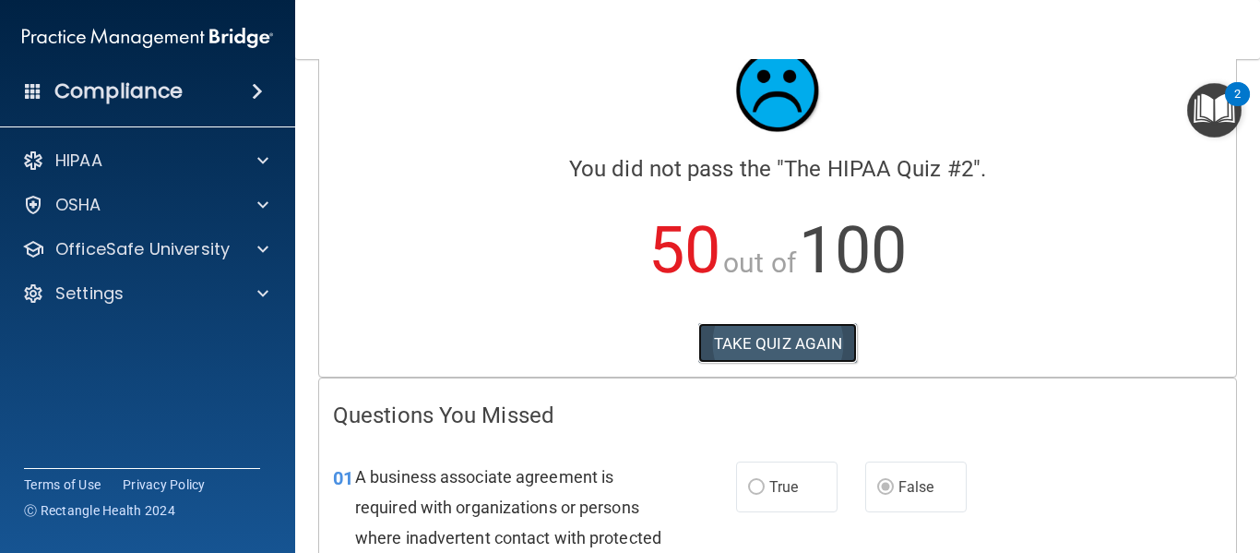
click at [816, 351] on button "TAKE QUIZ AGAIN" at bounding box center [778, 343] width 160 height 41
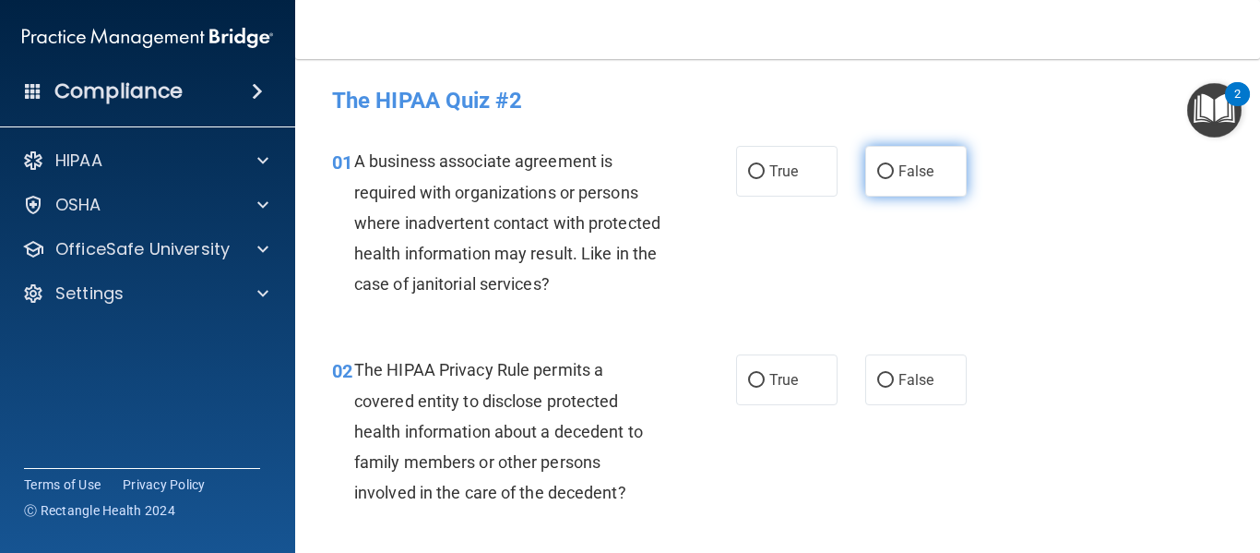
drag, startPoint x: 913, startPoint y: 163, endPoint x: 904, endPoint y: 169, distance: 10.8
click at [913, 165] on span "False" at bounding box center [917, 171] width 36 height 18
click at [894, 165] on input "False" at bounding box center [885, 172] width 17 height 14
radio input "true"
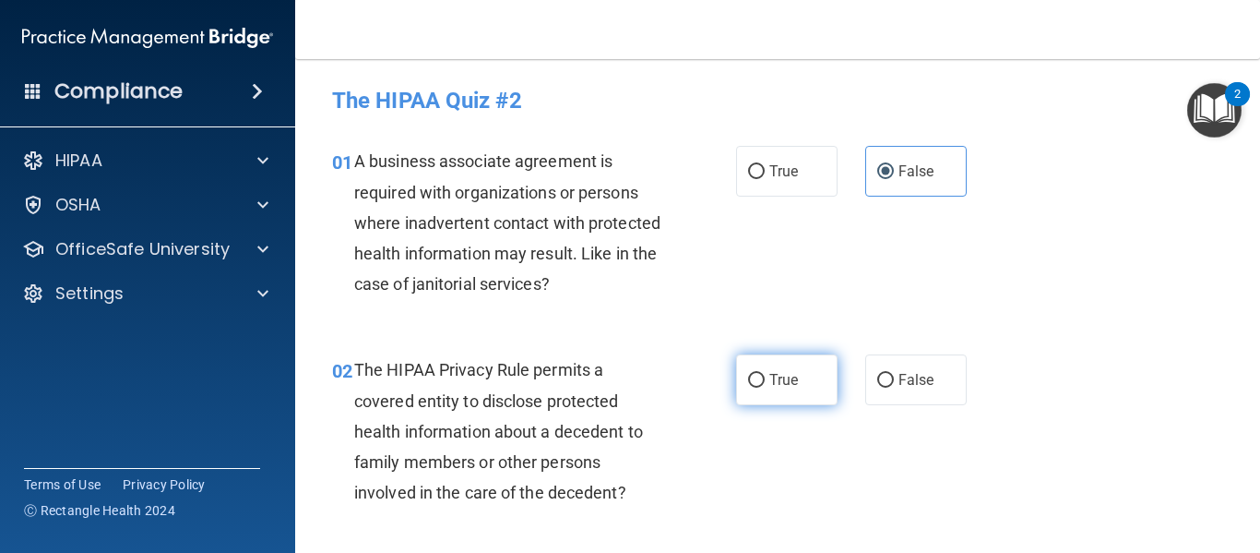
click at [813, 394] on label "True" at bounding box center [786, 379] width 101 height 51
click at [765, 388] on input "True" at bounding box center [756, 381] width 17 height 14
radio input "true"
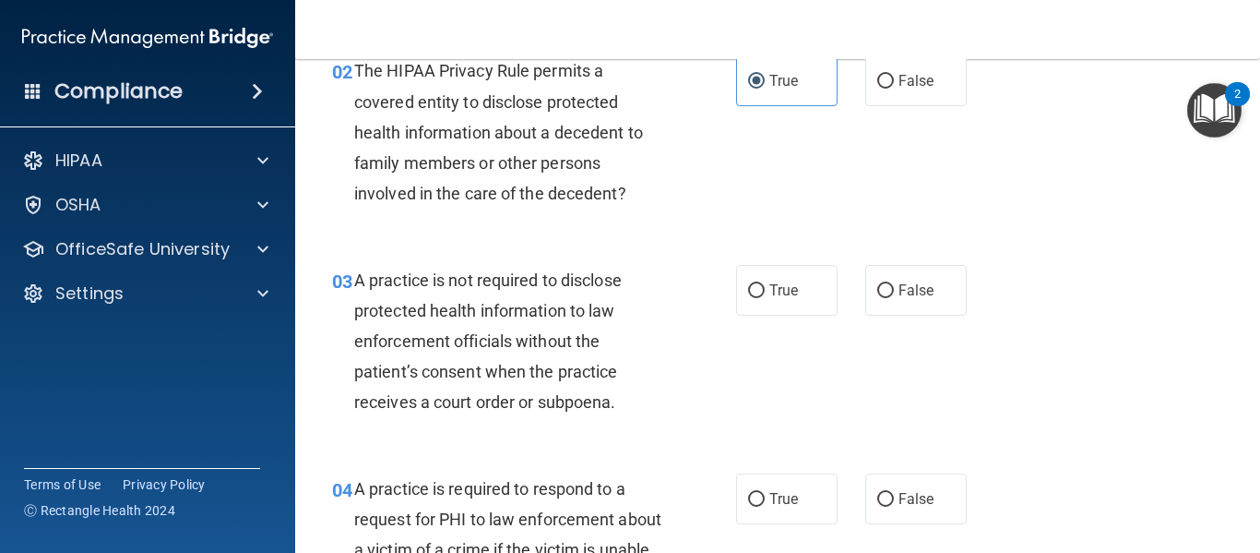
scroll to position [369, 0]
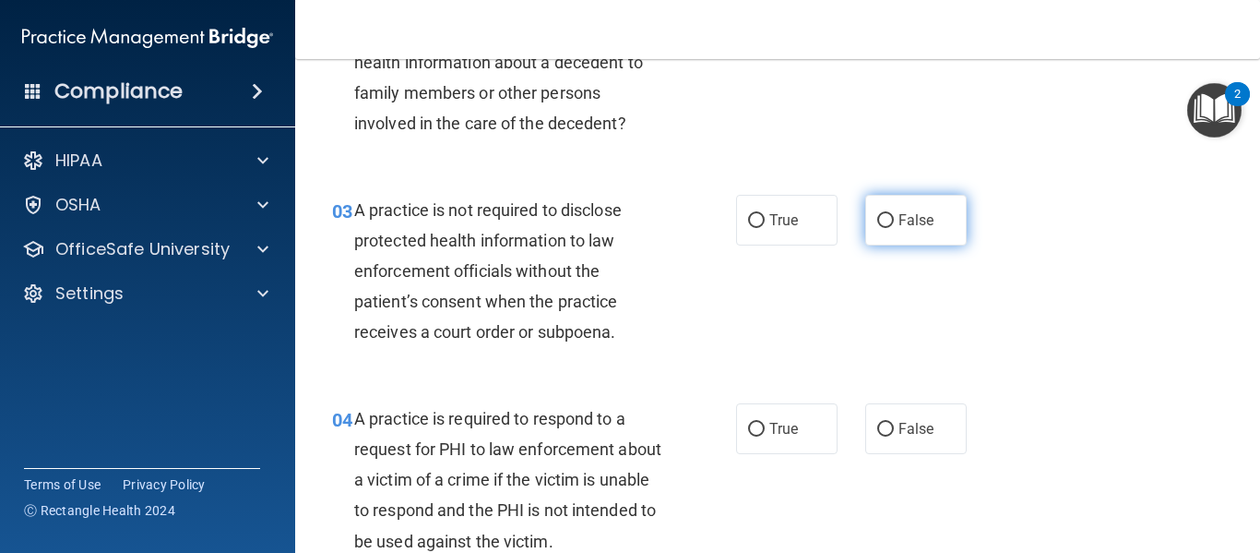
click at [891, 204] on label "False" at bounding box center [915, 220] width 101 height 51
click at [891, 214] on input "False" at bounding box center [885, 221] width 17 height 14
radio input "true"
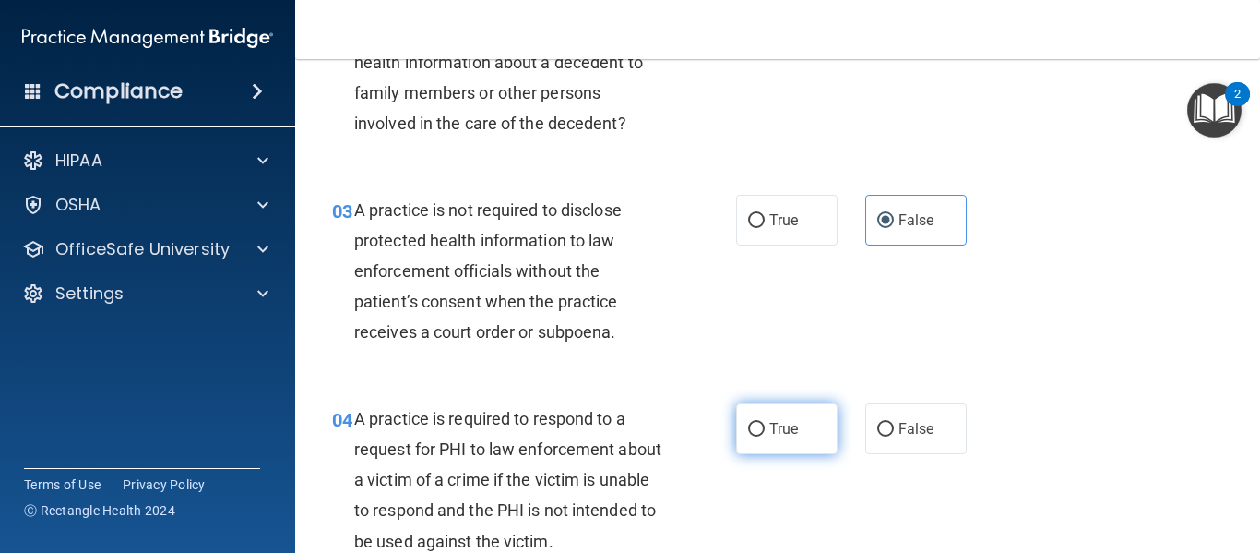
drag, startPoint x: 776, startPoint y: 467, endPoint x: 770, endPoint y: 444, distance: 23.7
click at [776, 466] on div "04 A practice is required to respond to a request for PHI to law enforcement ab…" at bounding box center [777, 484] width 919 height 209
click at [772, 437] on label "True" at bounding box center [786, 428] width 101 height 51
click at [765, 436] on input "True" at bounding box center [756, 430] width 17 height 14
radio input "true"
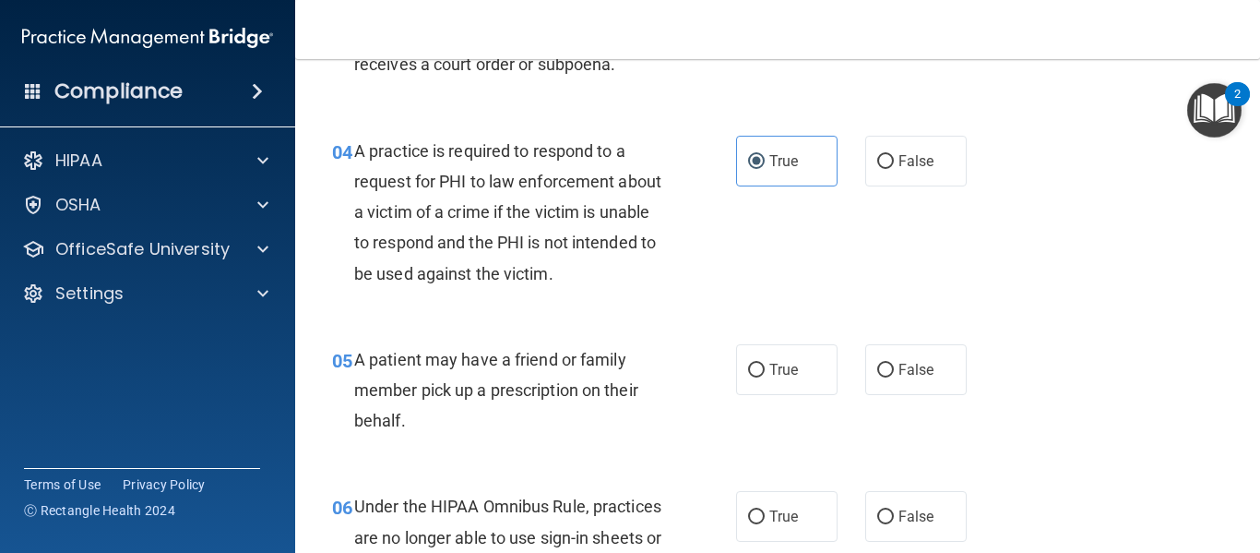
scroll to position [646, 0]
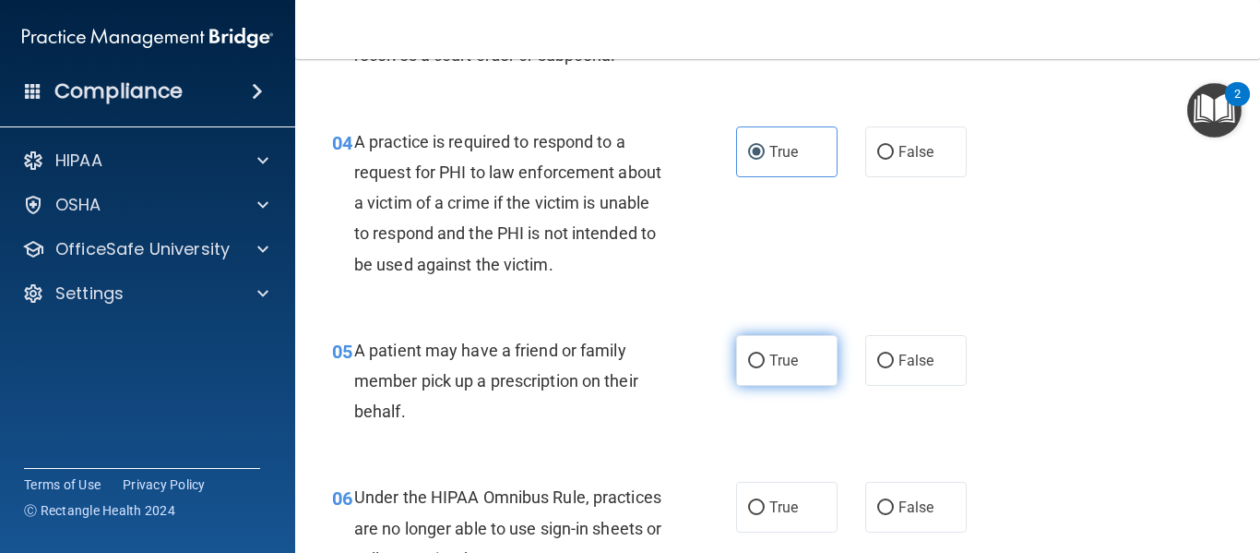
click at [779, 367] on span "True" at bounding box center [784, 361] width 29 height 18
click at [765, 367] on input "True" at bounding box center [756, 361] width 17 height 14
radio input "true"
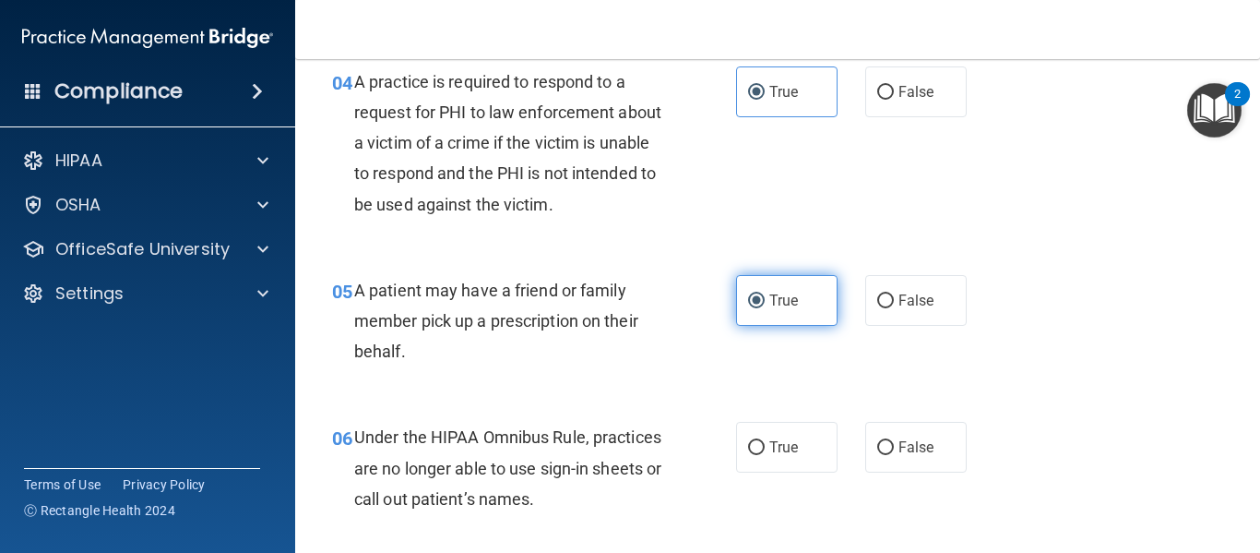
scroll to position [738, 0]
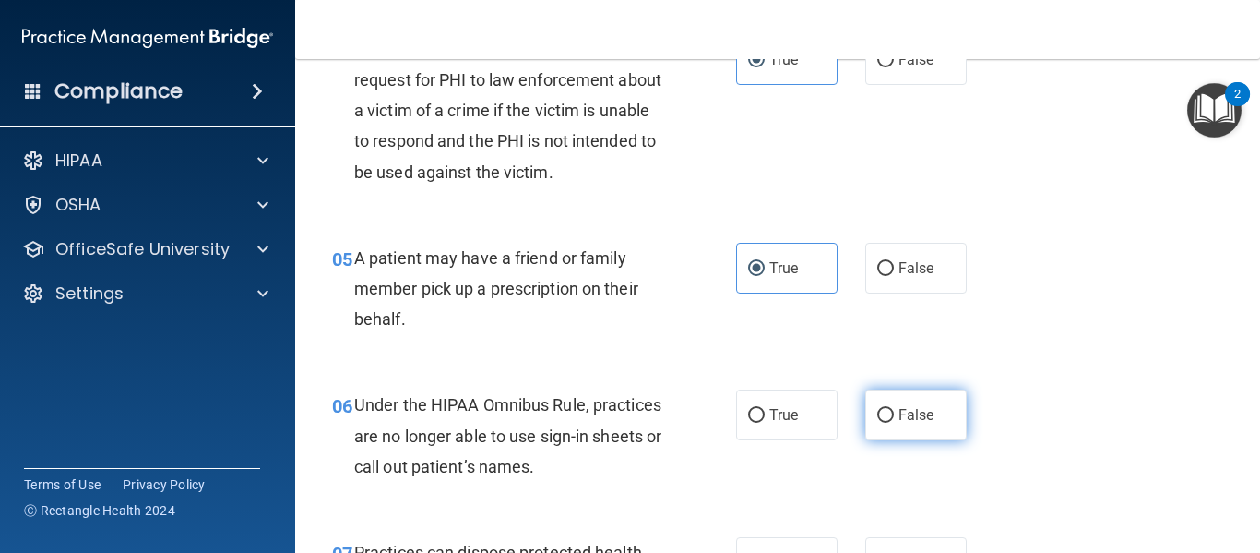
click at [906, 407] on span "False" at bounding box center [917, 415] width 36 height 18
click at [894, 409] on input "False" at bounding box center [885, 416] width 17 height 14
radio input "true"
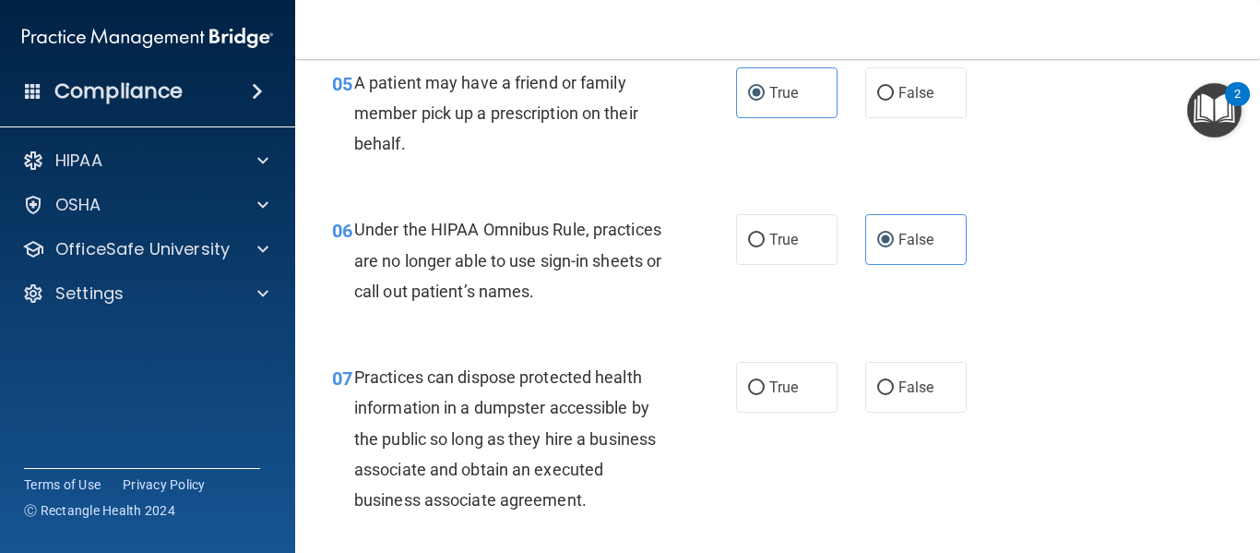
scroll to position [923, 0]
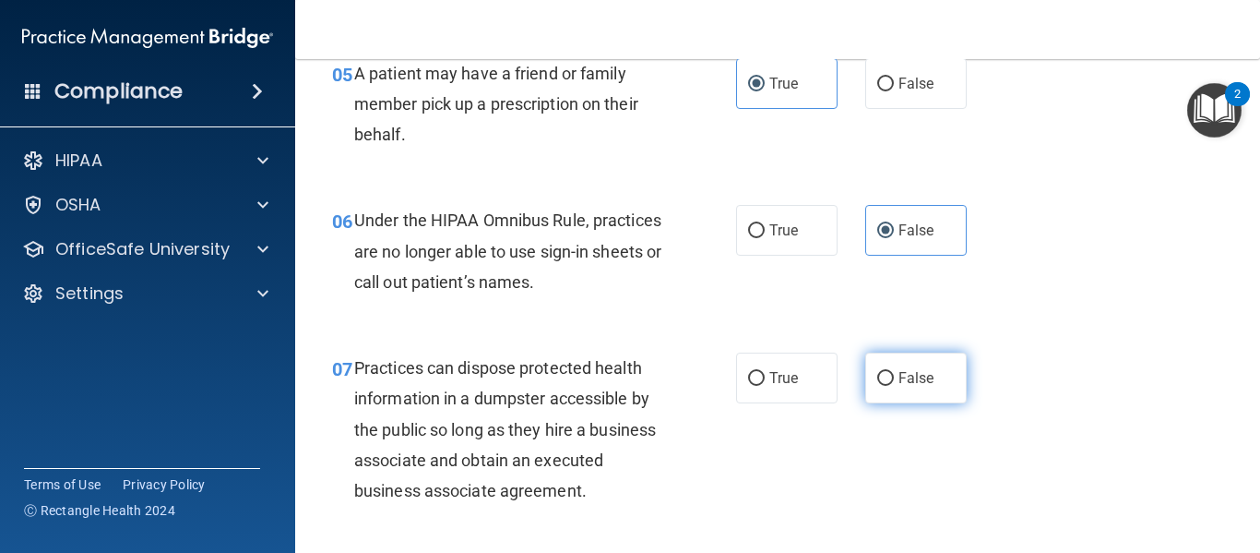
click at [904, 379] on span "False" at bounding box center [917, 378] width 36 height 18
click at [894, 379] on input "False" at bounding box center [885, 379] width 17 height 14
radio input "true"
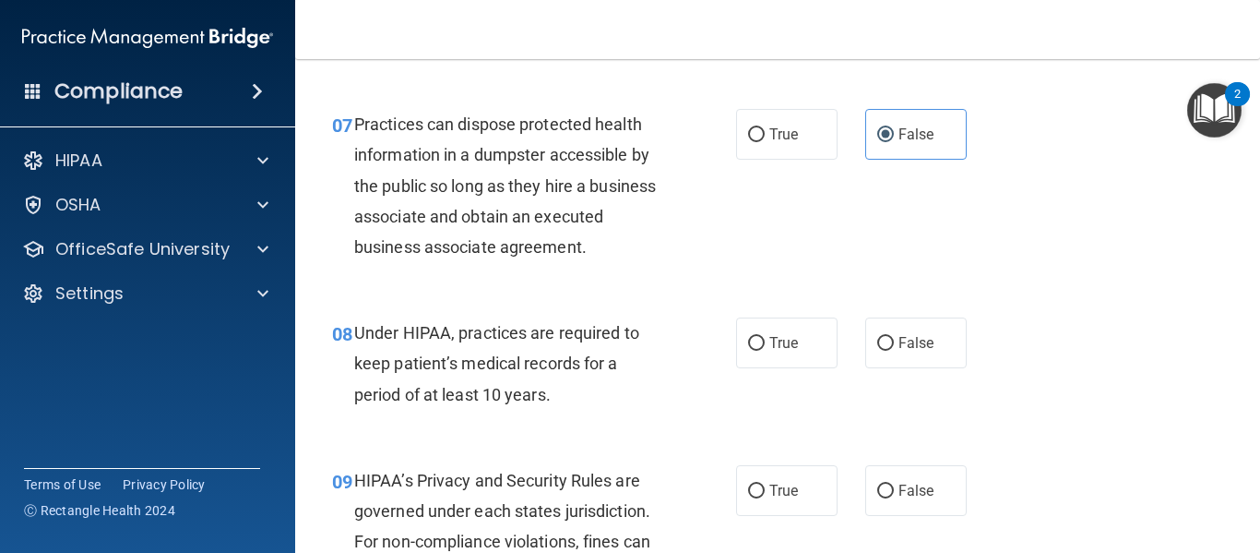
scroll to position [1384, 0]
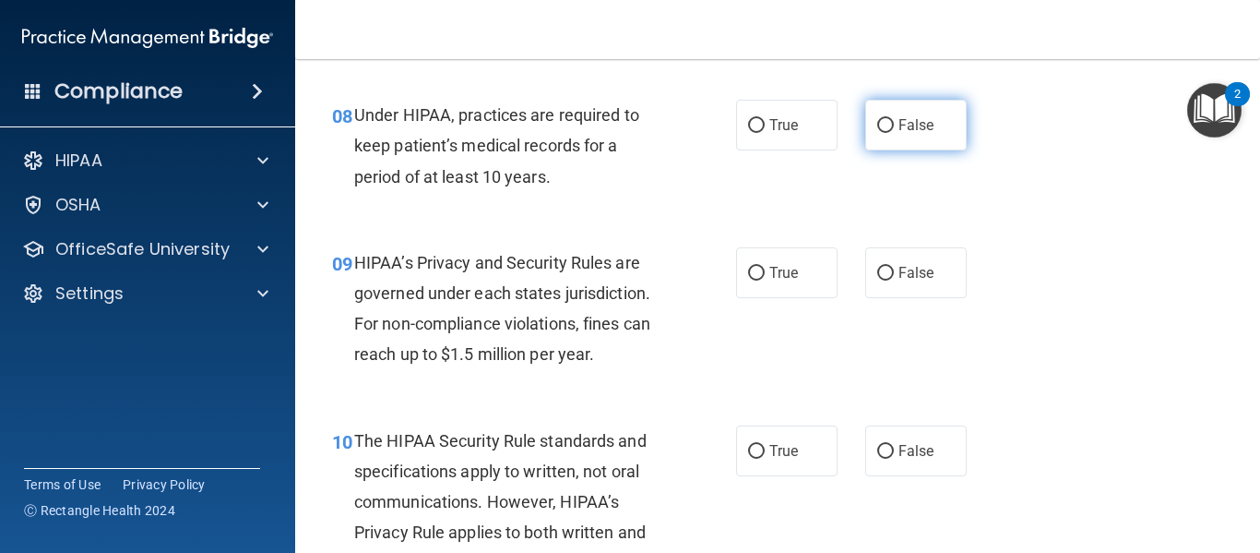
click at [885, 134] on label "False" at bounding box center [915, 125] width 101 height 51
click at [885, 133] on input "False" at bounding box center [885, 126] width 17 height 14
radio input "true"
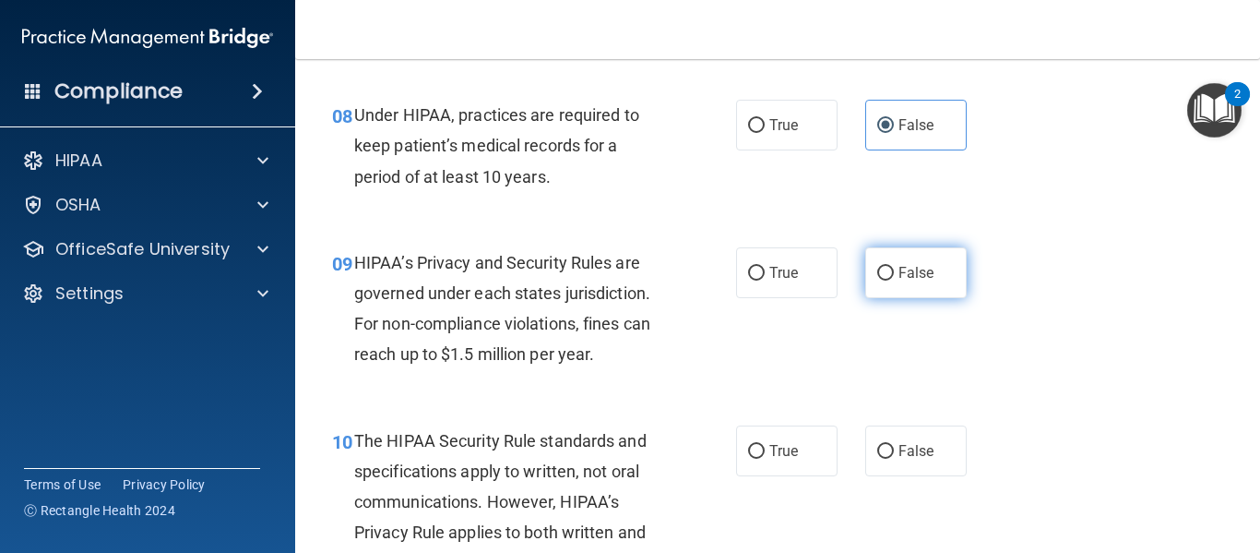
click at [877, 278] on div "True False" at bounding box center [858, 272] width 244 height 51
click at [877, 278] on input "False" at bounding box center [885, 274] width 17 height 14
radio input "true"
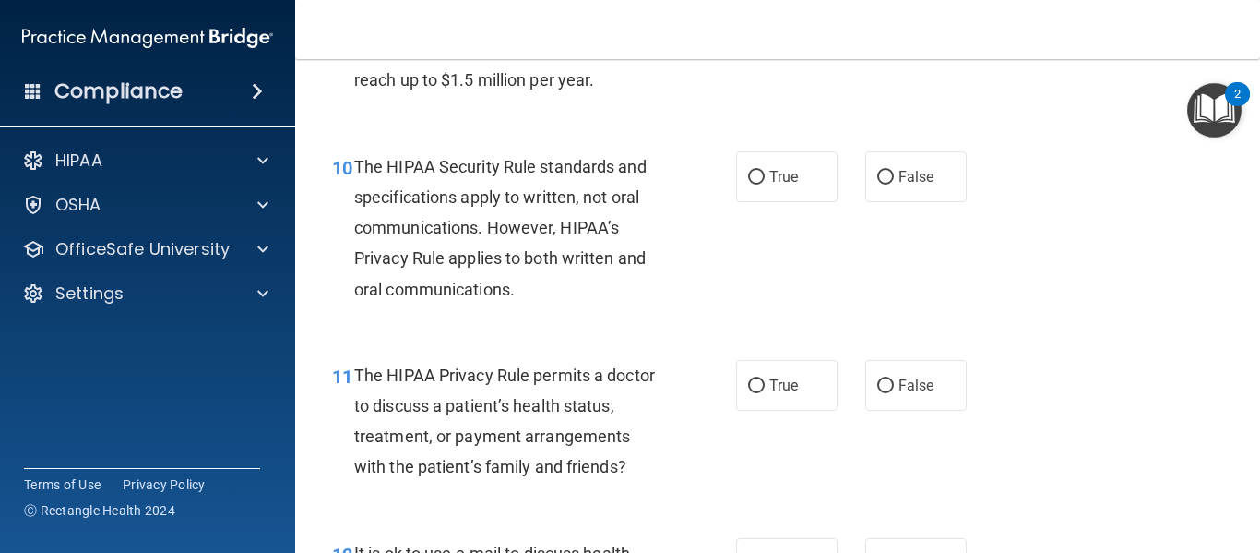
scroll to position [1661, 0]
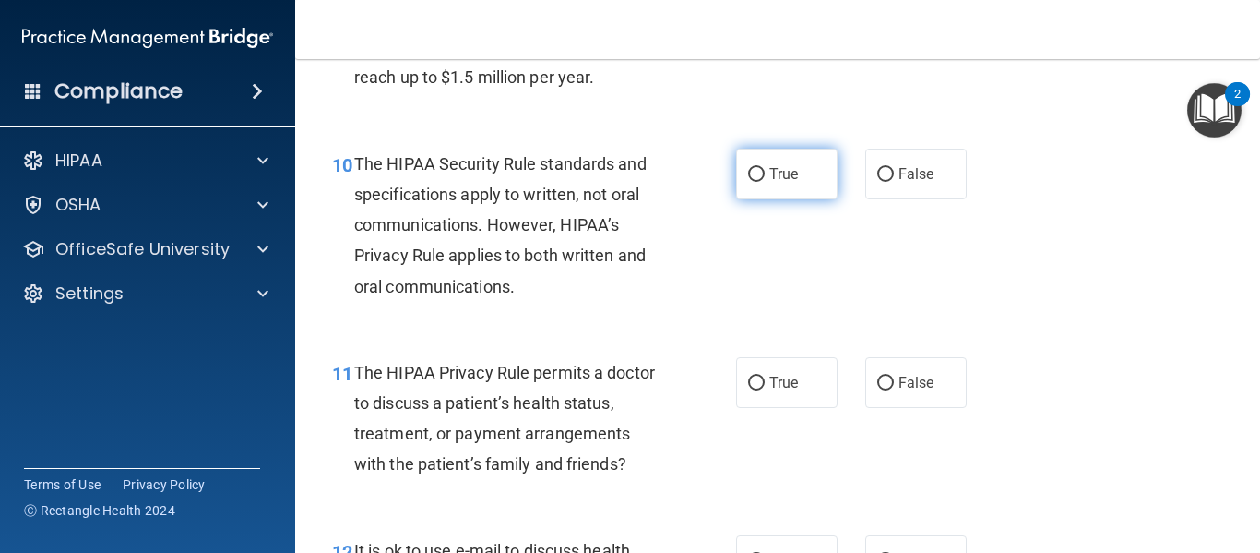
click at [794, 181] on label "True" at bounding box center [786, 174] width 101 height 51
click at [765, 181] on input "True" at bounding box center [756, 175] width 17 height 14
radio input "true"
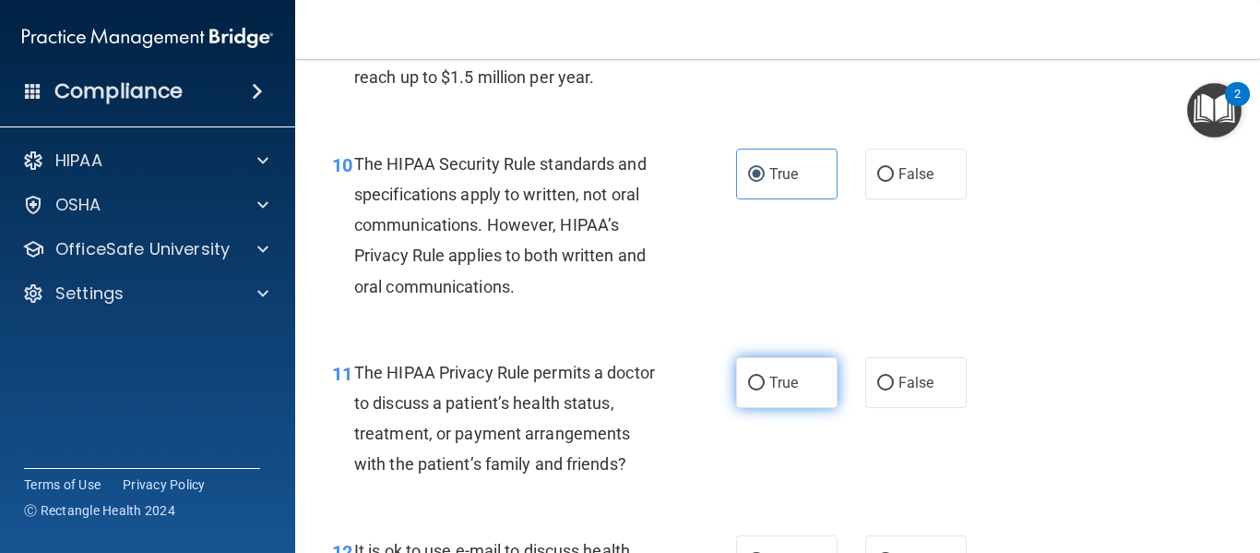
click at [779, 385] on span "True" at bounding box center [784, 383] width 29 height 18
click at [765, 385] on input "True" at bounding box center [756, 383] width 17 height 14
radio input "true"
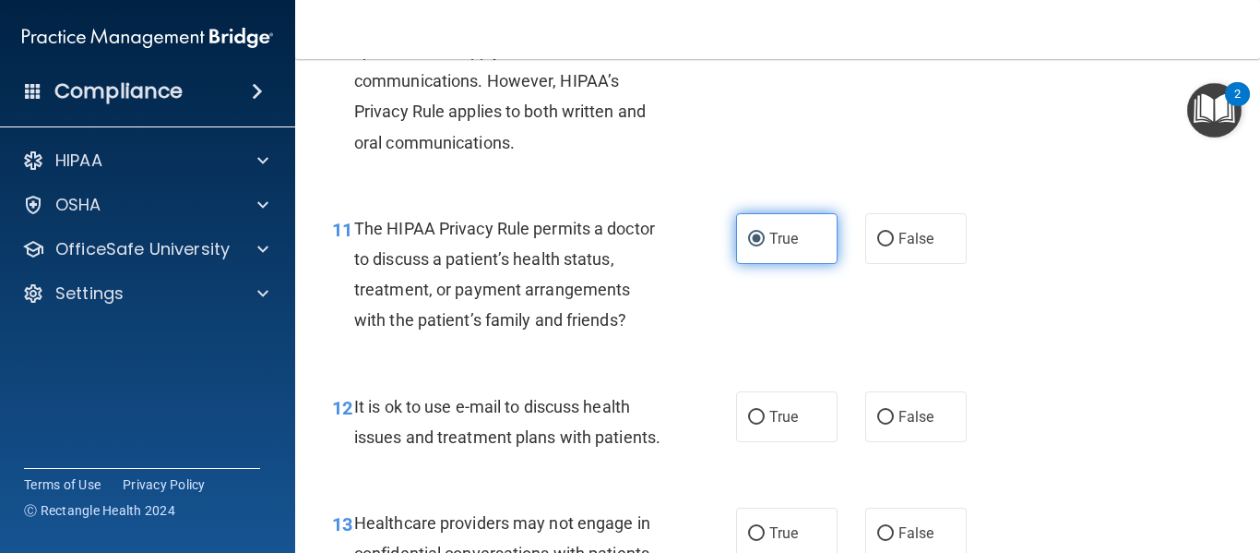
scroll to position [1845, 0]
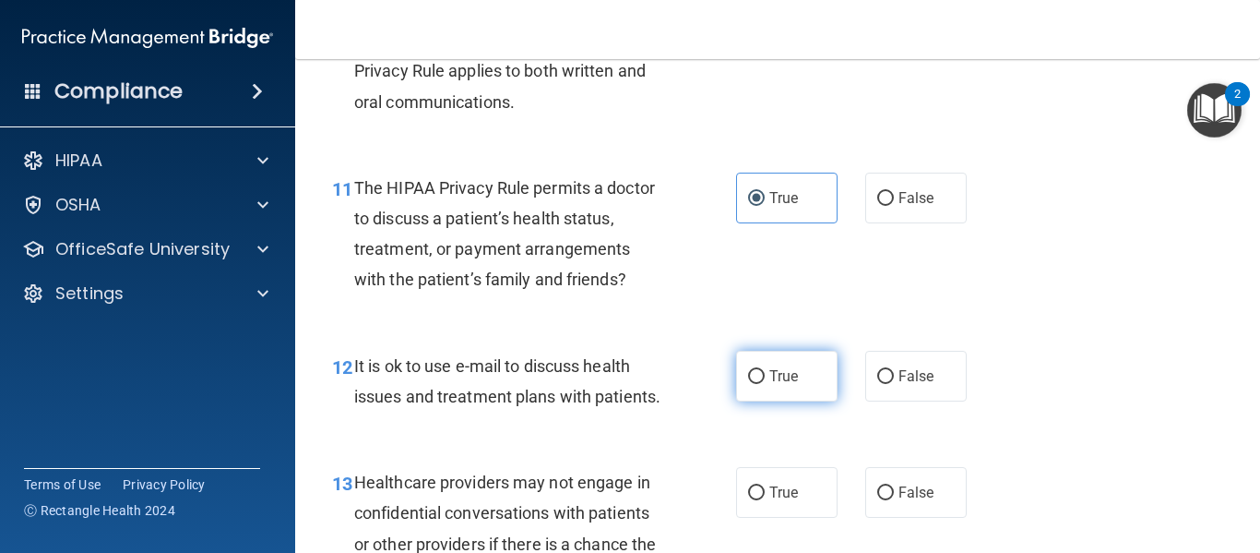
click at [779, 387] on label "True" at bounding box center [786, 376] width 101 height 51
click at [765, 384] on input "True" at bounding box center [756, 377] width 17 height 14
radio input "true"
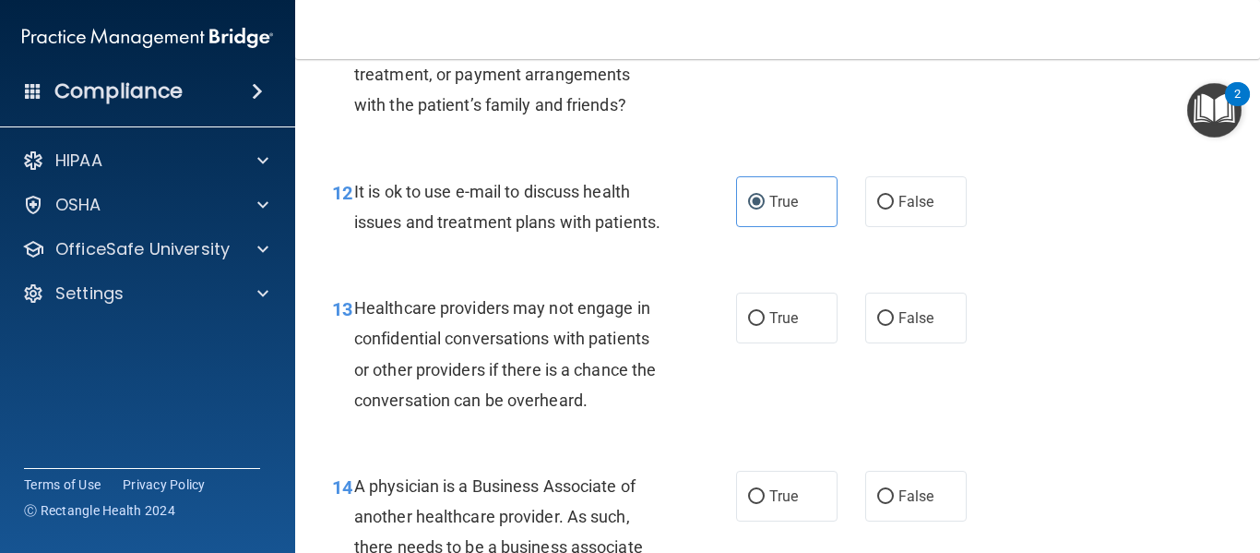
scroll to position [2030, 0]
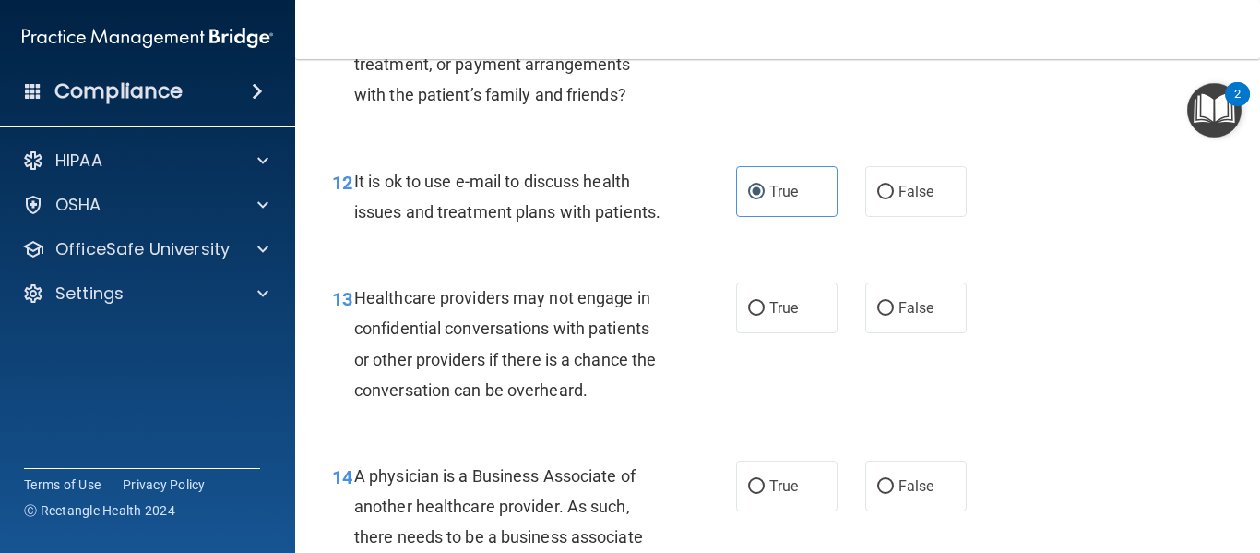
drag, startPoint x: 903, startPoint y: 340, endPoint x: 865, endPoint y: 474, distance: 139.9
click at [900, 316] on span "False" at bounding box center [917, 308] width 36 height 18
click at [873, 495] on label "False" at bounding box center [915, 485] width 101 height 51
click at [877, 494] on input "False" at bounding box center [885, 487] width 17 height 14
radio input "true"
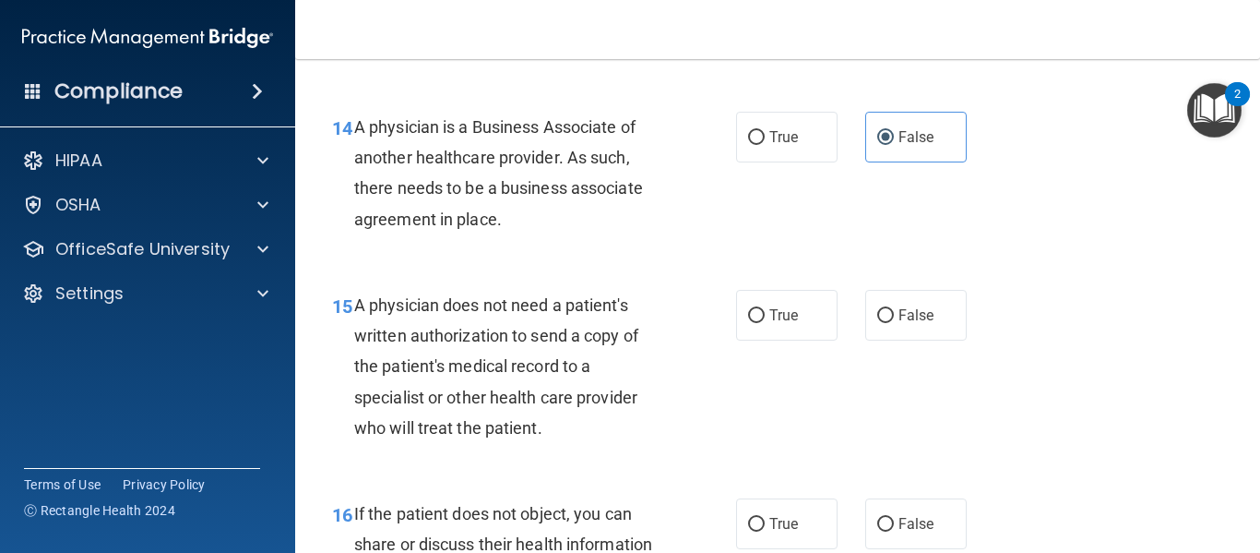
scroll to position [2399, 0]
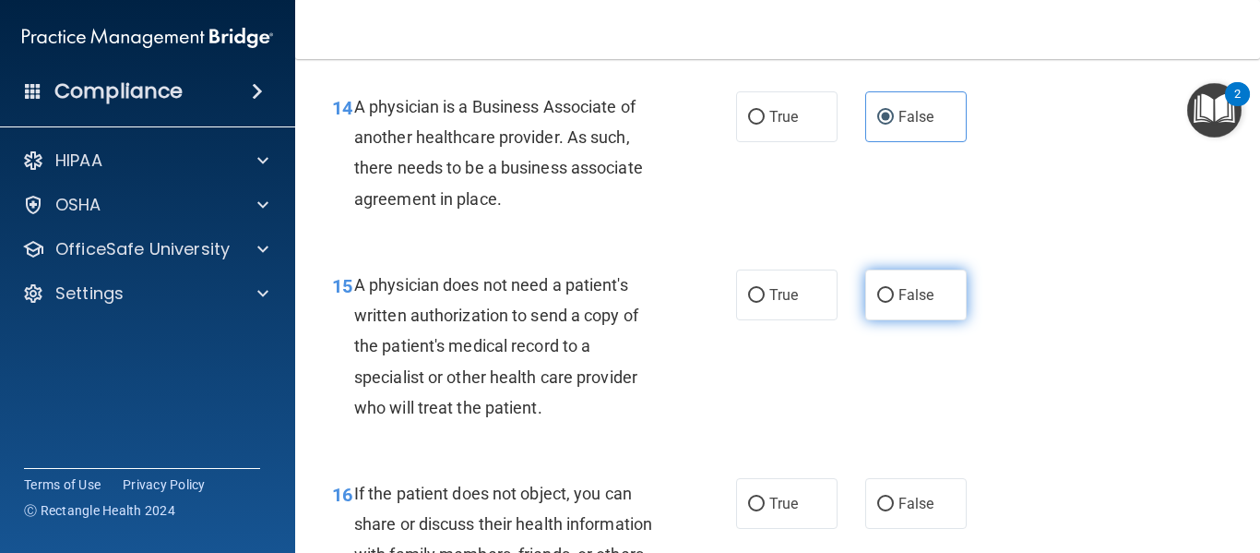
click at [908, 304] on span "False" at bounding box center [917, 295] width 36 height 18
click at [894, 303] on input "False" at bounding box center [885, 296] width 17 height 14
radio input "true"
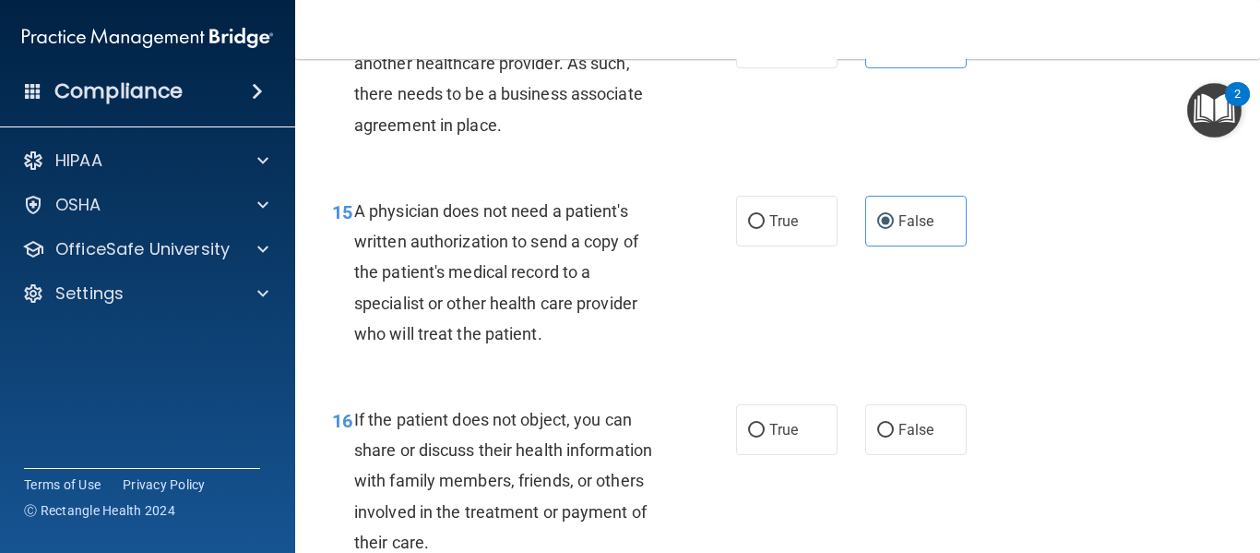
scroll to position [2584, 0]
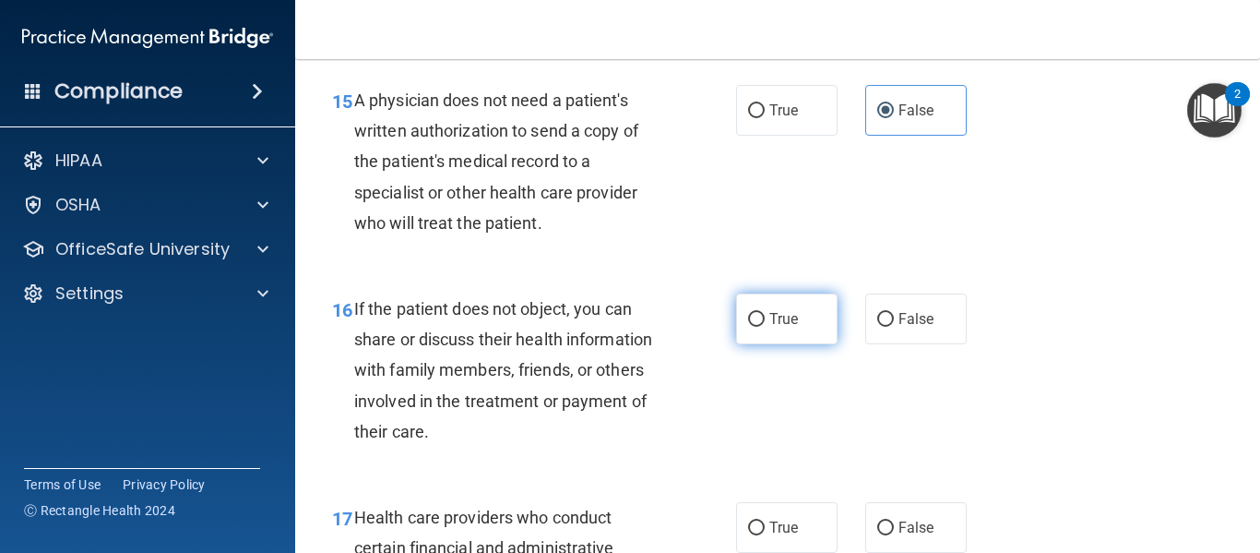
click at [790, 344] on label "True" at bounding box center [786, 318] width 101 height 51
click at [765, 327] on input "True" at bounding box center [756, 320] width 17 height 14
radio input "true"
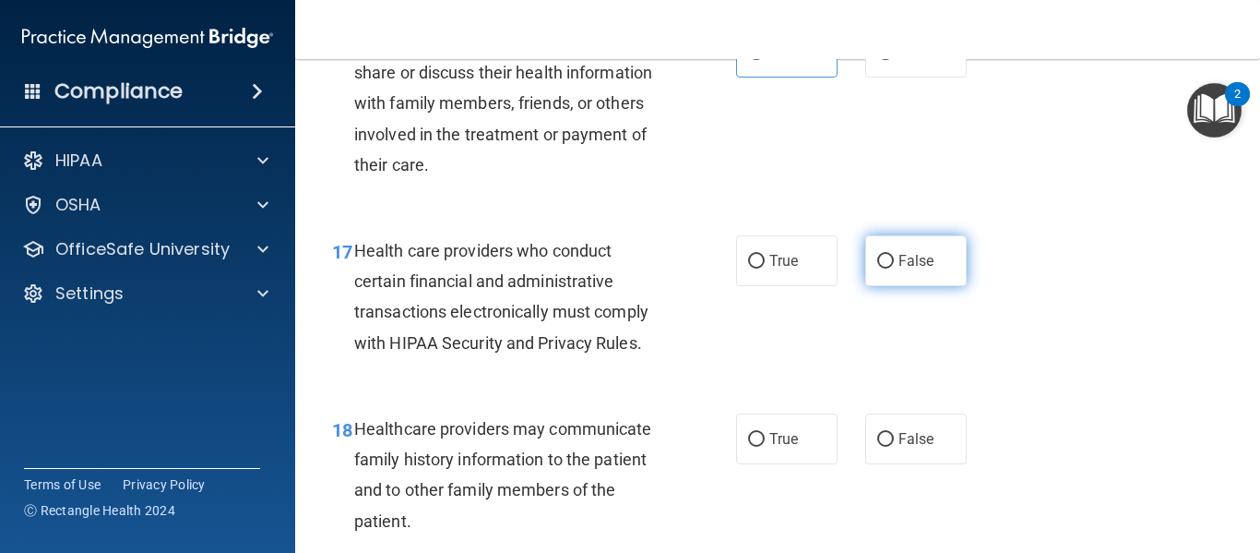
scroll to position [2860, 0]
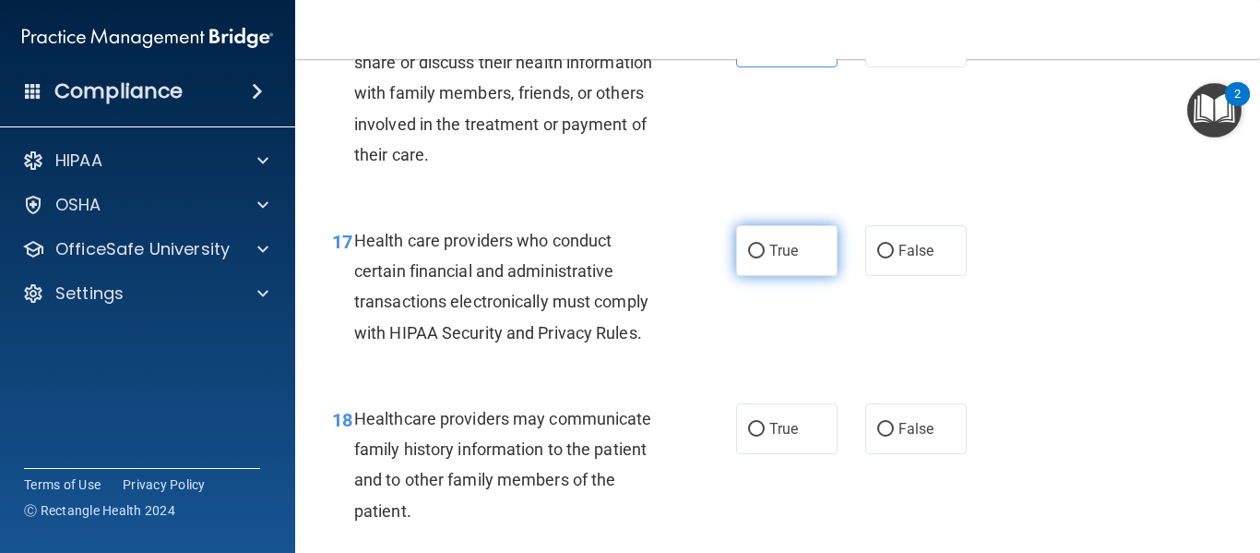
click at [779, 260] on label "True" at bounding box center [786, 250] width 101 height 51
click at [765, 258] on input "True" at bounding box center [756, 252] width 17 height 14
radio input "true"
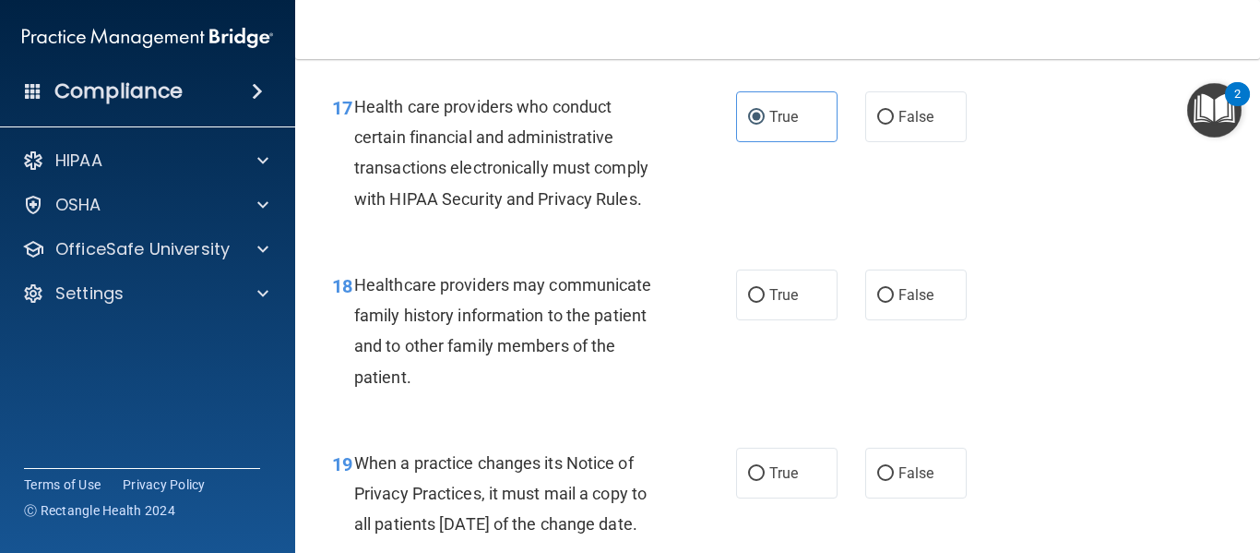
scroll to position [3045, 0]
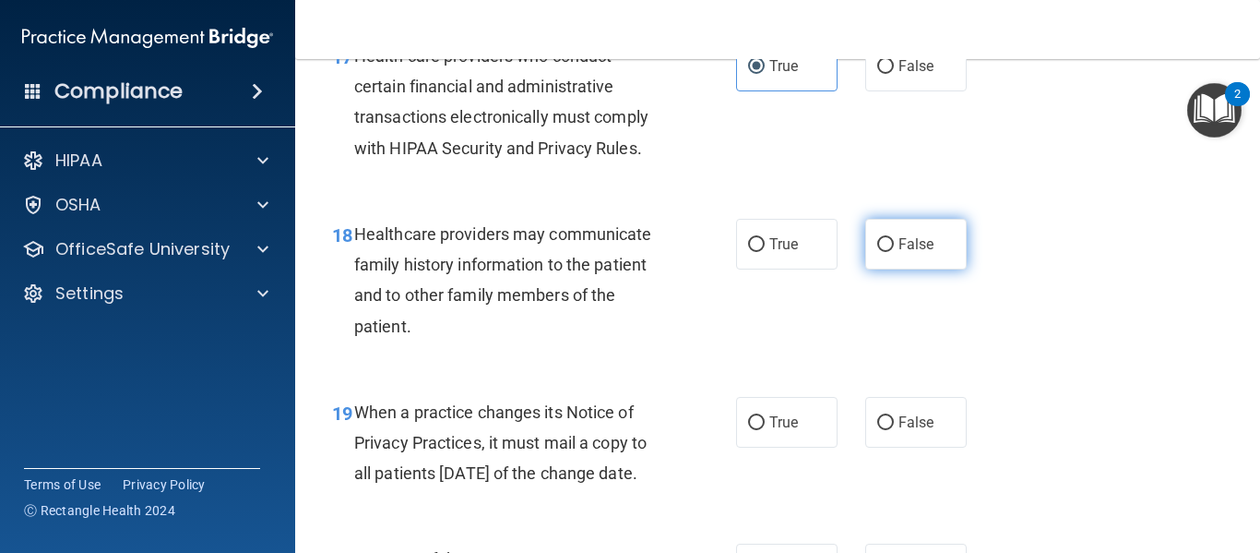
click at [902, 253] on span "False" at bounding box center [917, 244] width 36 height 18
click at [894, 252] on input "False" at bounding box center [885, 245] width 17 height 14
radio input "true"
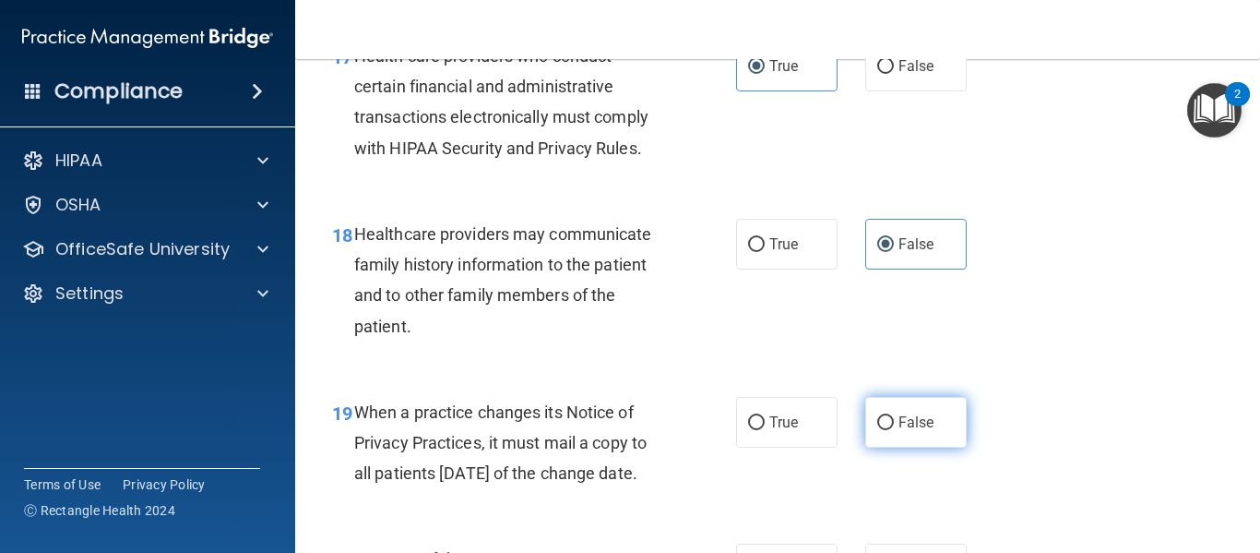
click at [900, 431] on span "False" at bounding box center [917, 422] width 36 height 18
click at [894, 430] on input "False" at bounding box center [885, 423] width 17 height 14
radio input "true"
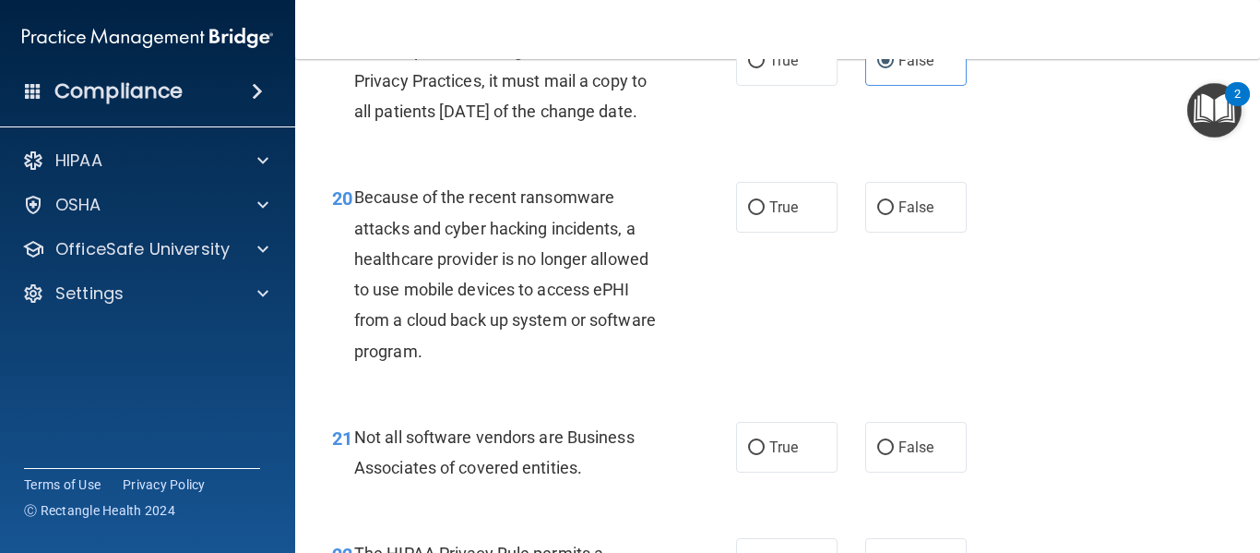
scroll to position [3414, 0]
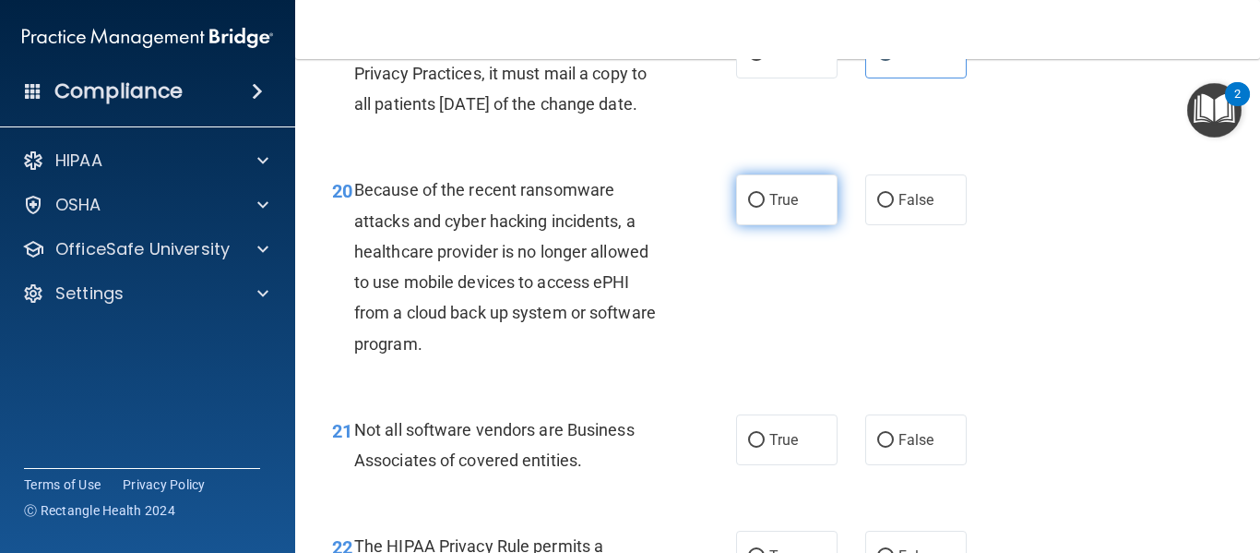
click at [784, 225] on label "True" at bounding box center [786, 199] width 101 height 51
click at [765, 208] on input "True" at bounding box center [756, 201] width 17 height 14
radio input "true"
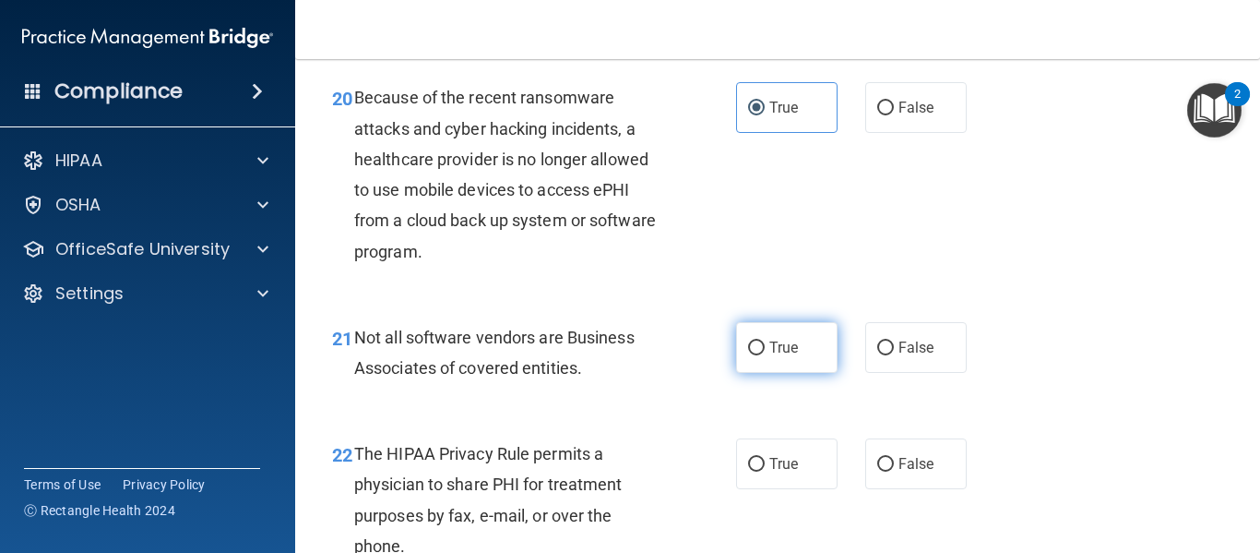
click at [770, 356] on span "True" at bounding box center [784, 348] width 29 height 18
click at [764, 355] on input "True" at bounding box center [756, 348] width 17 height 14
radio input "true"
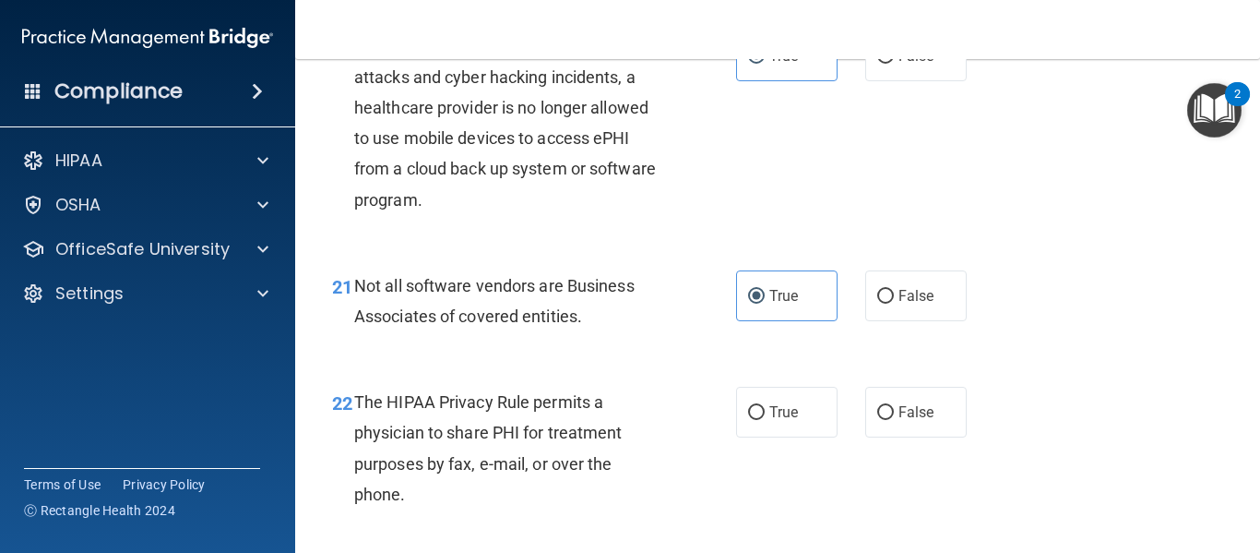
scroll to position [3598, 0]
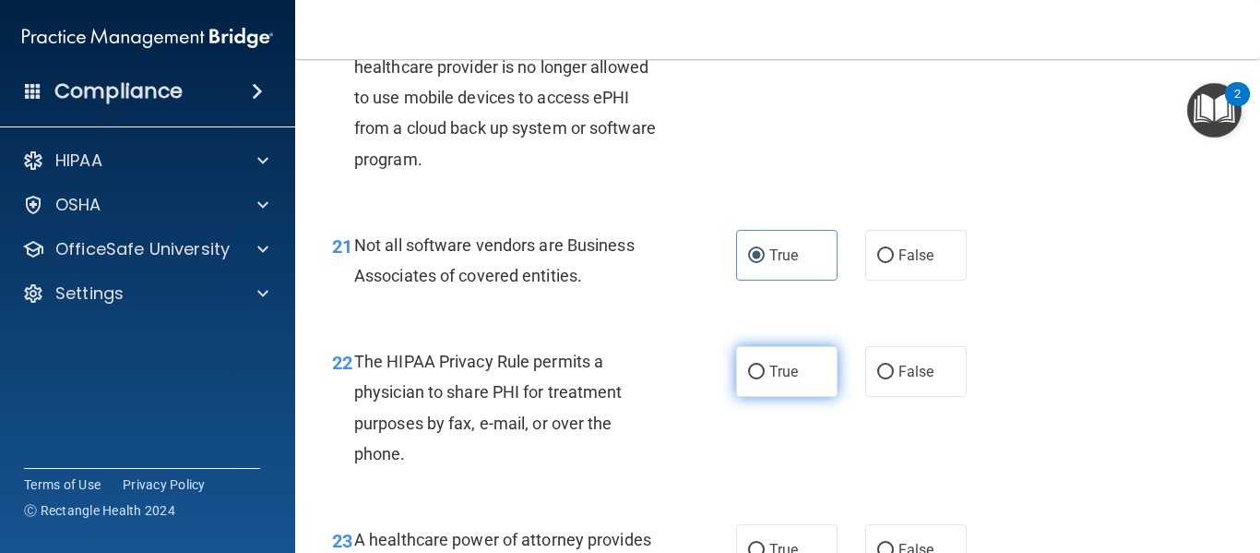
click at [749, 379] on input "True" at bounding box center [756, 372] width 17 height 14
radio input "true"
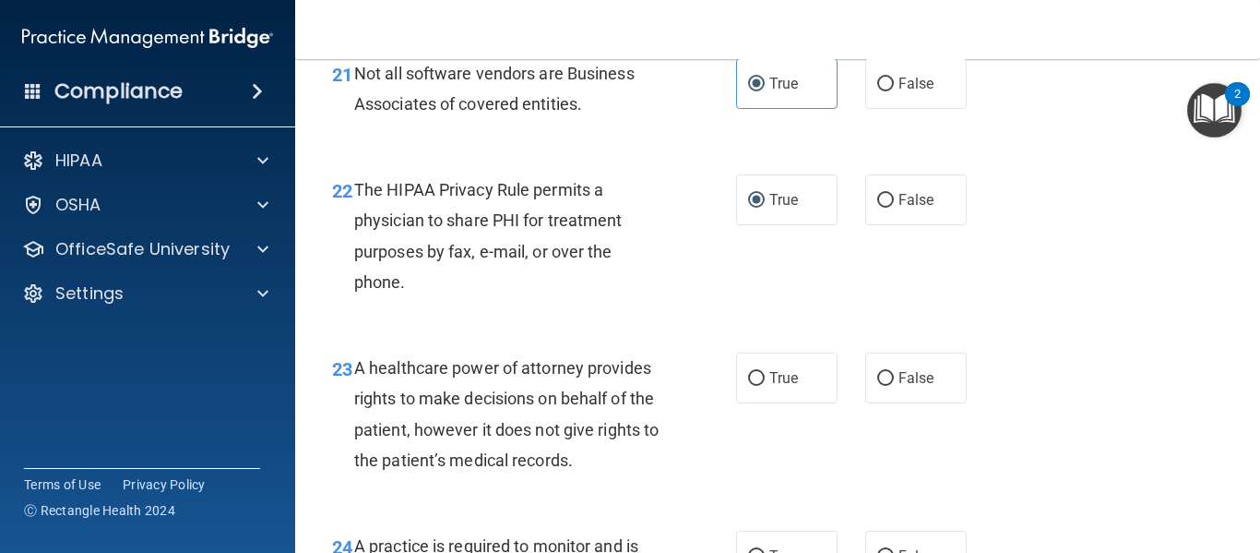
scroll to position [3783, 0]
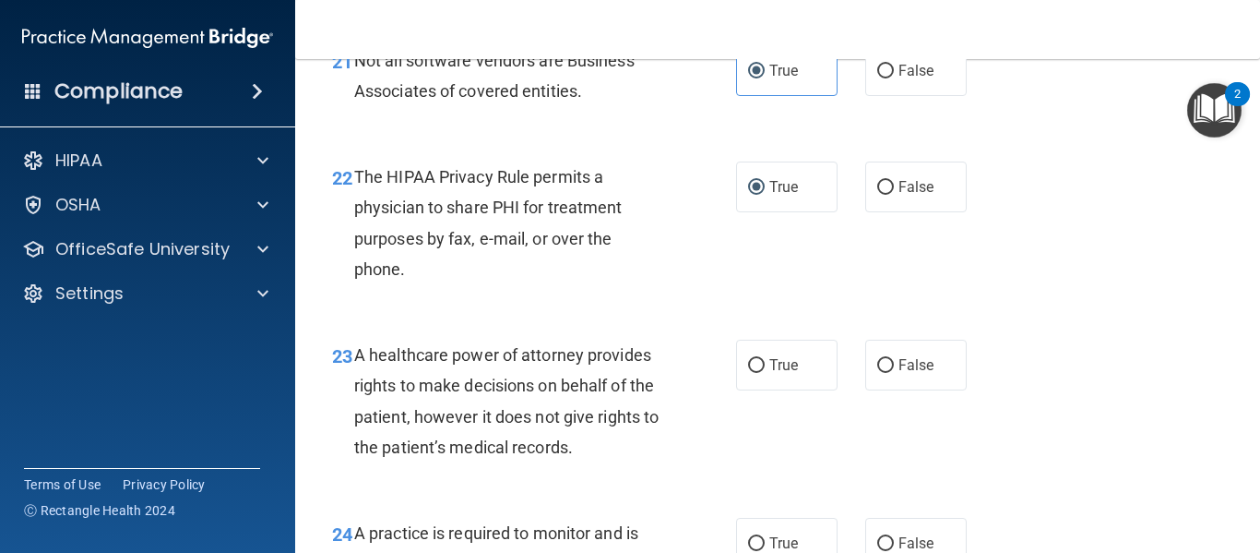
drag, startPoint x: 917, startPoint y: 251, endPoint x: 930, endPoint y: 391, distance: 140.8
click at [908, 196] on span "False" at bounding box center [917, 187] width 36 height 18
click at [931, 390] on label "False" at bounding box center [915, 365] width 101 height 51
click at [894, 373] on input "False" at bounding box center [885, 366] width 17 height 14
radio input "true"
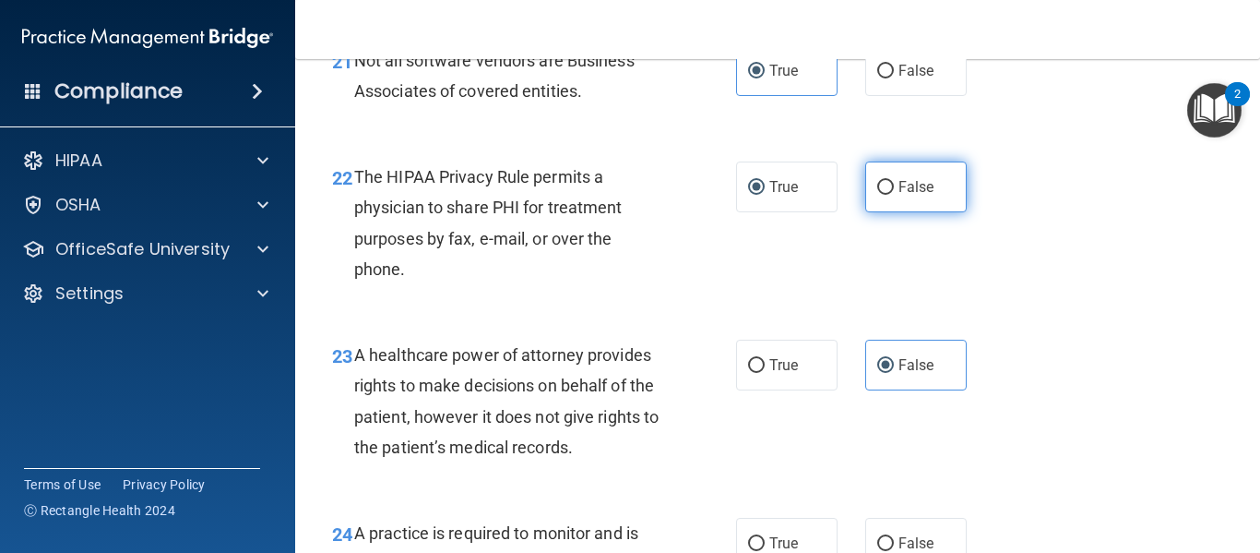
click at [902, 212] on label "False" at bounding box center [915, 186] width 101 height 51
click at [894, 195] on input "False" at bounding box center [885, 188] width 17 height 14
radio input "true"
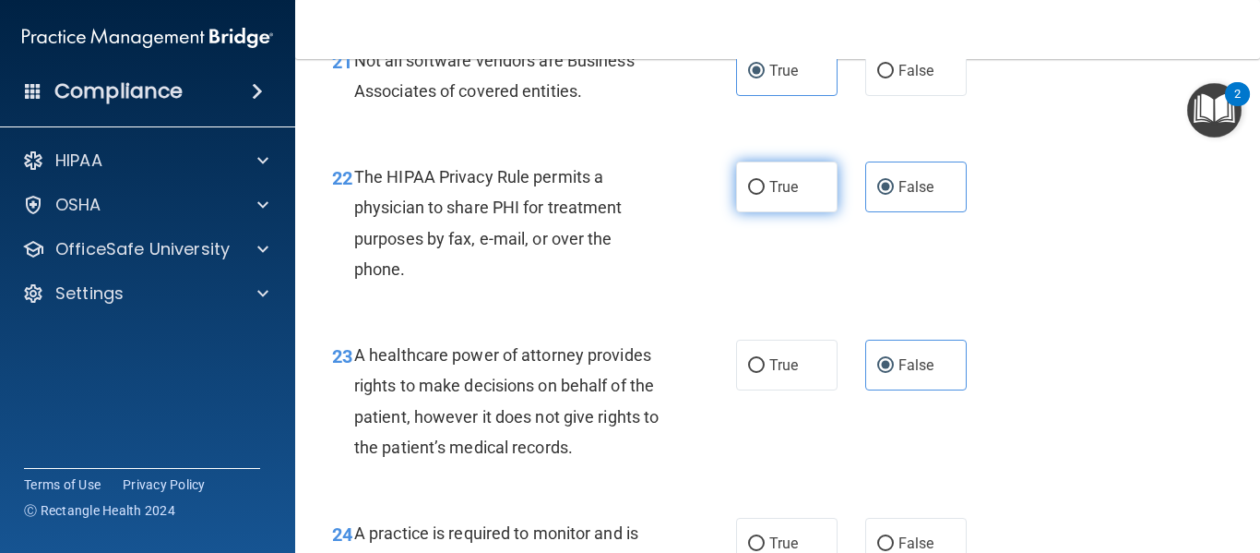
click at [798, 212] on label "True" at bounding box center [786, 186] width 101 height 51
click at [765, 195] on input "True" at bounding box center [756, 188] width 17 height 14
radio input "true"
radio input "false"
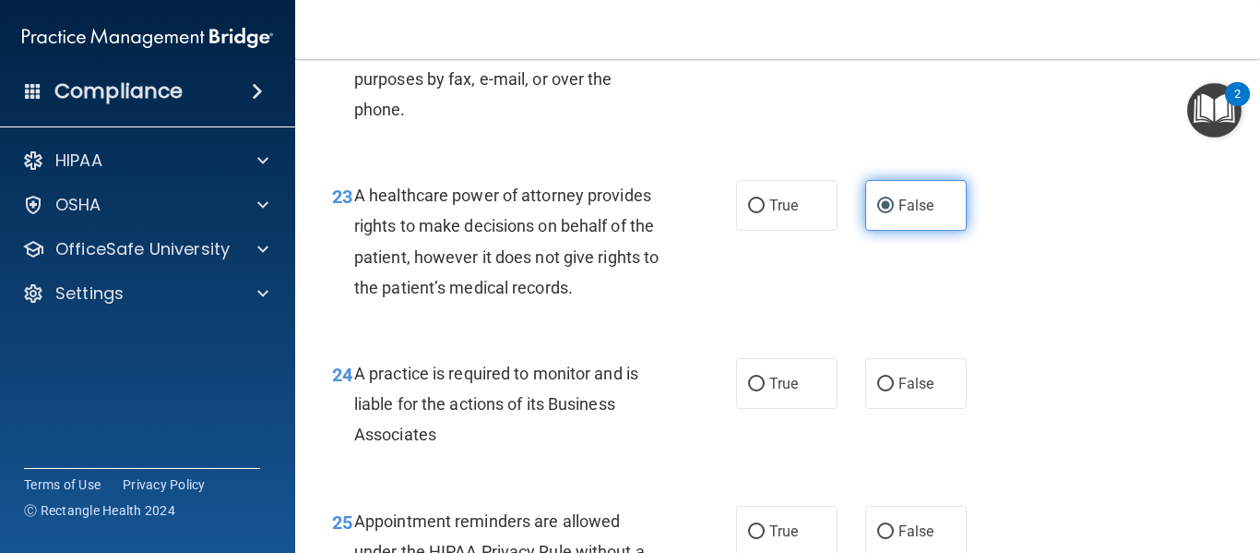
scroll to position [3968, 0]
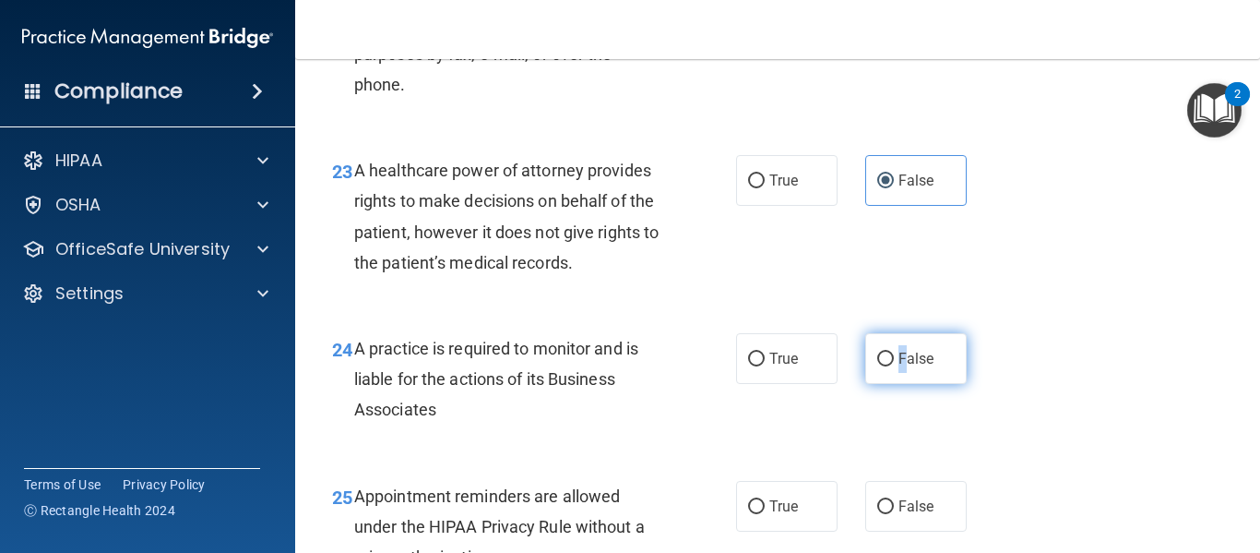
click at [895, 384] on label "False" at bounding box center [915, 358] width 101 height 51
click at [877, 366] on input "False" at bounding box center [885, 359] width 17 height 14
radio input "true"
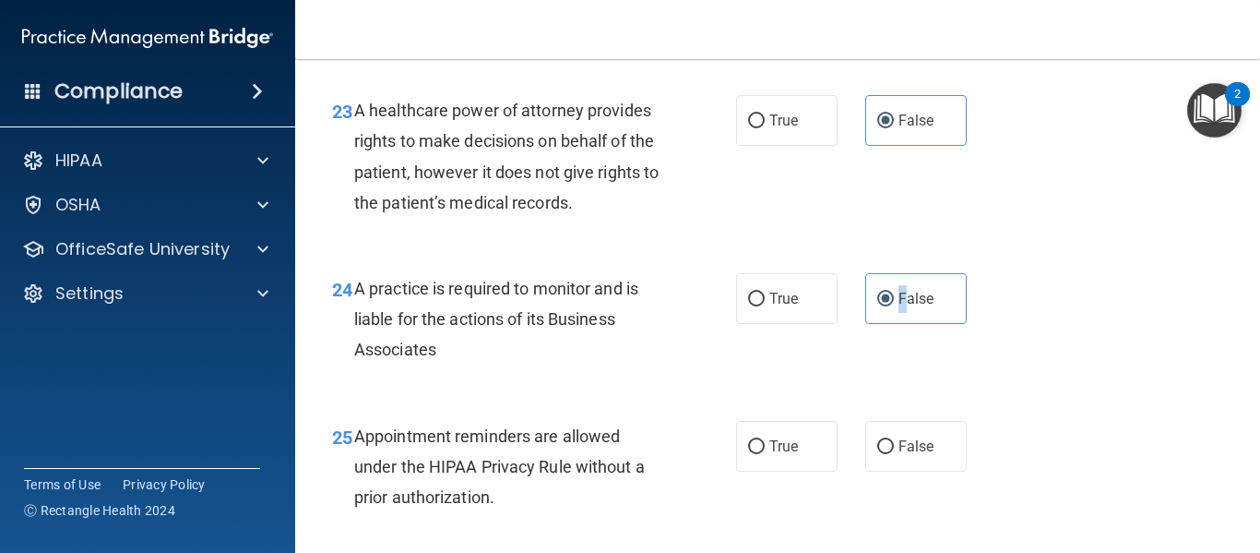
scroll to position [4244, 0]
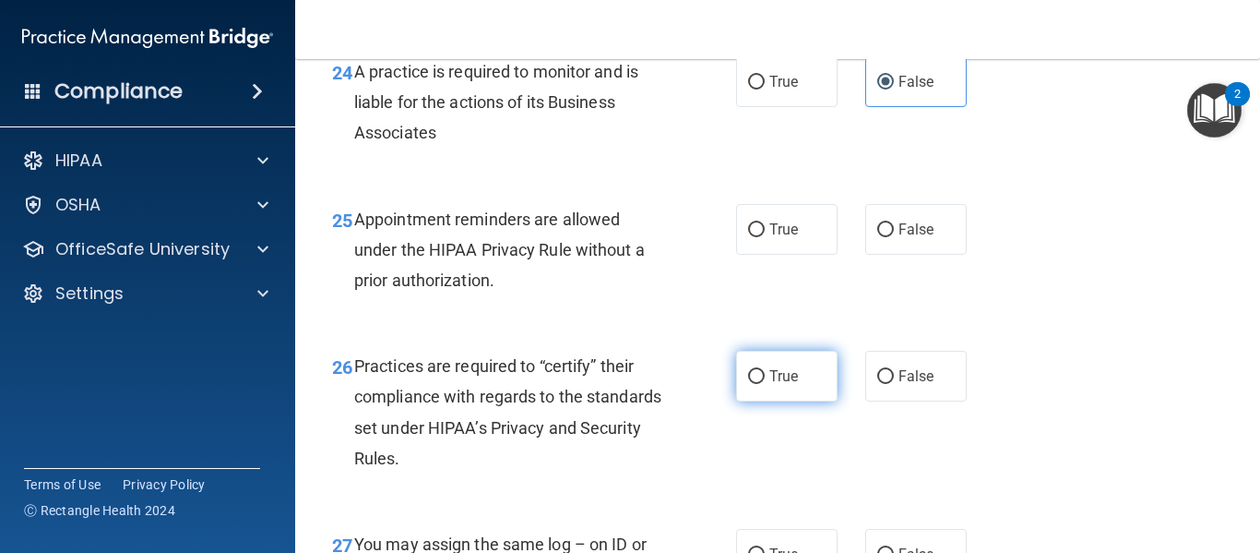
click at [748, 401] on label "True" at bounding box center [786, 376] width 101 height 51
click at [748, 384] on input "True" at bounding box center [756, 377] width 17 height 14
radio input "true"
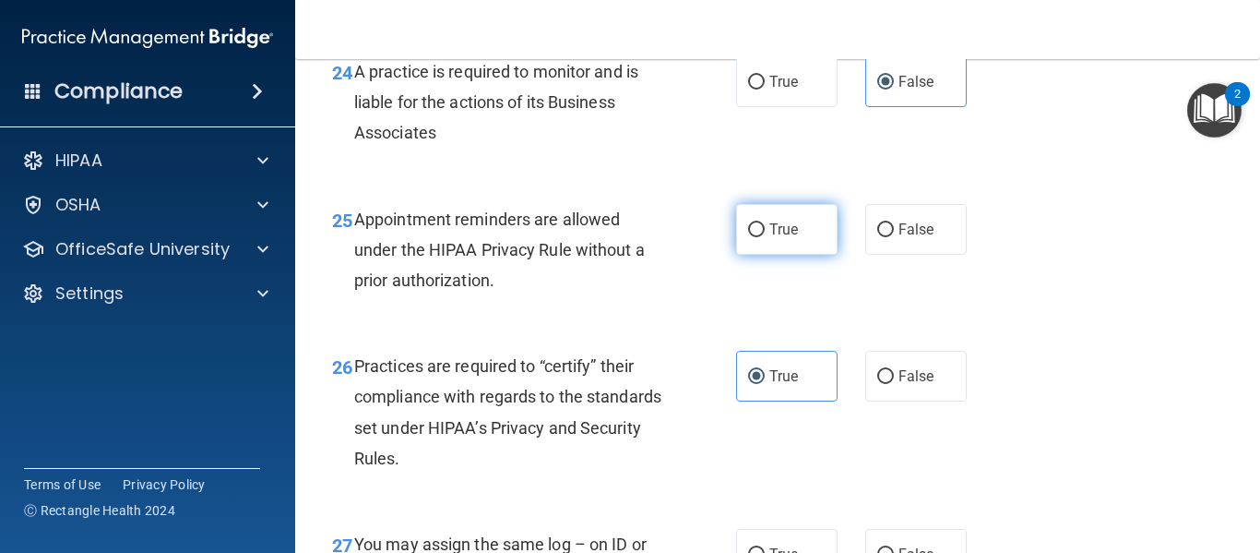
click at [748, 237] on input "True" at bounding box center [756, 230] width 17 height 14
radio input "true"
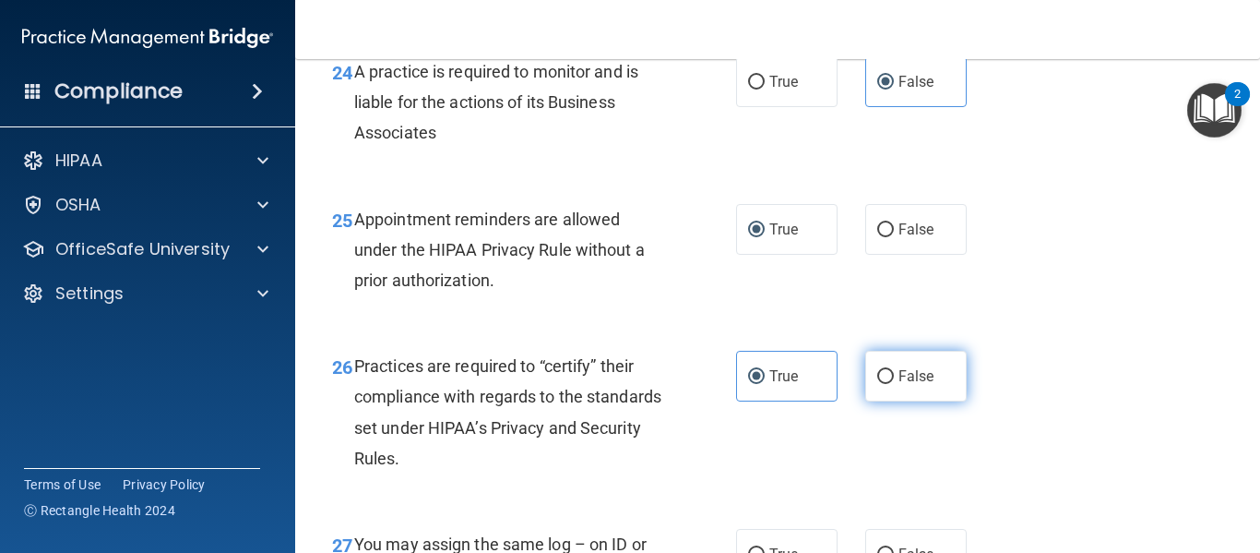
click at [880, 384] on input "False" at bounding box center [885, 377] width 17 height 14
radio input "true"
radio input "false"
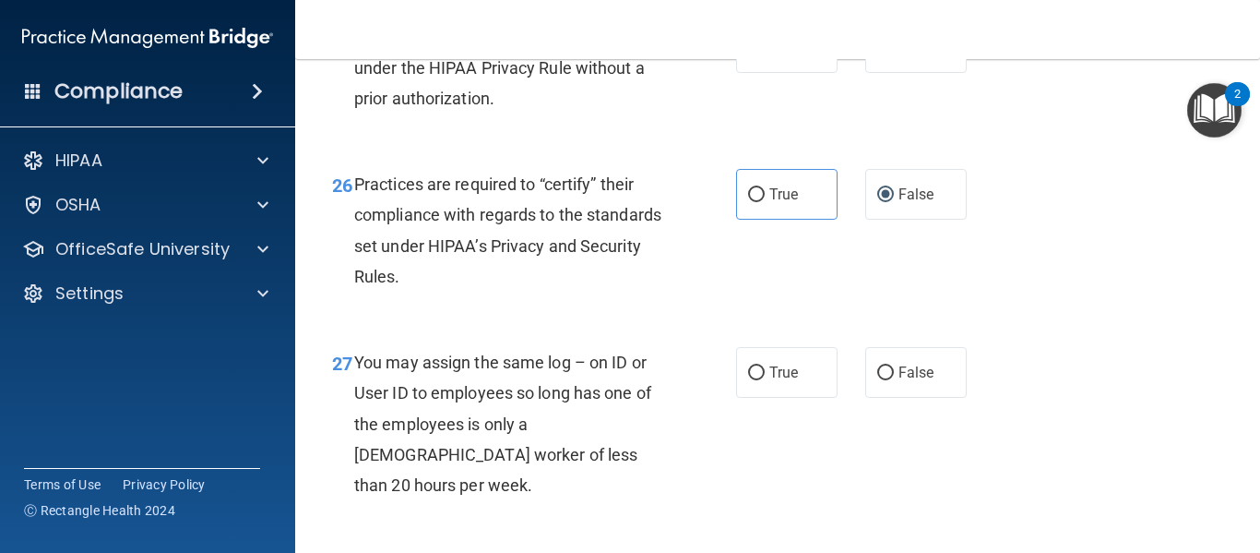
scroll to position [4429, 0]
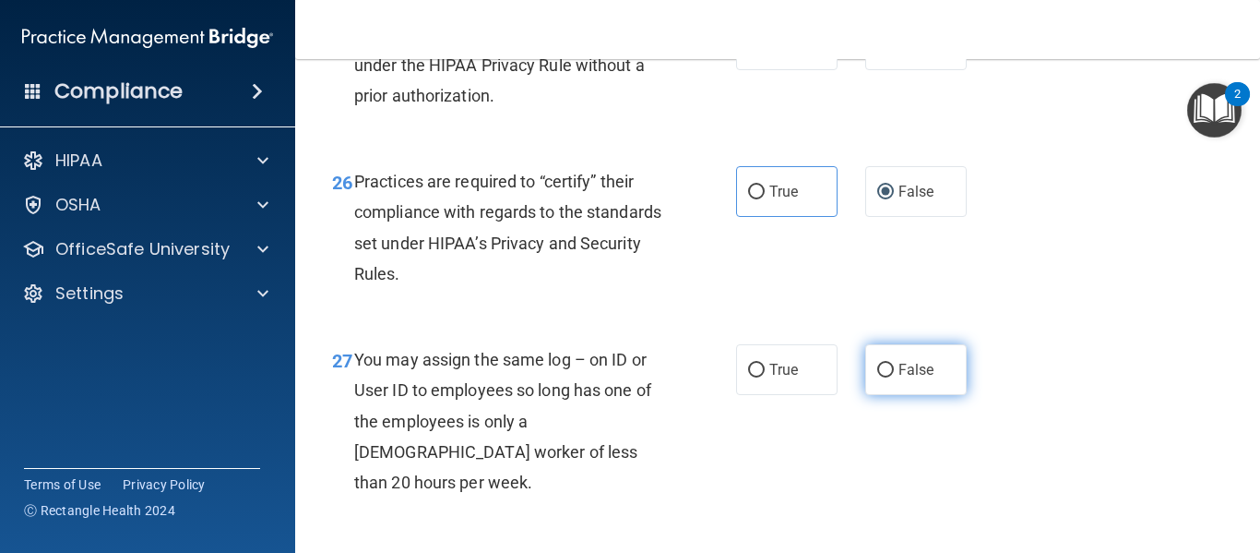
click at [877, 377] on input "False" at bounding box center [885, 371] width 17 height 14
radio input "true"
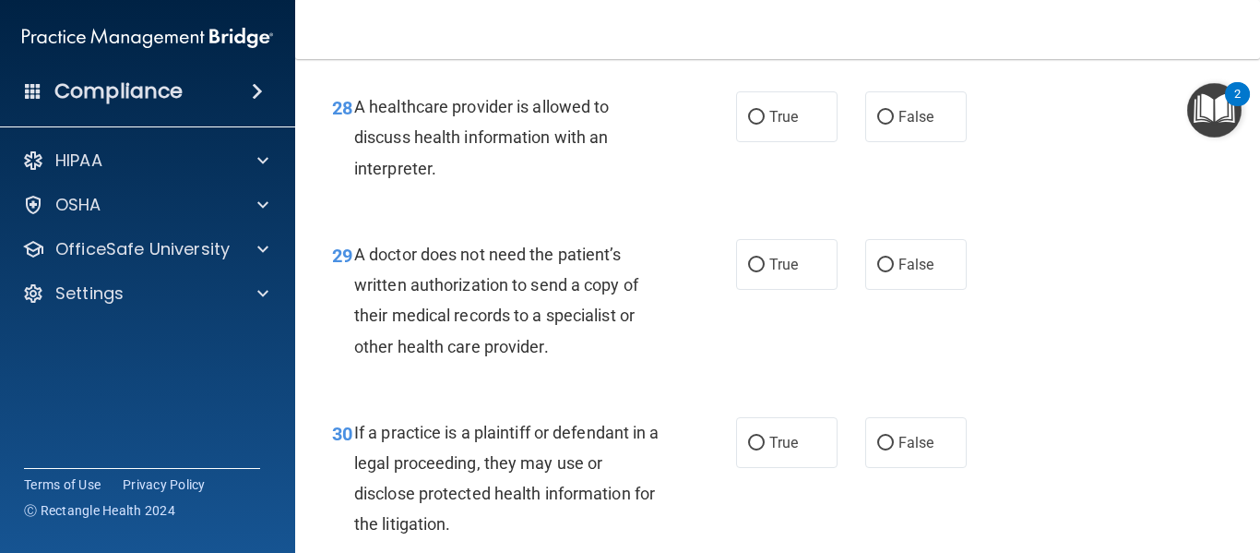
scroll to position [4798, 0]
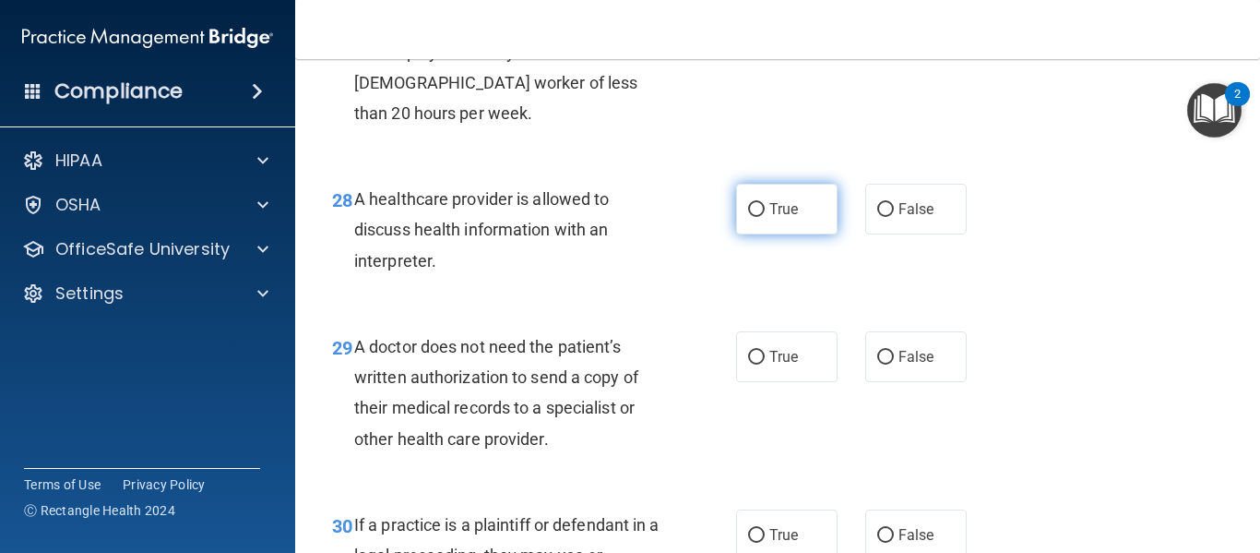
click at [748, 217] on input "True" at bounding box center [756, 210] width 17 height 14
radio input "true"
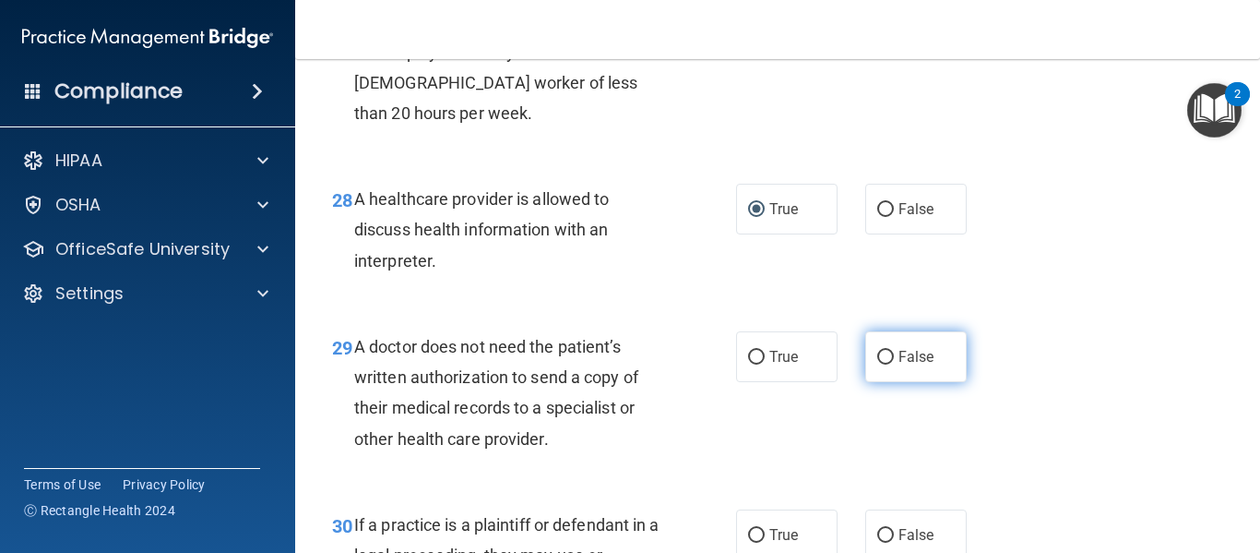
click at [868, 380] on label "False" at bounding box center [915, 356] width 101 height 51
click at [877, 364] on input "False" at bounding box center [885, 358] width 17 height 14
radio input "true"
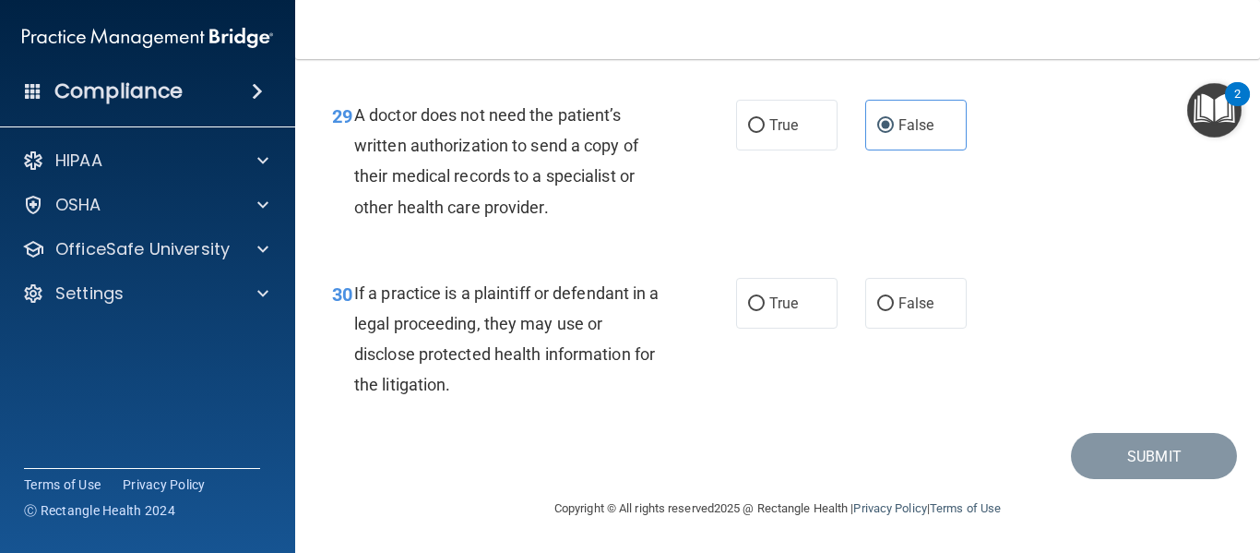
scroll to position [5060, 0]
click at [748, 308] on input "True" at bounding box center [756, 304] width 17 height 14
radio input "true"
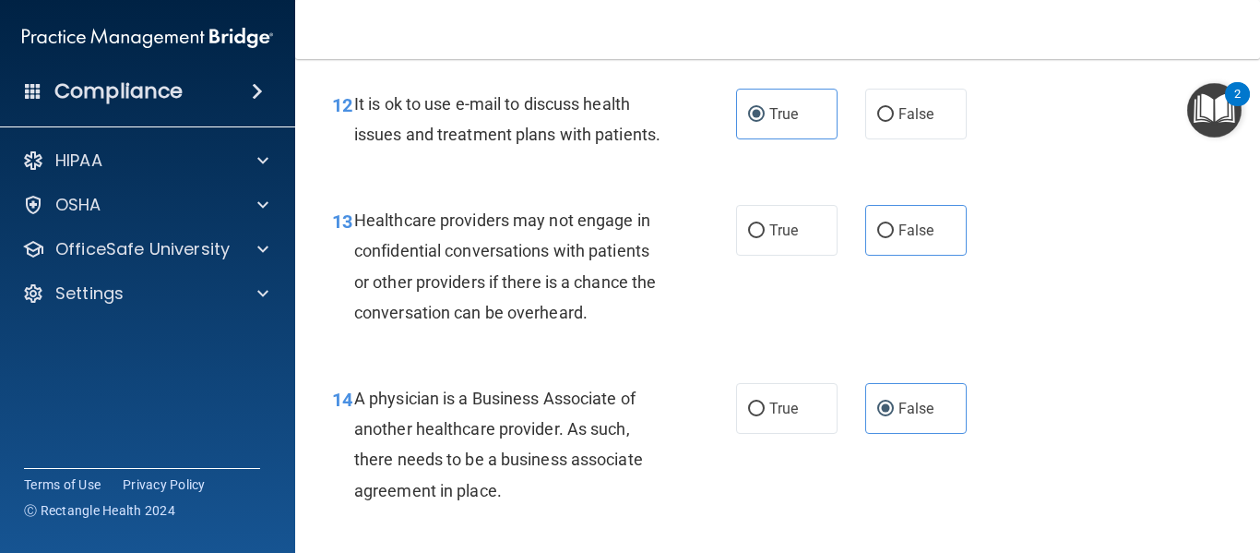
scroll to position [2015, 0]
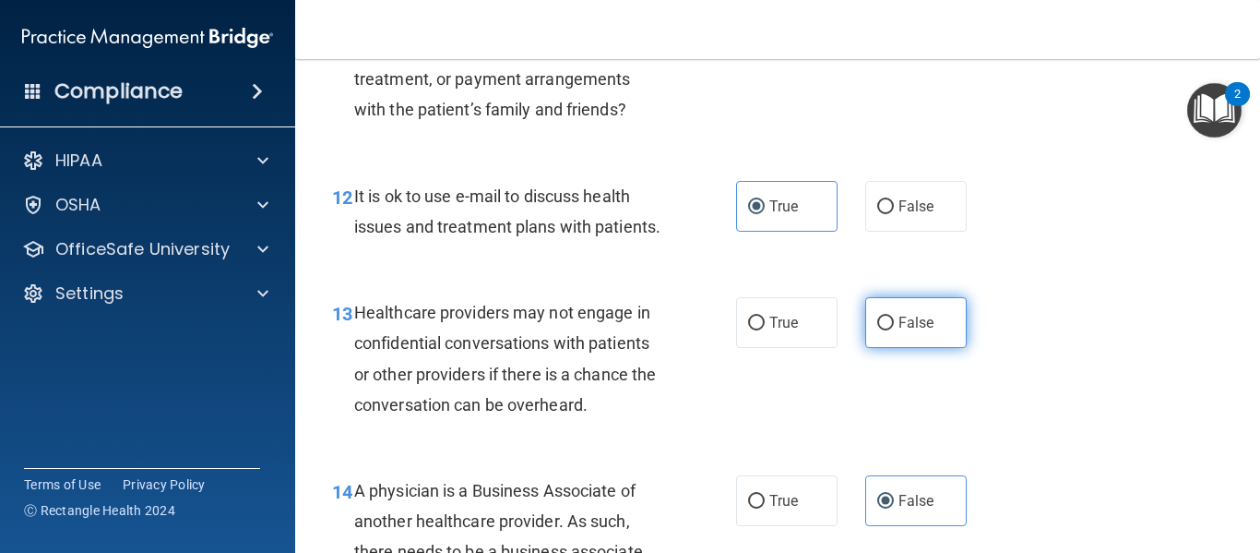
click at [877, 337] on label "False" at bounding box center [915, 322] width 101 height 51
click at [877, 330] on input "False" at bounding box center [885, 323] width 17 height 14
radio input "true"
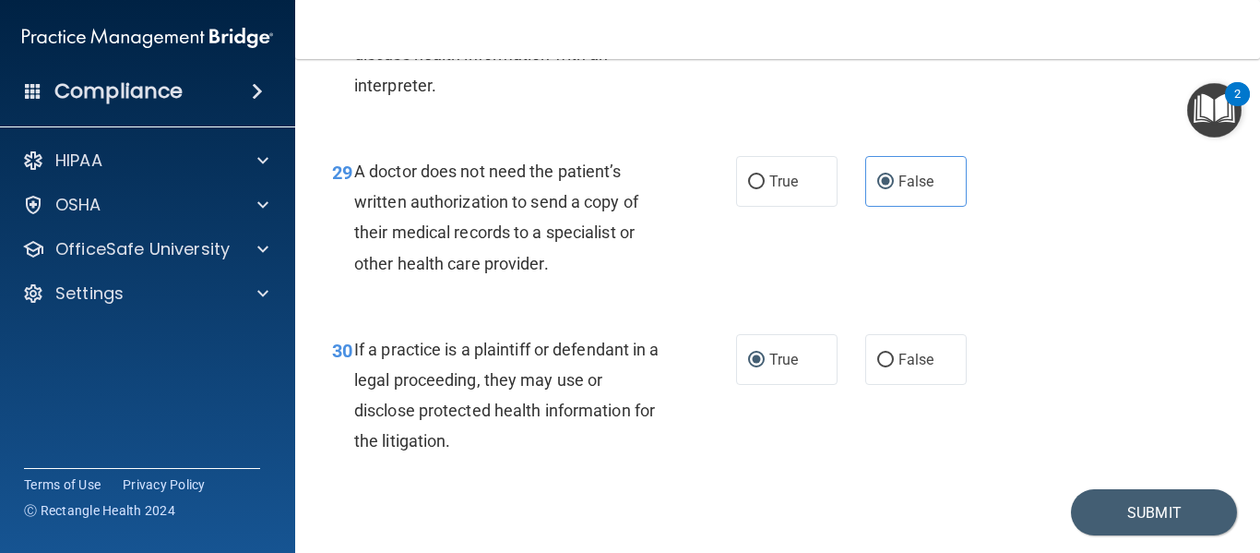
scroll to position [5060, 0]
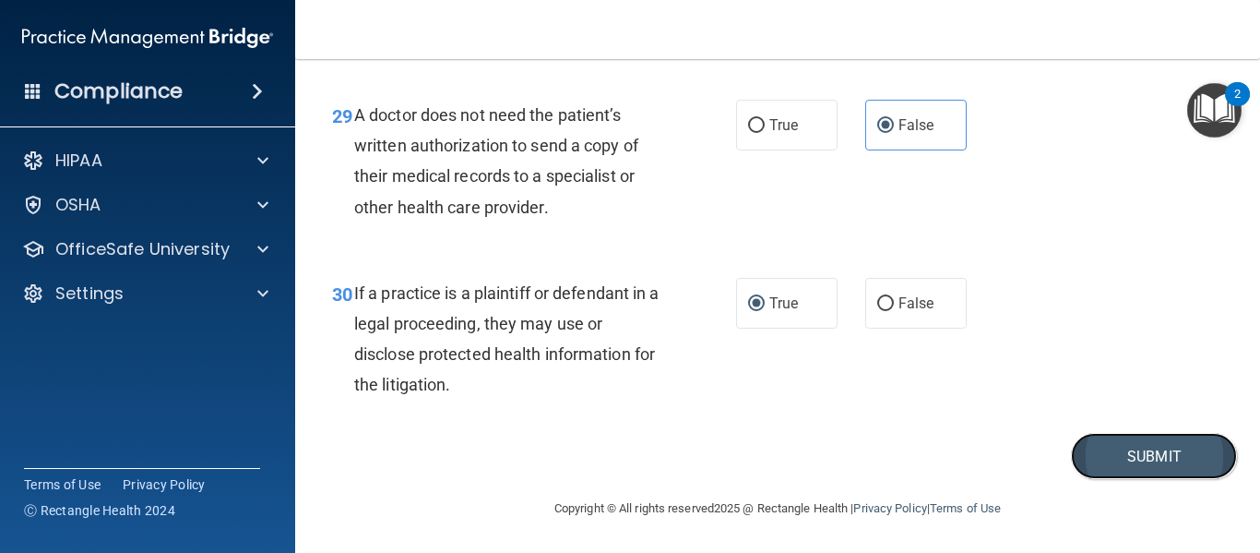
click at [1117, 441] on button "Submit" at bounding box center [1154, 456] width 166 height 47
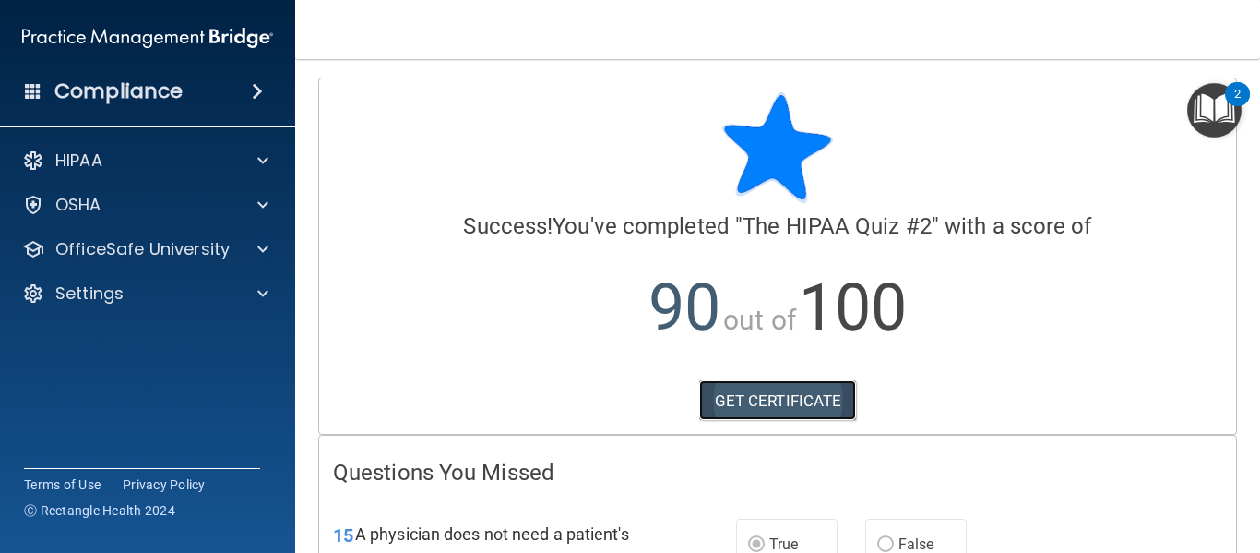
click at [787, 405] on link "GET CERTIFICATE" at bounding box center [778, 400] width 158 height 41
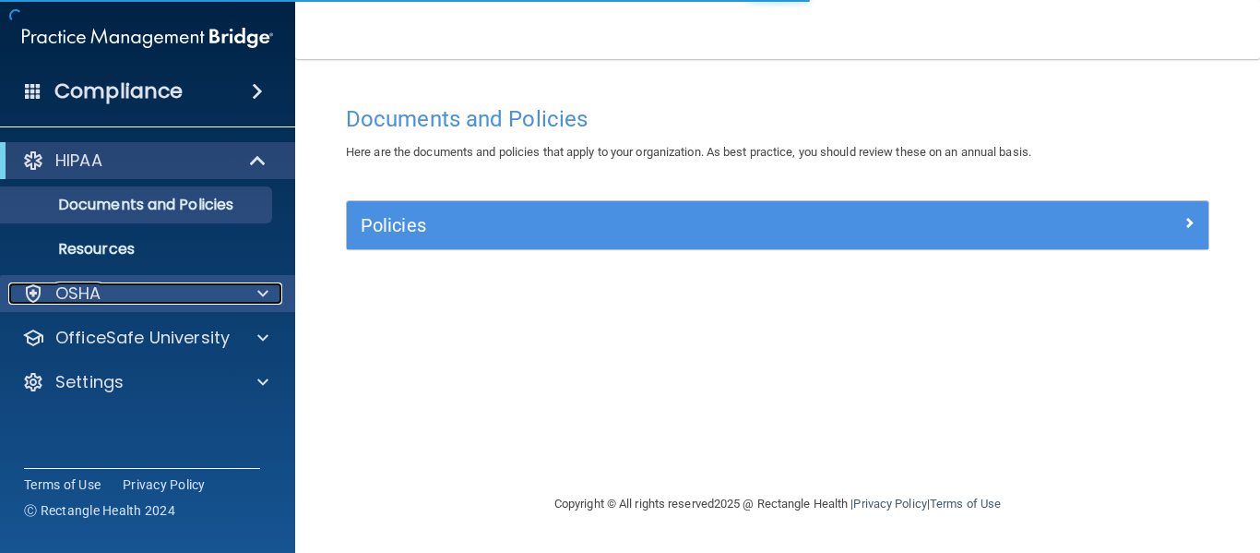
click at [249, 303] on div at bounding box center [260, 293] width 46 height 22
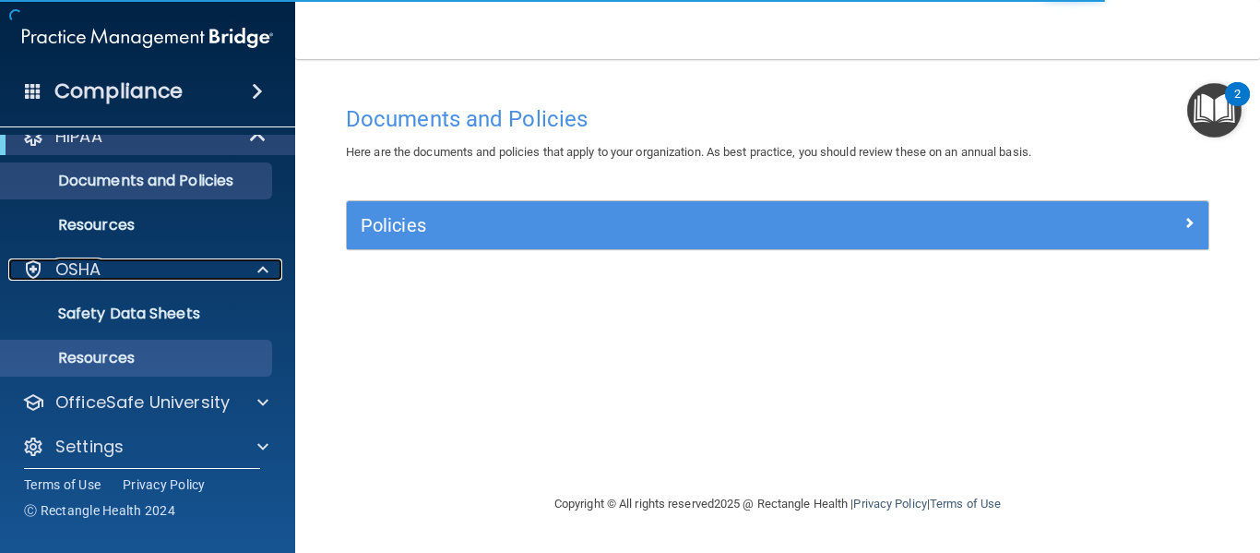
scroll to position [36, 0]
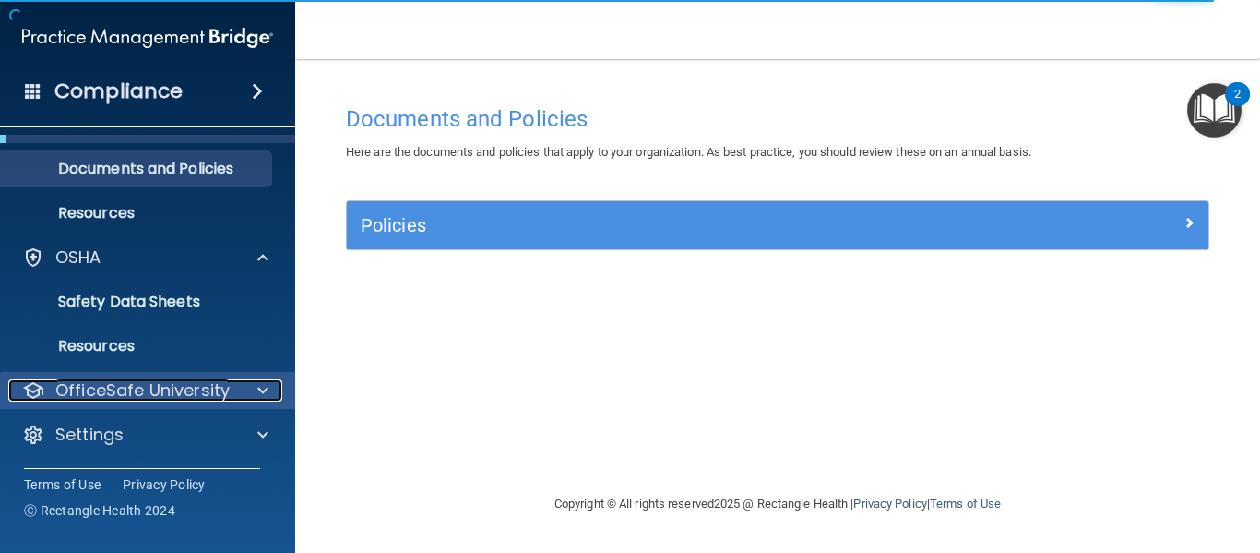
click at [263, 396] on span at bounding box center [262, 390] width 11 height 22
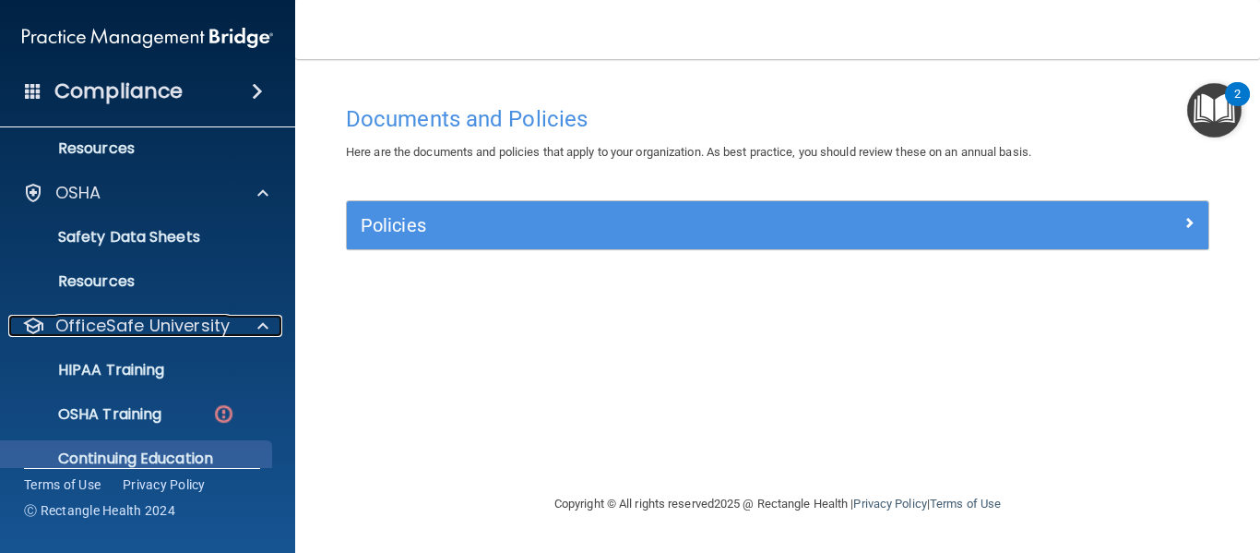
scroll to position [169, 0]
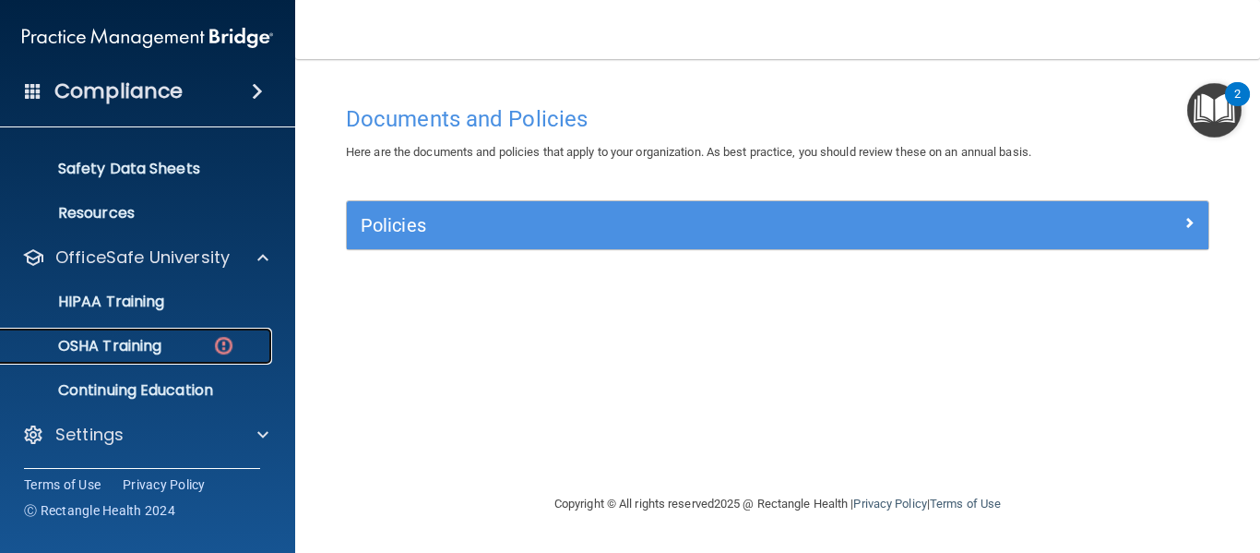
drag, startPoint x: 194, startPoint y: 352, endPoint x: 177, endPoint y: 350, distance: 16.7
click at [192, 352] on div "OSHA Training" at bounding box center [138, 346] width 252 height 18
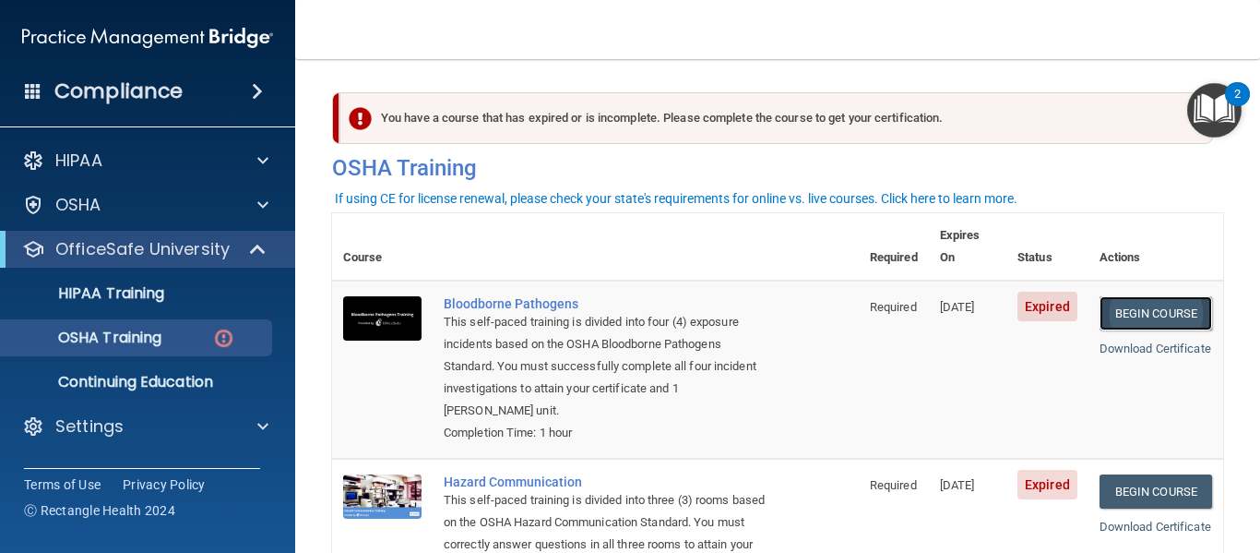
click at [1142, 296] on link "Begin Course" at bounding box center [1156, 313] width 113 height 34
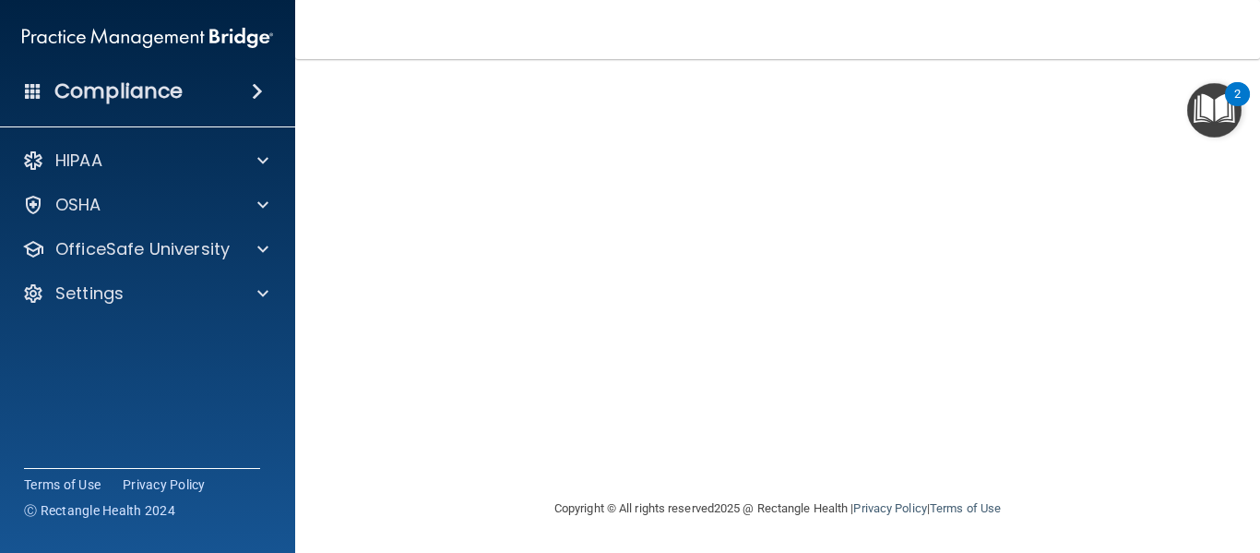
scroll to position [100, 0]
click at [1207, 275] on div "Bloodborne Pathogens Training This course doesn’t expire until [DATE]. Are you …" at bounding box center [777, 315] width 891 height 638
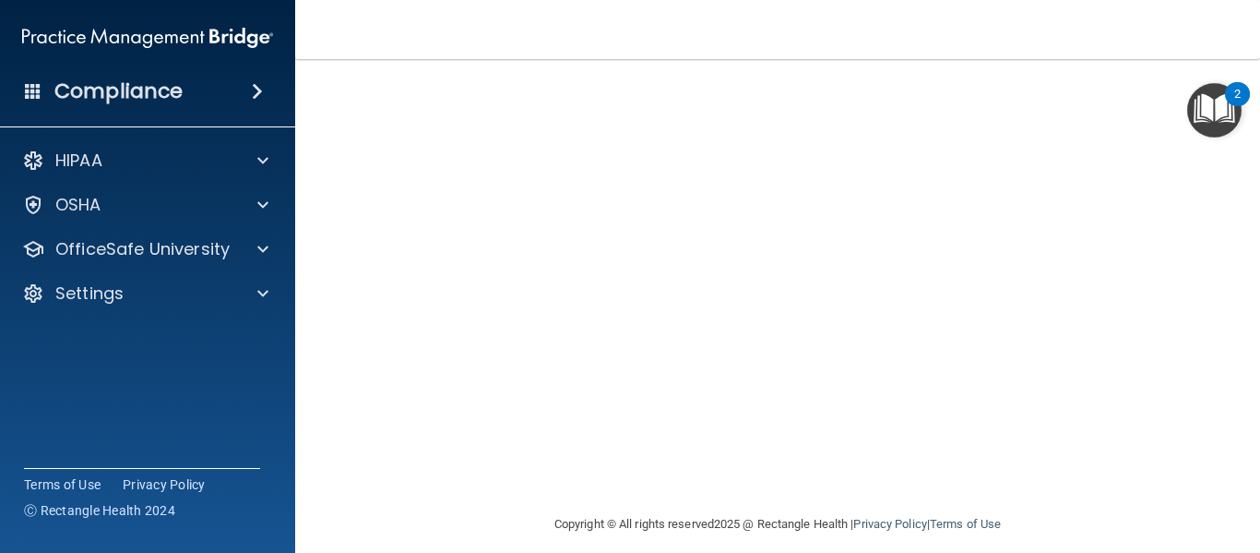
scroll to position [237, 0]
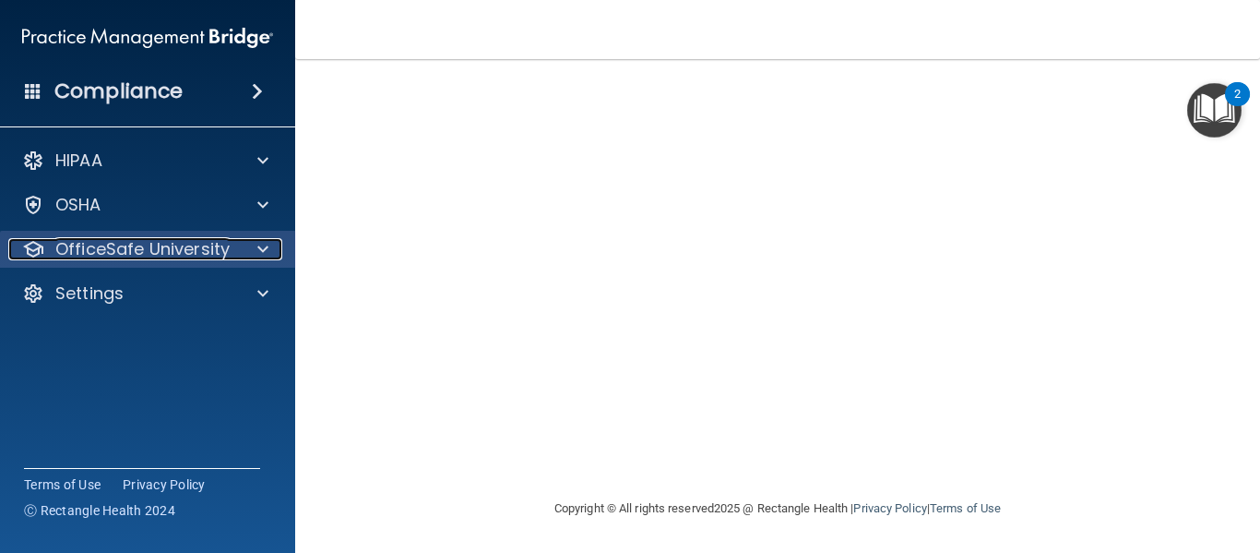
click at [245, 242] on div at bounding box center [260, 249] width 46 height 22
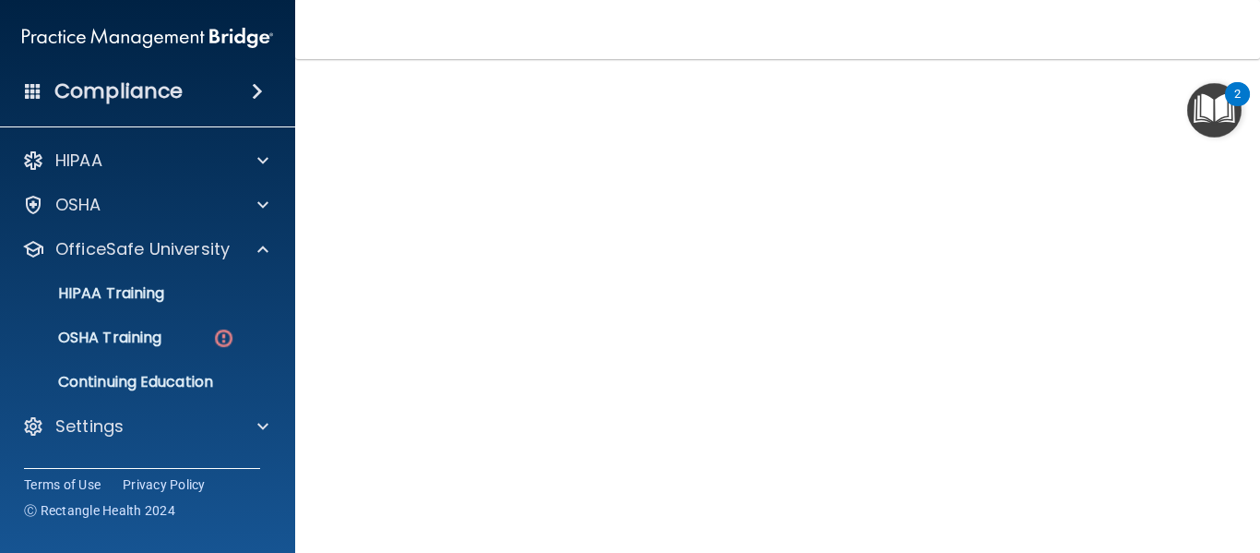
scroll to position [100, 0]
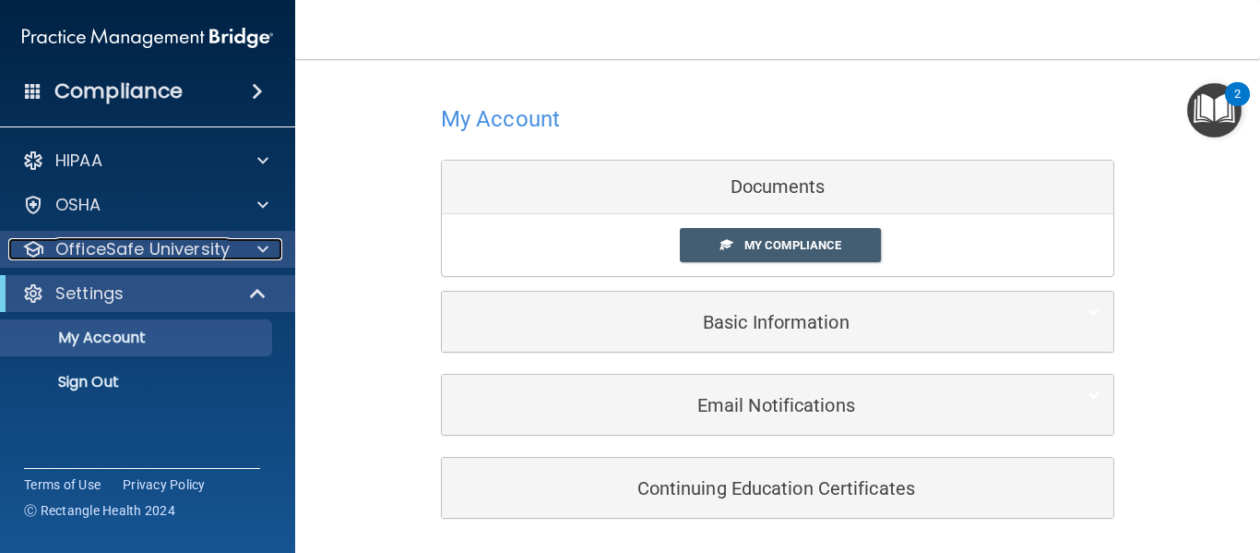
click at [264, 240] on span at bounding box center [262, 249] width 11 height 22
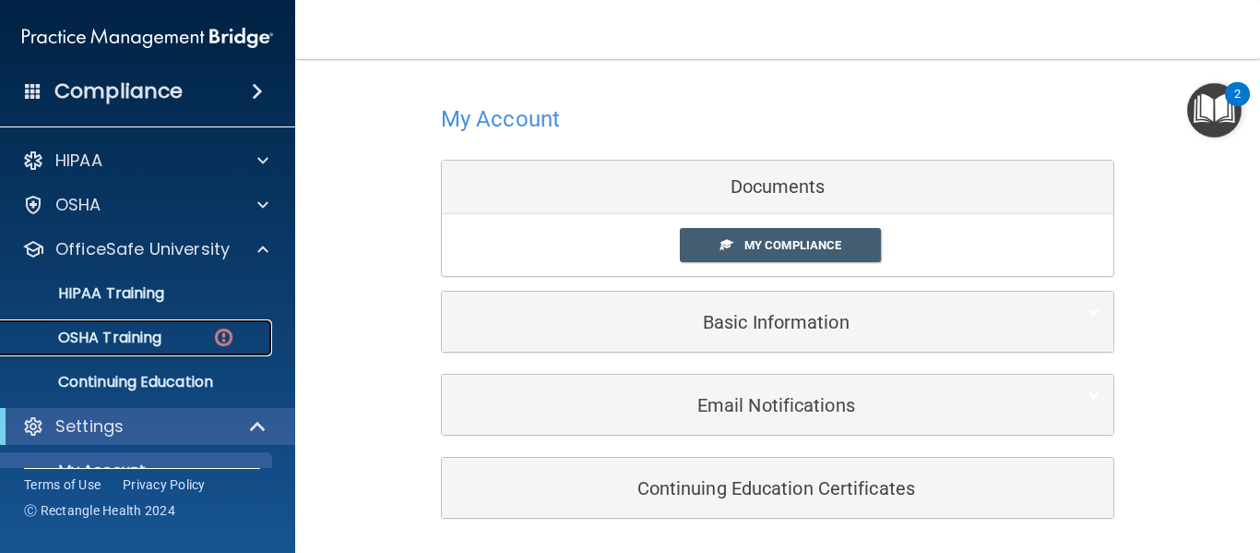
click at [123, 333] on p "OSHA Training" at bounding box center [86, 337] width 149 height 18
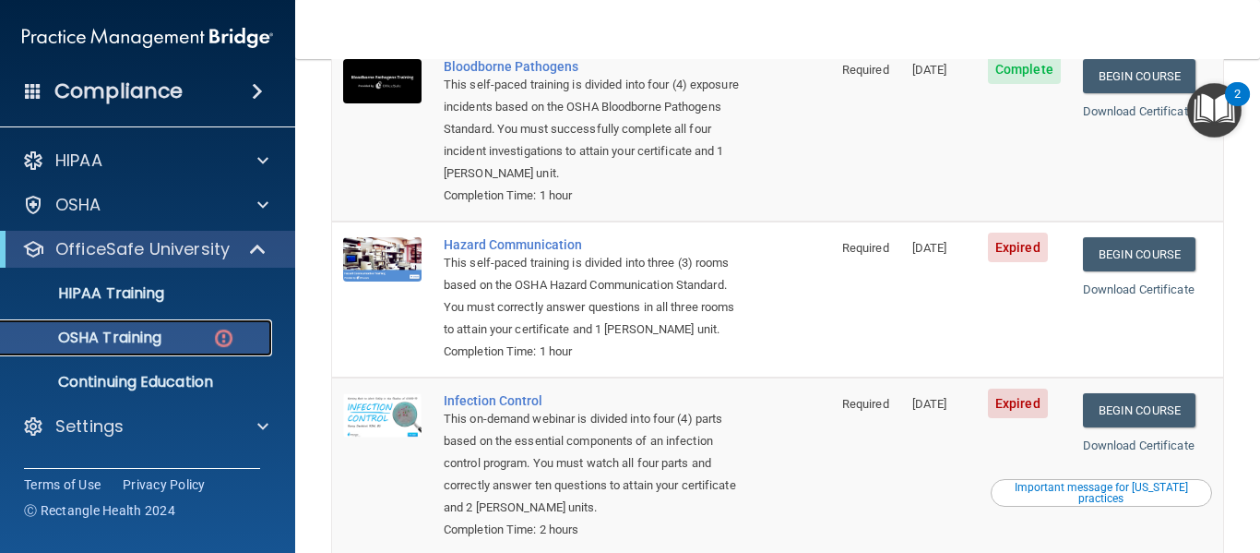
scroll to position [219, 0]
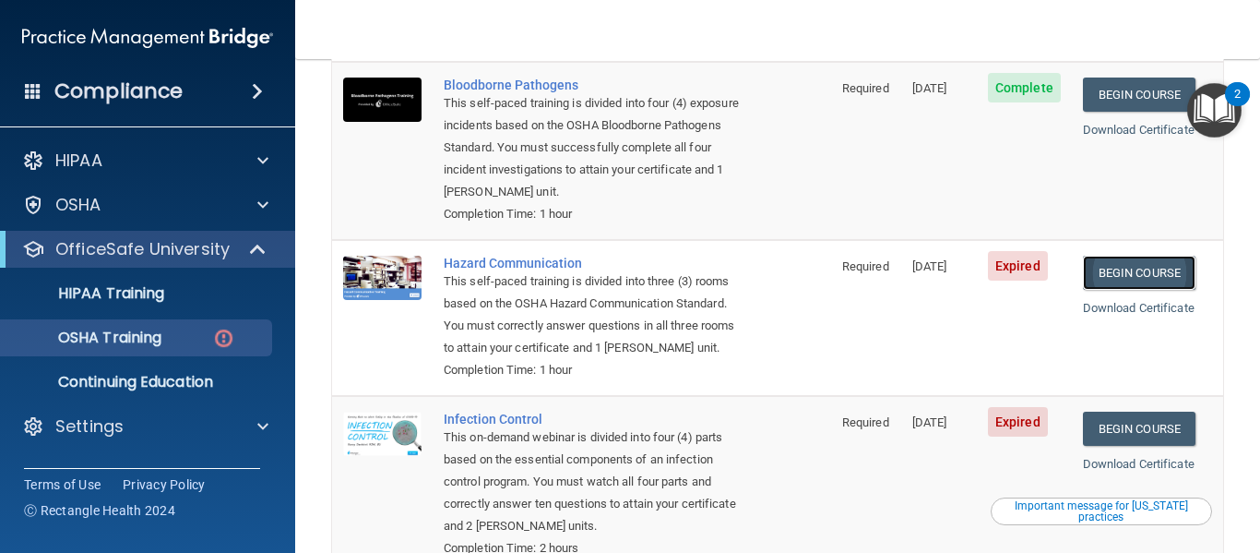
click at [1146, 256] on link "Begin Course" at bounding box center [1139, 273] width 113 height 34
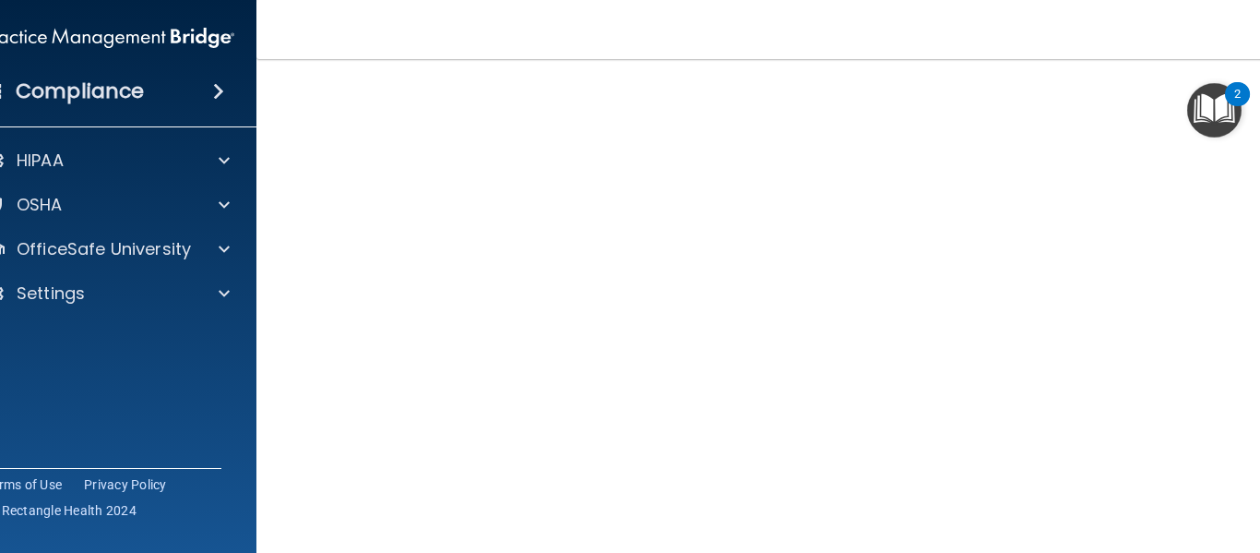
scroll to position [116, 0]
click at [220, 220] on div "OSHA" at bounding box center [109, 204] width 296 height 37
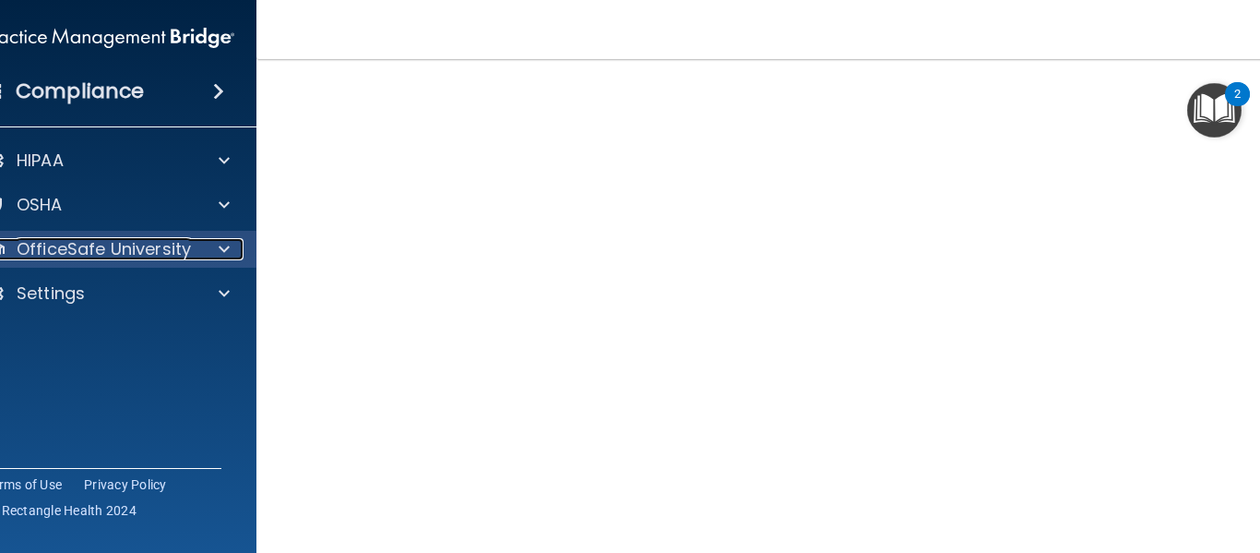
click at [168, 257] on p "OfficeSafe University" at bounding box center [104, 249] width 174 height 22
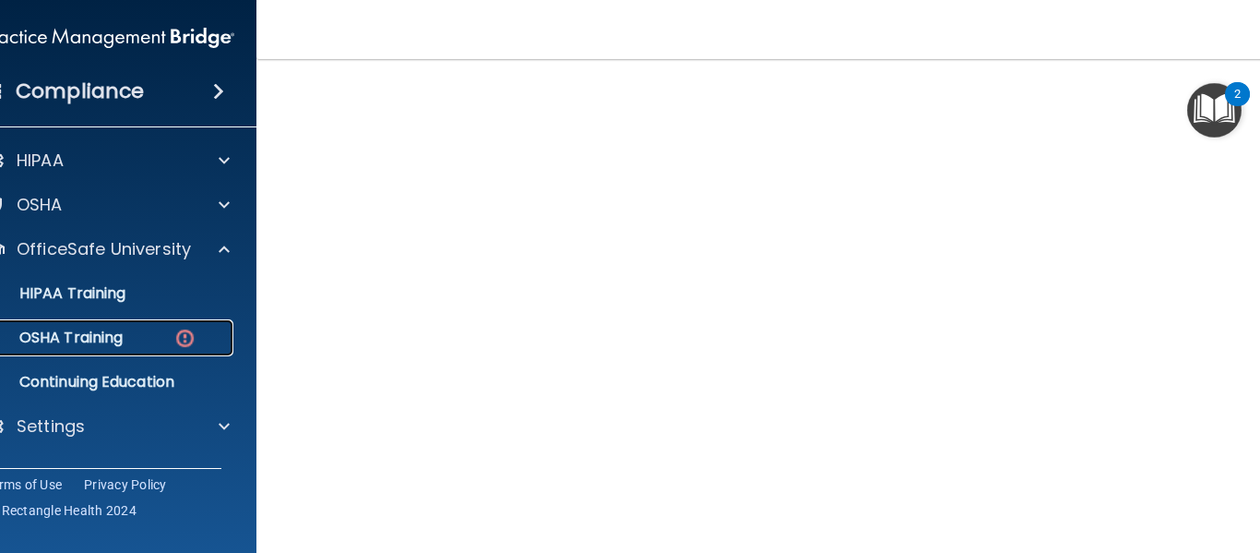
click at [175, 339] on img at bounding box center [184, 338] width 23 height 23
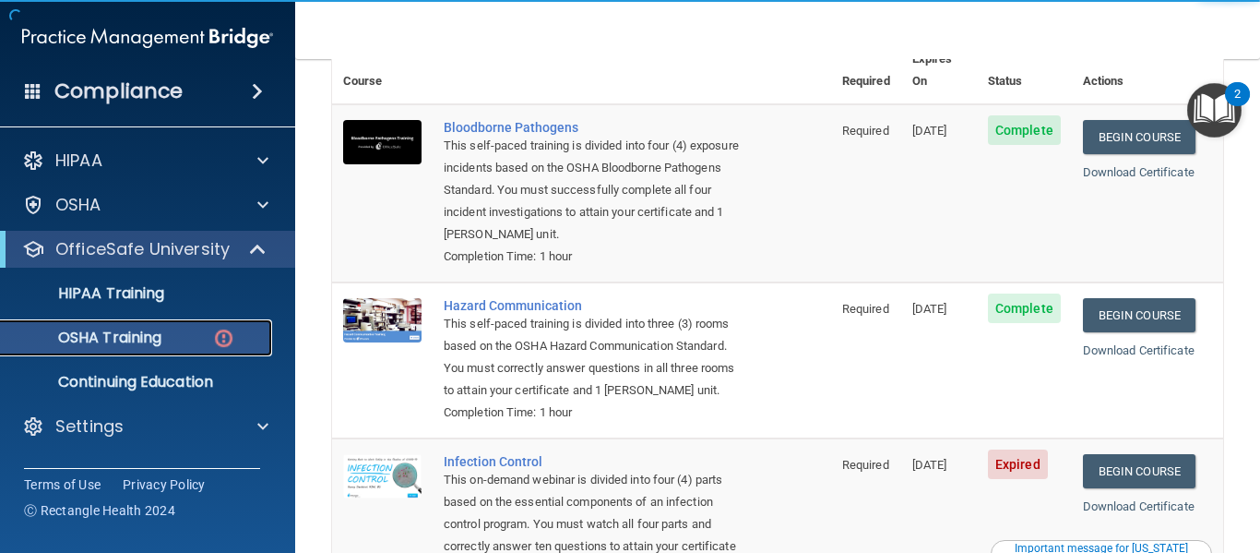
scroll to position [393, 0]
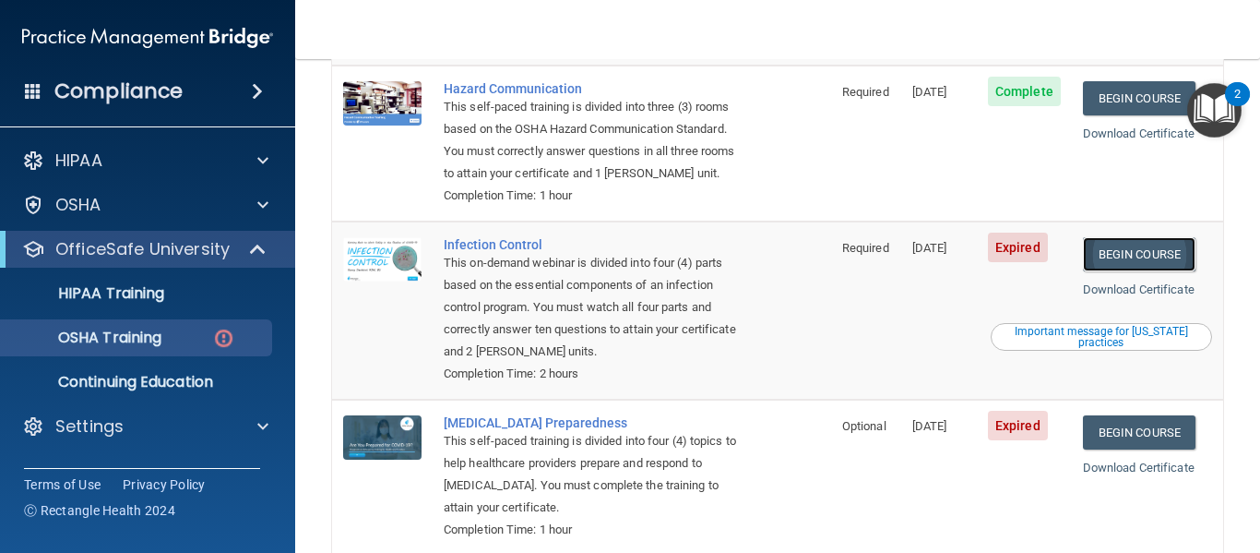
click at [1173, 269] on link "Begin Course" at bounding box center [1139, 254] width 113 height 34
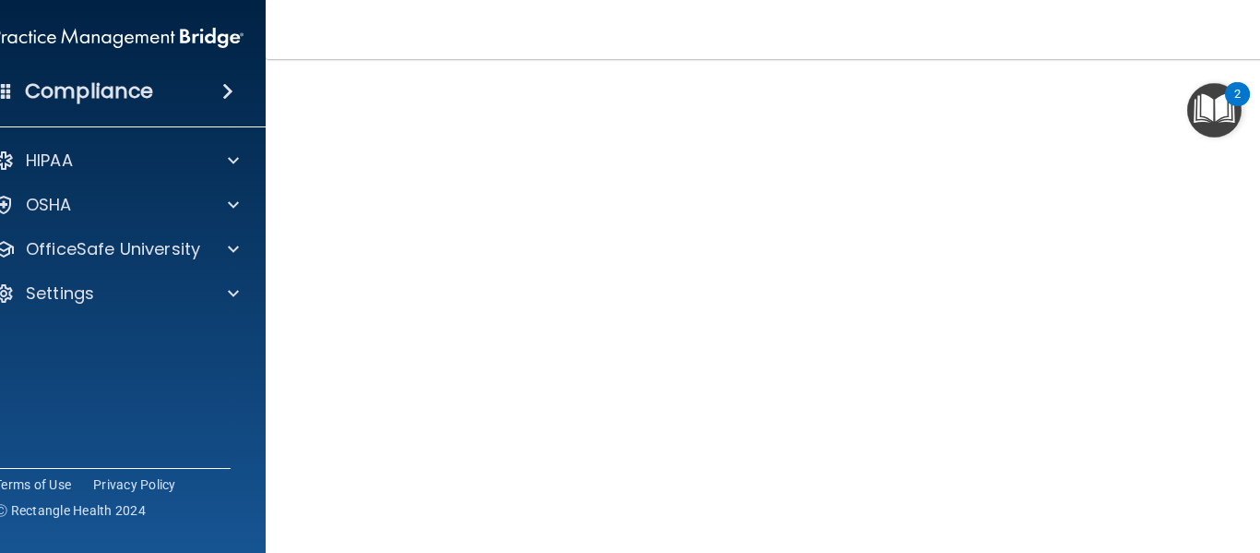
scroll to position [185, 0]
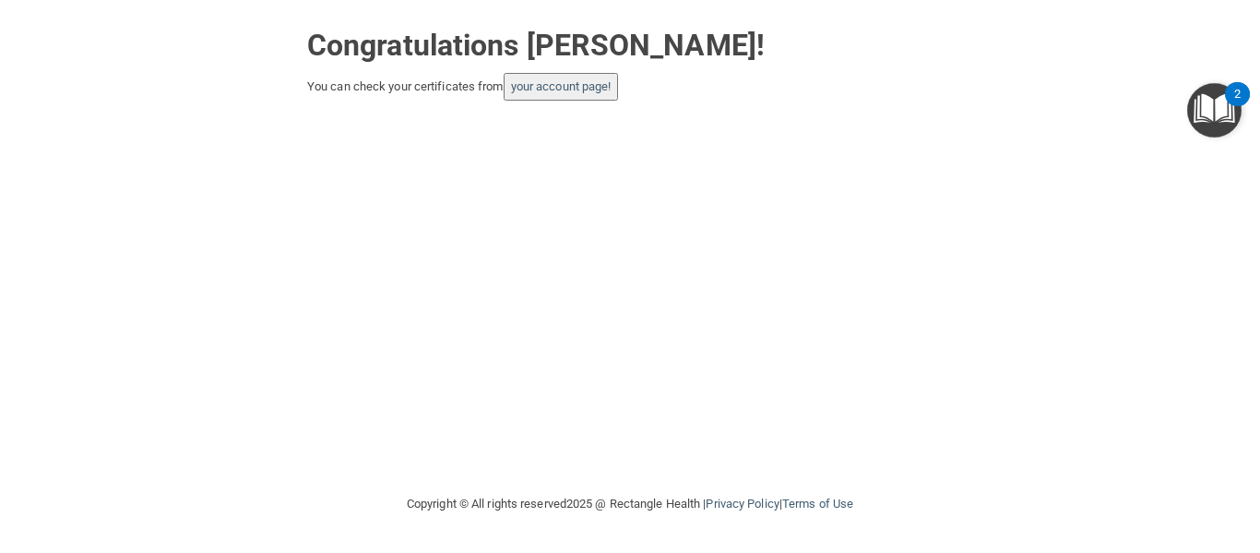
click at [244, 146] on div "Congratulations [PERSON_NAME]! You can check your certificates from your accoun…" at bounding box center [630, 246] width 1187 height 456
click at [544, 86] on link "your account page!" at bounding box center [561, 86] width 101 height 14
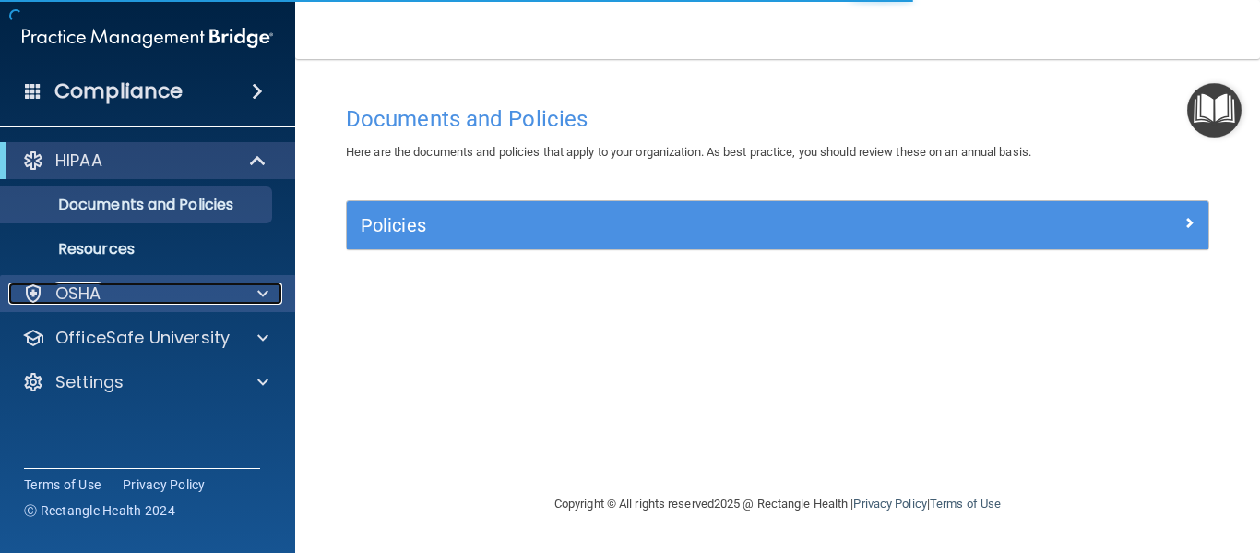
click at [138, 289] on div "OSHA" at bounding box center [122, 293] width 229 height 22
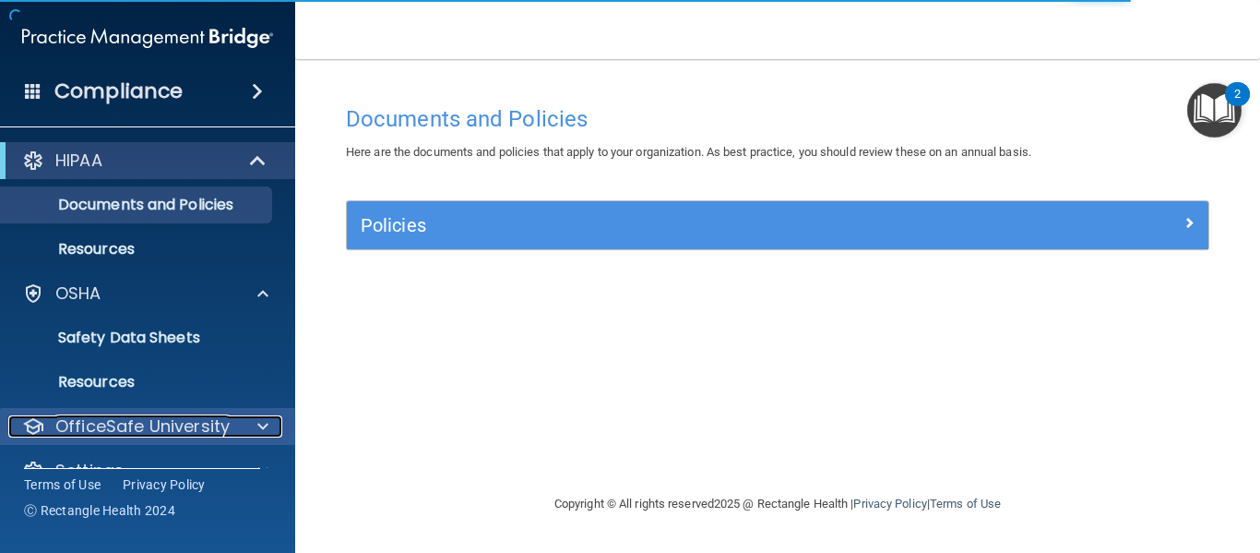
click at [255, 426] on div at bounding box center [260, 426] width 46 height 22
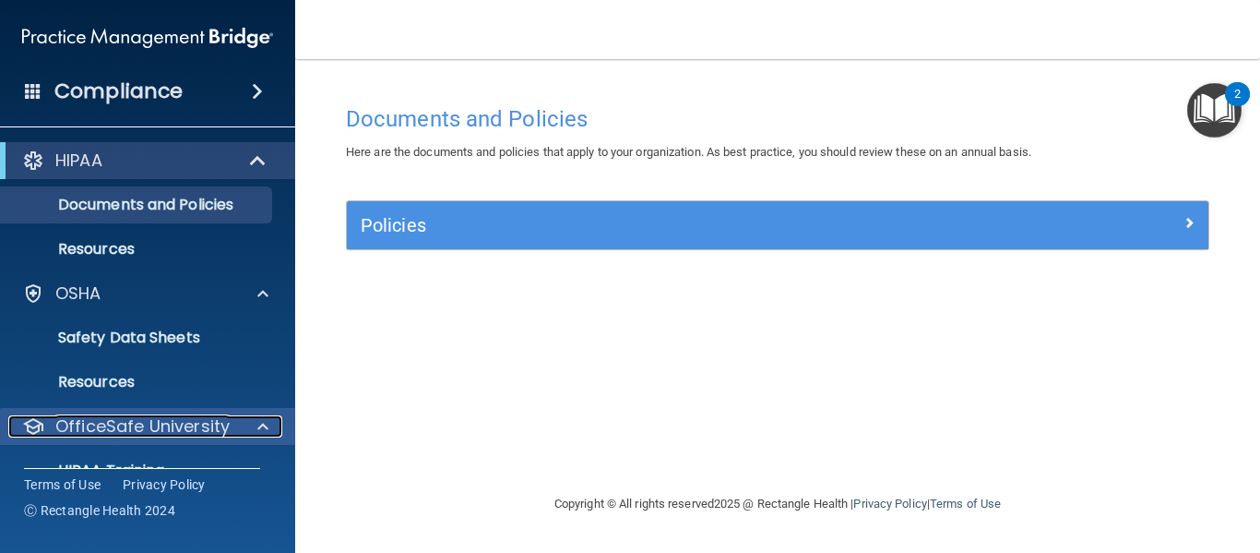
click at [263, 432] on span at bounding box center [262, 426] width 11 height 22
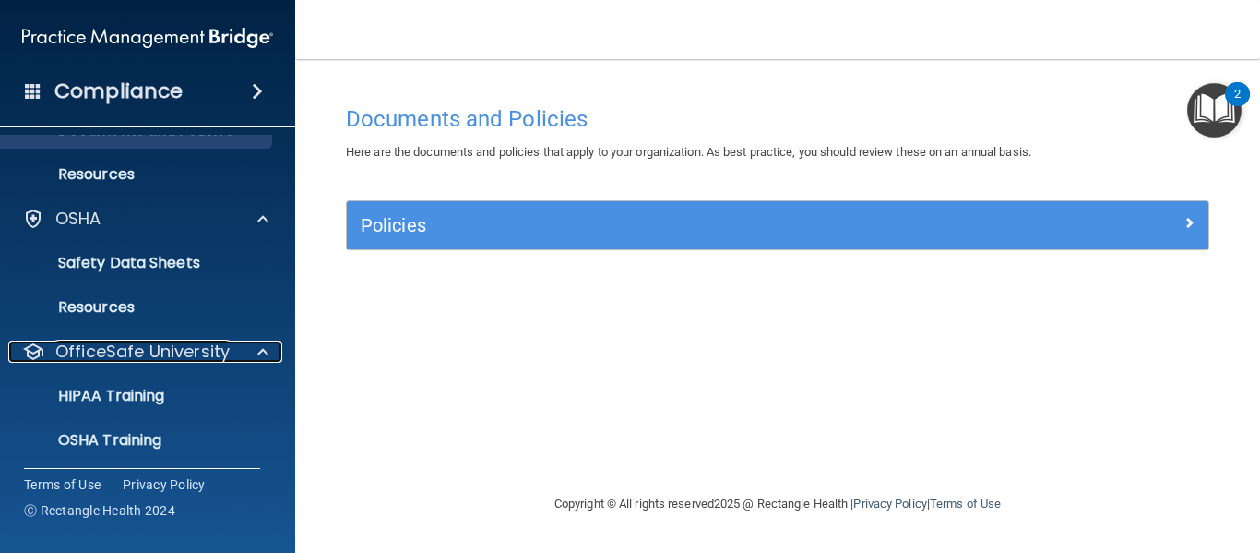
scroll to position [169, 0]
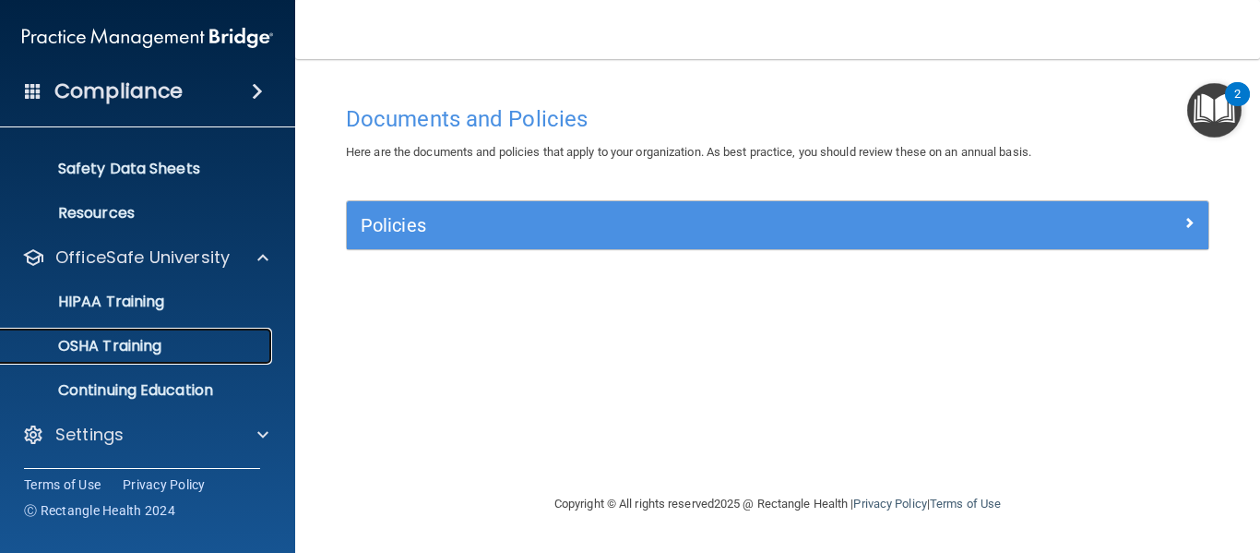
click at [154, 343] on p "OSHA Training" at bounding box center [86, 346] width 149 height 18
